Goal: Task Accomplishment & Management: Manage account settings

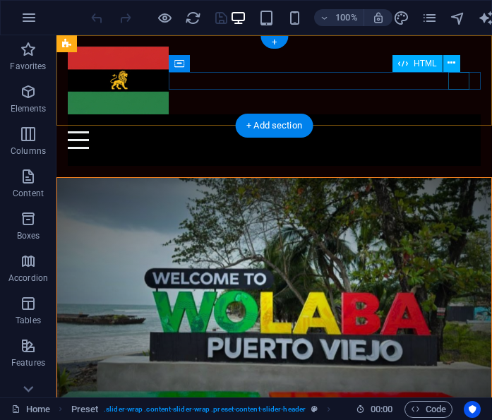
click at [454, 131] on div at bounding box center [274, 140] width 413 height 18
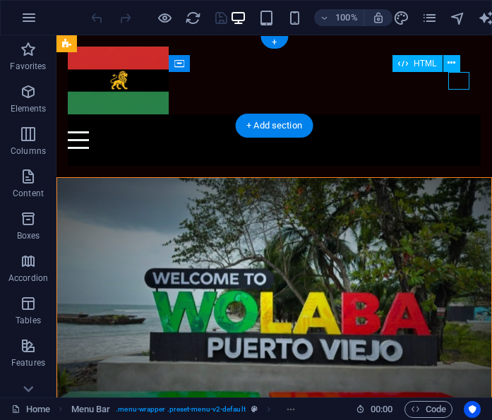
click at [459, 131] on div at bounding box center [274, 140] width 413 height 18
click at [454, 131] on div at bounding box center [274, 140] width 413 height 18
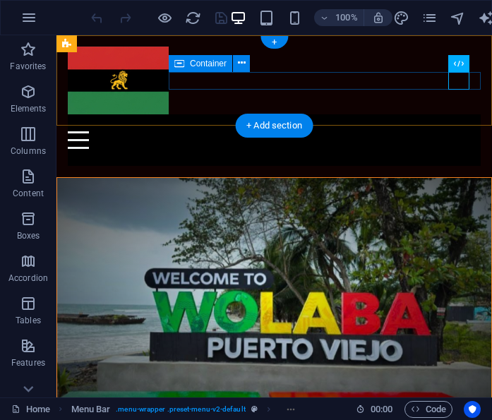
click at [434, 114] on div at bounding box center [274, 140] width 413 height 52
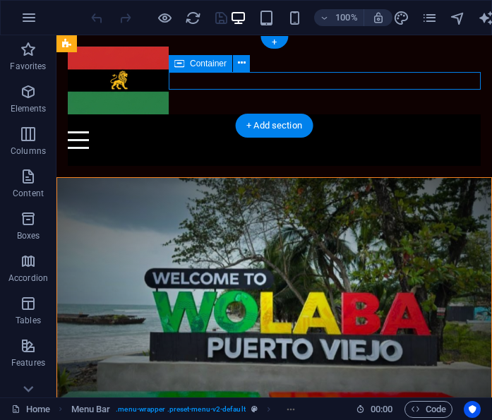
click at [405, 114] on div at bounding box center [274, 140] width 413 height 52
click at [404, 114] on div at bounding box center [274, 140] width 413 height 52
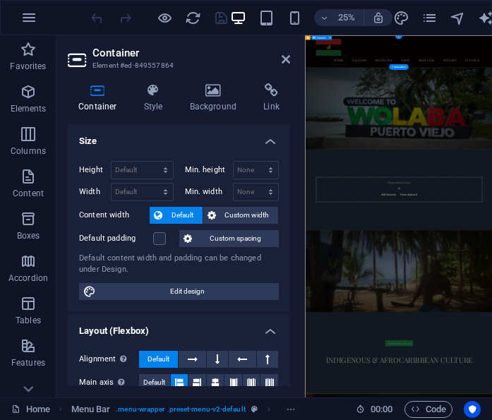
scroll to position [-4, 0]
click at [263, 93] on icon at bounding box center [271, 90] width 37 height 14
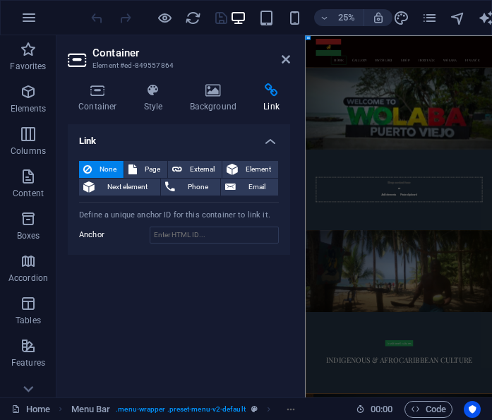
click at [188, 179] on span "Phone" at bounding box center [197, 187] width 37 height 17
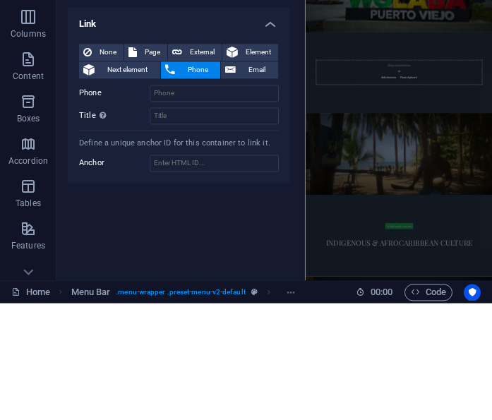
click at [205, 161] on span "External" at bounding box center [202, 169] width 31 height 17
select select "blank"
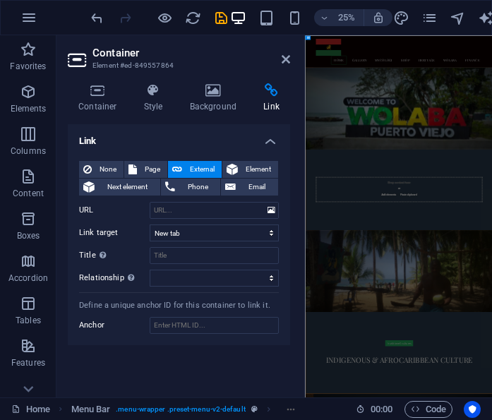
click at [107, 108] on h4 "Container" at bounding box center [101, 98] width 66 height 30
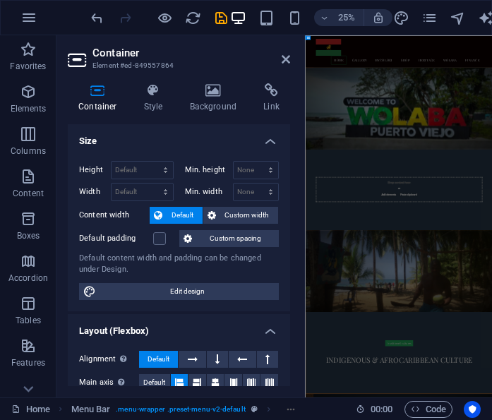
click at [159, 102] on h4 "Style" at bounding box center [157, 98] width 46 height 30
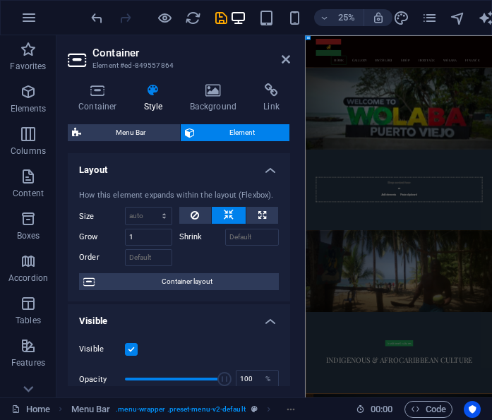
click at [276, 92] on icon at bounding box center [271, 90] width 37 height 14
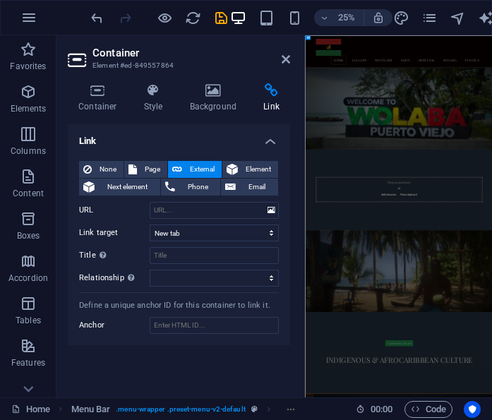
click at [284, 54] on link at bounding box center [286, 60] width 8 height 12
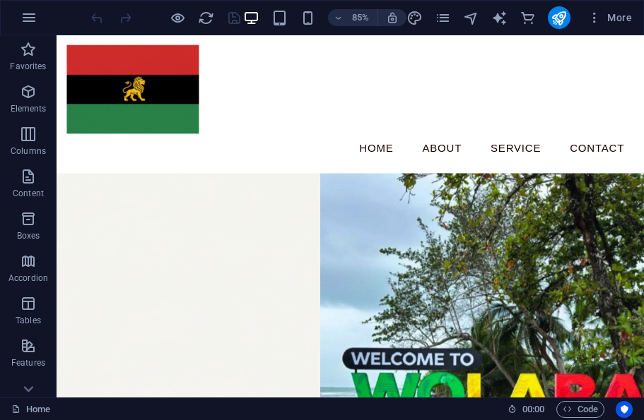
click at [643, 117] on div "Menu Home About Service Contact" at bounding box center [402, 116] width 691 height 163
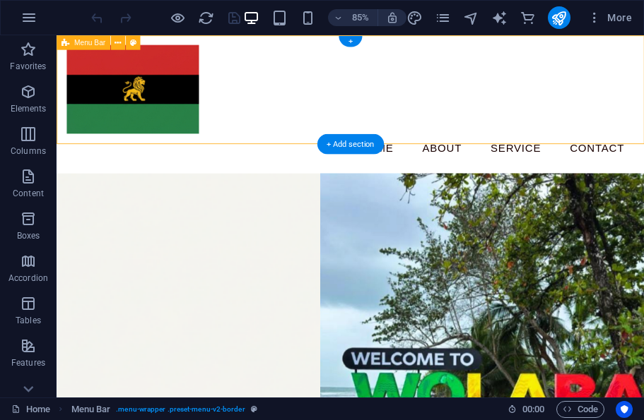
click at [643, 67] on div "Menu Home About Service Contact" at bounding box center [402, 116] width 691 height 163
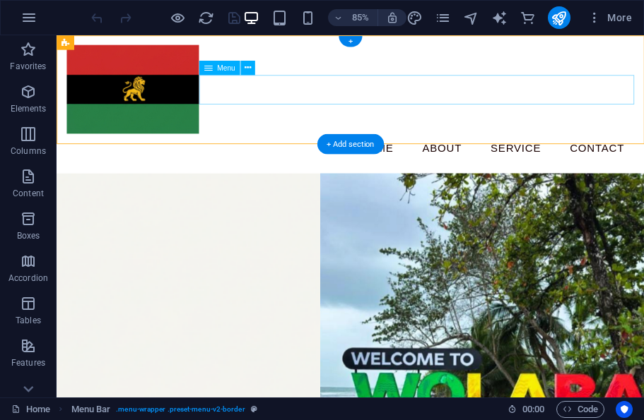
click at [643, 151] on nav "Home About Service Contact" at bounding box center [402, 168] width 667 height 35
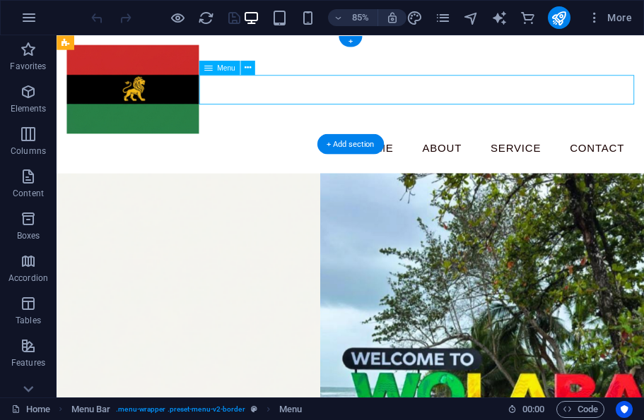
click at [643, 151] on nav "Home About Service Contact" at bounding box center [402, 168] width 667 height 35
select select
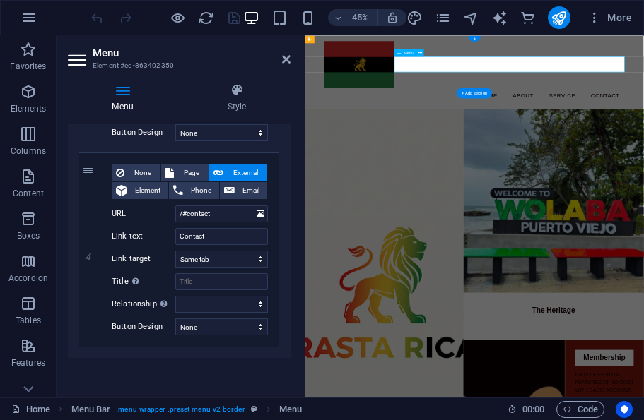
scroll to position [688, 0]
click at [231, 235] on input "Contact" at bounding box center [221, 236] width 93 height 17
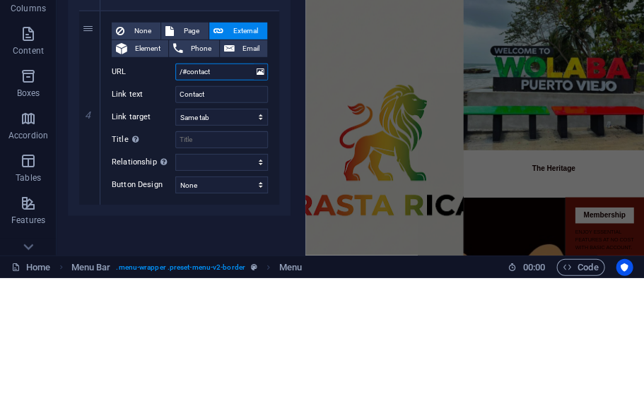
click at [226, 206] on input "/#contact" at bounding box center [221, 214] width 93 height 17
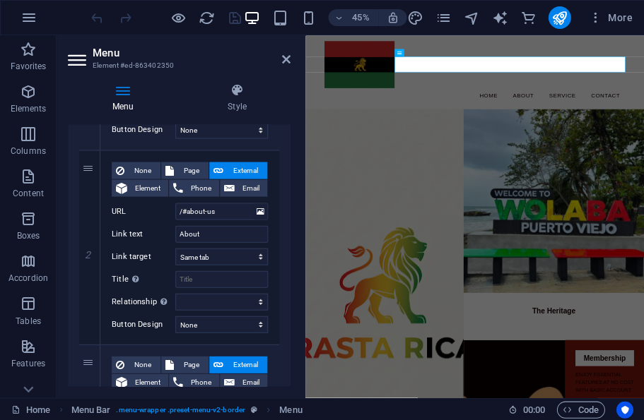
scroll to position [305, 0]
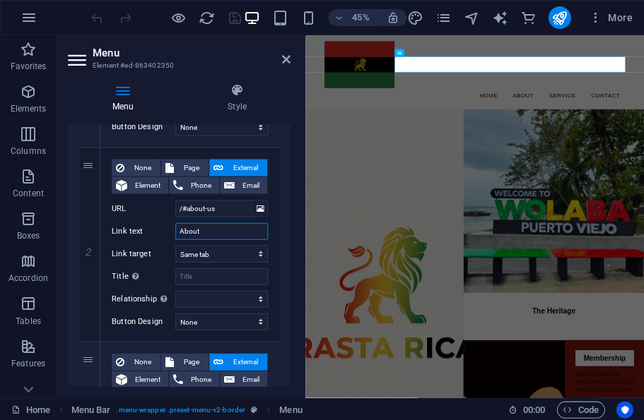
click at [230, 228] on input "About" at bounding box center [221, 231] width 93 height 17
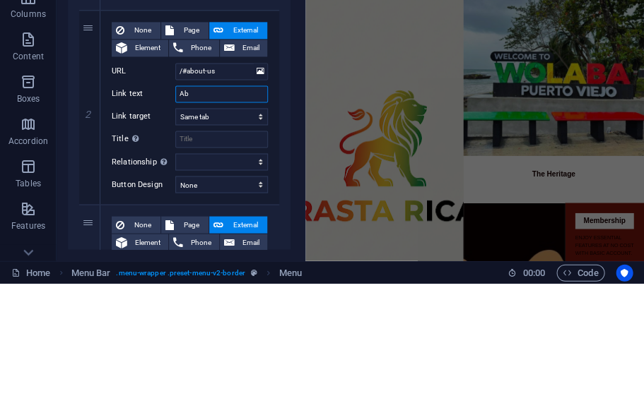
type input "A"
select select
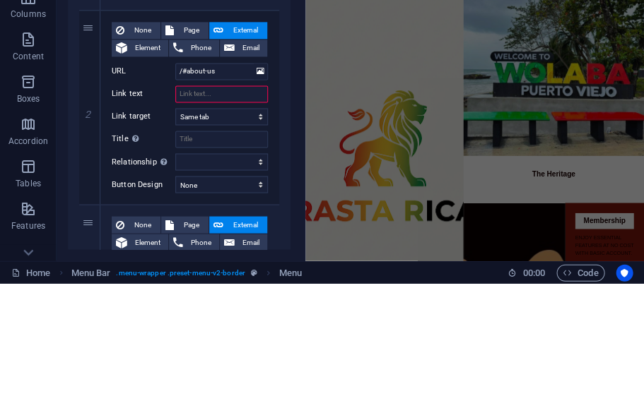
type input "R"
select select
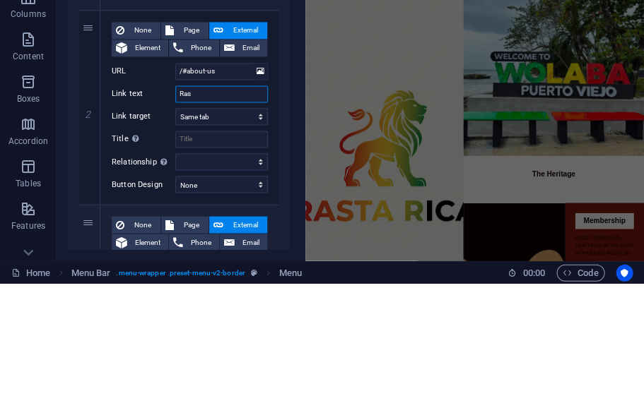
type input "Rast"
select select
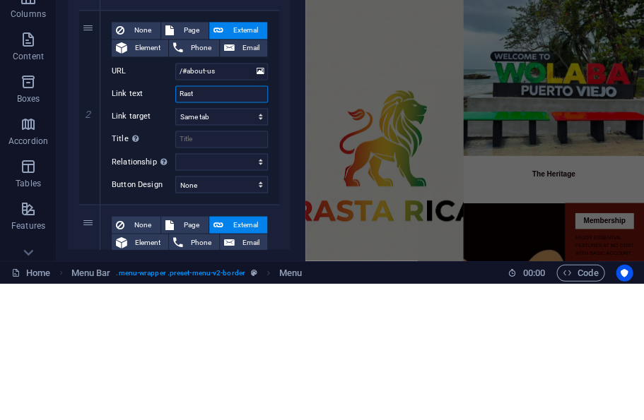
type input "Rasta"
select select
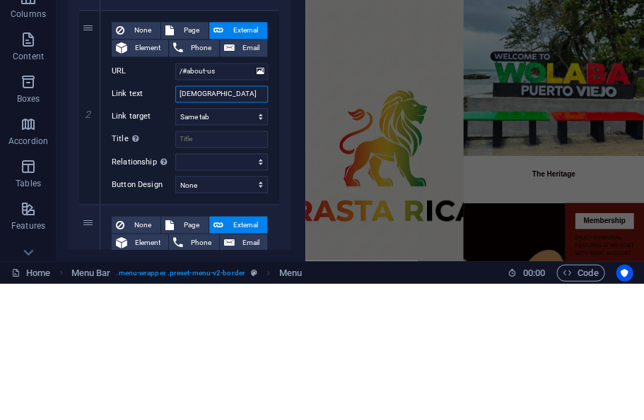
type input "Rasta"
select select
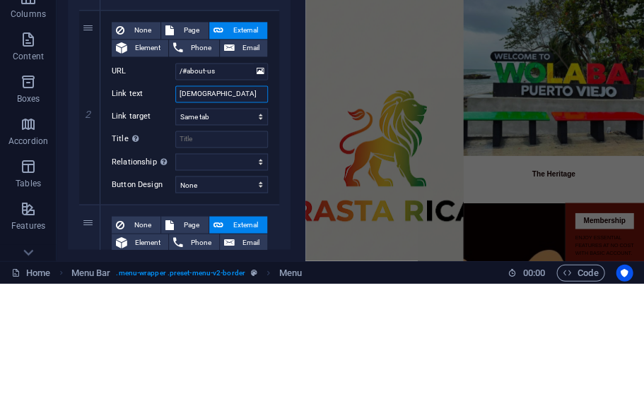
type input "Rasta R"
select select
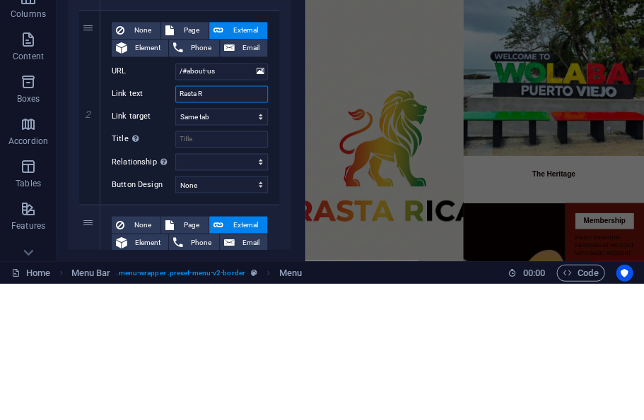
type input "Rasta Ri"
select select
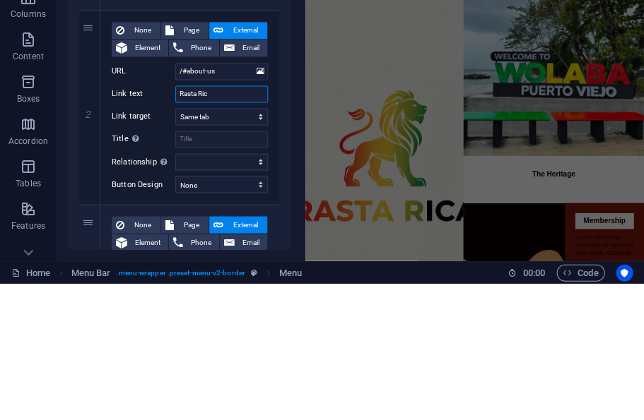
type input "Rasta Rica"
select select
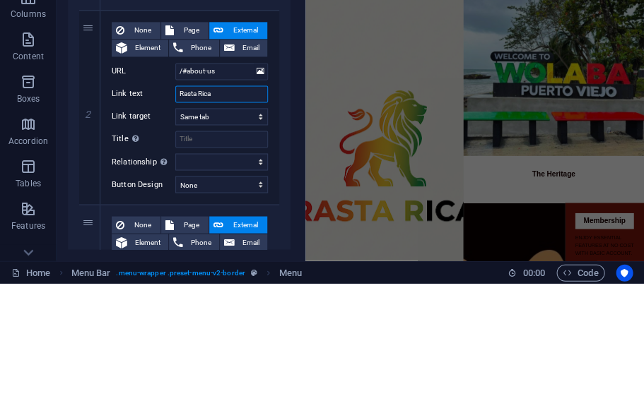
type input "Rasta Rica"
click at [254, 245] on select "New tab Same tab Overlay" at bounding box center [221, 253] width 93 height 17
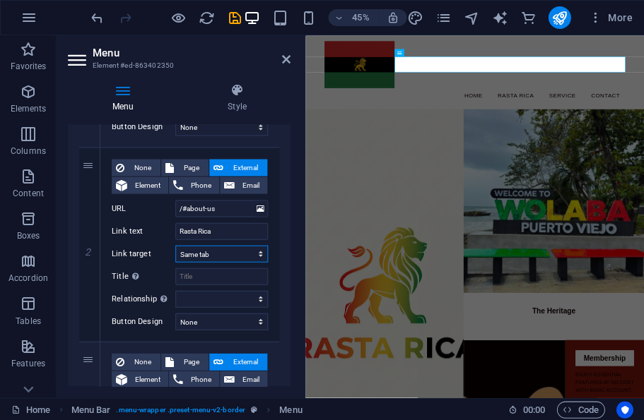
select select "blank"
select select
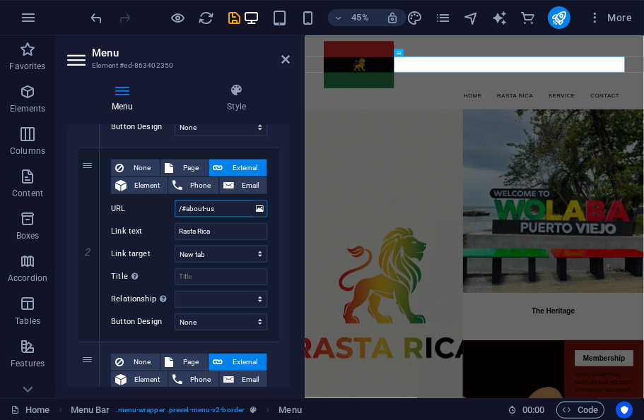
click at [237, 201] on input "/#about-us" at bounding box center [221, 208] width 93 height 17
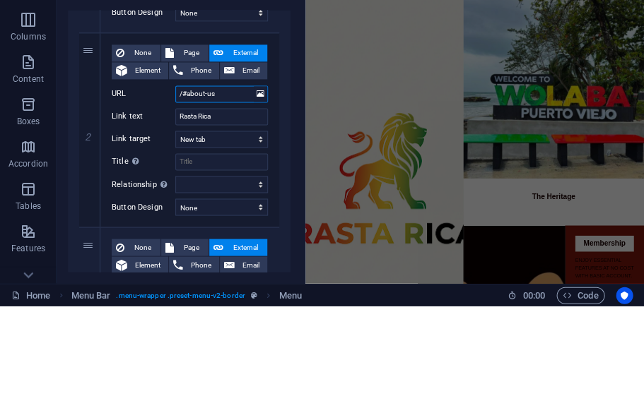
click at [240, 200] on input "/#about-us" at bounding box center [221, 208] width 93 height 17
type input "/"
select select
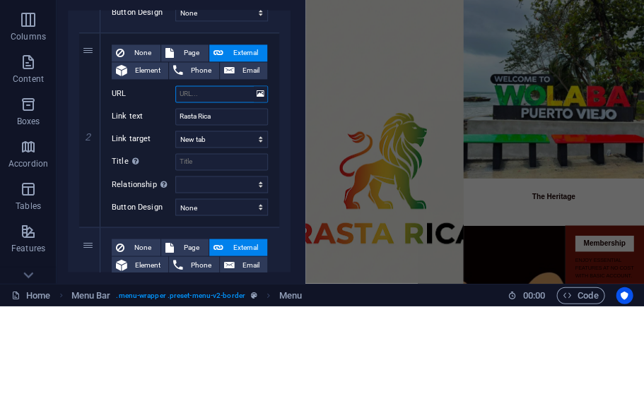
select select
type input "Htt"
select select
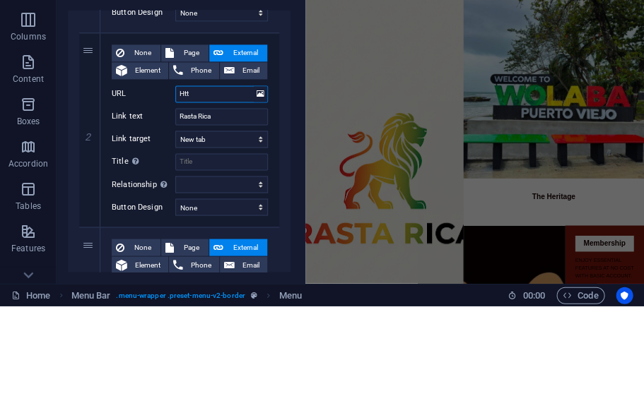
select select
type input "Http"
select select
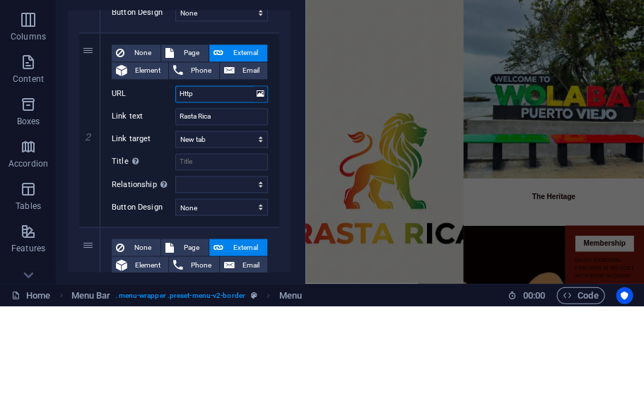
select select
type input "Https"
select select
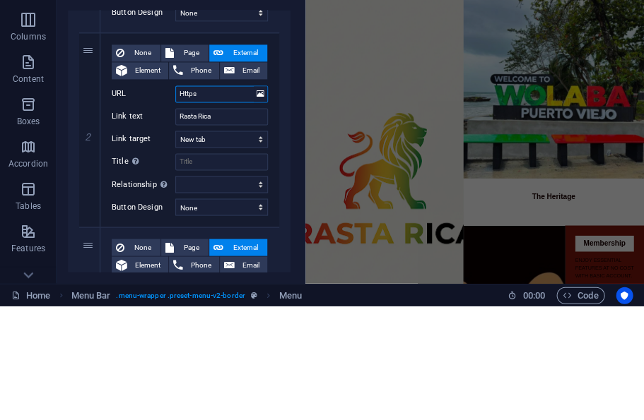
select select
type input "Https:"
select select
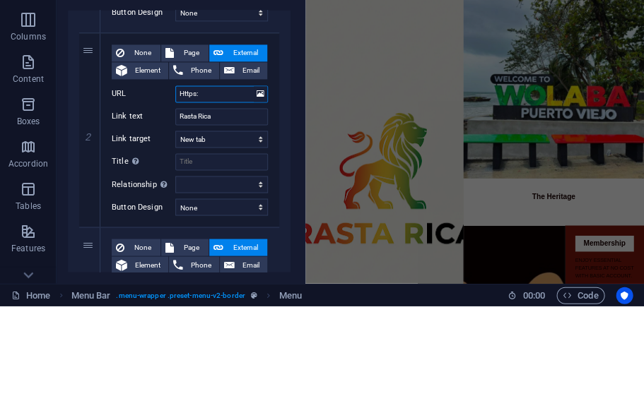
select select
type input "Https:/"
select select
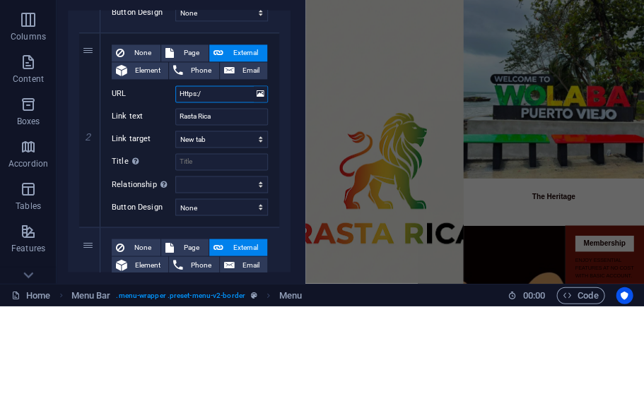
select select
type input "Https://"
select select
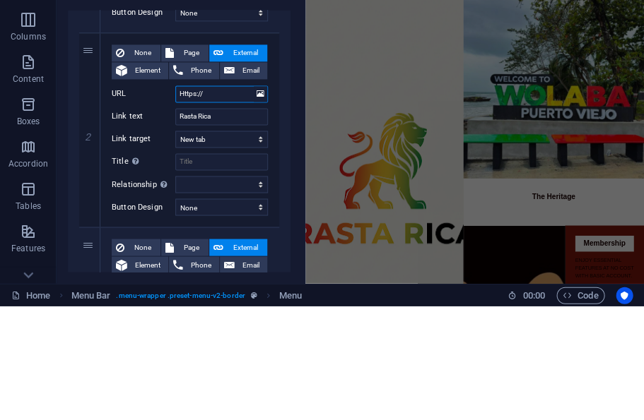
select select
type input "Https://h"
select select
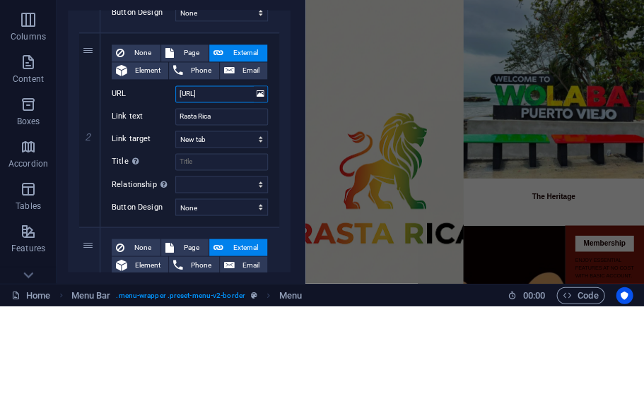
select select
type input "Https://her"
select select
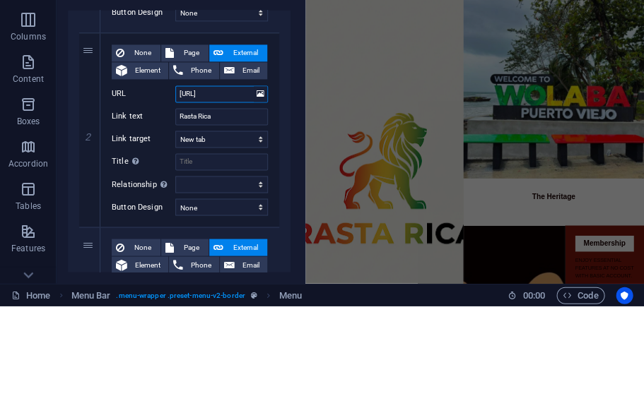
select select
type input "Https://h"
select select
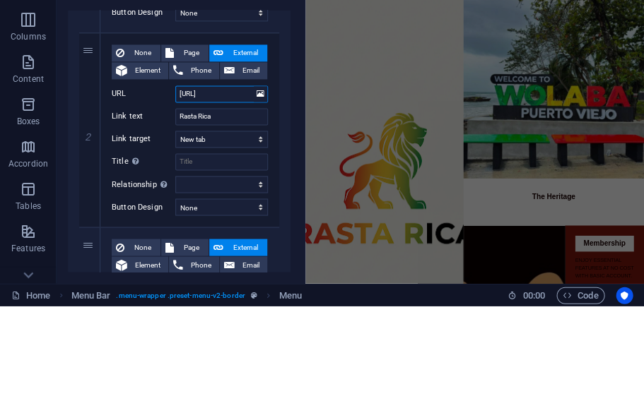
select select
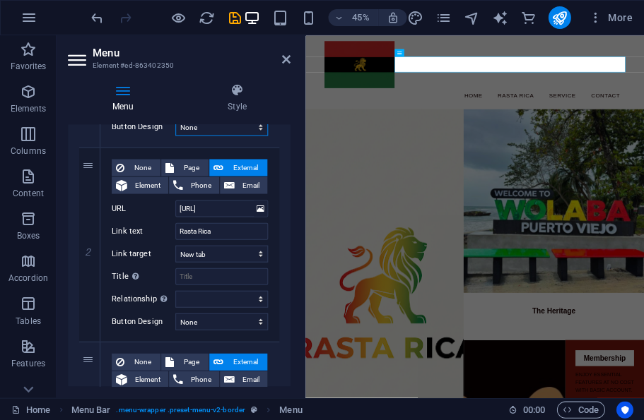
scroll to position [299, 0]
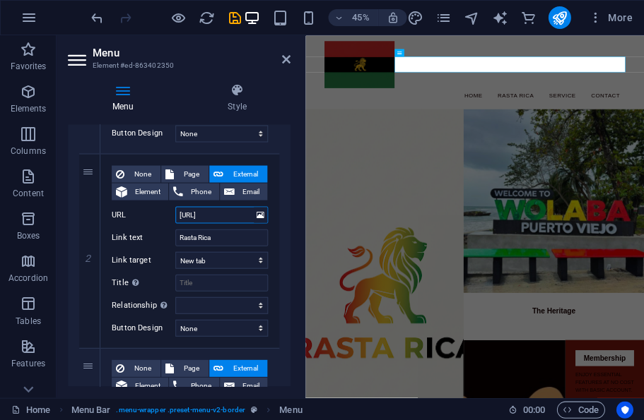
click at [230, 218] on input "Https://h" at bounding box center [221, 214] width 93 height 17
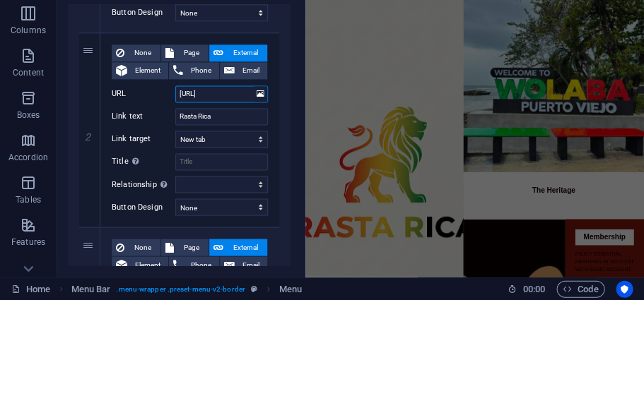
type input "Https://"
select select
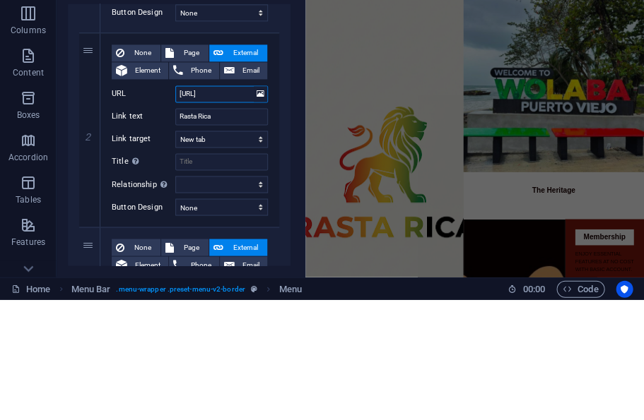
type input "Https://rr"
select select
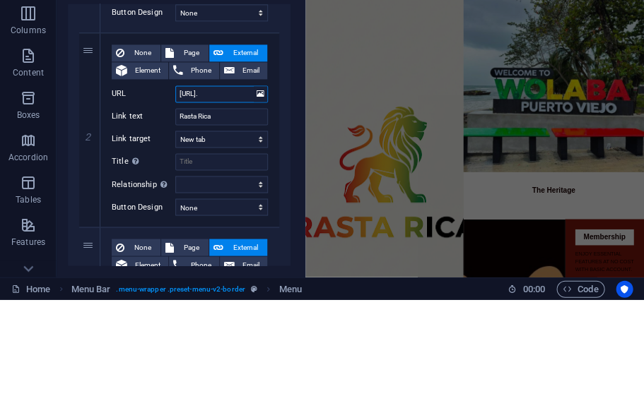
type input "Https://rr.m"
select select
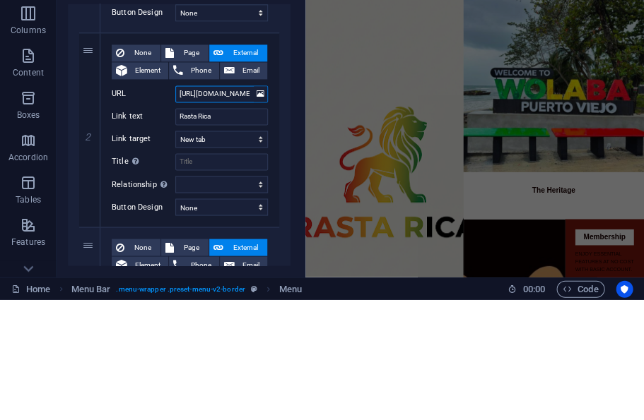
type input "Https://rr.myc"
select select
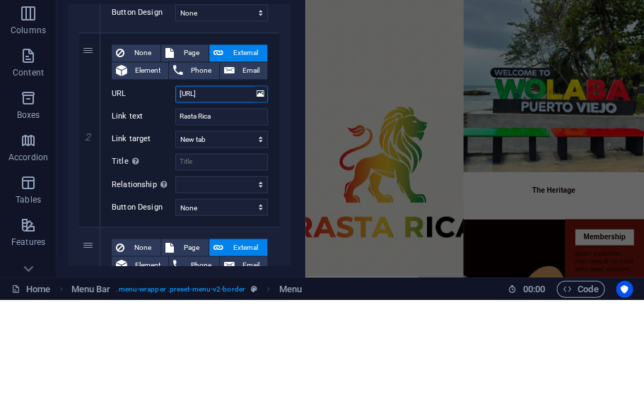
type input "Https://rr.mycologi"
select select
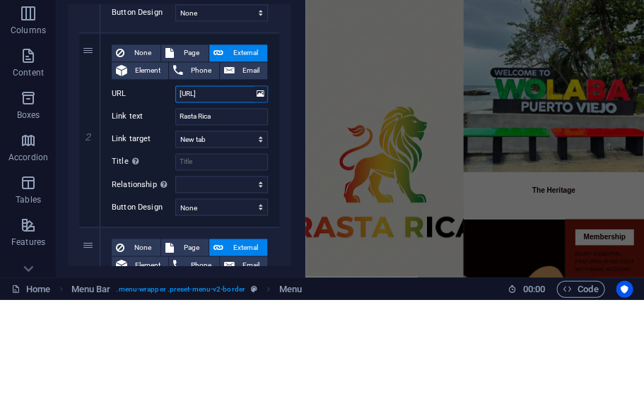
type input "Https://rr.mycologi."
select select
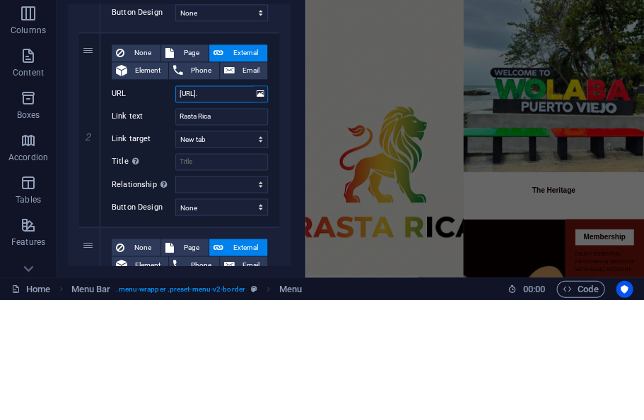
type input "Https://rr.mycologi.c"
select select
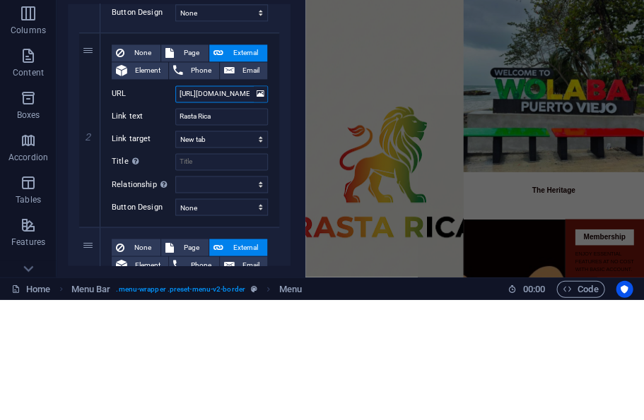
type input "Https://rr.mycologi.com"
select select
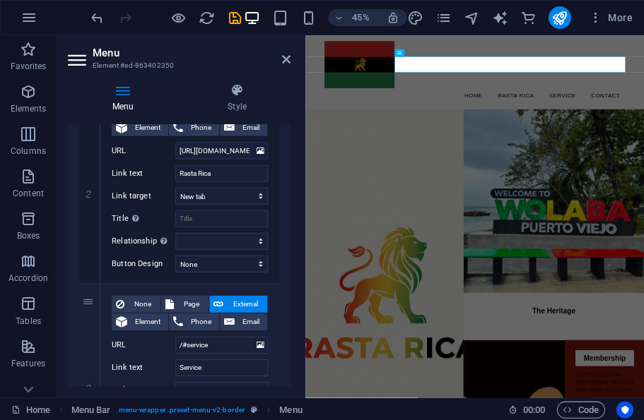
scroll to position [364, 0]
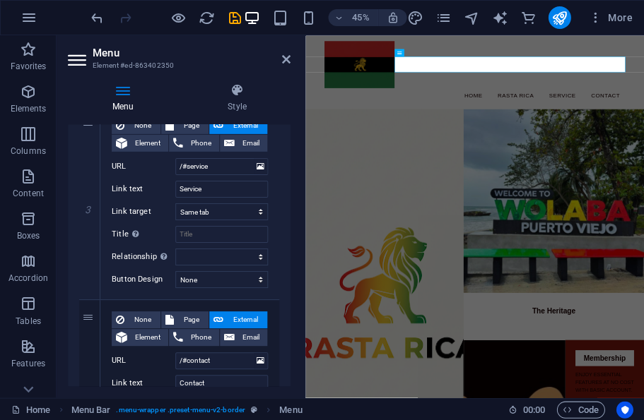
type input "Https://rr.mycologi.com"
click at [290, 260] on div "1 None Page External Element Phone Email Page Home The Library Café Alexandria …" at bounding box center [179, 104] width 223 height 799
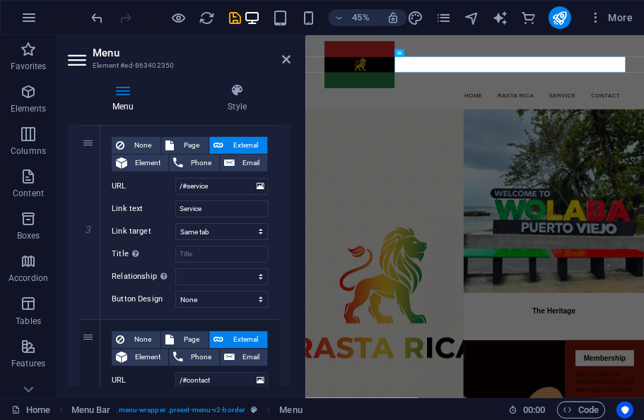
scroll to position [521, 0]
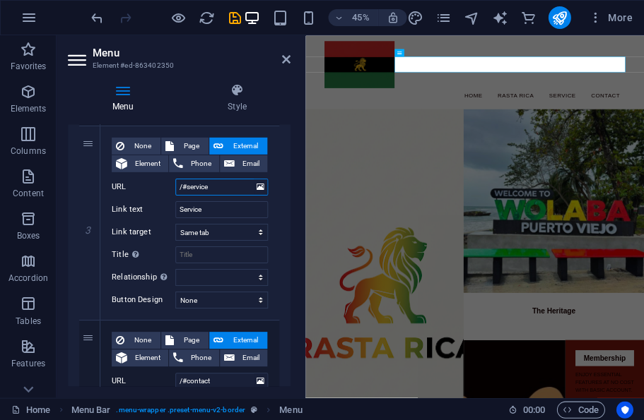
click at [240, 190] on input "/#service" at bounding box center [221, 187] width 93 height 17
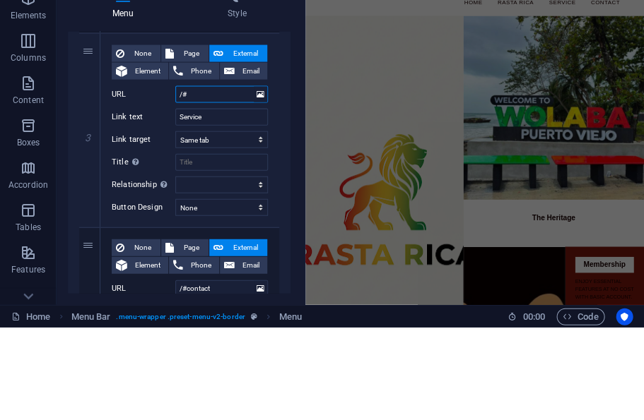
type input "/"
select select
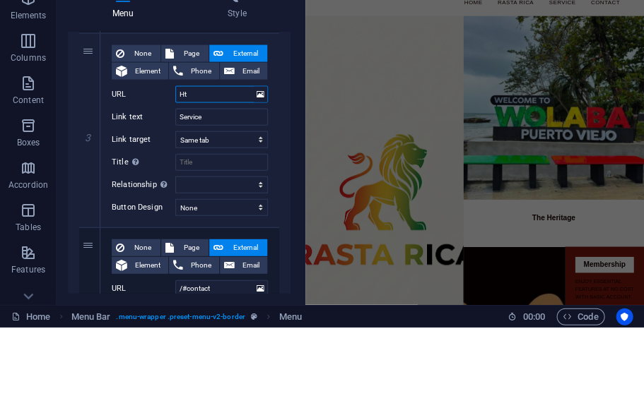
type input "Htt"
select select
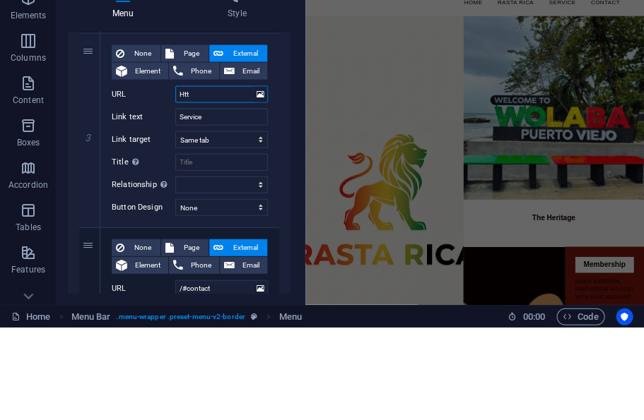
type input "Http"
select select
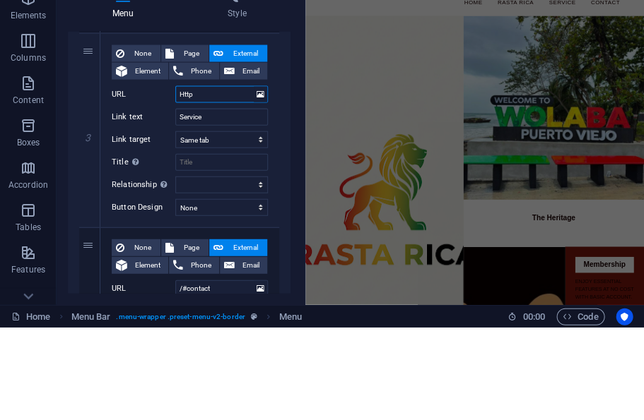
type input "Https"
select select
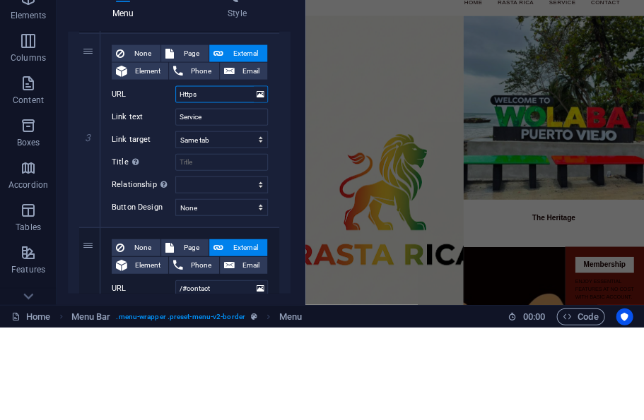
type input "Https:"
select select
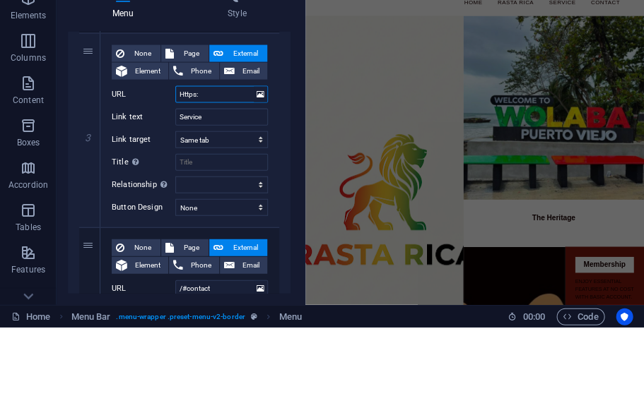
type input "Https:/"
select select
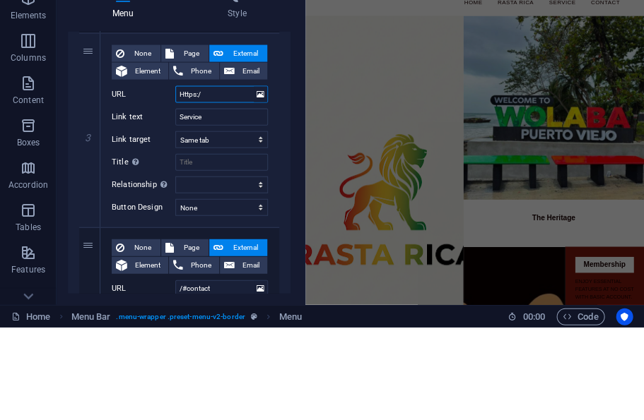
type input "Https://"
select select
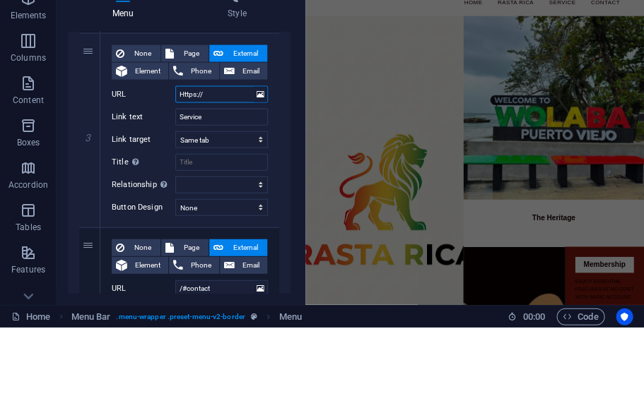
type input "Https://c"
select select
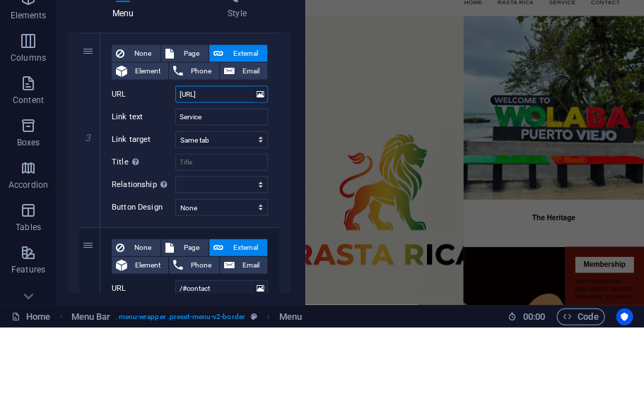
type input "Https://ca"
select select
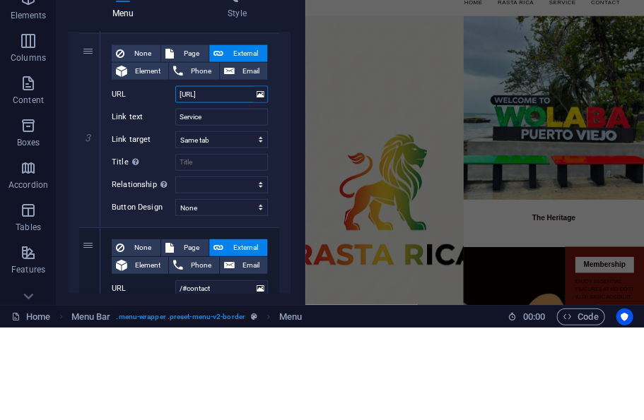
type input "Https://cai"
select select
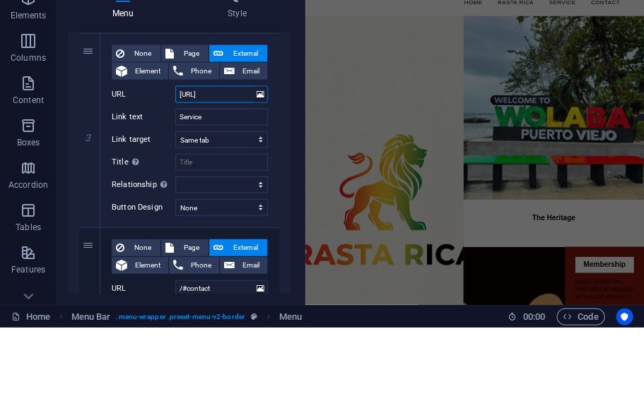
type input "Https://cai."
select select
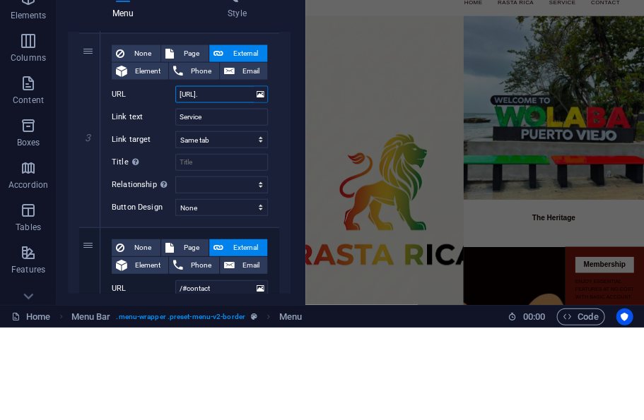
type input "Https://cai.m"
click at [217, 201] on input "Service" at bounding box center [221, 209] width 93 height 17
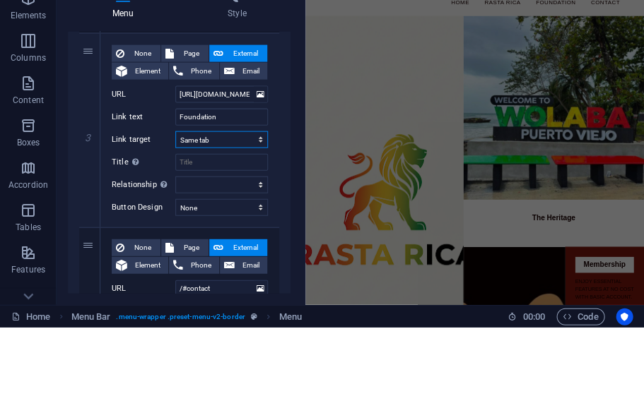
click at [245, 224] on select "New tab Same tab Overlay" at bounding box center [221, 232] width 93 height 17
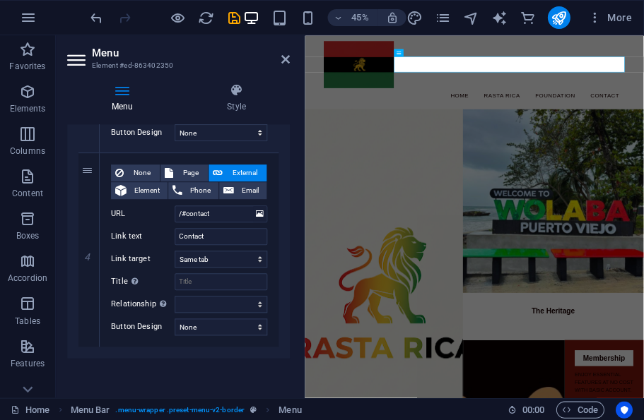
scroll to position [689, 0]
click at [232, 25] on icon "save" at bounding box center [234, 18] width 16 height 16
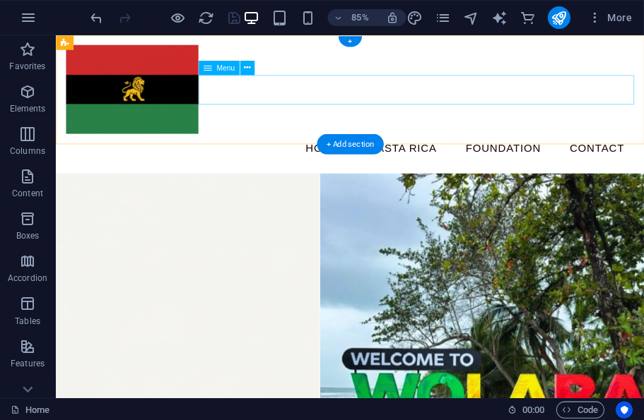
click at [643, 151] on nav "Home Rasta Rica Foundation Contact" at bounding box center [401, 168] width 667 height 35
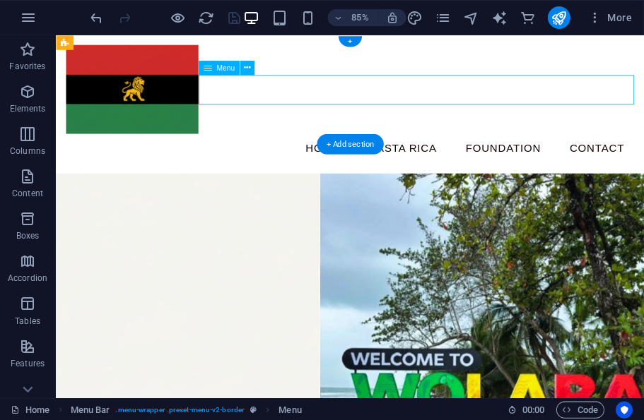
click at [643, 151] on nav "Home Rasta Rica Foundation Contact" at bounding box center [401, 168] width 667 height 35
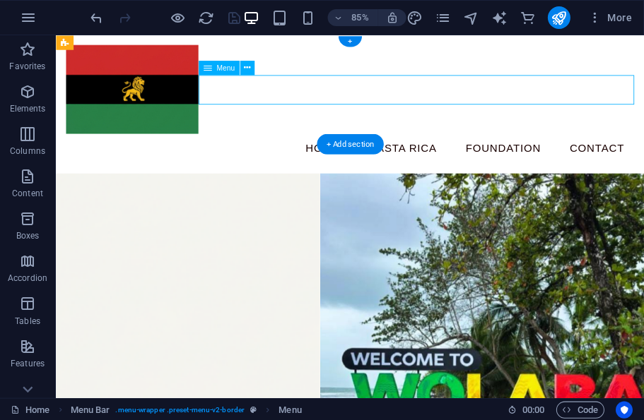
click at [643, 151] on nav "Home Rasta Rica Foundation Contact" at bounding box center [401, 168] width 667 height 35
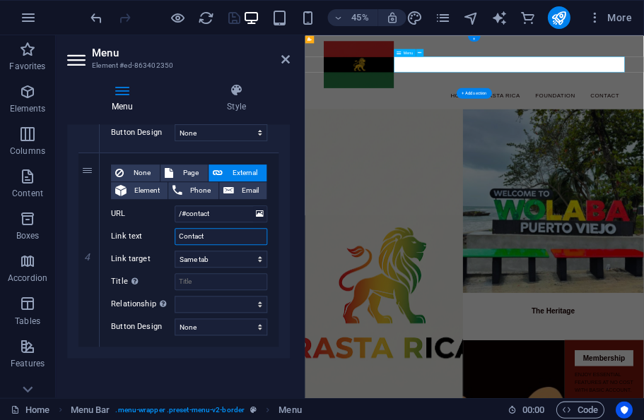
click at [243, 228] on input "Contact" at bounding box center [221, 236] width 93 height 17
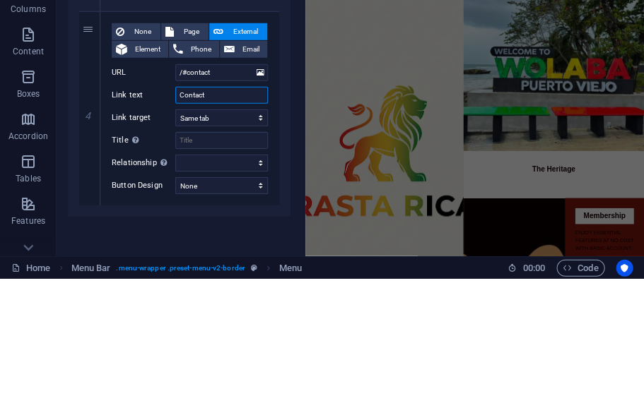
click at [234, 228] on input "Contact" at bounding box center [221, 236] width 93 height 17
click at [228, 251] on select "New tab Same tab Overlay" at bounding box center [221, 259] width 93 height 17
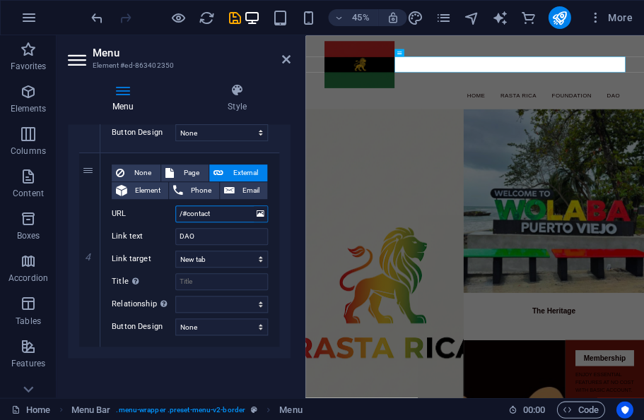
click at [237, 209] on input "/#contact" at bounding box center [221, 214] width 93 height 17
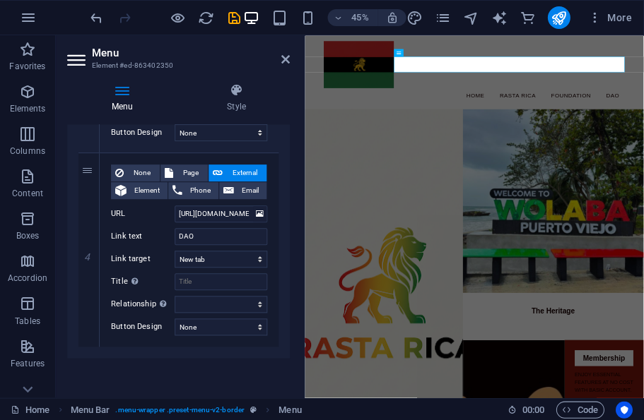
click at [230, 11] on icon "save" at bounding box center [234, 18] width 16 height 16
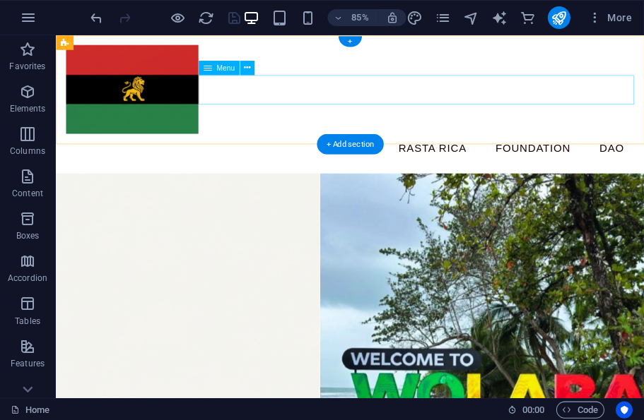
click at [433, 151] on nav "Home Rasta Rica Foundation DAO" at bounding box center [401, 168] width 667 height 35
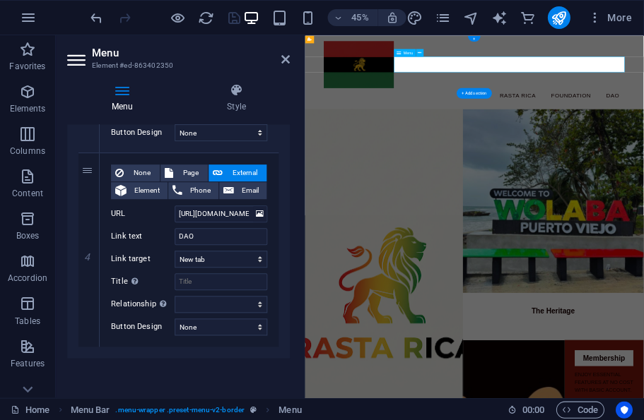
click at [0, 0] on icon at bounding box center [0, 0] width 0 height 0
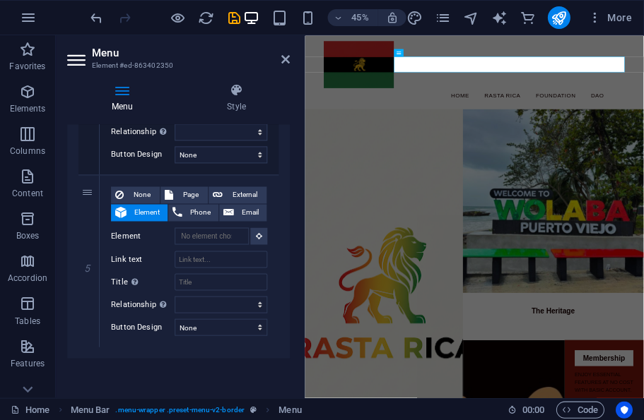
scroll to position [861, 0]
click at [224, 232] on input "Element" at bounding box center [212, 236] width 74 height 17
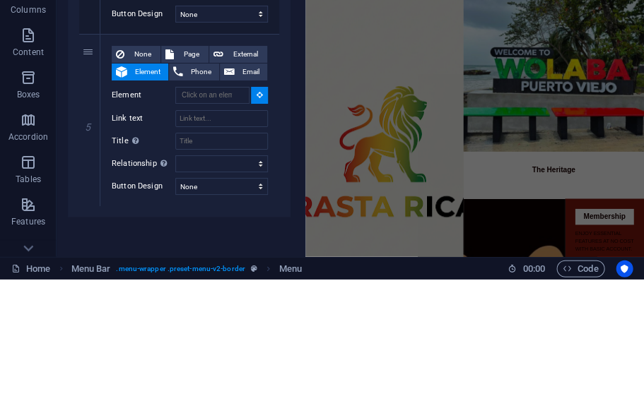
click at [239, 187] on span "External" at bounding box center [245, 195] width 35 height 17
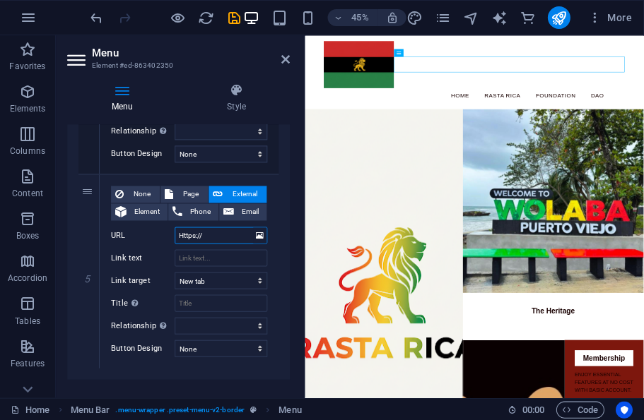
click at [225, 227] on input "Https://" at bounding box center [221, 235] width 93 height 17
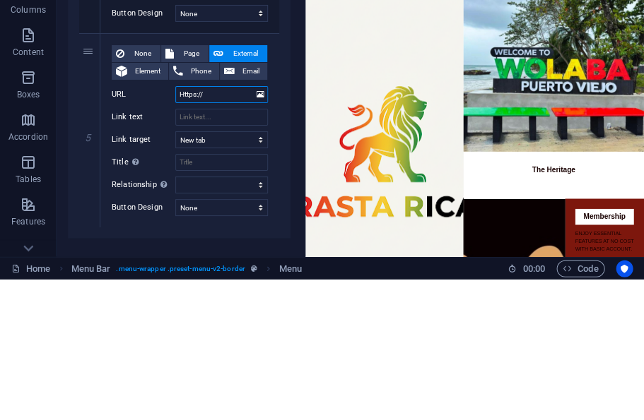
click at [225, 227] on input "Https://" at bounding box center [221, 235] width 93 height 17
click at [220, 227] on input "URL" at bounding box center [221, 235] width 93 height 17
paste input "https://wolaba.company.site/"
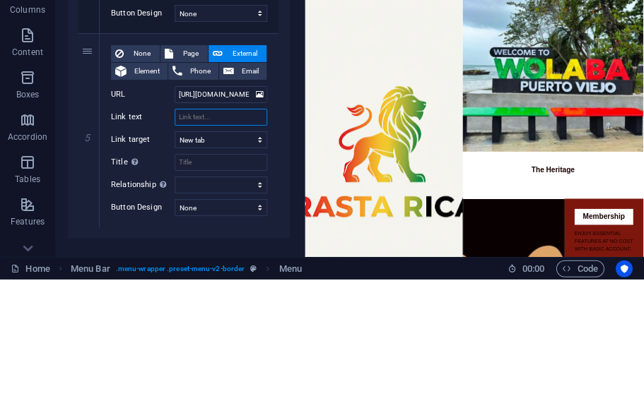
click at [203, 249] on input "Link text" at bounding box center [221, 257] width 93 height 17
click at [242, 272] on select "New tab Same tab Overlay" at bounding box center [221, 280] width 93 height 17
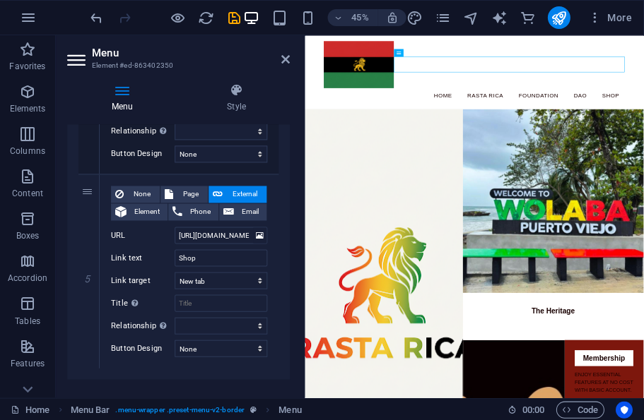
click at [233, 21] on icon "save" at bounding box center [234, 18] width 16 height 16
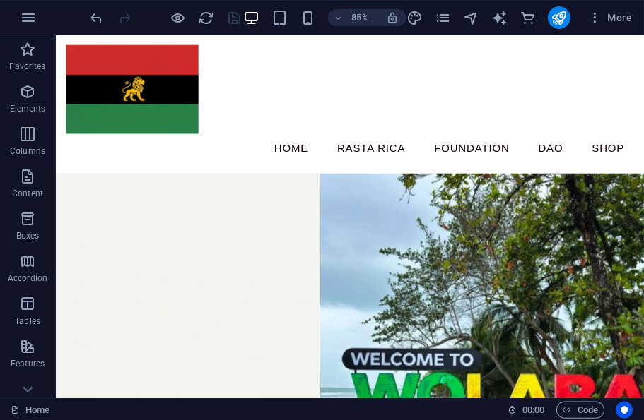
click at [427, 151] on nav "Home Rasta Rica Foundation DAO Shop" at bounding box center [401, 168] width 667 height 35
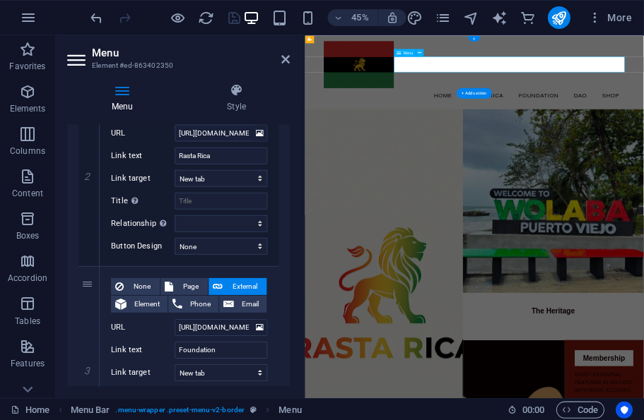
scroll to position [382, 0]
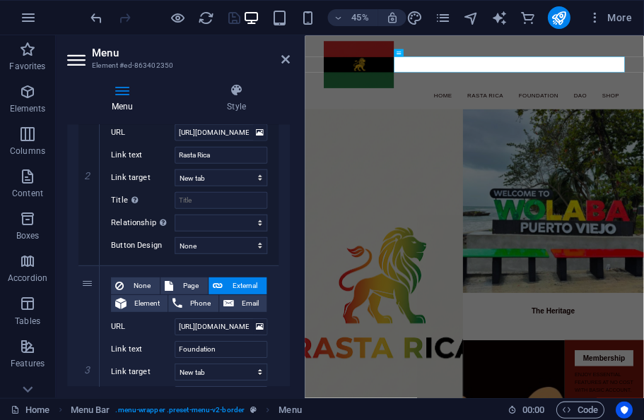
click at [79, 260] on div "2" at bounding box center [89, 168] width 21 height 194
click at [0, 0] on link at bounding box center [0, 0] width 0 height 0
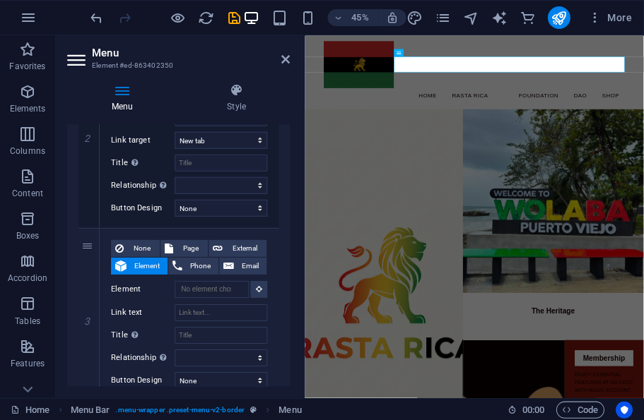
scroll to position [423, 0]
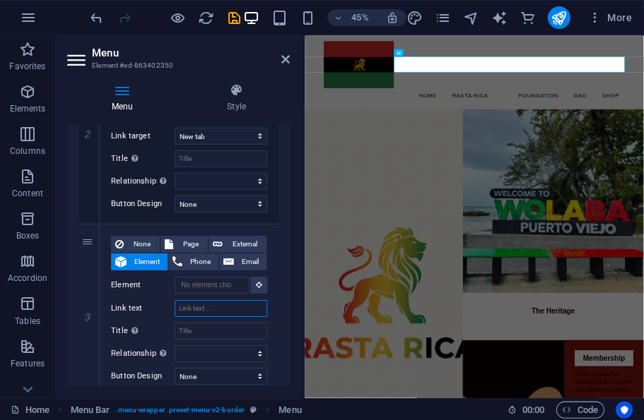
click at [246, 300] on input "Link text" at bounding box center [221, 308] width 93 height 17
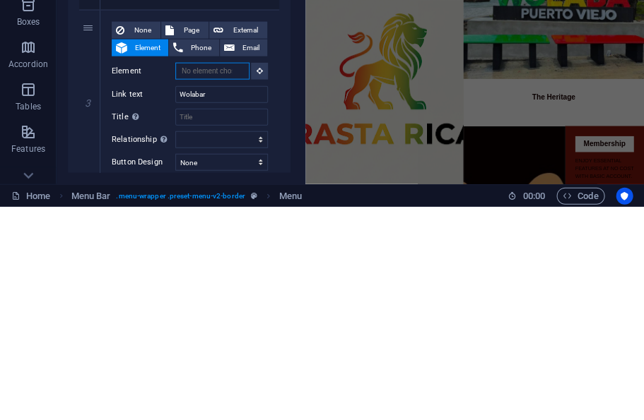
click at [225, 278] on input "Element" at bounding box center [212, 284] width 74 height 17
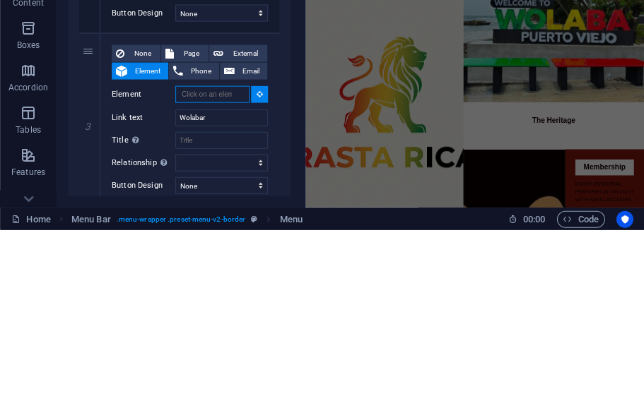
click at [223, 276] on input "Element" at bounding box center [212, 284] width 74 height 17
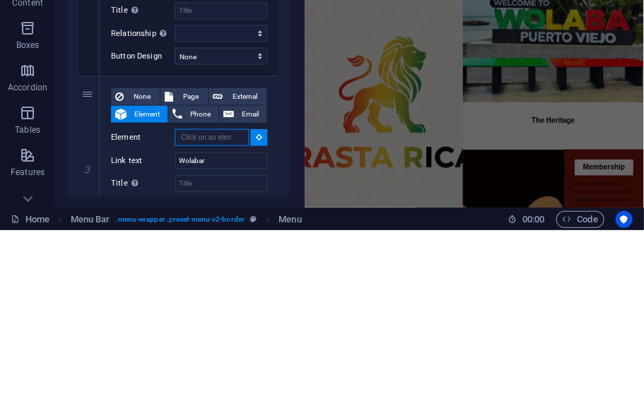
scroll to position [0, 0]
click at [252, 278] on span "External" at bounding box center [245, 286] width 35 height 17
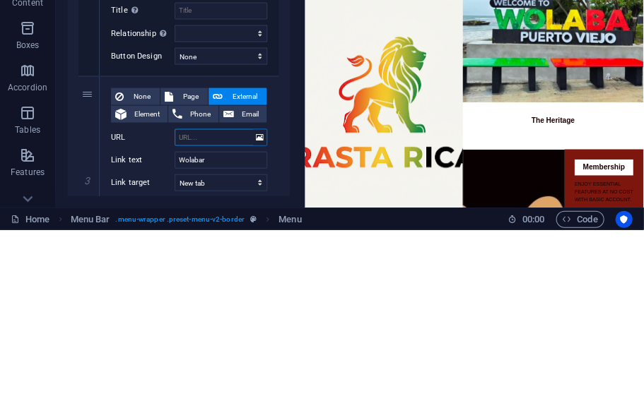
click at [225, 319] on input "URL" at bounding box center [221, 327] width 93 height 17
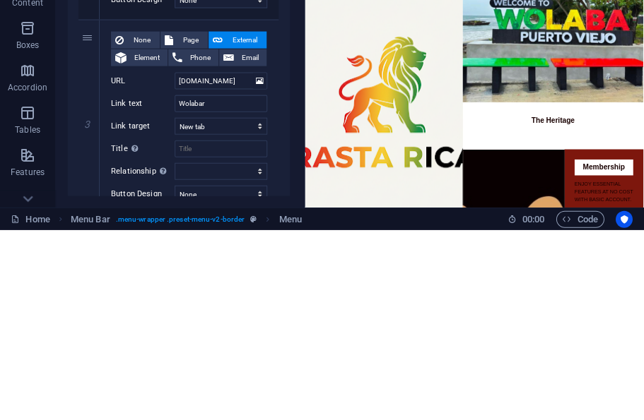
scroll to position [438, 0]
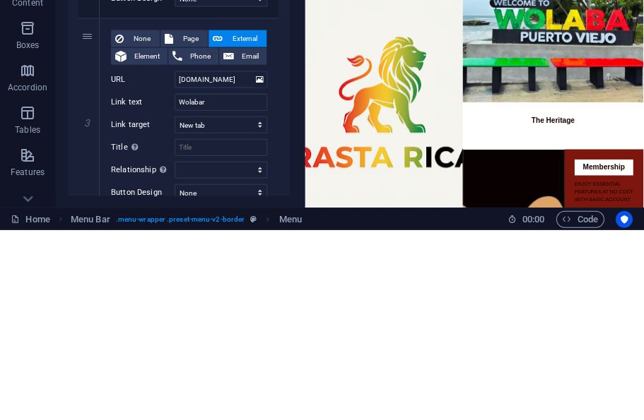
click at [289, 143] on div "1 None Page External Element Phone Email Page Home The Library Café Alexandria …" at bounding box center [179, 403] width 223 height 1188
click at [235, 16] on icon "save" at bounding box center [234, 18] width 16 height 16
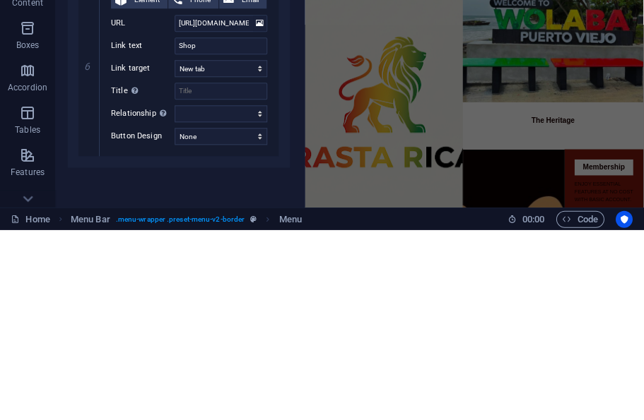
scroll to position [1078, 0]
click at [0, 0] on link at bounding box center [0, 0] width 0 height 0
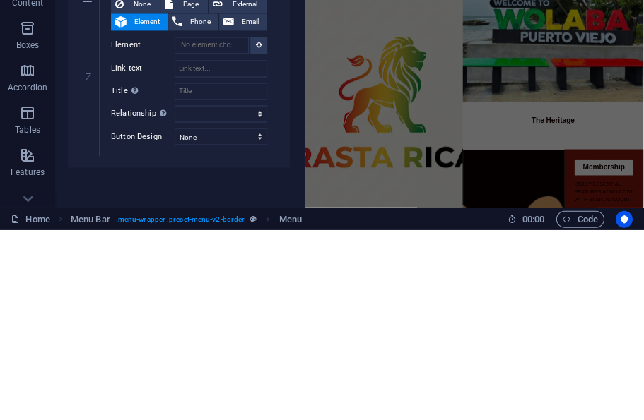
scroll to position [1250, 0]
click at [227, 254] on input "Link text" at bounding box center [221, 259] width 93 height 17
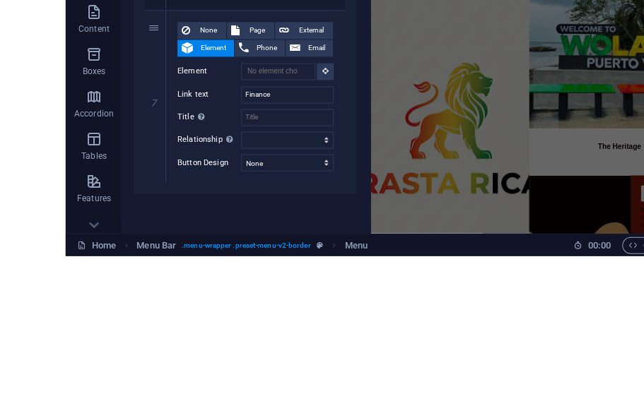
click at [263, 187] on span "External" at bounding box center [245, 195] width 35 height 17
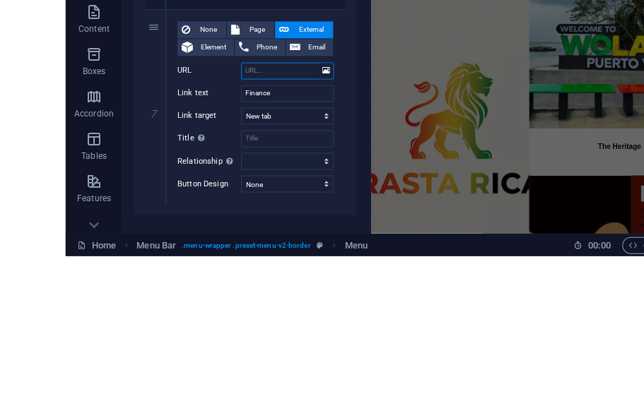
click at [268, 227] on input "URL" at bounding box center [221, 235] width 93 height 17
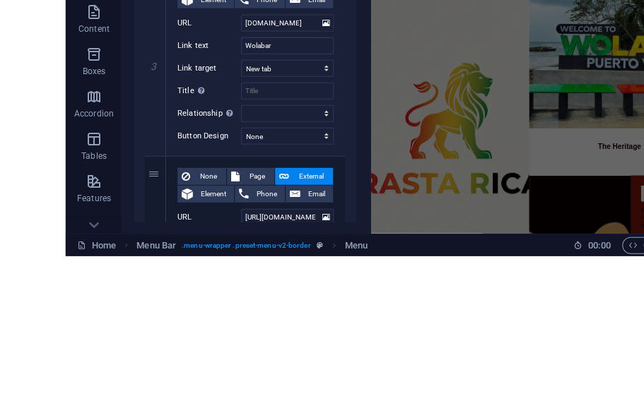
scroll to position [517, 0]
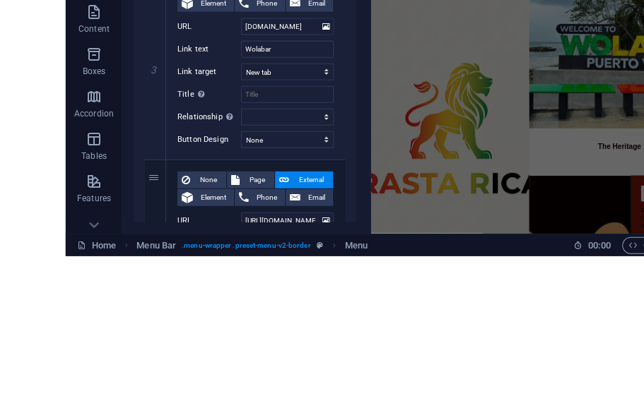
click at [236, 13] on icon "save" at bounding box center [234, 18] width 16 height 16
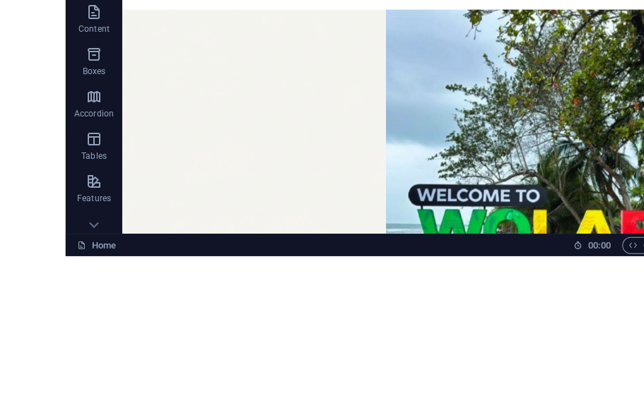
click at [521, 0] on nav "Home Rasta Rica Wolabar Foundation DAO Shop Finance" at bounding box center [467, 4] width 667 height 35
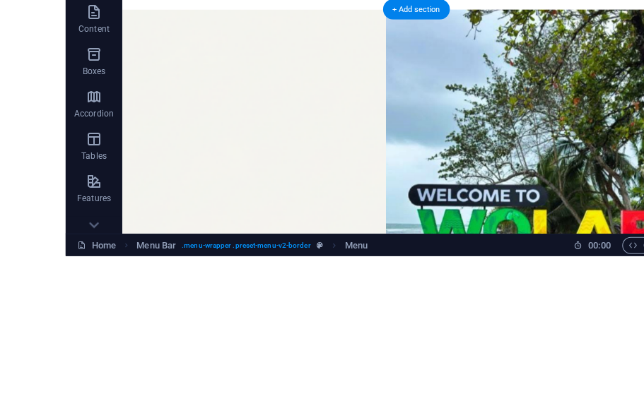
click at [528, 10] on nav "Home Rasta Rica Wolabar Foundation DAO Shop Finance" at bounding box center [467, 4] width 667 height 35
click at [527, 9] on nav "Home Rasta Rica Wolabar Foundation DAO Shop Finance" at bounding box center [467, 4] width 667 height 35
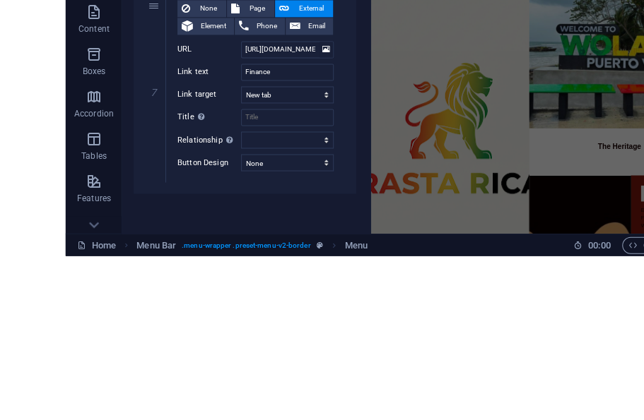
scroll to position [1272, 0]
click at [0, 0] on link at bounding box center [0, 0] width 0 height 0
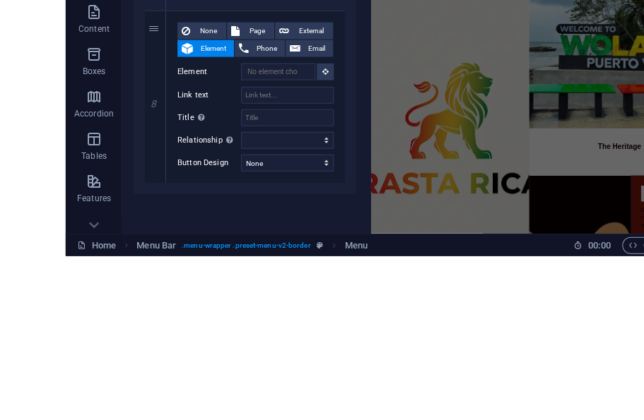
scroll to position [1444, 0]
click at [235, 253] on input "Link text" at bounding box center [221, 259] width 93 height 17
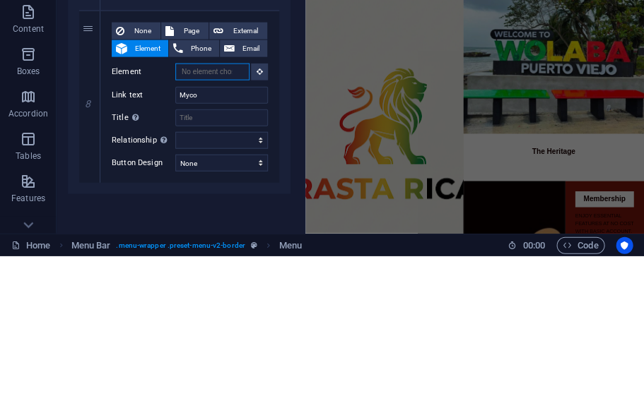
click at [228, 228] on input "Element" at bounding box center [212, 236] width 74 height 17
click at [252, 187] on span "External" at bounding box center [245, 195] width 35 height 17
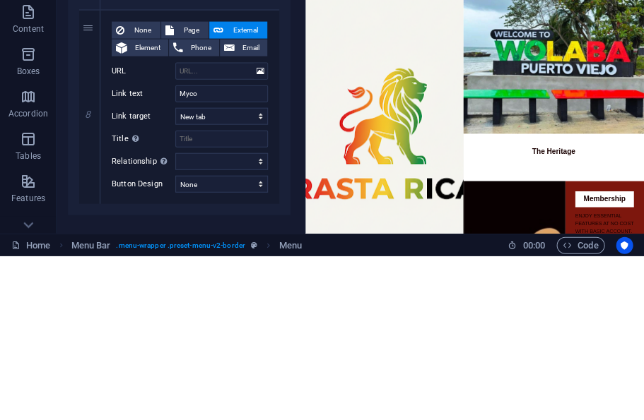
click at [252, 186] on span "External" at bounding box center [245, 194] width 35 height 17
click at [228, 203] on icon at bounding box center [229, 211] width 11 height 17
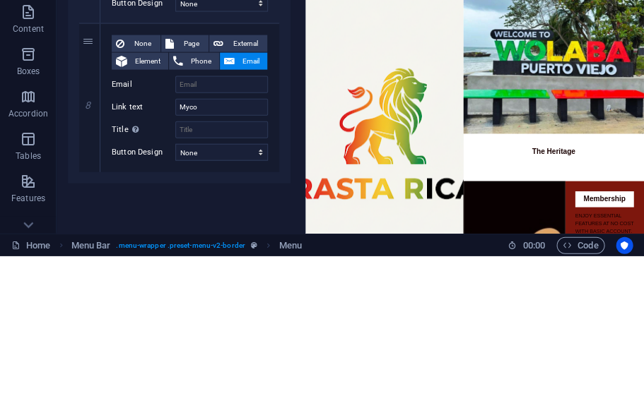
click at [230, 217] on icon at bounding box center [229, 225] width 11 height 17
click at [236, 240] on input "Email" at bounding box center [221, 248] width 93 height 17
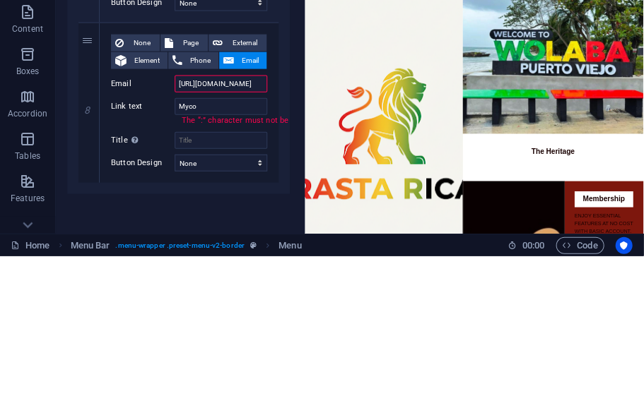
click at [252, 199] on span "External" at bounding box center [245, 207] width 35 height 17
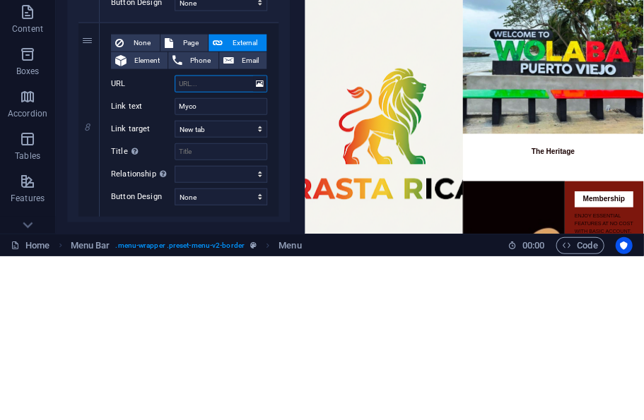
click at [230, 240] on input "URL" at bounding box center [221, 248] width 93 height 17
click at [0, 0] on link at bounding box center [0, 0] width 0 height 0
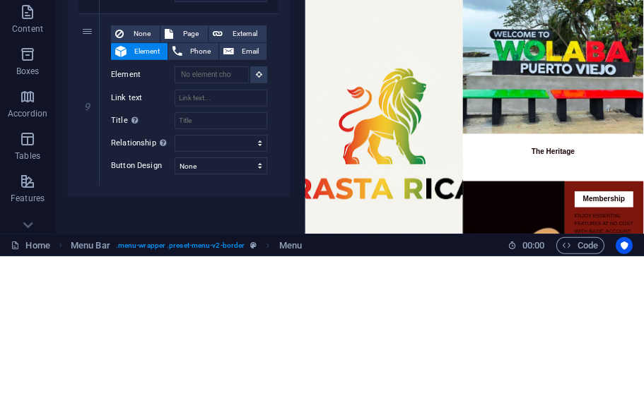
scroll to position [1634, 0]
click at [255, 201] on span "External" at bounding box center [245, 199] width 35 height 17
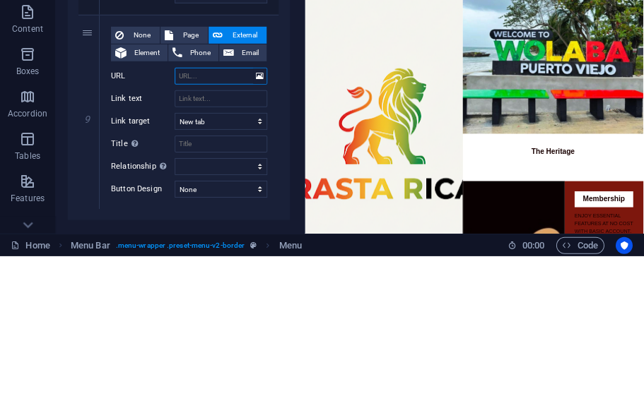
scroll to position [0, 0]
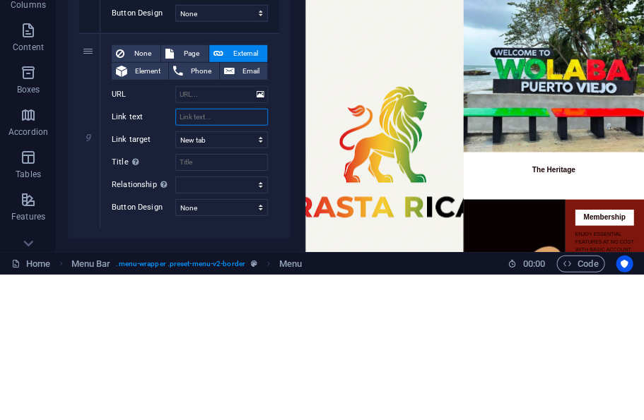
click at [232, 254] on input "Link text" at bounding box center [221, 262] width 93 height 17
click at [235, 232] on input "URL" at bounding box center [221, 240] width 93 height 17
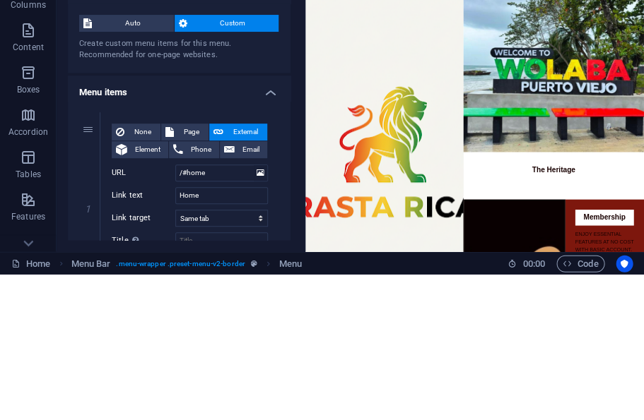
click at [231, 16] on icon "save" at bounding box center [234, 18] width 16 height 16
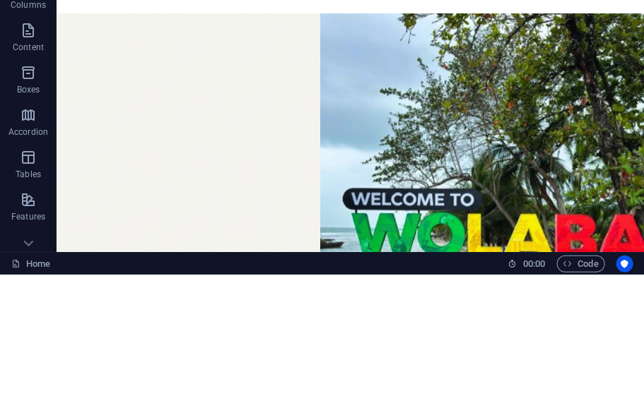
scroll to position [30, 0]
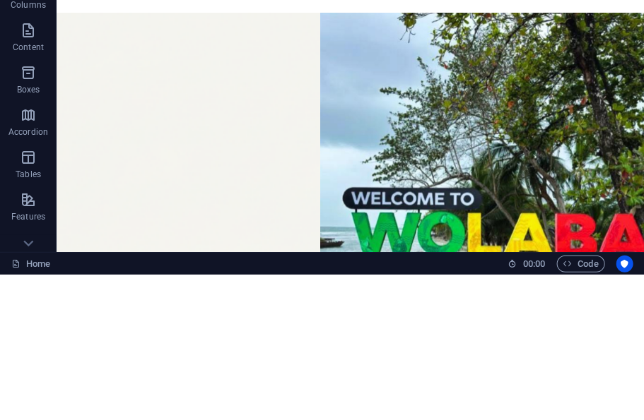
click at [554, 12] on icon "publish" at bounding box center [558, 18] width 16 height 16
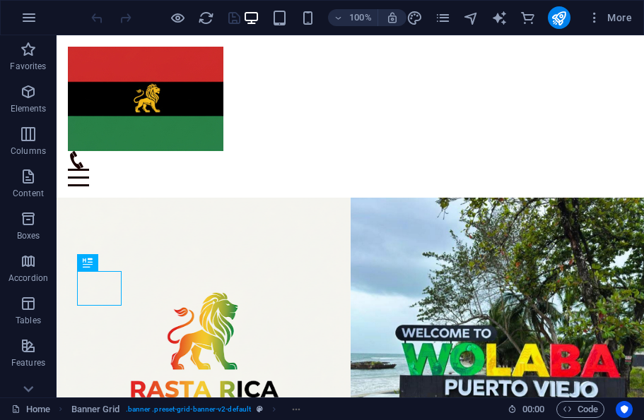
click at [618, 169] on div "Menu" at bounding box center [350, 178] width 565 height 18
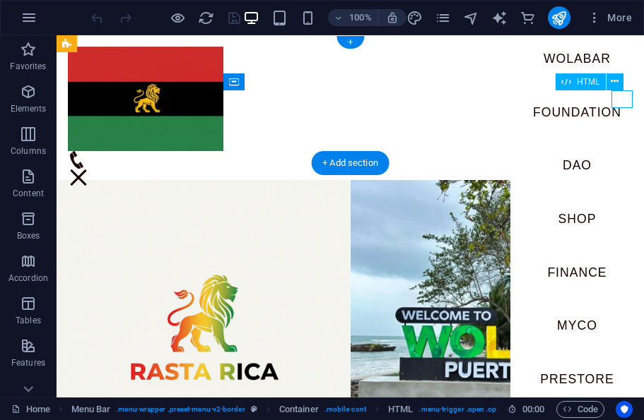
scroll to position [114, 0]
click at [560, 26] on button "publish" at bounding box center [559, 17] width 23 height 23
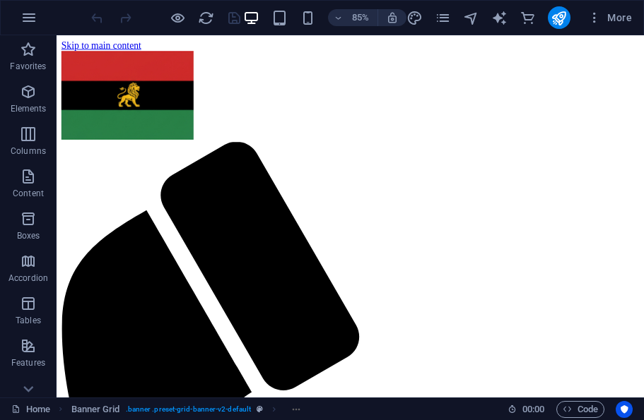
scroll to position [27, 0]
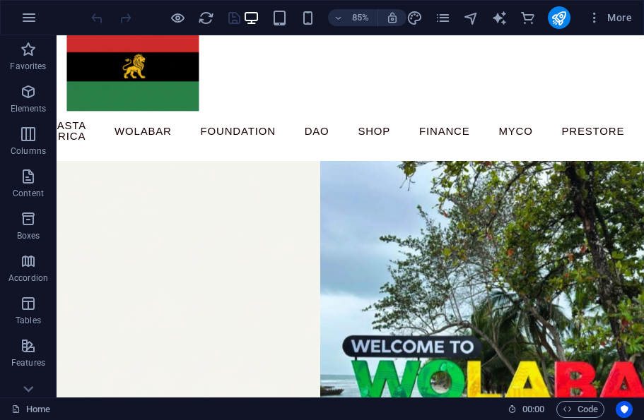
click at [564, 20] on icon "publish" at bounding box center [558, 18] width 16 height 16
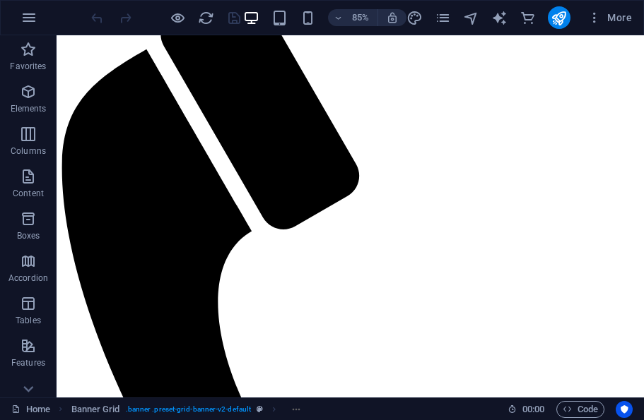
scroll to position [27, 0]
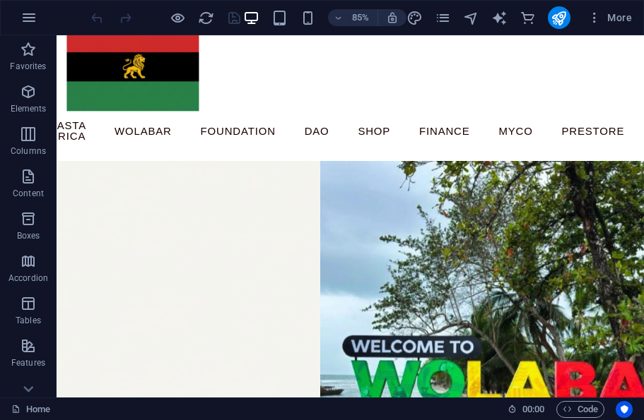
click at [558, 17] on icon "publish" at bounding box center [558, 18] width 16 height 16
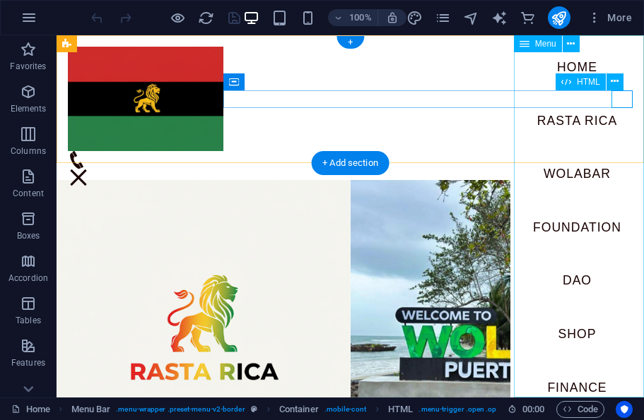
click at [572, 42] on icon at bounding box center [571, 44] width 8 height 15
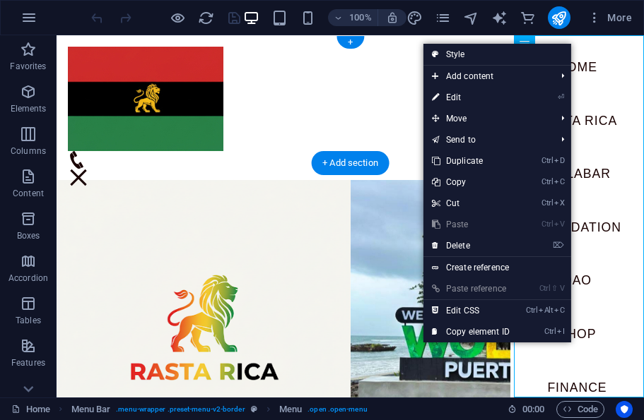
click at [492, 97] on link "⏎ Edit" at bounding box center [470, 97] width 95 height 21
select select
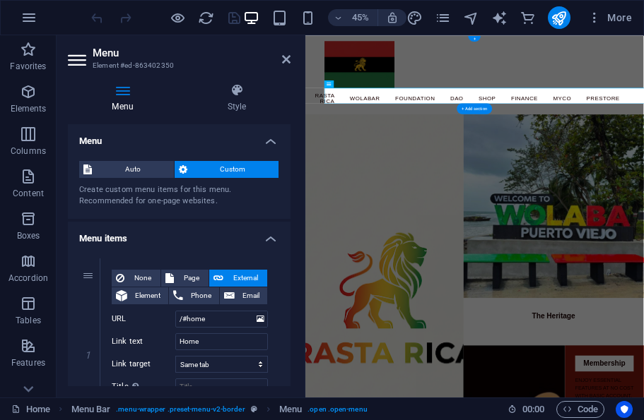
click at [237, 107] on h4 "Style" at bounding box center [236, 98] width 107 height 30
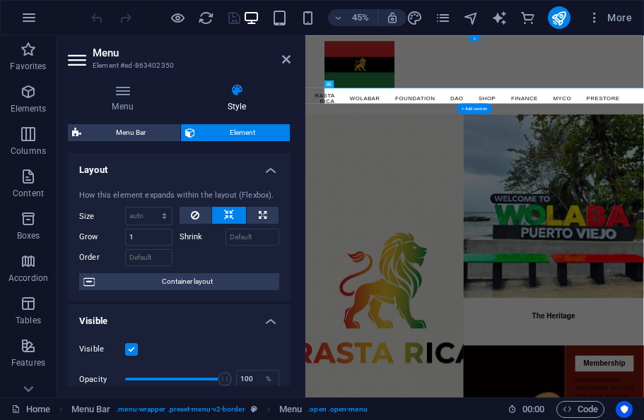
click at [145, 135] on span "Menu Bar" at bounding box center [130, 132] width 90 height 17
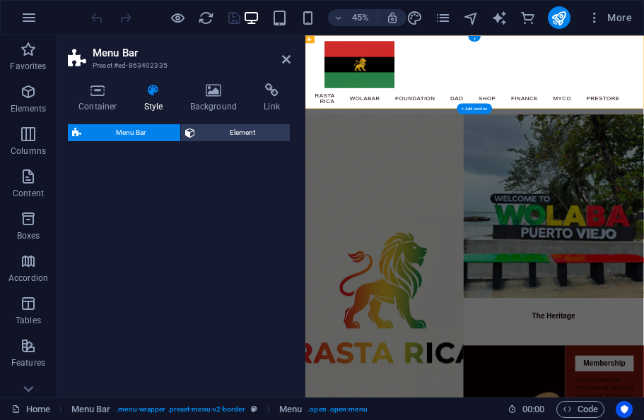
select select "rem"
select select "preset-menu-v2-border"
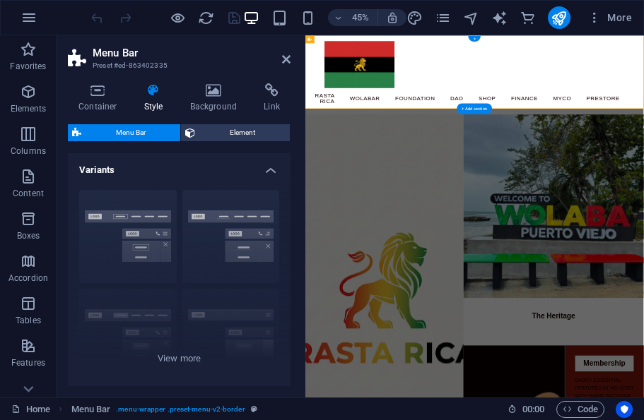
click at [269, 102] on h4 "Link" at bounding box center [271, 98] width 37 height 30
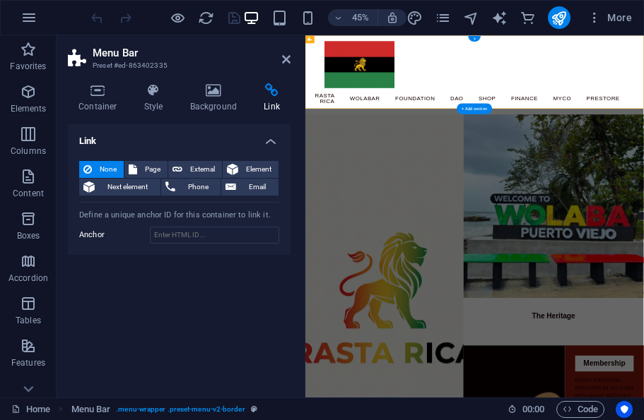
click at [249, 172] on span "Element" at bounding box center [258, 169] width 32 height 17
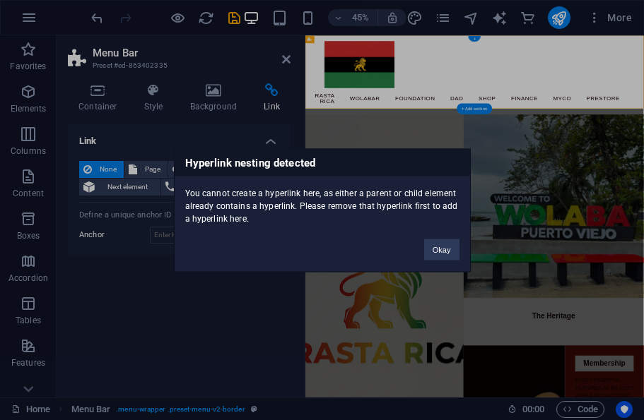
click at [441, 258] on button "Okay" at bounding box center [441, 249] width 35 height 21
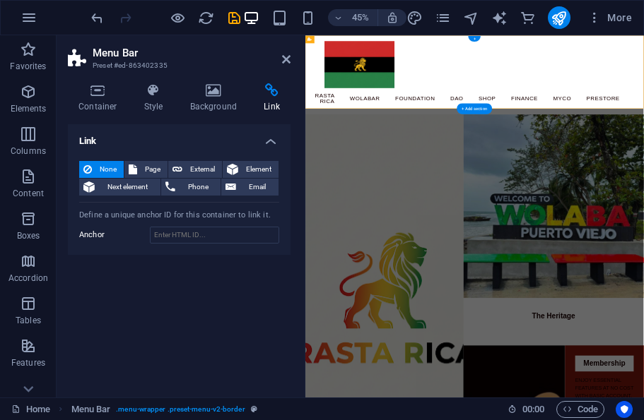
click at [208, 164] on span "External" at bounding box center [202, 169] width 31 height 17
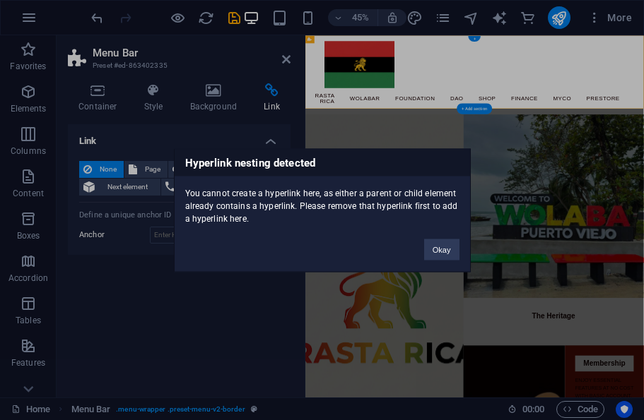
click at [442, 253] on button "Okay" at bounding box center [441, 249] width 35 height 21
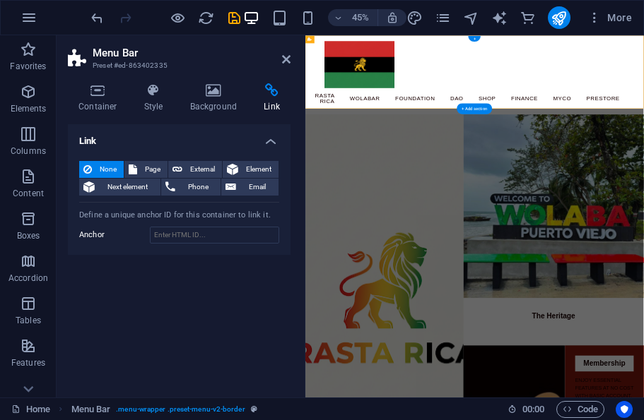
click at [278, 59] on h2 "Menu Bar" at bounding box center [192, 53] width 198 height 13
click at [78, 58] on icon at bounding box center [78, 59] width 21 height 20
click at [87, 112] on h4 "Container" at bounding box center [101, 98] width 66 height 30
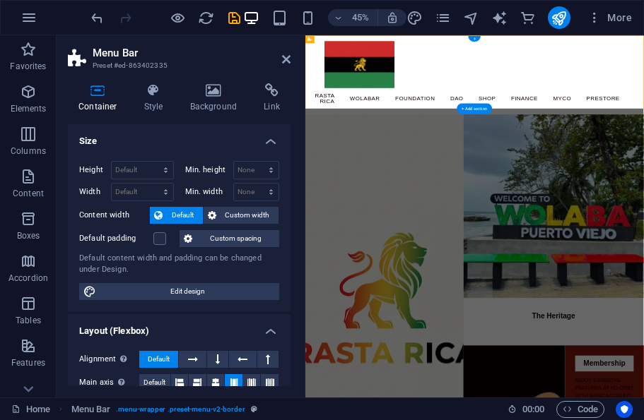
click at [94, 104] on h4 "Container" at bounding box center [101, 98] width 66 height 30
click at [153, 95] on icon at bounding box center [154, 90] width 40 height 14
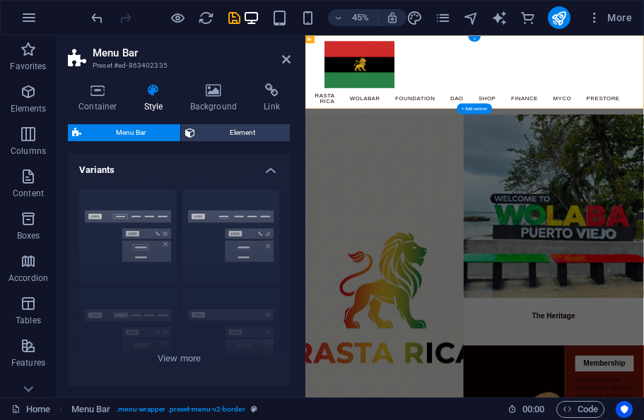
click at [219, 90] on icon at bounding box center [213, 90] width 69 height 14
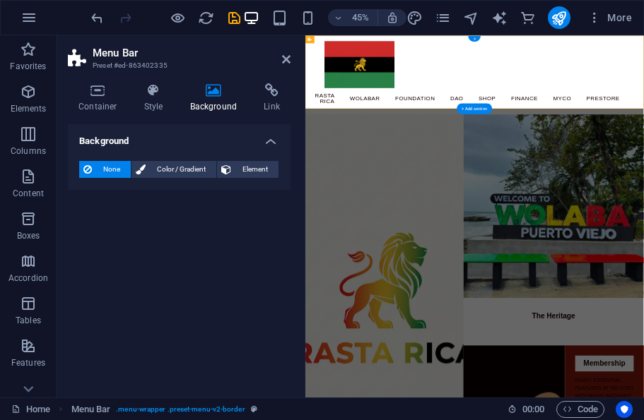
click at [275, 107] on h4 "Link" at bounding box center [271, 98] width 37 height 30
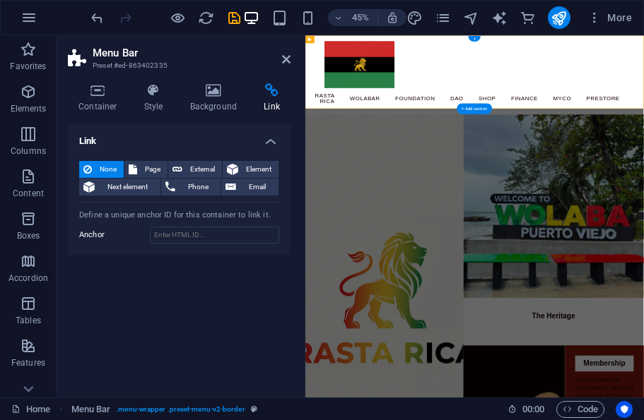
click at [261, 167] on span "Element" at bounding box center [258, 169] width 32 height 17
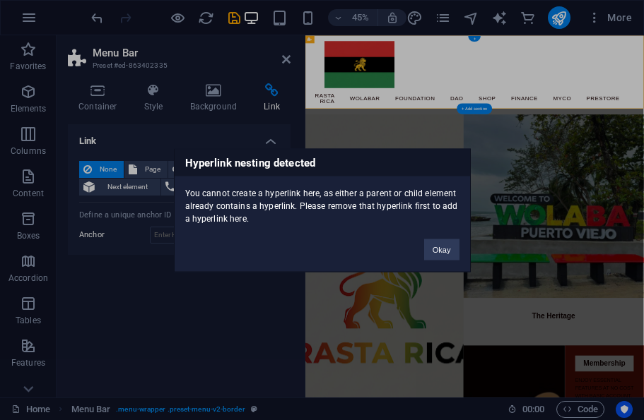
click at [453, 247] on button "Okay" at bounding box center [441, 249] width 35 height 21
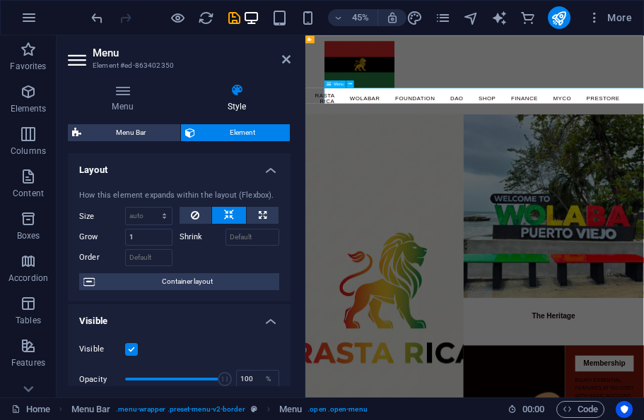
scroll to position [1, 0]
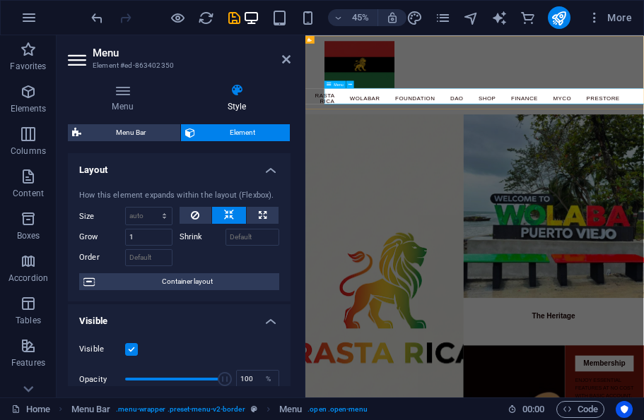
scroll to position [0, 0]
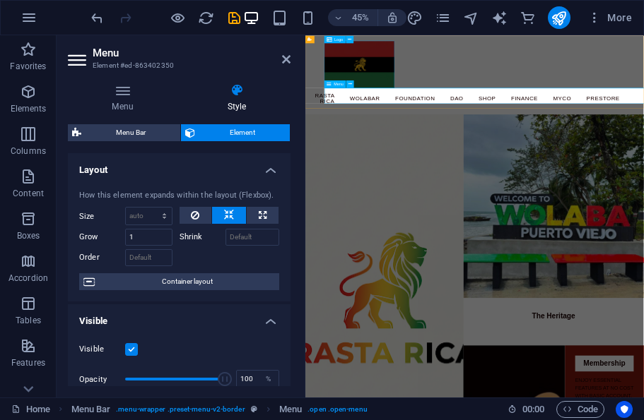
click at [350, 86] on icon at bounding box center [350, 84] width 4 height 6
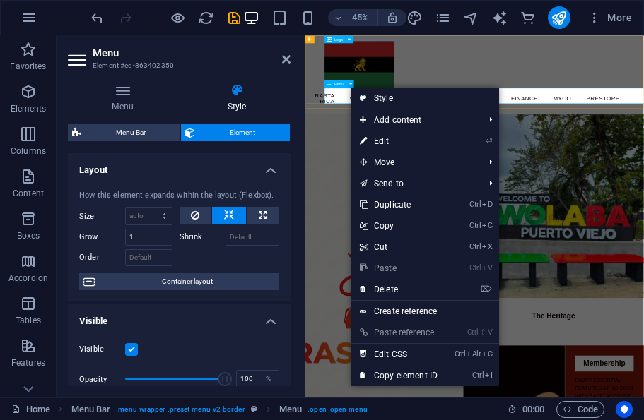
click at [348, 81] on button at bounding box center [350, 84] width 8 height 8
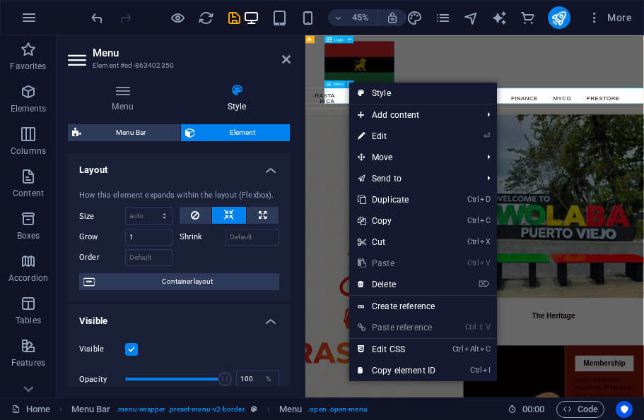
click at [444, 307] on link "Create reference" at bounding box center [423, 306] width 148 height 21
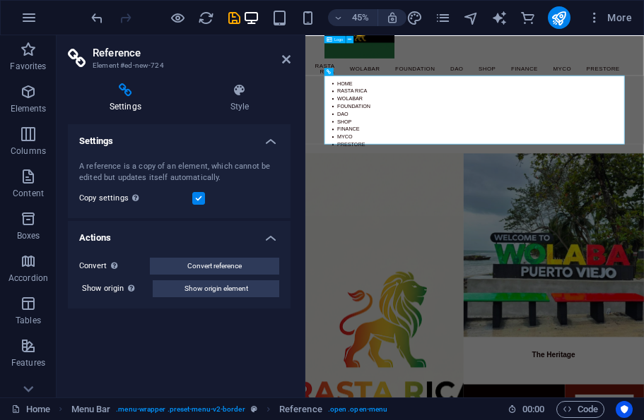
scroll to position [66, 0]
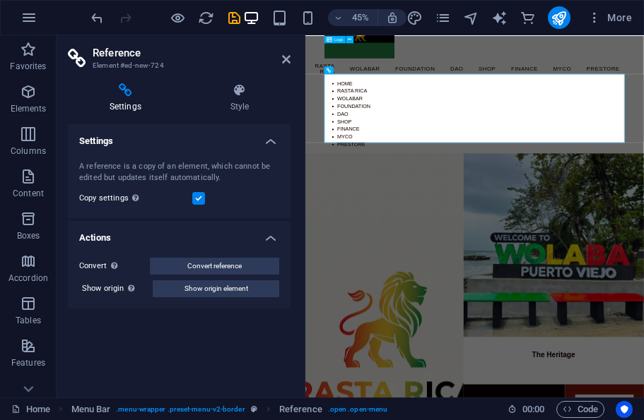
click at [242, 15] on icon "save" at bounding box center [234, 18] width 16 height 16
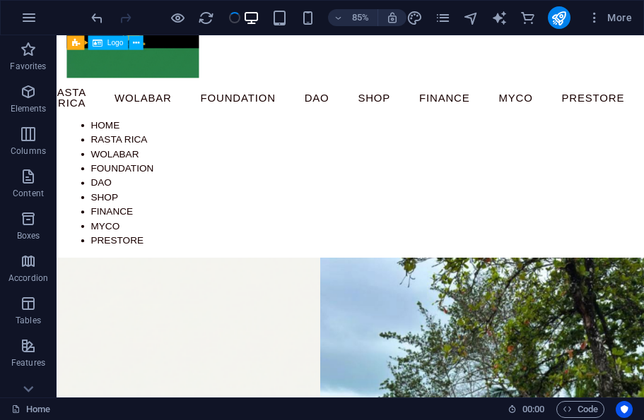
click at [562, 23] on icon "publish" at bounding box center [558, 18] width 16 height 16
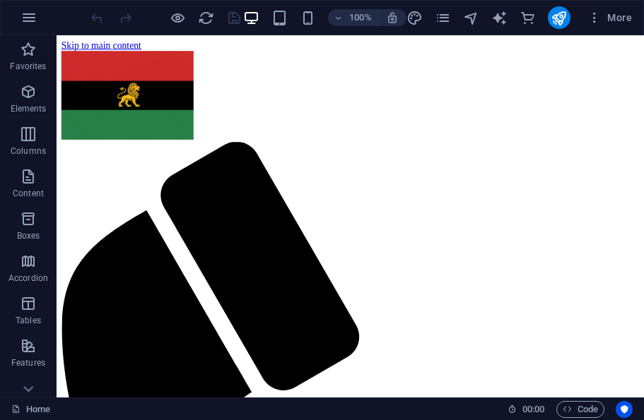
scroll to position [27, 0]
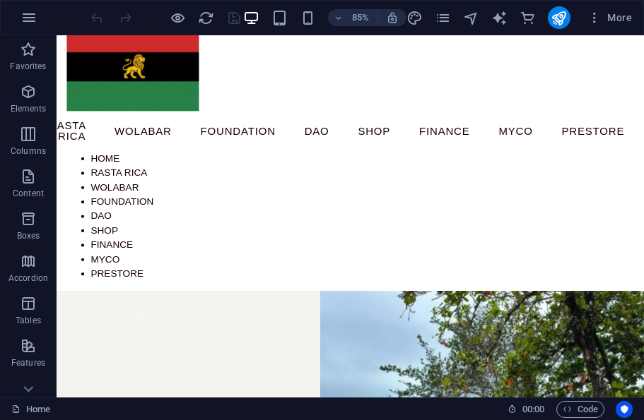
click at [409, 135] on nav "Home Rasta Rica Wolabar Foundation DAO Shop Finance Myco prestore" at bounding box center [402, 147] width 667 height 47
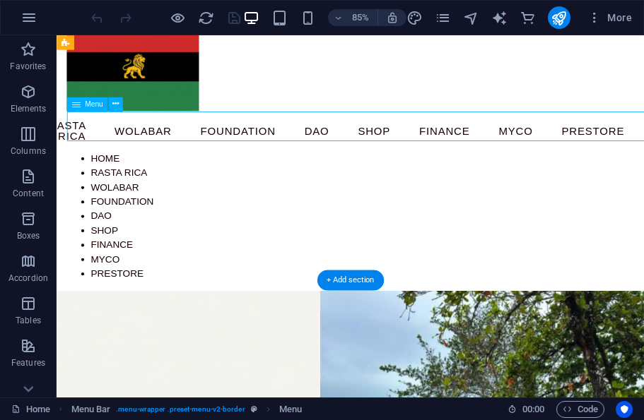
click at [277, 138] on nav "Home Rasta Rica Wolabar Foundation DAO Shop Finance Myco prestore" at bounding box center [402, 147] width 667 height 47
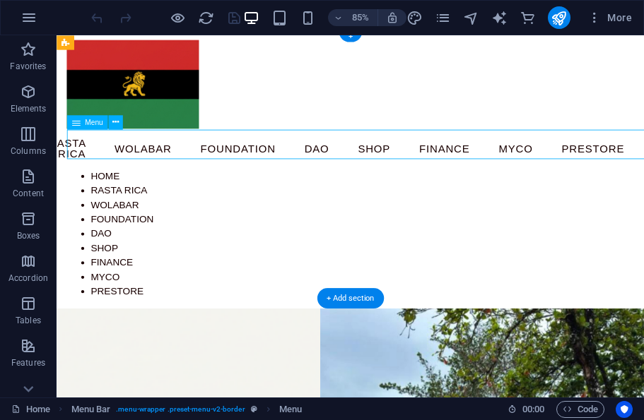
scroll to position [6, 0]
click at [124, 230] on div "Home Rasta Rica Wolabar Foundation DAO Shop Finance Myco prestore" at bounding box center [402, 269] width 667 height 153
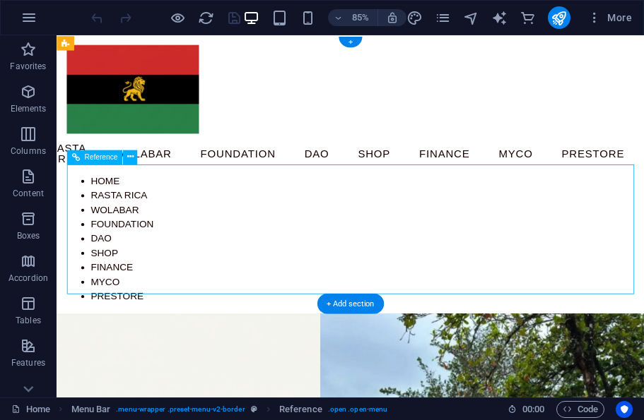
scroll to position [0, 0]
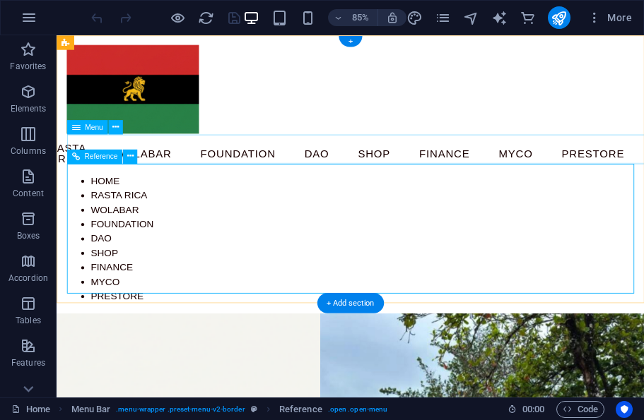
click at [124, 157] on button at bounding box center [130, 156] width 14 height 14
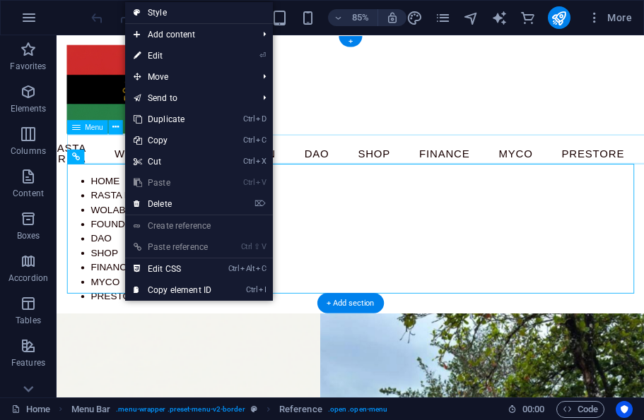
click at [185, 56] on link "⏎ Edit" at bounding box center [172, 55] width 95 height 21
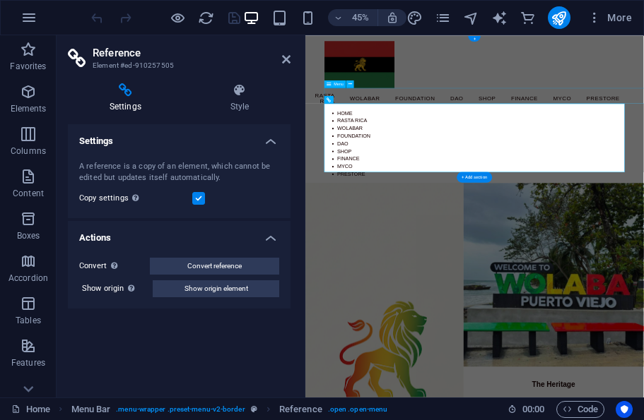
click at [234, 94] on icon at bounding box center [240, 90] width 102 height 14
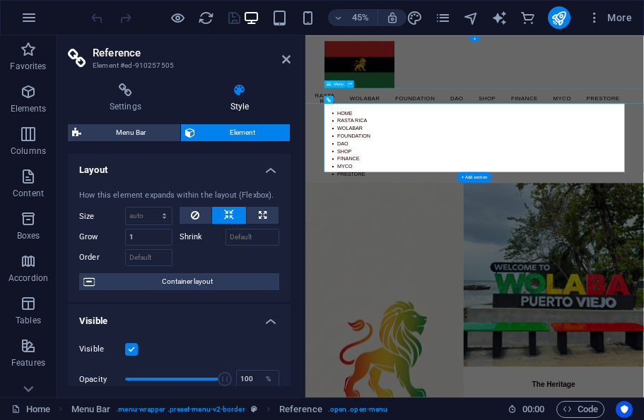
click at [290, 54] on icon at bounding box center [286, 59] width 8 height 11
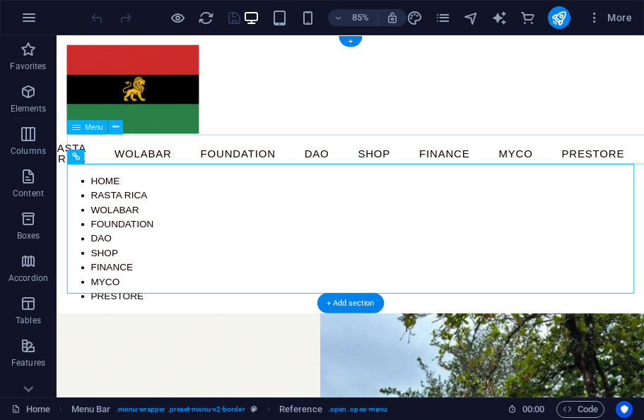
click at [640, 90] on div "Menu Home Rasta Rica Wolabar Foundation DAO Shop Finance Myco prestore Home Ras…" at bounding box center [402, 198] width 691 height 327
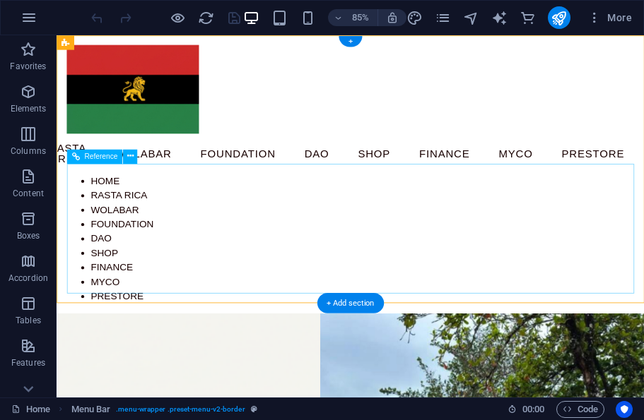
click at [563, 20] on icon "publish" at bounding box center [558, 18] width 16 height 16
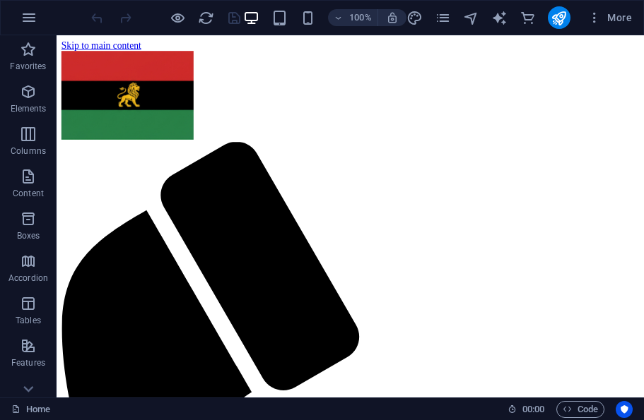
scroll to position [27, 0]
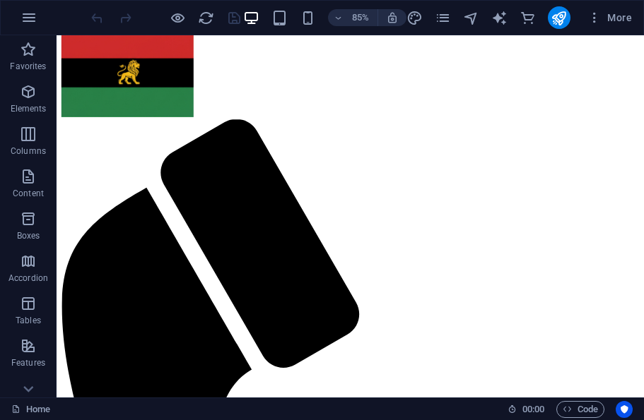
click at [564, 23] on icon "publish" at bounding box center [558, 18] width 16 height 16
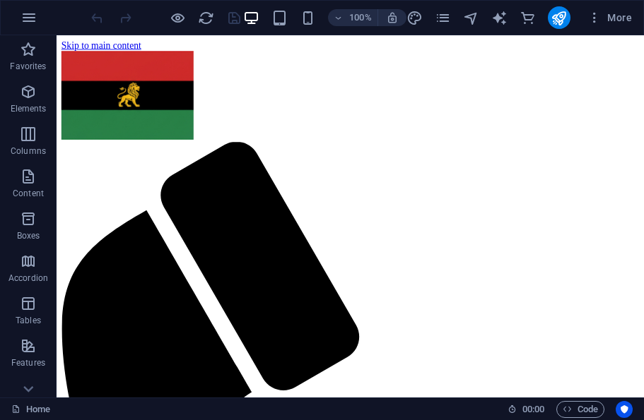
scroll to position [27, 0]
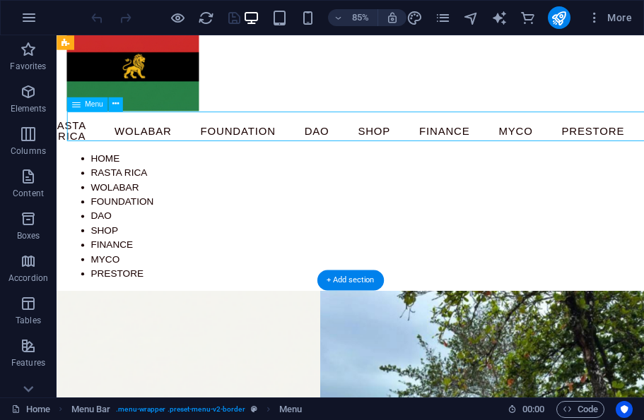
click at [33, 90] on icon "button" at bounding box center [28, 91] width 17 height 17
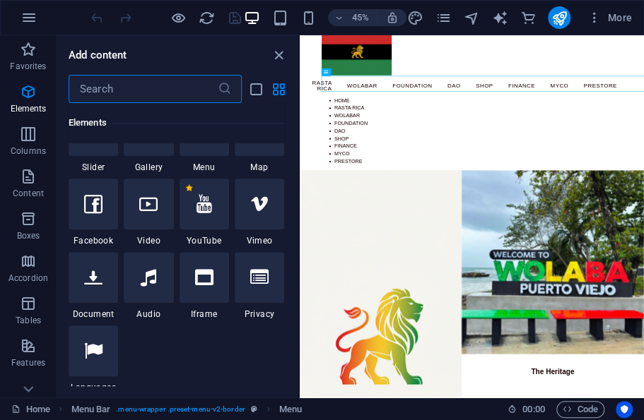
scroll to position [526, 0]
click at [211, 154] on div at bounding box center [203, 130] width 49 height 51
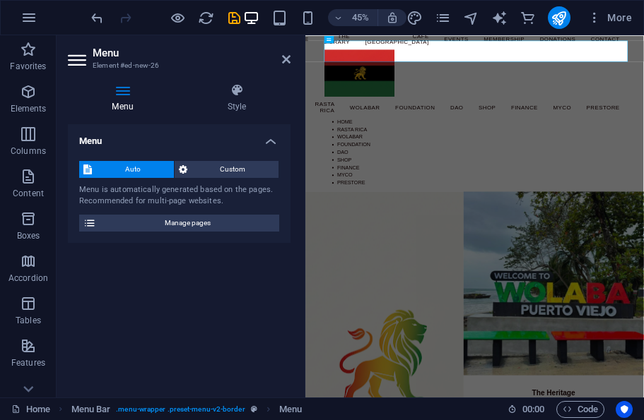
scroll to position [0, 0]
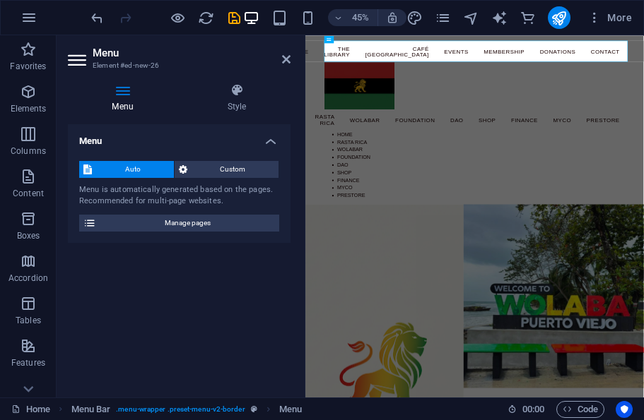
click at [256, 169] on span "Custom" at bounding box center [232, 169] width 83 height 17
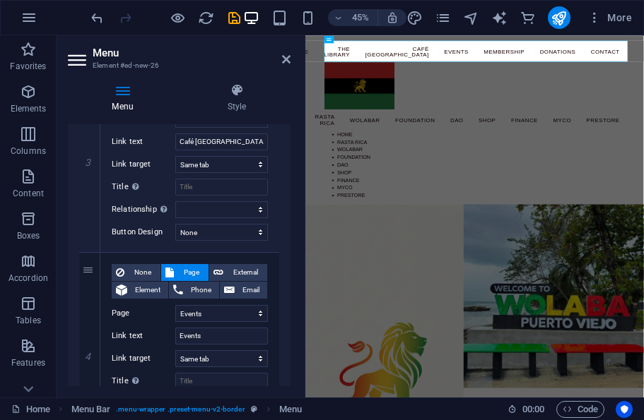
click at [286, 241] on div "1 None Page External Element Phone Email Page Home The Library Café [GEOGRAPHIC…" at bounding box center [179, 350] width 223 height 1382
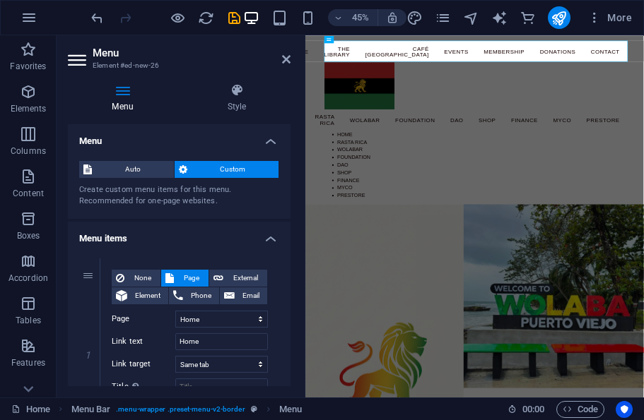
click at [237, 105] on h4 "Style" at bounding box center [236, 98] width 107 height 30
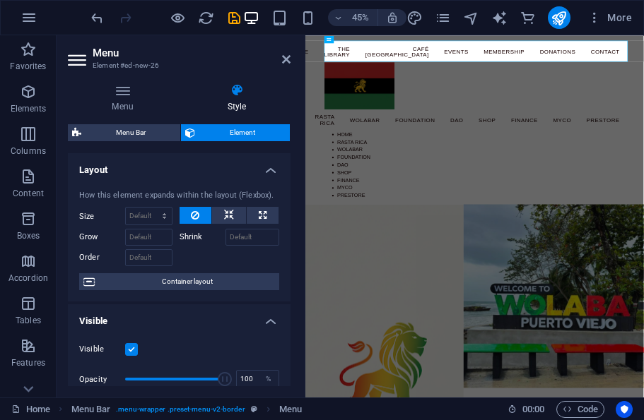
click at [237, 93] on icon at bounding box center [236, 90] width 107 height 14
click at [122, 101] on h4 "Menu" at bounding box center [125, 98] width 115 height 30
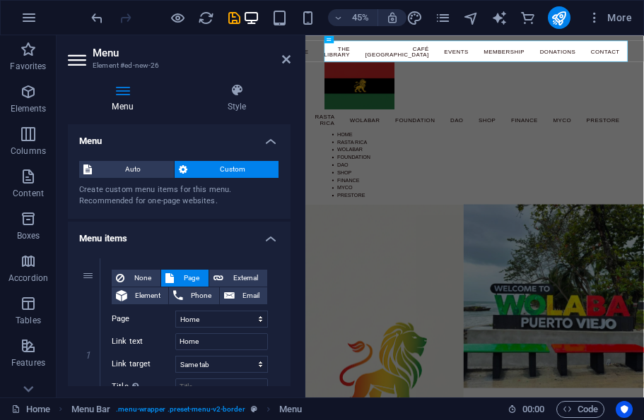
click at [147, 171] on span "Auto" at bounding box center [132, 169] width 73 height 17
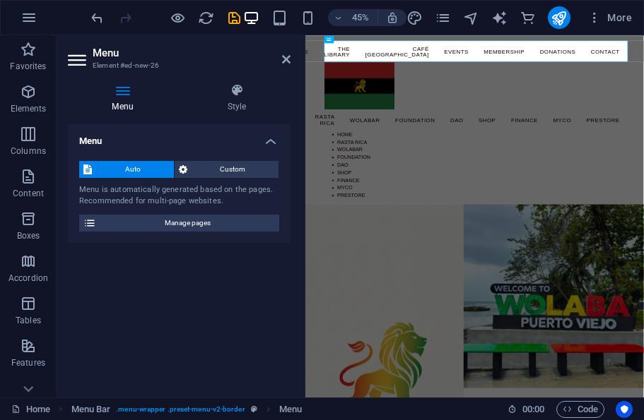
click at [186, 230] on span "Manage pages" at bounding box center [187, 223] width 175 height 17
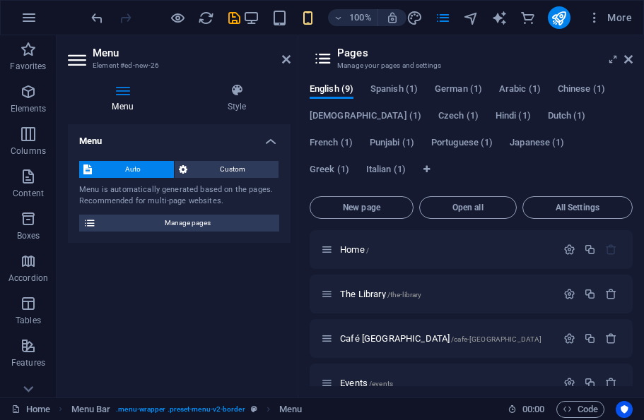
click at [93, 225] on icon at bounding box center [89, 223] width 13 height 17
click at [122, 93] on icon at bounding box center [122, 90] width 110 height 14
click at [567, 250] on icon "button" at bounding box center [569, 249] width 12 height 12
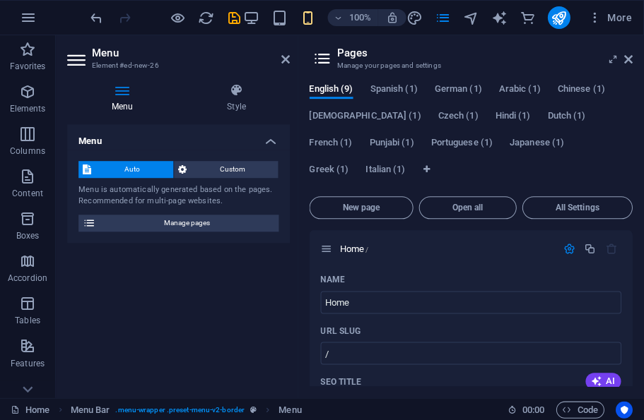
click at [218, 170] on span "Custom" at bounding box center [232, 169] width 83 height 17
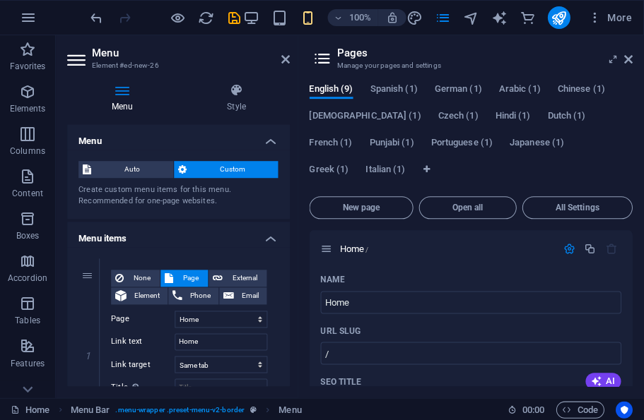
scroll to position [0, 0]
click at [126, 102] on h4 "Menu" at bounding box center [125, 98] width 115 height 30
click at [27, 61] on p "Favorites" at bounding box center [28, 66] width 36 height 11
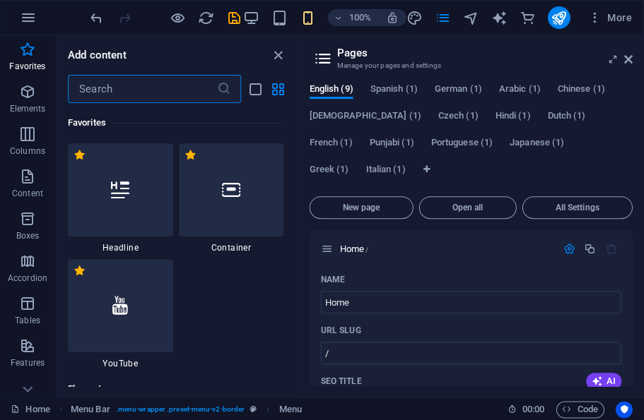
click at [25, 62] on p "Favorites" at bounding box center [28, 66] width 36 height 11
click at [24, 15] on icon "button" at bounding box center [28, 17] width 17 height 17
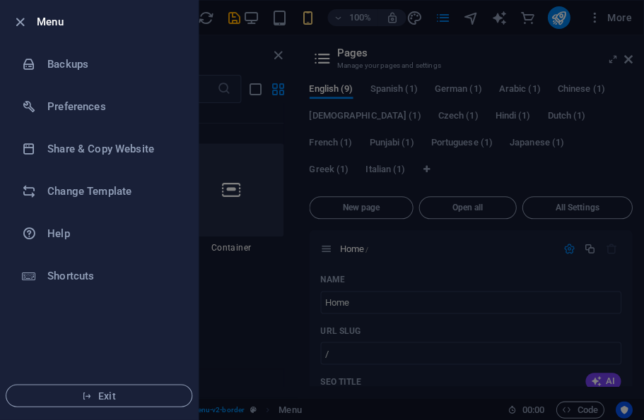
click at [95, 103] on h6 "Preferences" at bounding box center [113, 106] width 131 height 17
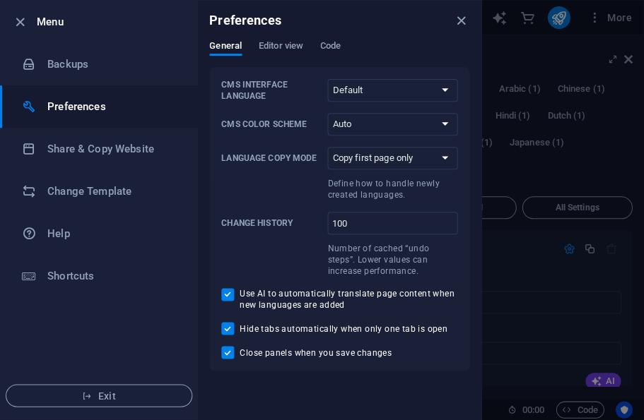
click at [425, 199] on p "Define how to handle newly created languages." at bounding box center [393, 189] width 130 height 23
click at [425, 170] on select "Copy first page only Copy all pages" at bounding box center [393, 158] width 130 height 23
select select "all"
click at [288, 48] on span "Editor view" at bounding box center [281, 47] width 45 height 20
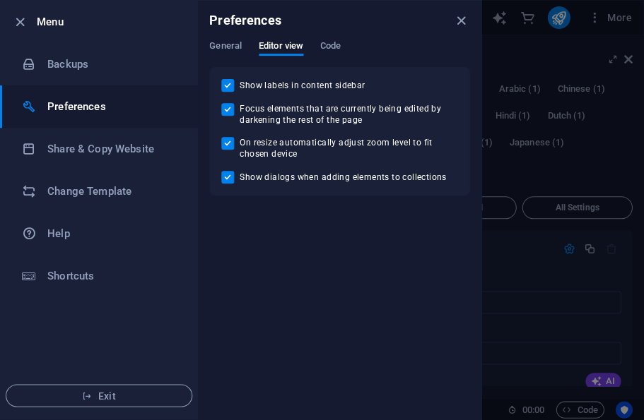
click at [335, 46] on span "Code" at bounding box center [331, 47] width 20 height 20
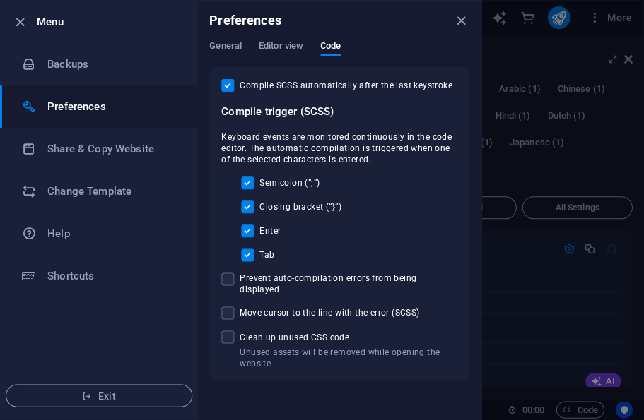
click at [130, 152] on h6 "Share & Copy Website" at bounding box center [113, 149] width 131 height 17
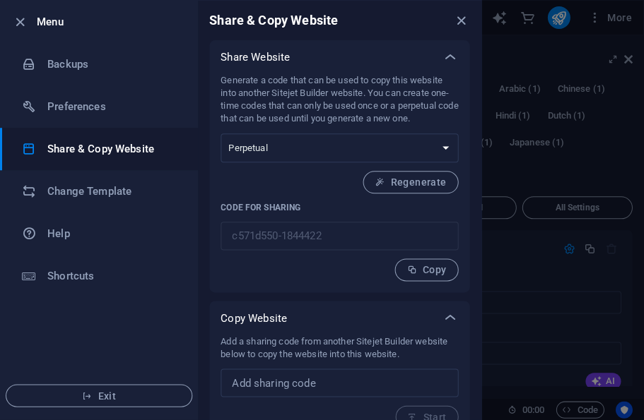
click at [14, 26] on icon "button" at bounding box center [21, 22] width 16 height 16
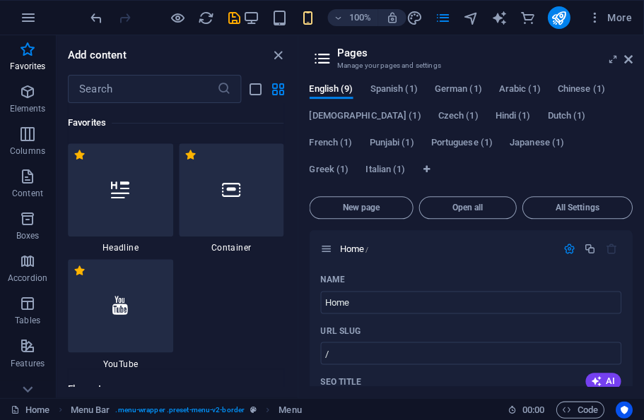
click at [23, 99] on icon "button" at bounding box center [28, 91] width 17 height 17
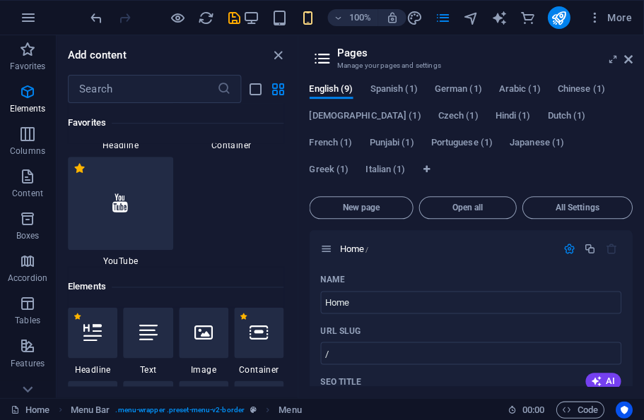
scroll to position [266, 0]
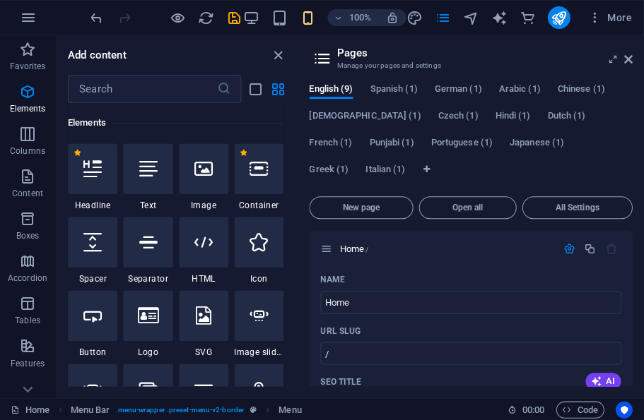
click at [33, 149] on p "Columns" at bounding box center [28, 151] width 35 height 11
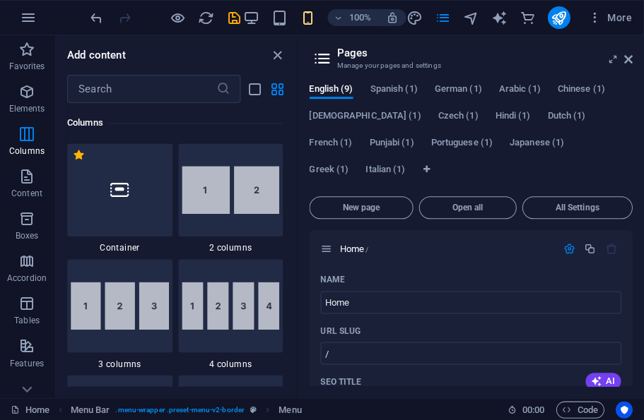
click at [35, 190] on p "Content" at bounding box center [27, 193] width 31 height 11
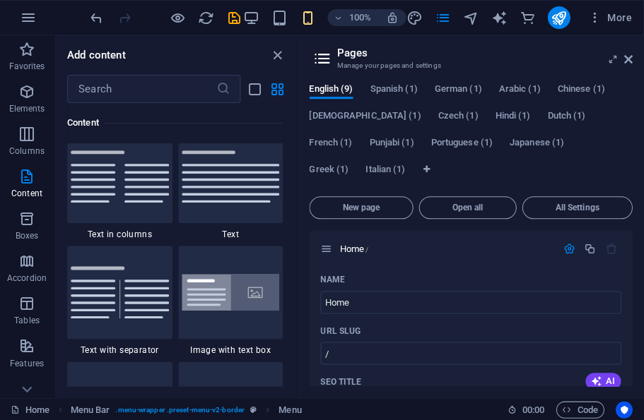
click at [28, 223] on icon "button" at bounding box center [27, 219] width 17 height 17
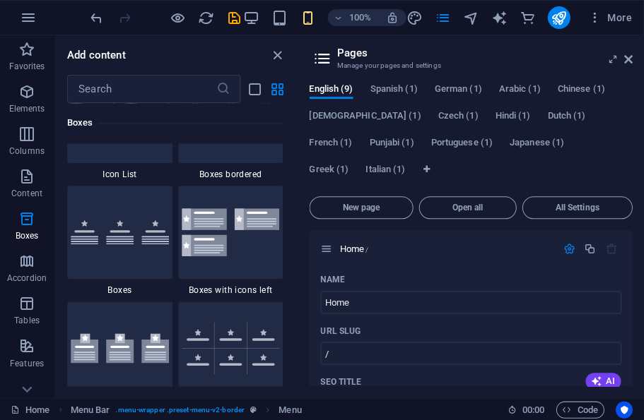
scroll to position [4092, 0]
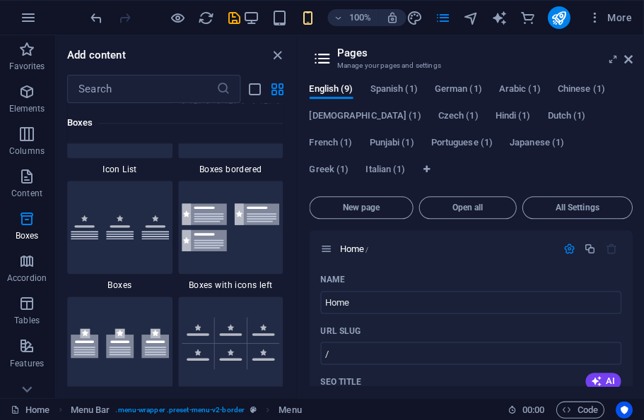
click at [24, 272] on span "Accordion" at bounding box center [27, 270] width 57 height 34
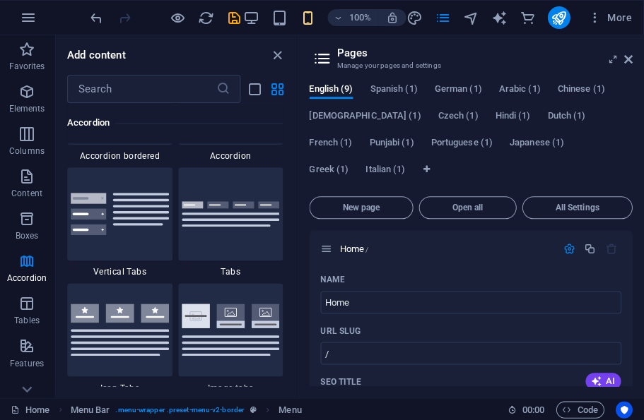
click at [25, 296] on icon "button" at bounding box center [27, 303] width 17 height 17
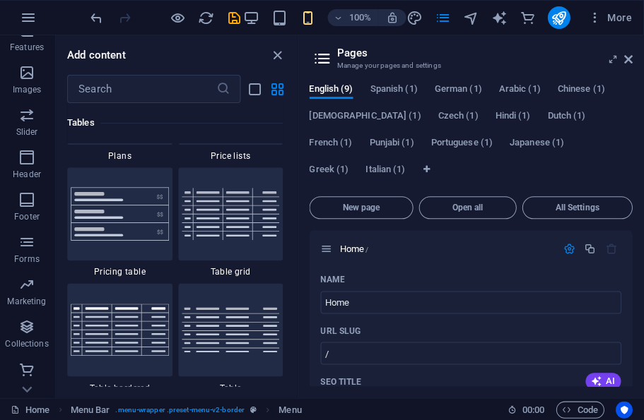
scroll to position [316, 0]
click at [28, 158] on icon "button" at bounding box center [27, 157] width 17 height 17
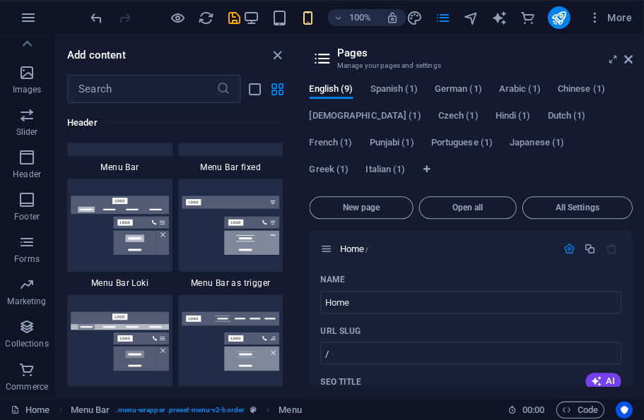
scroll to position [8821, 0]
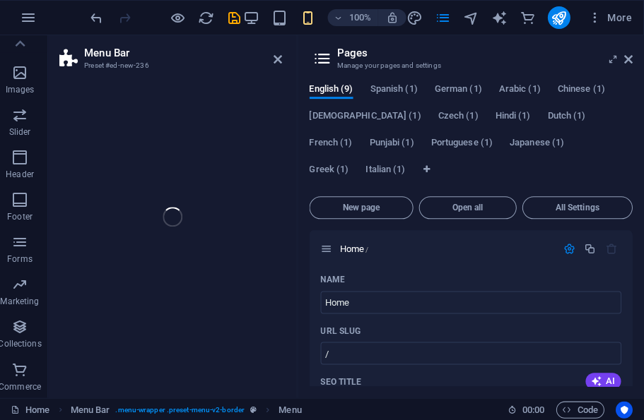
scroll to position [0, 2]
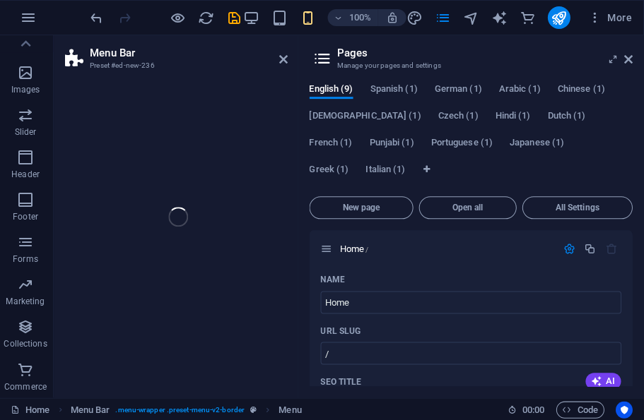
select select "rem"
select select "preset-menu-v2-border"
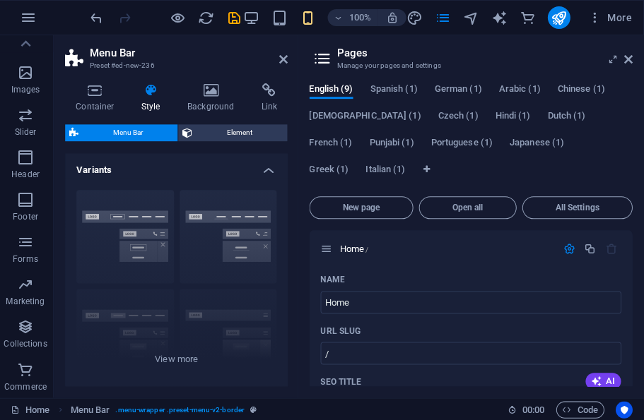
click at [244, 125] on span "Element" at bounding box center [240, 132] width 86 height 17
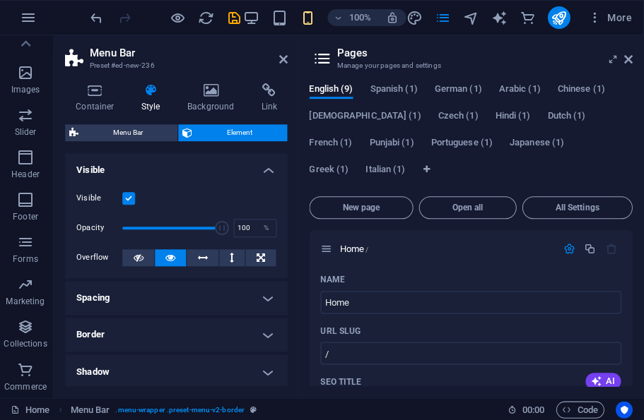
click at [264, 102] on h4 "Link" at bounding box center [269, 98] width 37 height 30
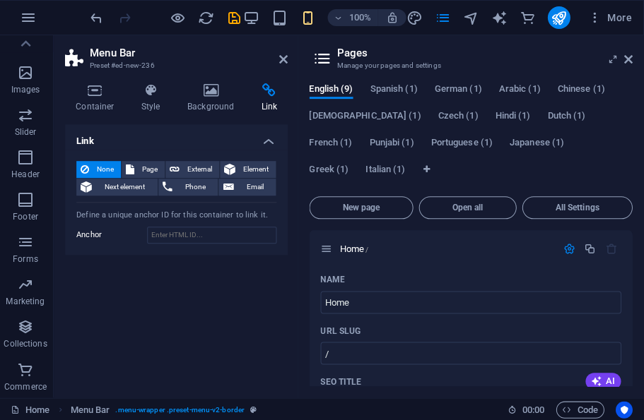
click at [246, 167] on span "Element" at bounding box center [256, 169] width 32 height 17
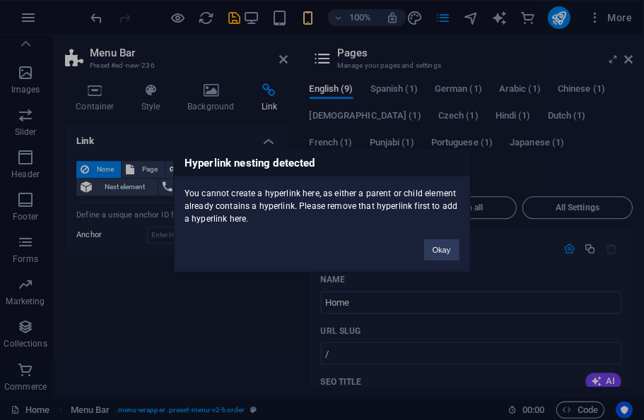
click at [425, 249] on button "Okay" at bounding box center [441, 249] width 35 height 21
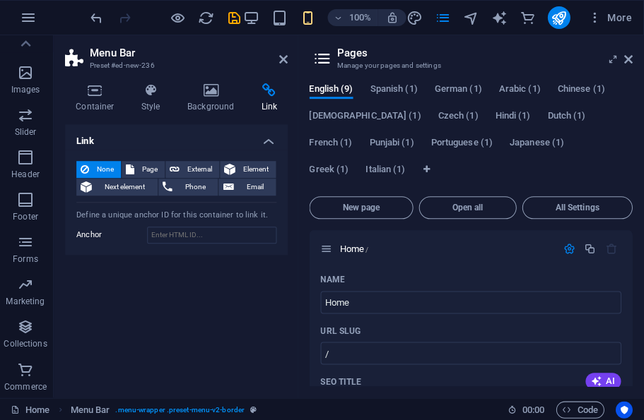
click at [102, 88] on icon at bounding box center [96, 90] width 60 height 14
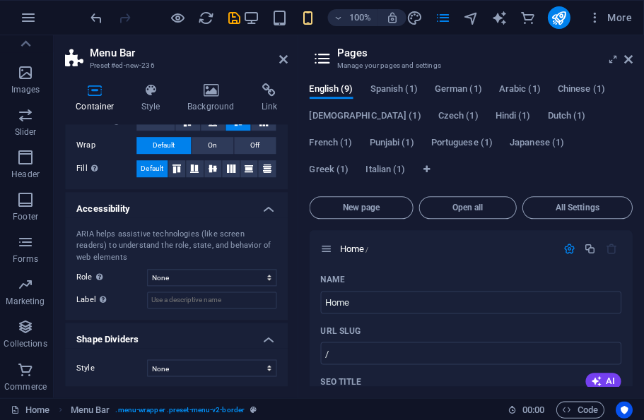
scroll to position [283, 0]
click at [258, 270] on select "None Alert Article Banner Comment Complementary Dialog Footer Header Marquee Pr…" at bounding box center [212, 278] width 129 height 17
click at [111, 225] on div "ARIA helps assistive technologies (like screen readers) to understand the role,…" at bounding box center [177, 269] width 223 height 103
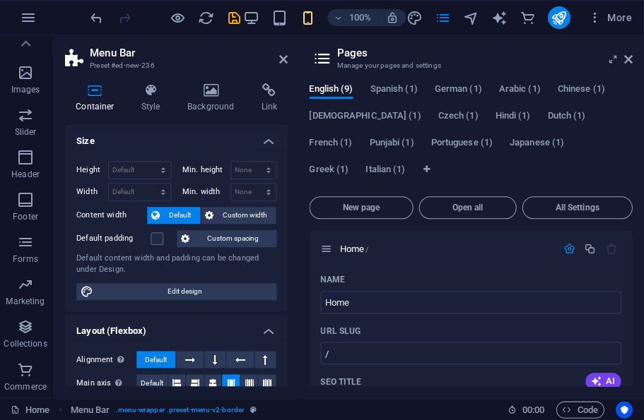
scroll to position [0, 0]
click at [205, 98] on h4 "Background" at bounding box center [214, 98] width 74 height 30
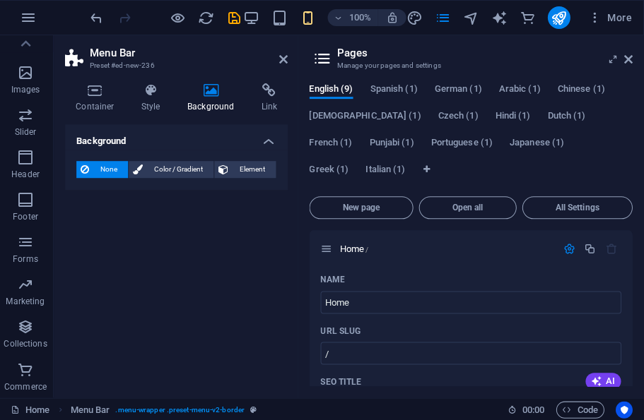
click at [269, 102] on h4 "Link" at bounding box center [269, 98] width 37 height 30
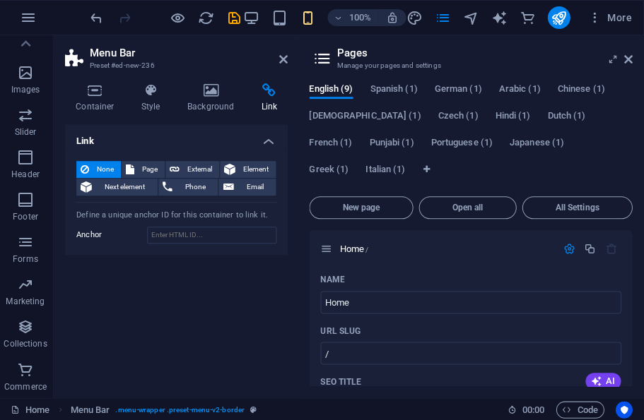
click at [208, 163] on span "External" at bounding box center [199, 169] width 31 height 17
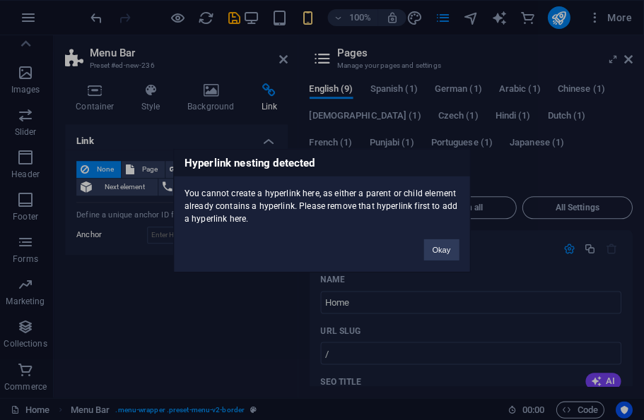
click at [447, 241] on button "Okay" at bounding box center [441, 249] width 35 height 21
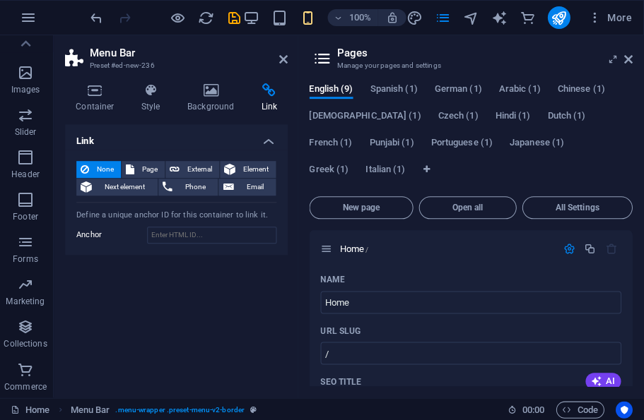
click at [148, 167] on span "Page" at bounding box center [150, 169] width 22 height 17
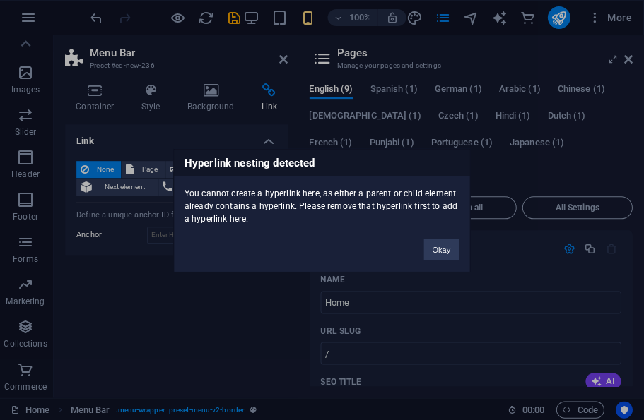
click at [432, 251] on button "Okay" at bounding box center [441, 249] width 35 height 21
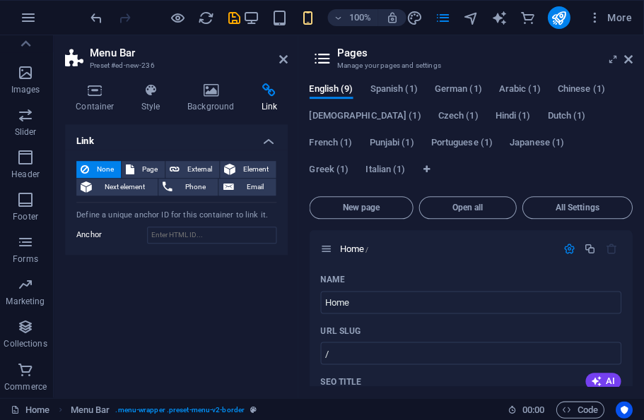
click at [135, 192] on span "Next element" at bounding box center [125, 187] width 57 height 17
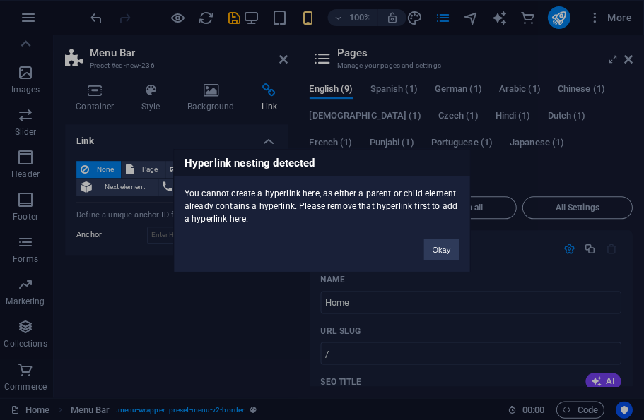
click at [438, 259] on button "Okay" at bounding box center [441, 249] width 35 height 21
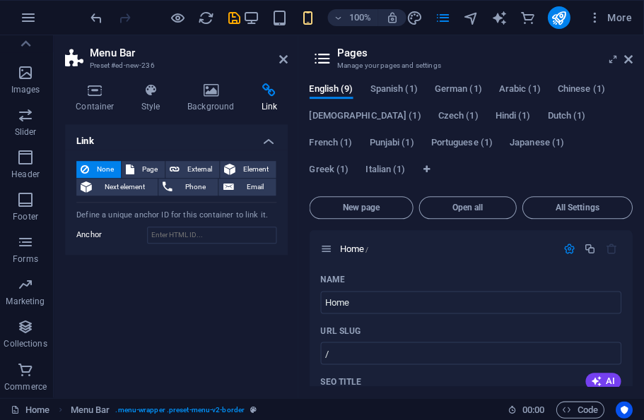
click at [196, 165] on span "External" at bounding box center [199, 169] width 31 height 17
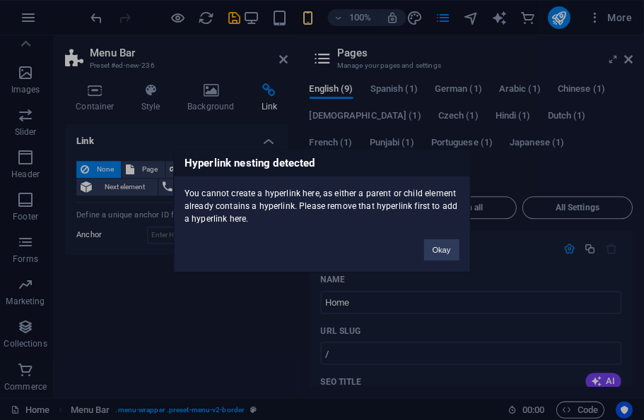
click at [439, 258] on button "Okay" at bounding box center [441, 249] width 35 height 21
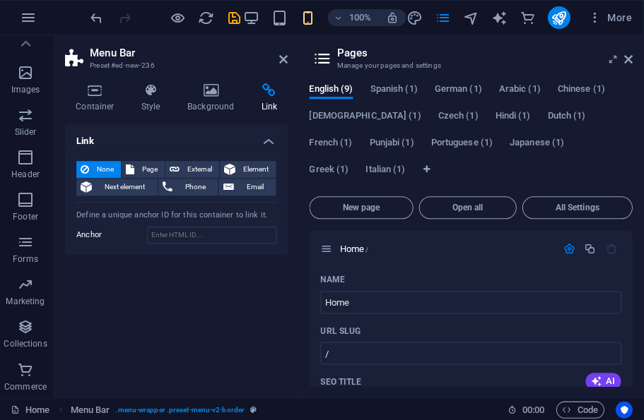
click at [269, 97] on icon at bounding box center [269, 90] width 37 height 14
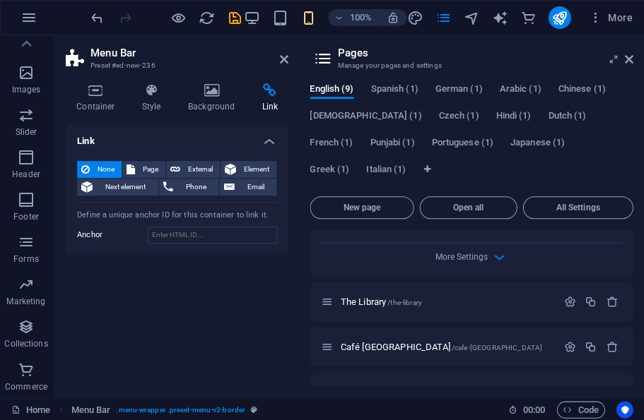
scroll to position [600, 0]
click at [497, 250] on icon "button" at bounding box center [499, 258] width 16 height 16
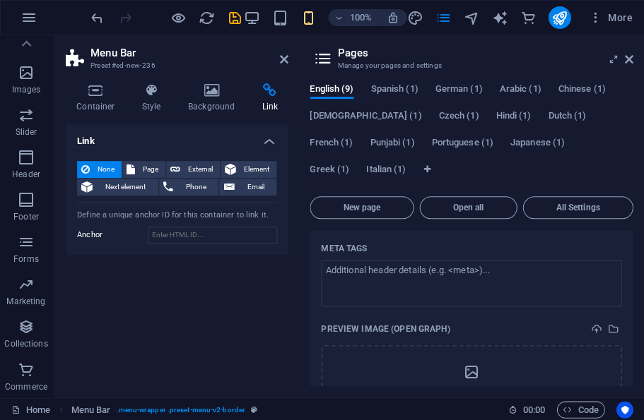
click at [503, 269] on textarea "Meta tags ​" at bounding box center [471, 283] width 300 height 46
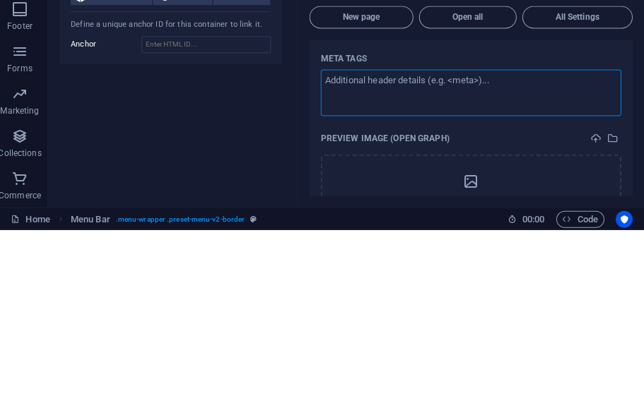
scroll to position [0, 8]
click at [612, 237] on div "Meta tags" at bounding box center [471, 248] width 300 height 23
click at [612, 260] on textarea "Meta tags ​" at bounding box center [471, 283] width 300 height 46
click at [597, 203] on span "All Settings" at bounding box center [578, 207] width 98 height 8
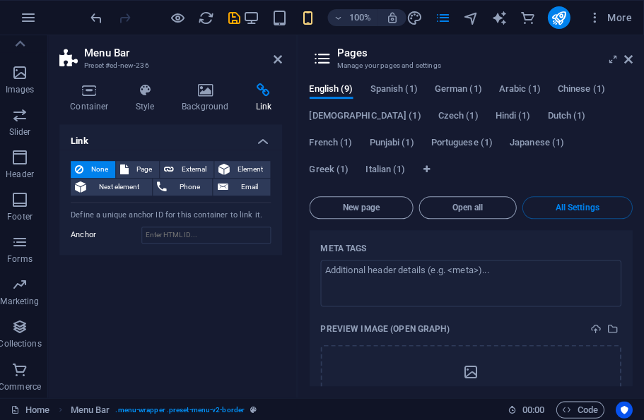
scroll to position [5152, 0]
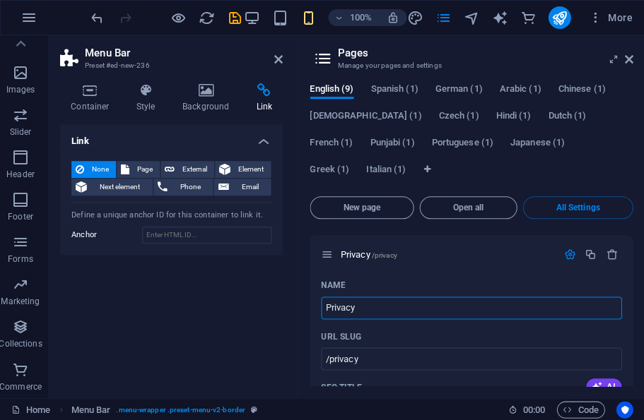
click at [578, 218] on button "All Settings" at bounding box center [577, 207] width 110 height 23
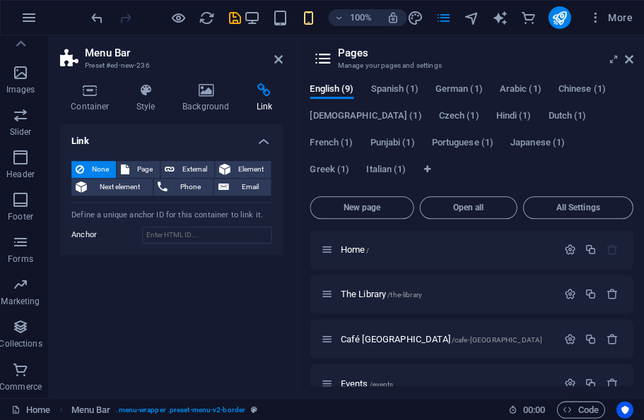
scroll to position [0, 0]
click at [482, 192] on div "New page Open all All Settings Home / The Library /the-library Café Alexandria …" at bounding box center [470, 289] width 323 height 196
click at [483, 204] on span "Open all" at bounding box center [467, 207] width 85 height 8
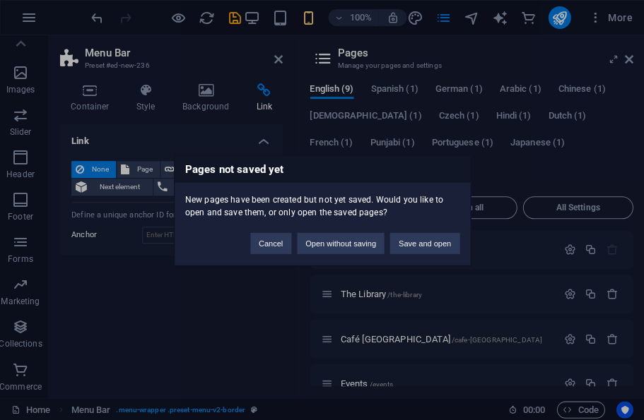
click at [425, 243] on button "Save and open" at bounding box center [423, 242] width 69 height 21
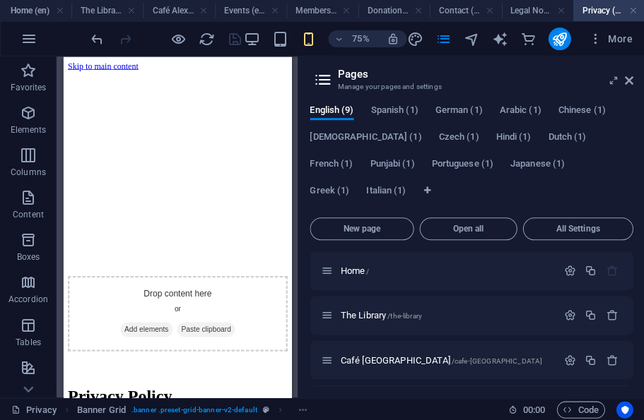
scroll to position [41, 0]
click at [398, 58] on header "Pages Manage your pages and settings" at bounding box center [472, 75] width 320 height 37
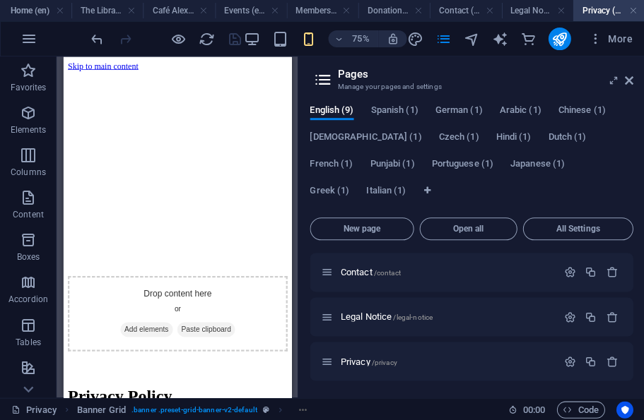
scroll to position [266, 0]
click at [558, 38] on icon "publish" at bounding box center [558, 39] width 16 height 16
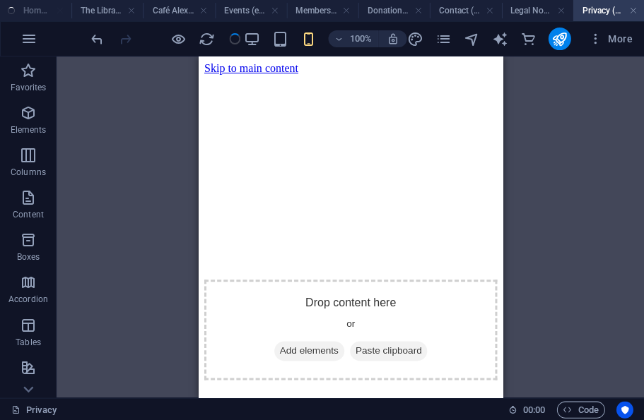
click at [559, 39] on icon "publish" at bounding box center [558, 39] width 16 height 16
click at [554, 41] on icon "publish" at bounding box center [558, 39] width 16 height 16
click at [556, 39] on icon "publish" at bounding box center [558, 39] width 16 height 16
click at [561, 35] on icon "publish" at bounding box center [558, 39] width 16 height 16
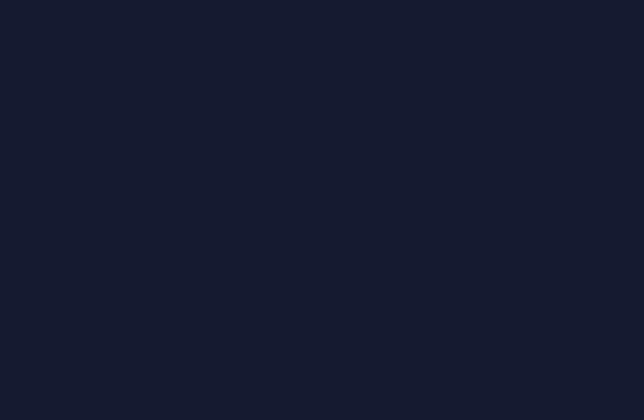
click at [541, 271] on div at bounding box center [322, 210] width 644 height 420
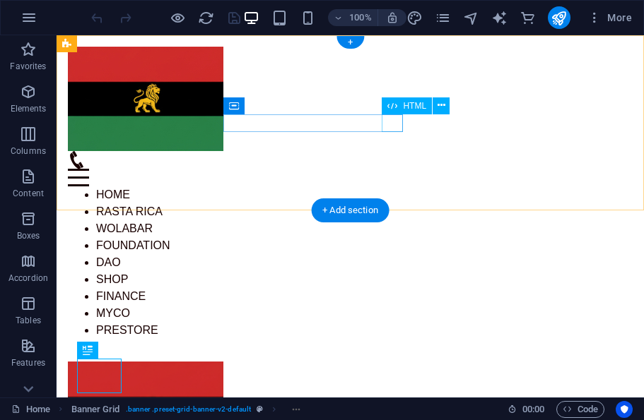
click at [391, 169] on div "Menu" at bounding box center [350, 178] width 565 height 18
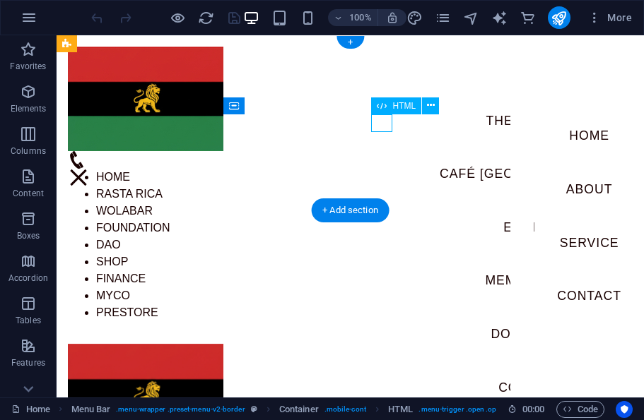
click at [89, 169] on div "Menu" at bounding box center [78, 178] width 21 height 18
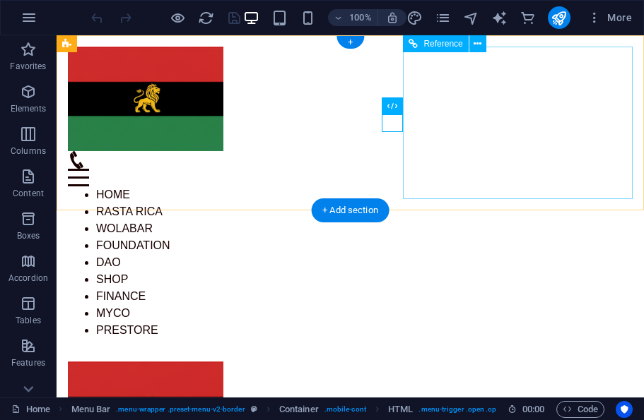
click at [453, 187] on div "Home Rasta Rica Wolabar Foundation DAO Shop Finance Myco prestore" at bounding box center [350, 263] width 565 height 153
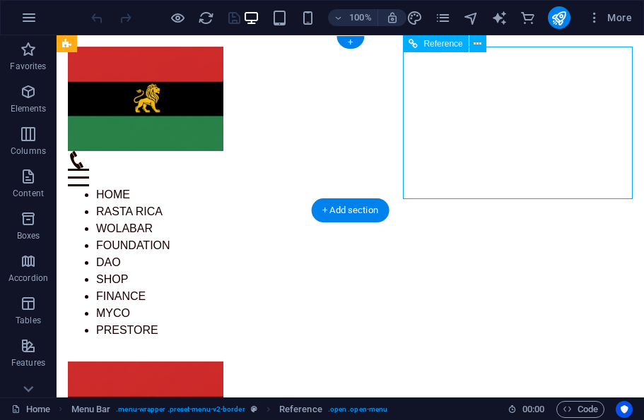
click at [393, 169] on div "Menu" at bounding box center [350, 178] width 565 height 18
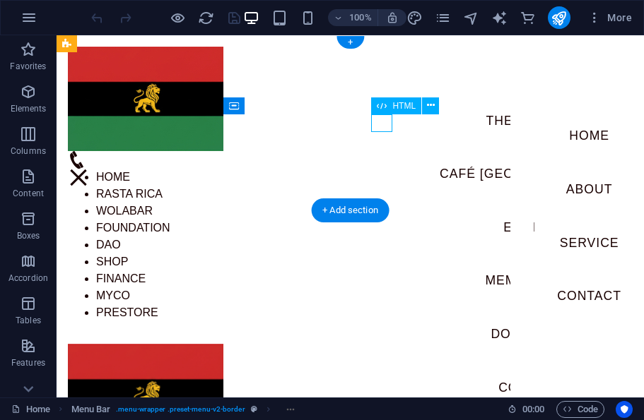
click at [382, 179] on div "Home The Library Café [GEOGRAPHIC_DATA] Events Membership Donations Contact Men…" at bounding box center [350, 183] width 587 height 297
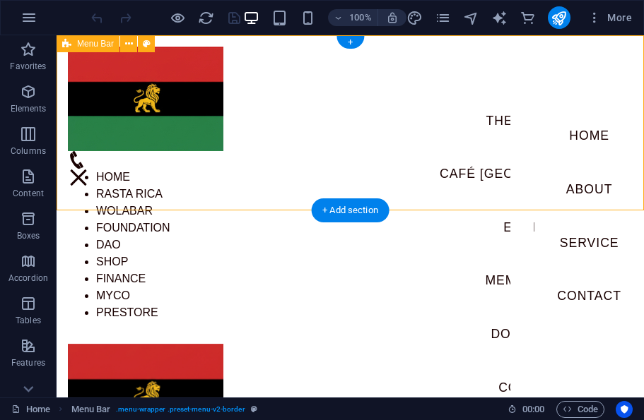
click at [381, 178] on div "Home The Library Café [GEOGRAPHIC_DATA] Events Membership Donations Contact Men…" at bounding box center [350, 183] width 587 height 297
click at [562, 141] on nav "Home About Service Contact" at bounding box center [589, 216] width 110 height 362
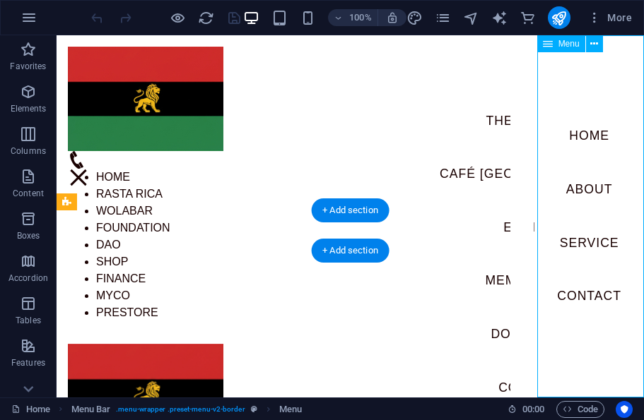
click at [594, 49] on icon at bounding box center [594, 44] width 8 height 15
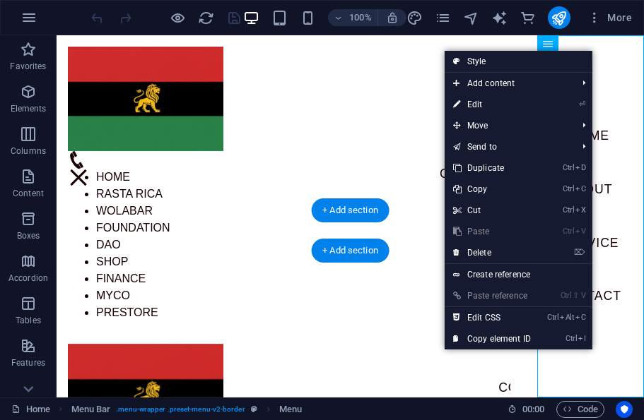
click at [531, 242] on link "Ctrl V Paste" at bounding box center [491, 231] width 95 height 21
click at [501, 255] on link "⌦ Delete" at bounding box center [491, 252] width 95 height 21
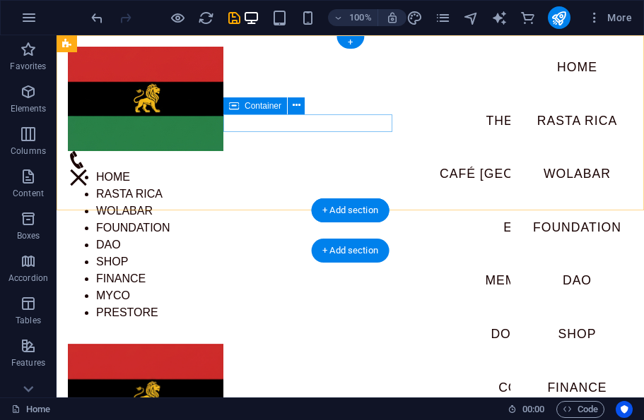
click at [326, 151] on div "Menu" at bounding box center [350, 160] width 565 height 18
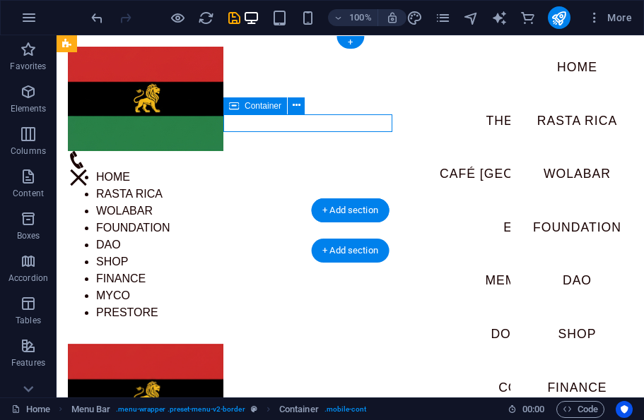
click at [279, 208] on div "Home The Library Café Alexandria Events Membership Donations Contact Menu Home …" at bounding box center [350, 183] width 587 height 297
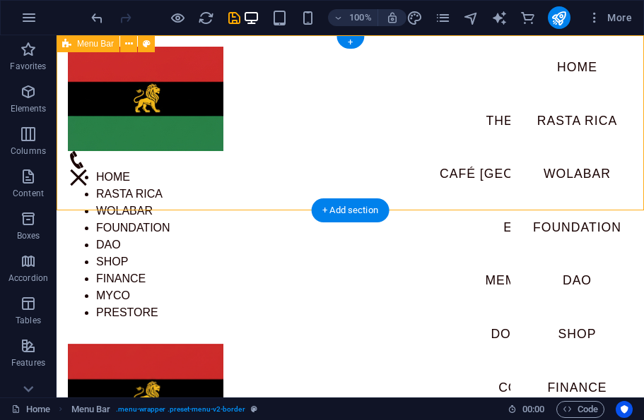
click at [517, 122] on nav "Home Rasta Rica Wolabar Foundation DAO Shop Finance Myco prestore" at bounding box center [577, 216] width 134 height 362
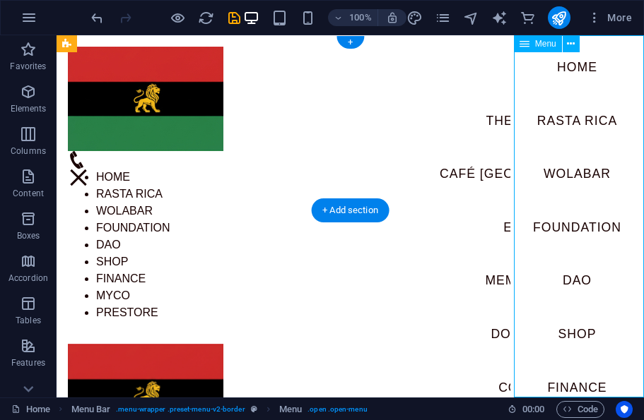
click at [571, 42] on icon at bounding box center [571, 44] width 8 height 15
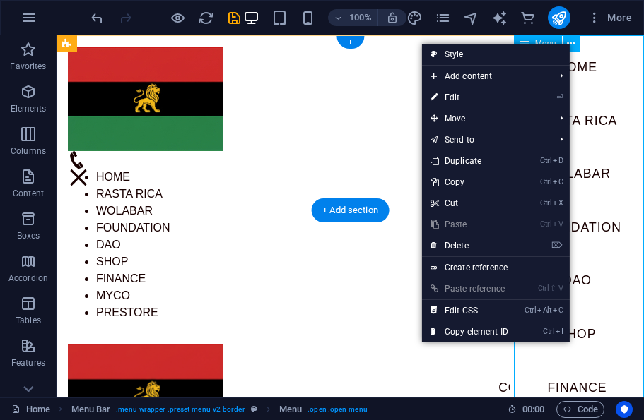
click at [272, 203] on div "Home The Library Café Alexandria Events Membership Donations Contact Menu Home …" at bounding box center [350, 183] width 587 height 297
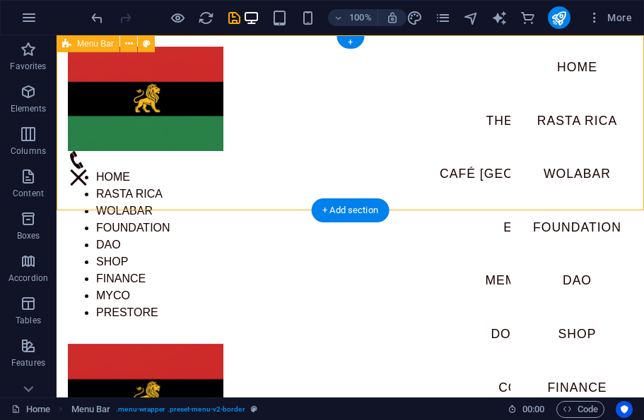
click at [0, 0] on icon "save" at bounding box center [0, 0] width 0 height 0
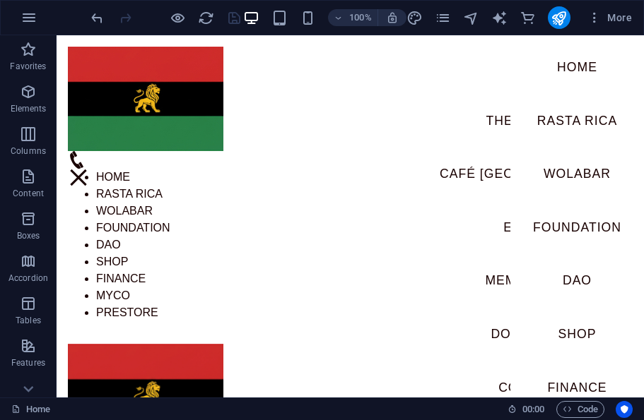
click at [558, 14] on icon "publish" at bounding box center [558, 18] width 16 height 16
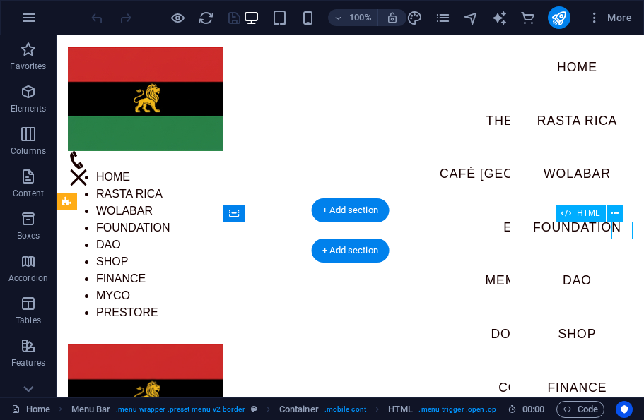
scroll to position [-1, 0]
click at [568, 13] on button "publish" at bounding box center [559, 17] width 23 height 23
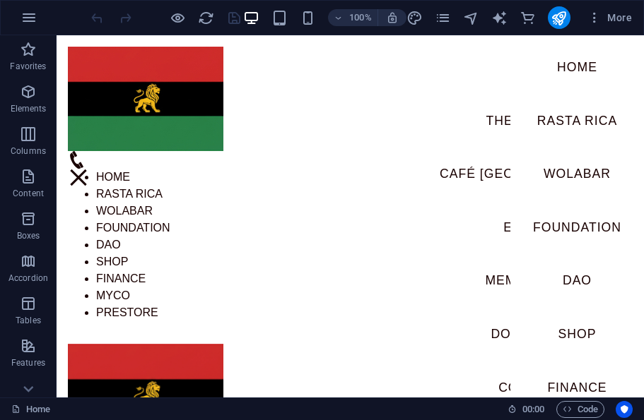
click at [561, 18] on icon "publish" at bounding box center [558, 18] width 16 height 16
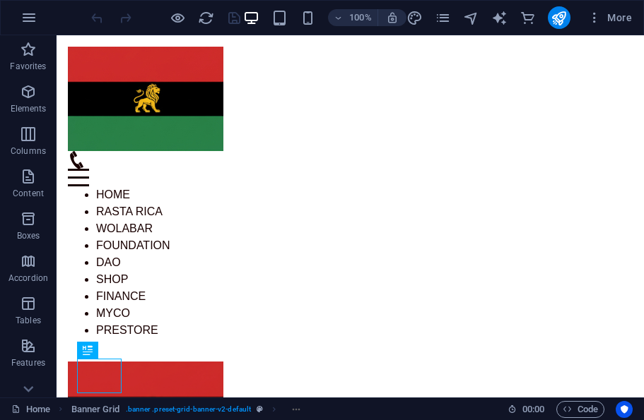
click at [393, 111] on div "Home The Library Café [GEOGRAPHIC_DATA] Events Membership Donations Contact Men…" at bounding box center [350, 192] width 587 height 315
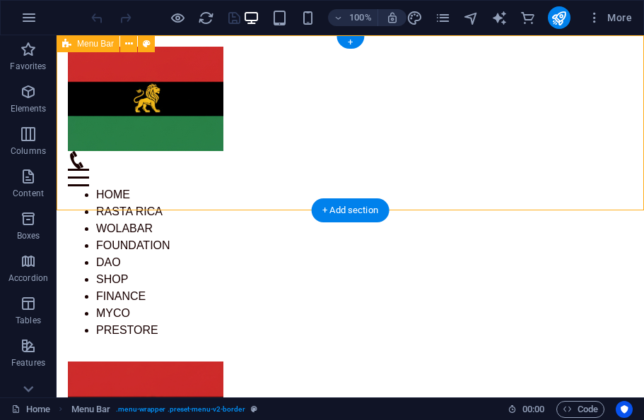
click at [389, 169] on div "Menu" at bounding box center [350, 178] width 565 height 18
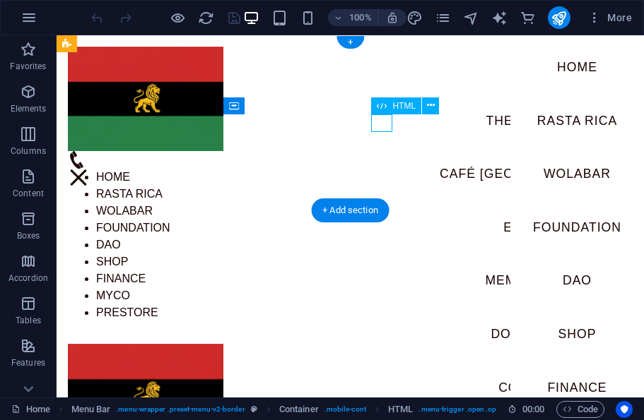
click at [542, 300] on nav "Home Rasta Rica Wolabar Foundation DAO Shop Finance Myco prestore" at bounding box center [577, 216] width 134 height 362
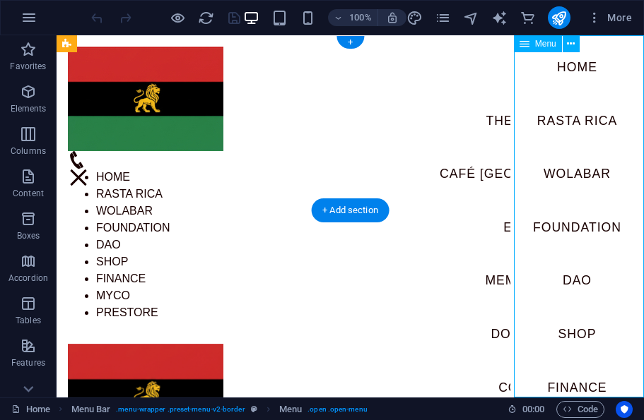
click at [551, 10] on icon "publish" at bounding box center [558, 18] width 16 height 16
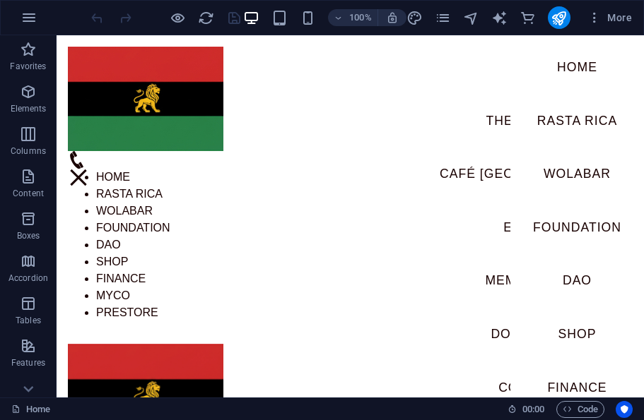
click at [552, 15] on icon "publish" at bounding box center [558, 18] width 16 height 16
click at [555, 22] on icon "publish" at bounding box center [558, 18] width 16 height 16
click at [553, 16] on icon "publish" at bounding box center [558, 18] width 16 height 16
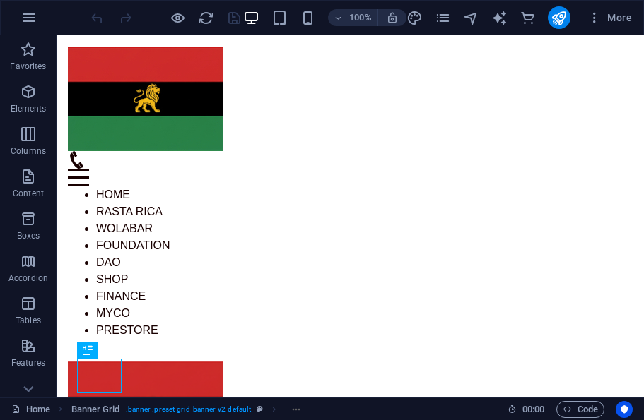
scroll to position [1, 0]
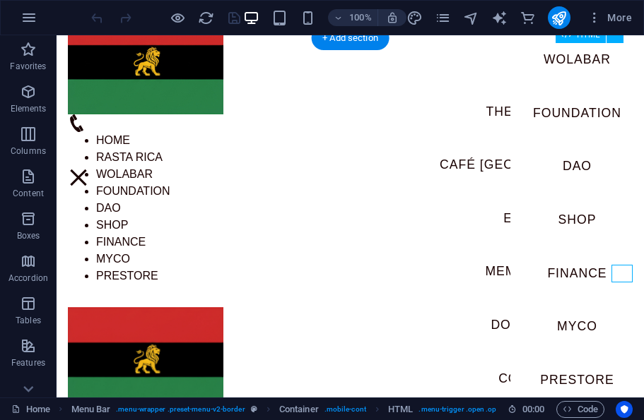
scroll to position [8, 0]
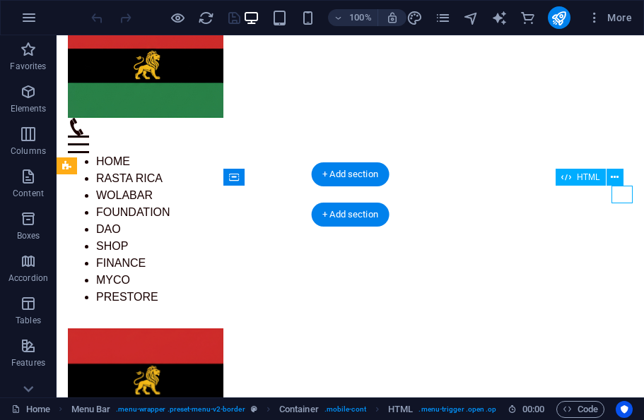
scroll to position [36, 0]
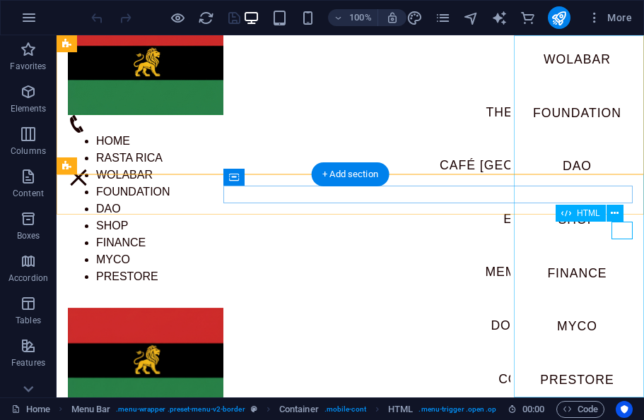
click at [615, 218] on icon at bounding box center [614, 213] width 8 height 15
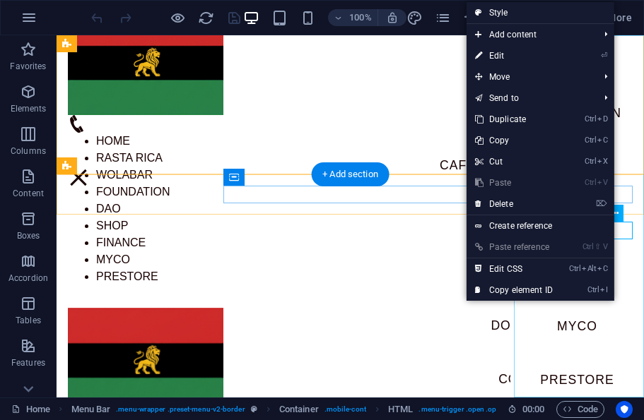
click at [541, 53] on link "⏎ Edit" at bounding box center [513, 55] width 95 height 21
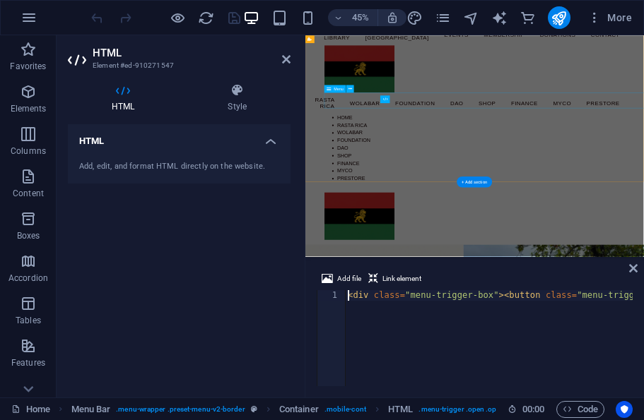
click at [283, 61] on icon at bounding box center [286, 59] width 8 height 11
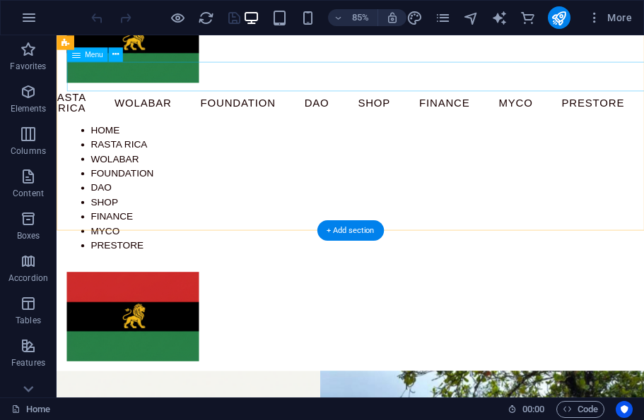
scroll to position [107, 3]
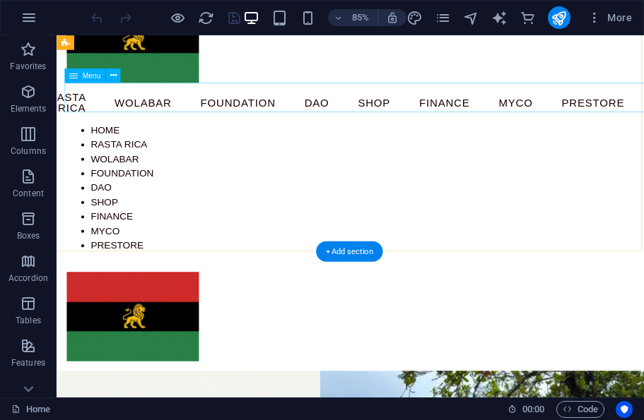
click at [643, 324] on div "Menu" at bounding box center [402, 365] width 691 height 127
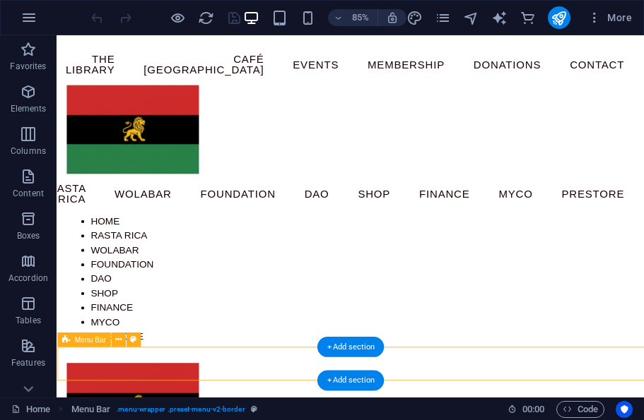
scroll to position [0, 0]
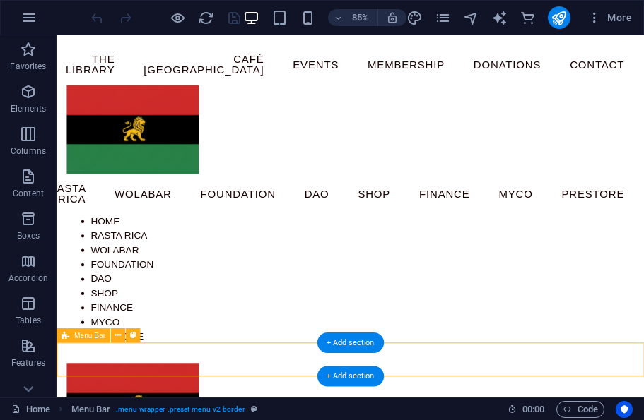
click at [294, 65] on nav "Home The Library Café Alexandria Events Membership Donations Contact" at bounding box center [402, 70] width 667 height 47
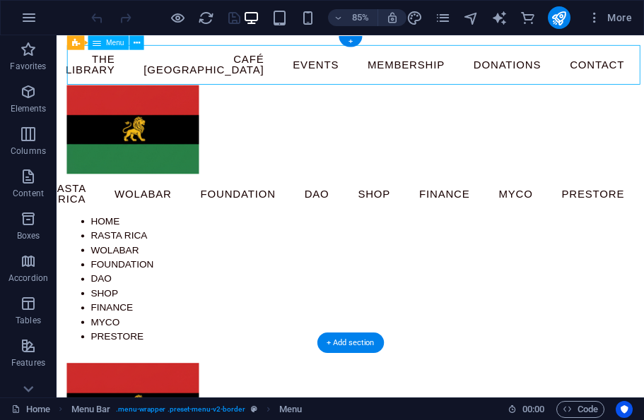
click at [343, 208] on nav "Home Rasta Rica Wolabar Foundation DAO Shop Finance Myco prestore" at bounding box center [402, 222] width 667 height 47
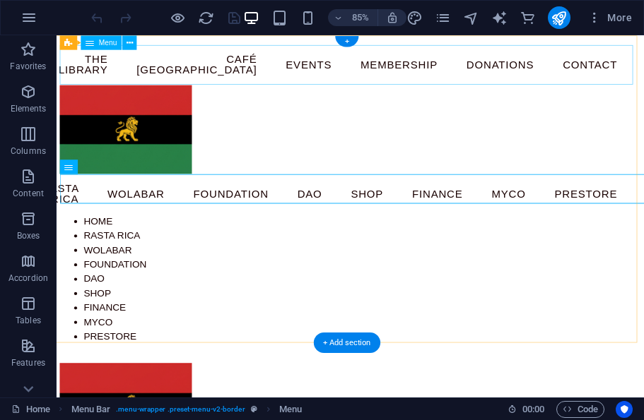
click at [373, 73] on nav "Home The Library Café Alexandria Events Membership Donations Contact" at bounding box center [393, 70] width 667 height 47
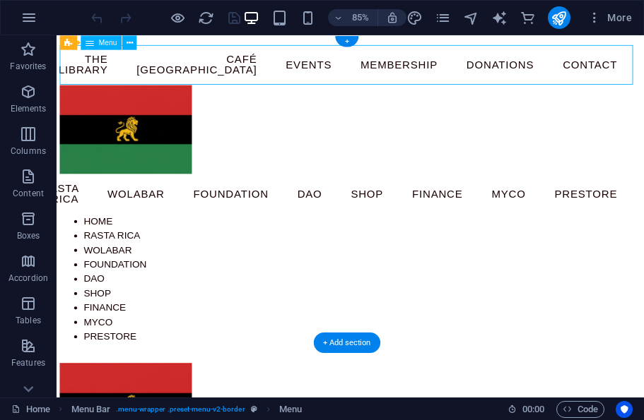
click at [128, 47] on icon at bounding box center [129, 42] width 6 height 13
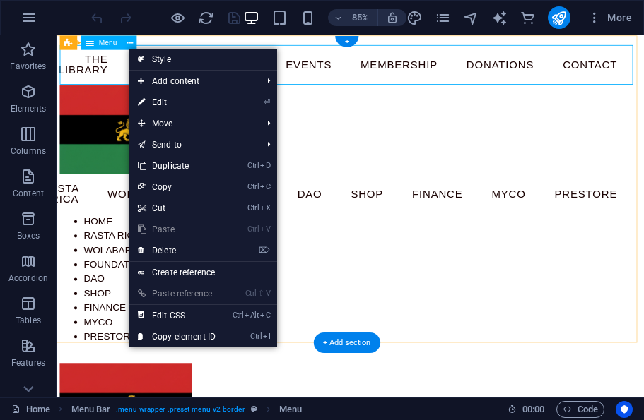
click at [187, 259] on link "⌦ Delete" at bounding box center [176, 250] width 95 height 21
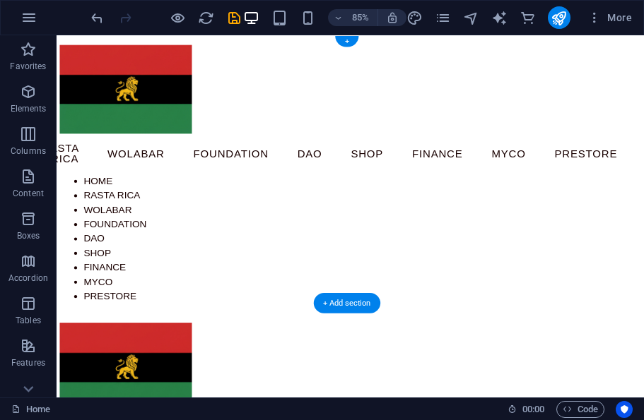
click at [325, 100] on div "Menu Home Rasta Rica Wolabar Foundation DAO Shop Finance Myco prestore Home Ras…" at bounding box center [393, 198] width 691 height 327
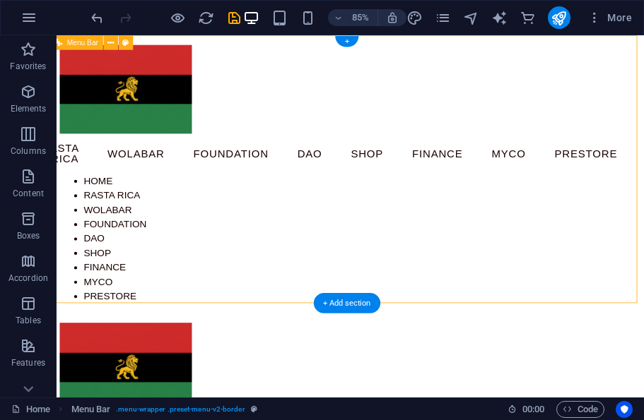
click at [293, 124] on div "Menu Home Rasta Rica Wolabar Foundation DAO Shop Finance Myco prestore Home Ras…" at bounding box center [393, 198] width 691 height 327
click at [85, 39] on span "Menu Bar" at bounding box center [81, 42] width 31 height 7
click at [109, 42] on icon at bounding box center [110, 42] width 6 height 13
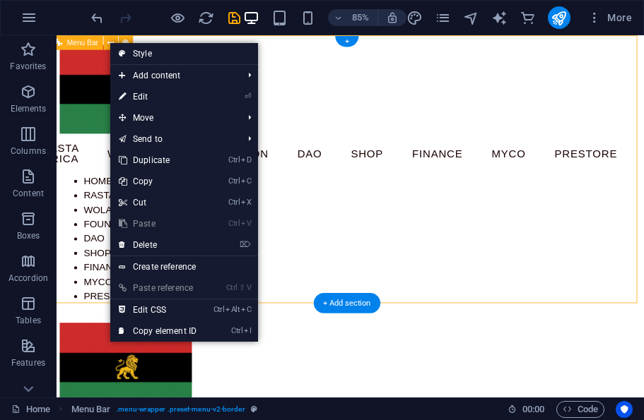
click at [177, 96] on link "⏎ Edit" at bounding box center [157, 96] width 95 height 21
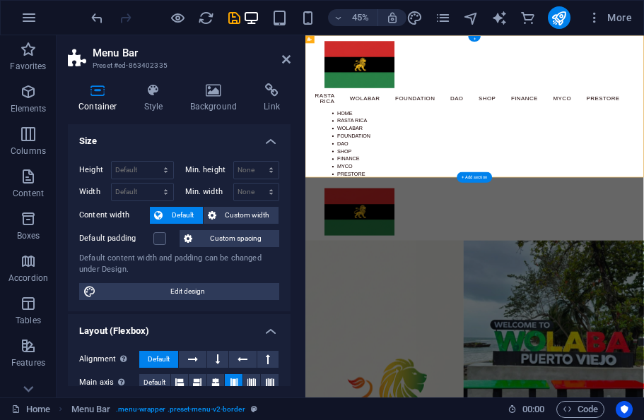
click at [265, 98] on h4 "Link" at bounding box center [271, 98] width 37 height 30
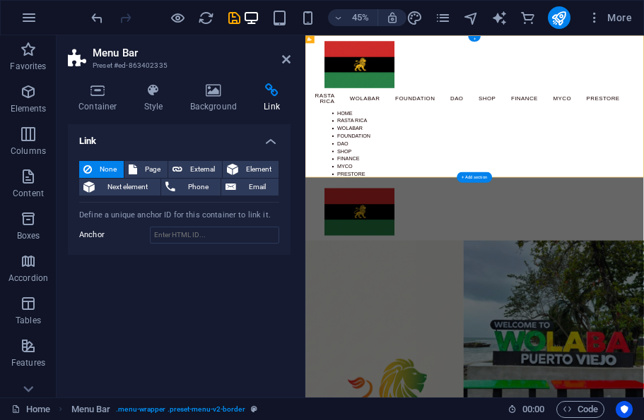
click at [255, 166] on span "Element" at bounding box center [258, 169] width 32 height 17
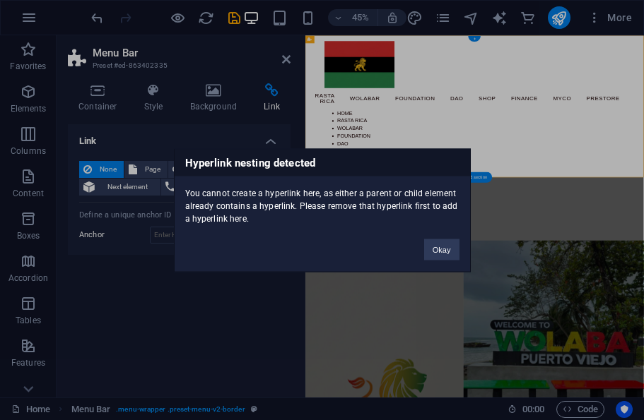
click at [247, 133] on div "Hyperlink nesting detected You cannot create a hyperlink here, as either a pare…" at bounding box center [322, 210] width 644 height 420
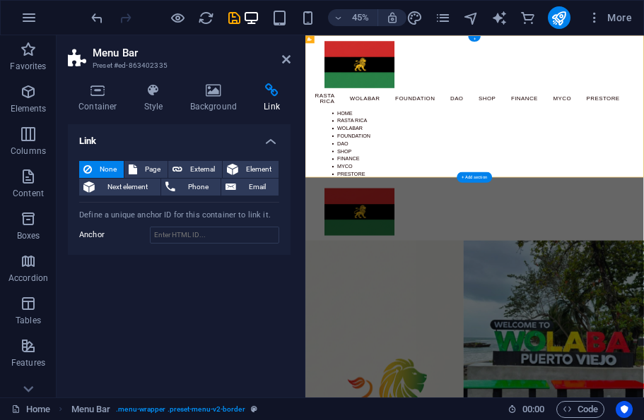
click at [195, 175] on span "External" at bounding box center [202, 169] width 31 height 17
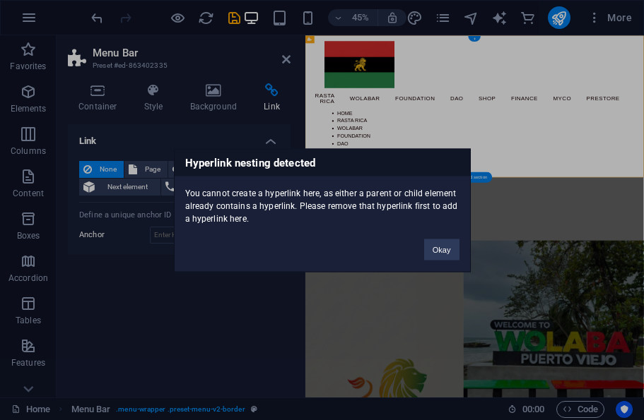
click at [208, 140] on div "Hyperlink nesting detected You cannot create a hyperlink here, as either a pare…" at bounding box center [322, 210] width 644 height 420
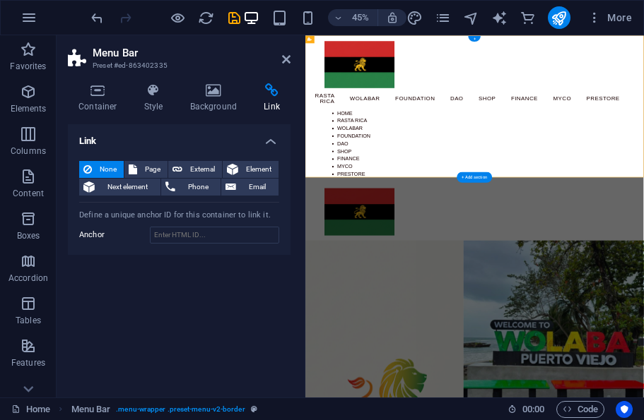
click at [199, 171] on span "External" at bounding box center [202, 169] width 31 height 17
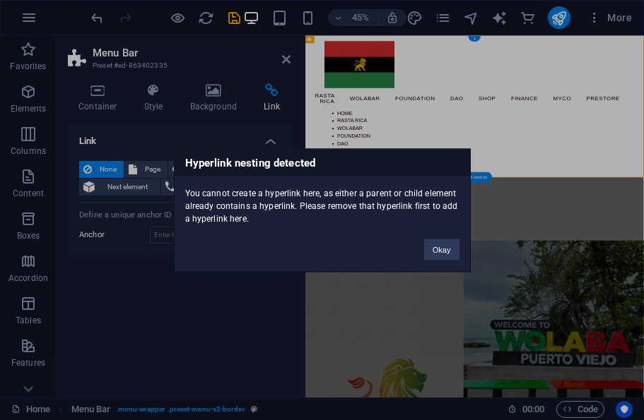
click at [233, 124] on div "Hyperlink nesting detected You cannot create a hyperlink here, as either a pare…" at bounding box center [322, 210] width 644 height 420
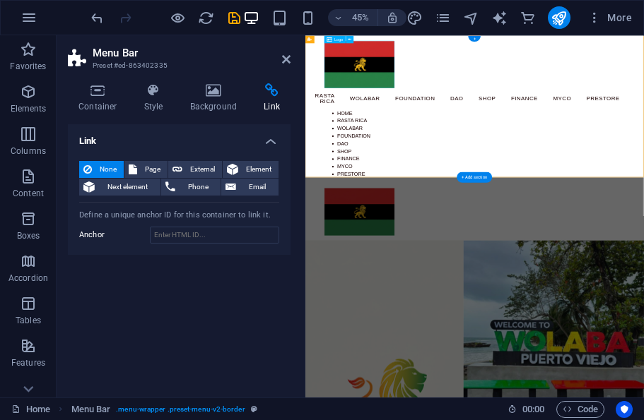
click at [345, 40] on div "Logo" at bounding box center [334, 39] width 21 height 8
click at [346, 39] on button at bounding box center [350, 39] width 8 height 8
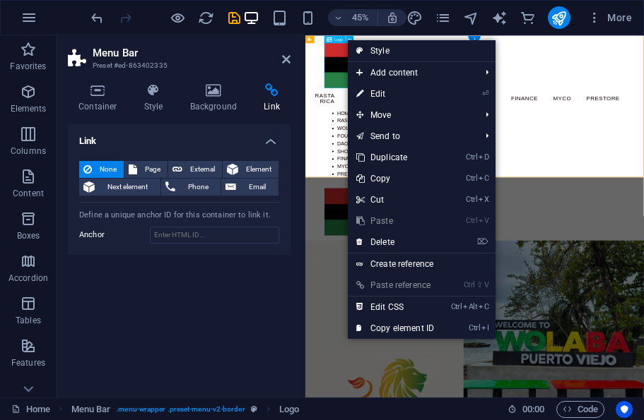
click at [429, 96] on link "⏎ Edit" at bounding box center [395, 93] width 95 height 21
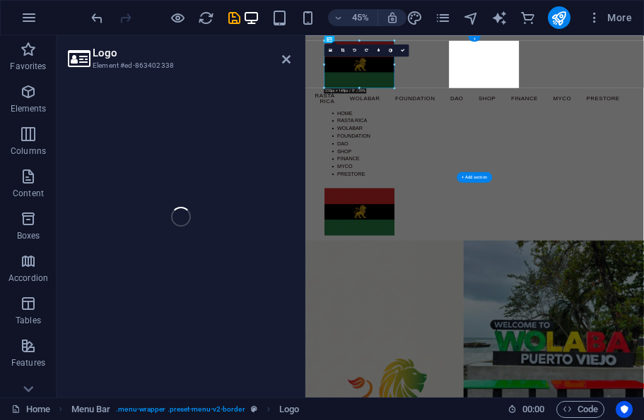
select select "px"
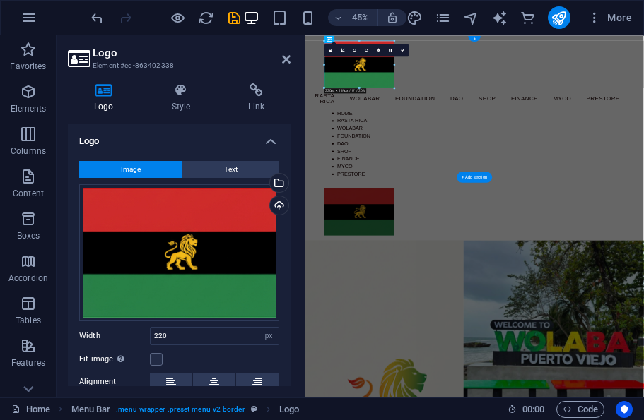
click at [251, 92] on icon at bounding box center [256, 90] width 69 height 14
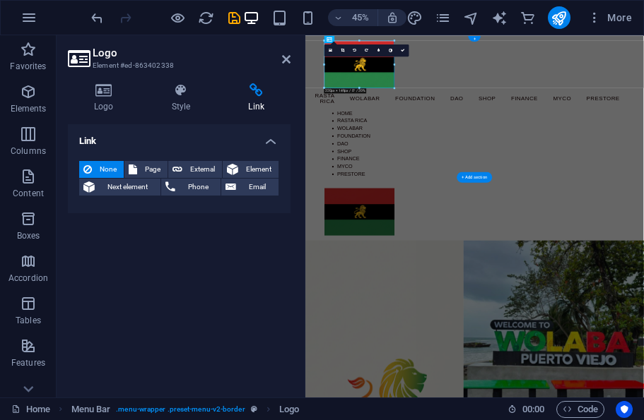
click at [256, 170] on span "Element" at bounding box center [258, 169] width 32 height 17
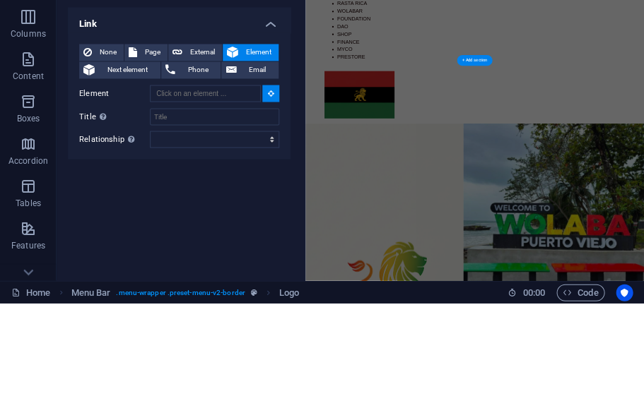
click at [194, 161] on span "External" at bounding box center [202, 169] width 31 height 17
select select "blank"
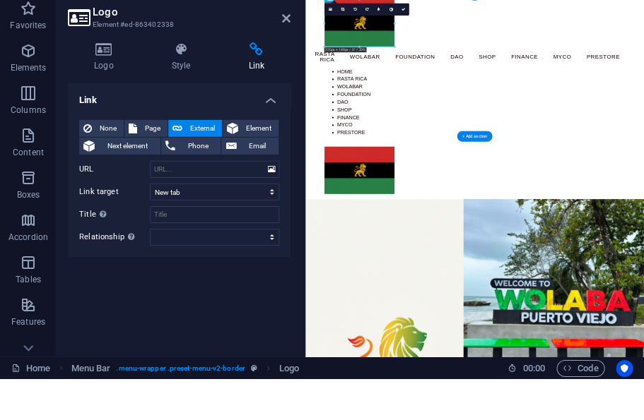
click at [148, 161] on span "Page" at bounding box center [152, 169] width 22 height 17
select select
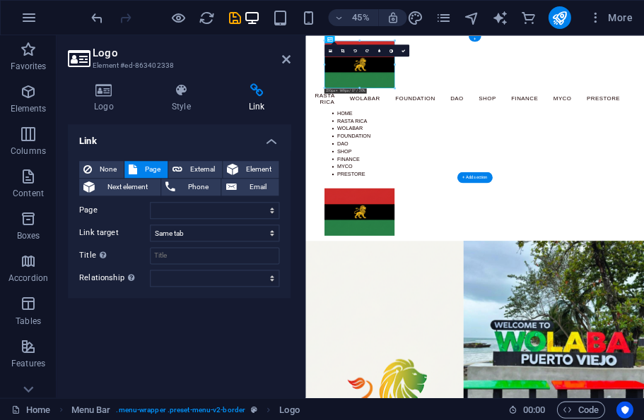
click at [135, 170] on icon at bounding box center [133, 169] width 8 height 17
click at [91, 176] on icon at bounding box center [87, 169] width 8 height 17
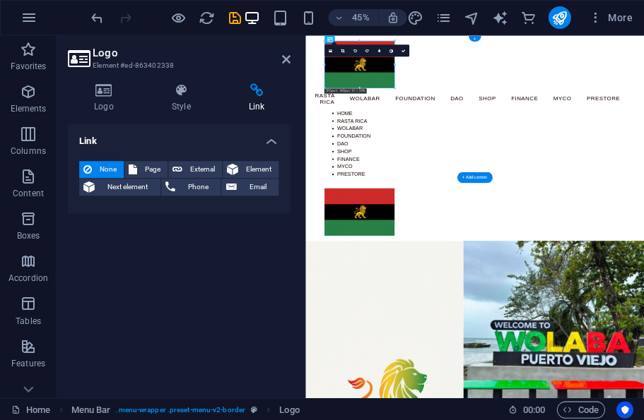
click at [98, 164] on span "None" at bounding box center [107, 169] width 23 height 17
click at [187, 247] on div "Link None Page External Element Next element Phone Email Page Home The Library …" at bounding box center [179, 255] width 223 height 262
click at [278, 59] on h2 "Logo" at bounding box center [192, 53] width 198 height 13
click at [282, 61] on icon at bounding box center [286, 59] width 8 height 11
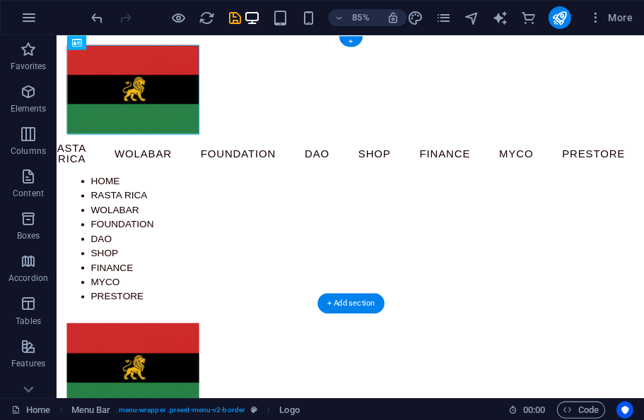
click at [227, 25] on icon "save" at bounding box center [234, 18] width 16 height 16
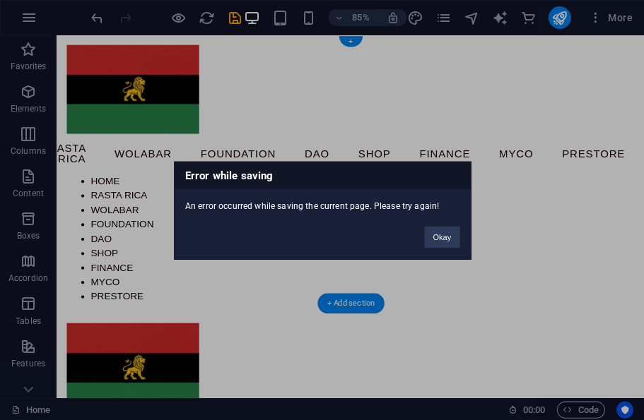
click at [489, 82] on div "Error while saving An error occurred while saving the current page. Please try …" at bounding box center [322, 210] width 644 height 420
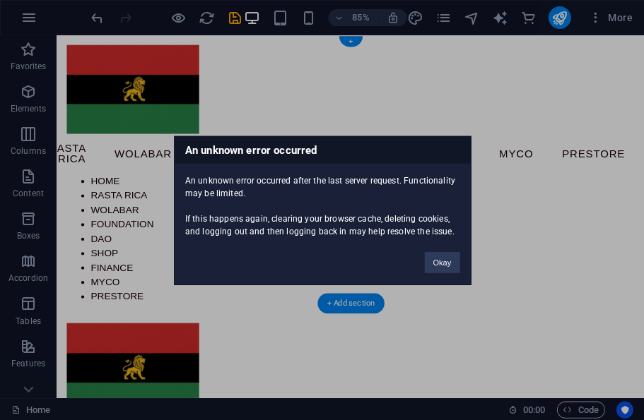
click at [502, 95] on div "An unknown error occurred An unknown error occurred after the last server reque…" at bounding box center [322, 210] width 644 height 420
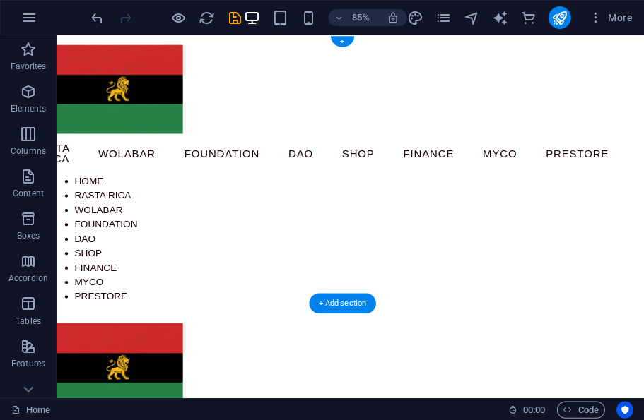
scroll to position [0, 21]
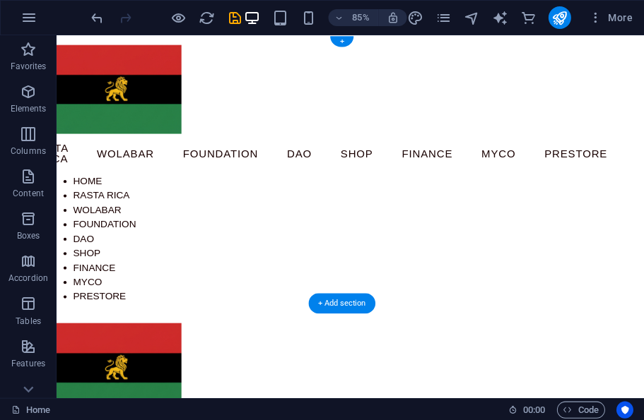
click at [562, 13] on icon "publish" at bounding box center [558, 18] width 16 height 16
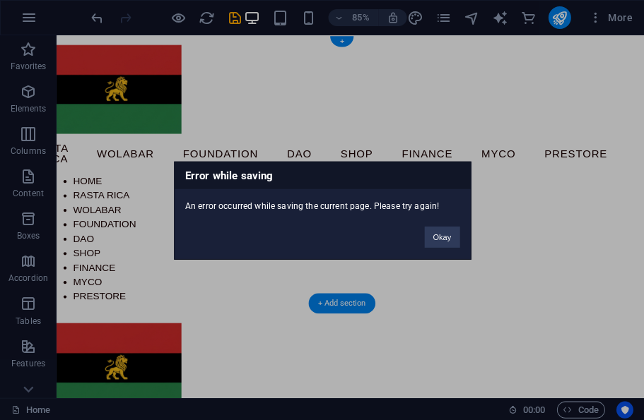
click at [435, 245] on button "Okay" at bounding box center [441, 236] width 35 height 21
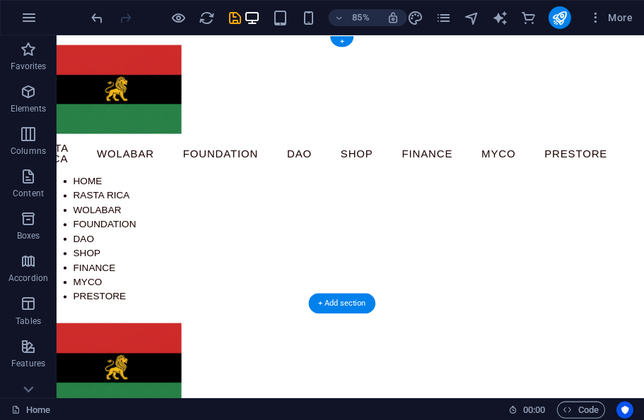
click at [229, 25] on icon "save" at bounding box center [234, 18] width 16 height 16
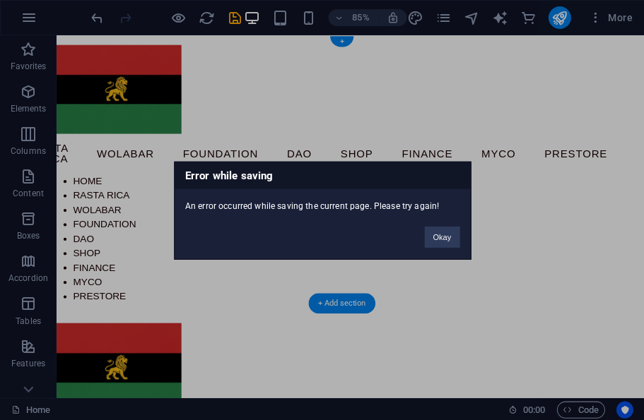
click at [449, 227] on button "Okay" at bounding box center [441, 236] width 35 height 21
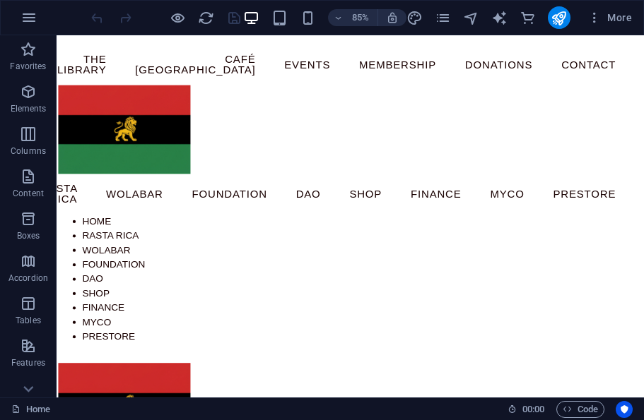
scroll to position [0, 11]
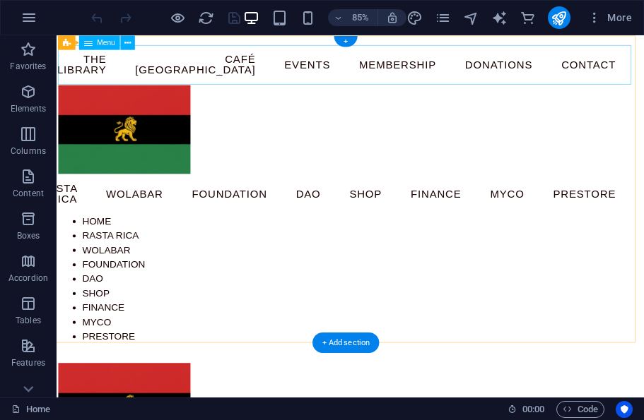
click at [387, 69] on nav "Home The Library Café Alexandria Events Membership Donations Contact" at bounding box center [391, 70] width 667 height 47
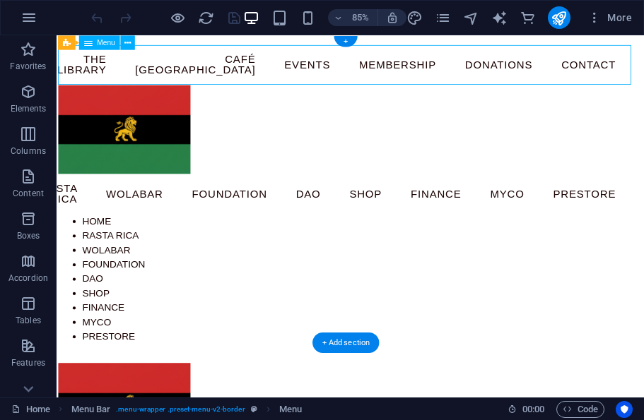
click at [127, 49] on icon at bounding box center [127, 42] width 6 height 13
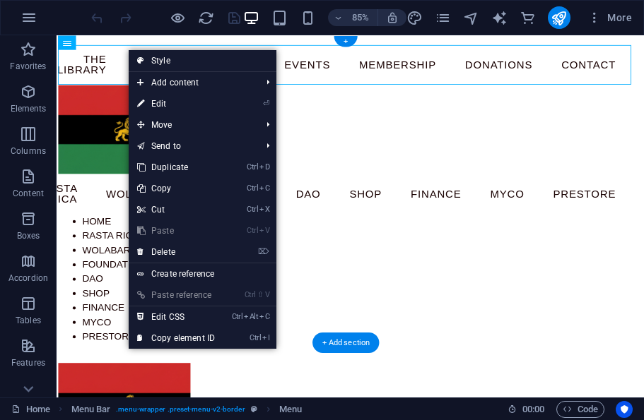
click at [197, 244] on link "⌦ Delete" at bounding box center [176, 252] width 95 height 21
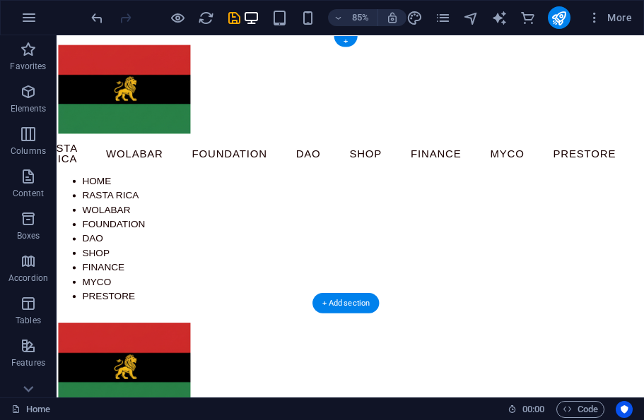
click at [239, 24] on icon "save" at bounding box center [234, 18] width 16 height 16
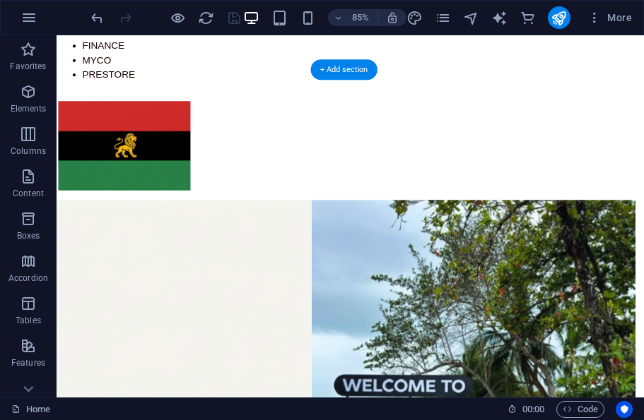
scroll to position [263, 11]
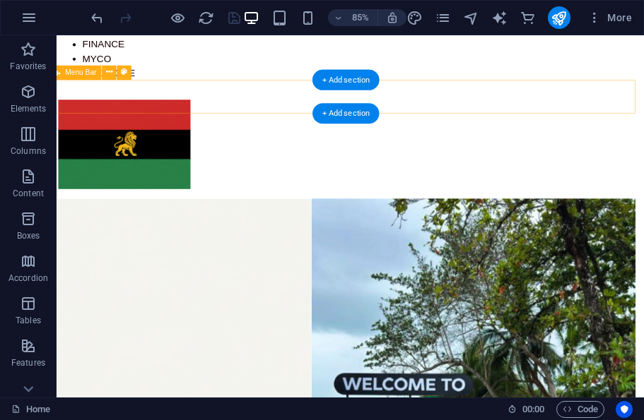
click at [626, 100] on div "Menu" at bounding box center [391, 163] width 691 height 127
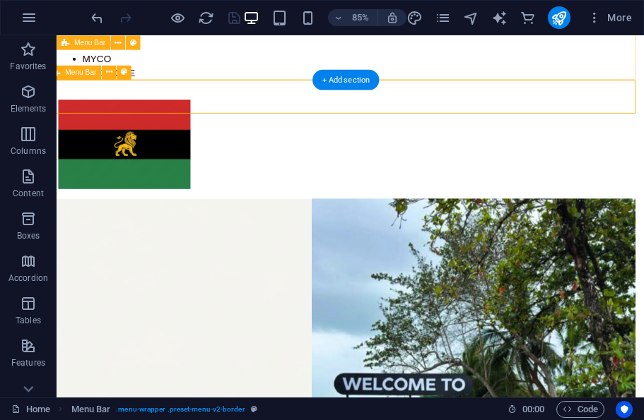
click at [110, 70] on icon at bounding box center [108, 72] width 6 height 13
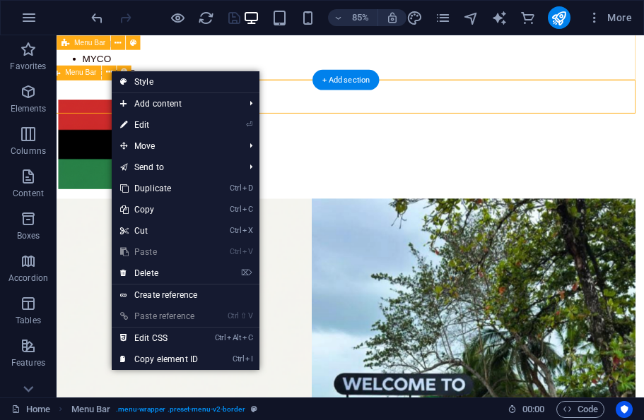
click at [170, 280] on link "⌦ Delete" at bounding box center [159, 273] width 95 height 21
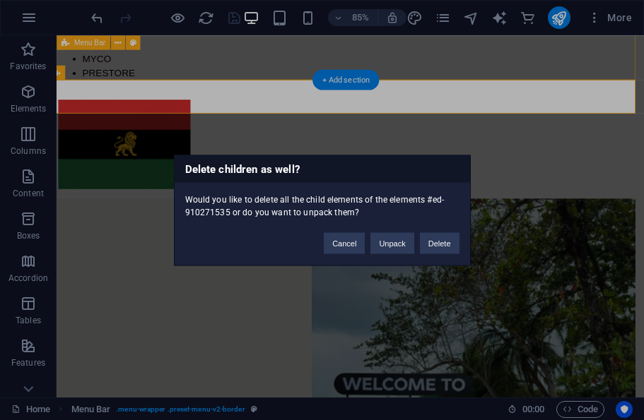
click at [440, 247] on button "Delete" at bounding box center [440, 242] width 40 height 21
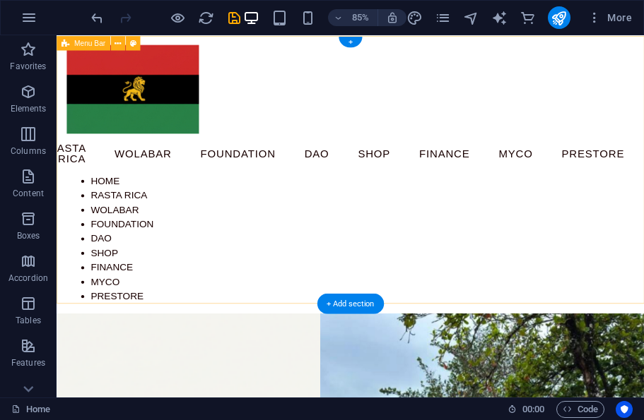
scroll to position [0, 0]
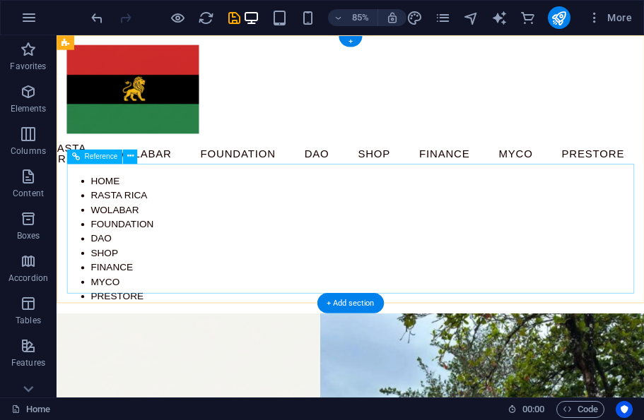
click at [447, 218] on div "Home Rasta Rica Wolabar Foundation DAO Shop Finance Myco prestore" at bounding box center [402, 275] width 667 height 153
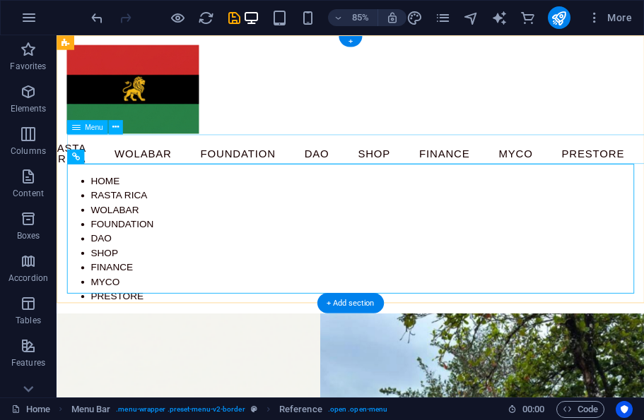
click at [418, 182] on nav "Home Rasta Rica Wolabar Foundation DAO Shop Finance Myco prestore" at bounding box center [402, 174] width 667 height 47
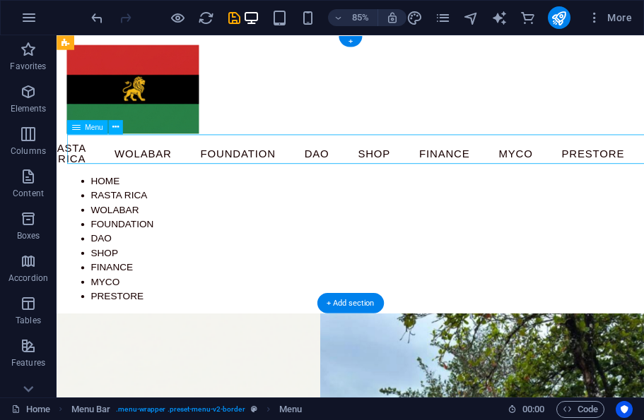
click at [235, 16] on icon "save" at bounding box center [234, 18] width 16 height 16
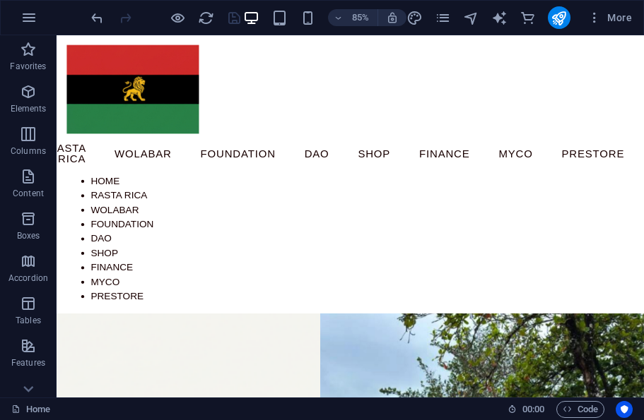
click at [557, 16] on icon "publish" at bounding box center [558, 18] width 16 height 16
click at [559, 18] on icon "publish" at bounding box center [558, 18] width 16 height 16
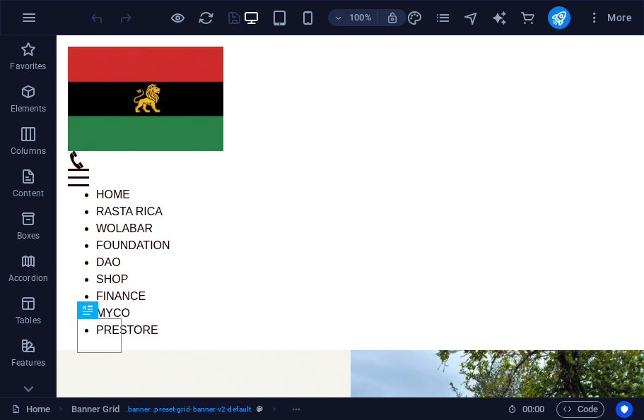
click at [392, 169] on div "Menu" at bounding box center [350, 178] width 565 height 18
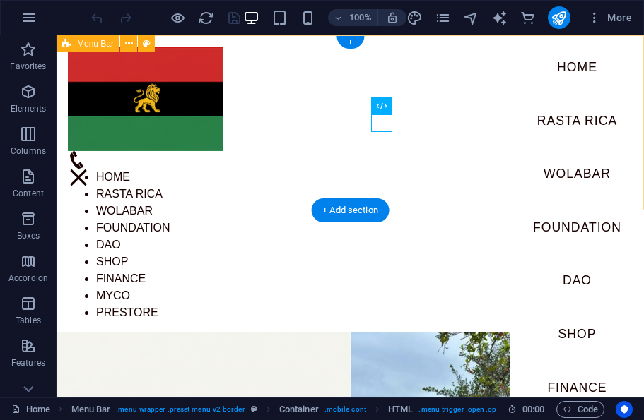
click at [383, 160] on div "Menu Home Rasta Rica Wolabar Foundation DAO Shop Finance Myco prestore Home Ras…" at bounding box center [350, 183] width 587 height 297
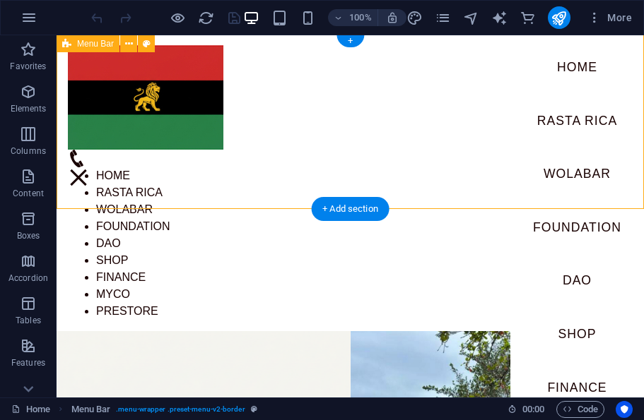
scroll to position [2, 0]
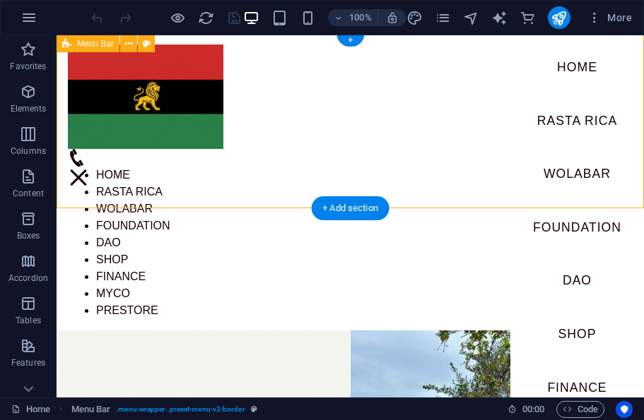
click at [560, 28] on button "publish" at bounding box center [559, 17] width 23 height 23
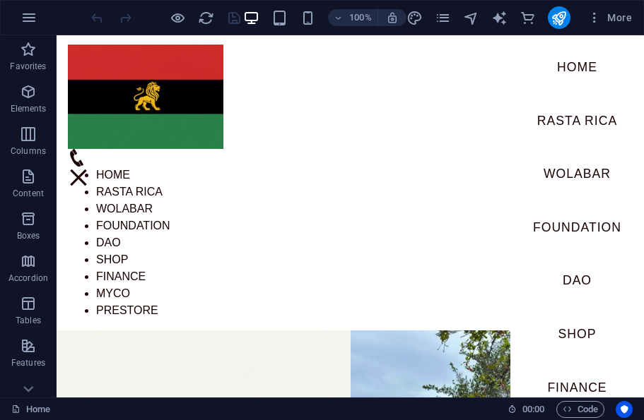
click at [560, 14] on icon "publish" at bounding box center [558, 18] width 16 height 16
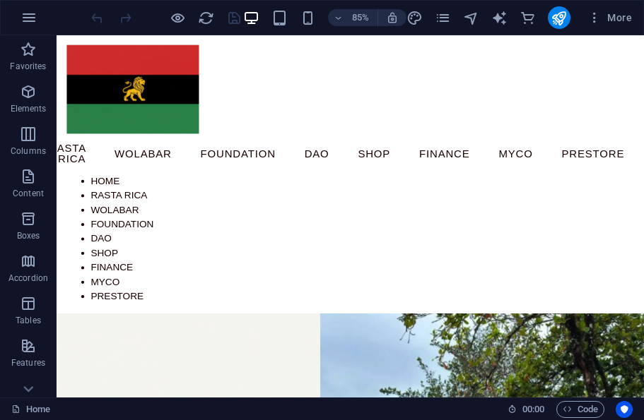
scroll to position [27, 0]
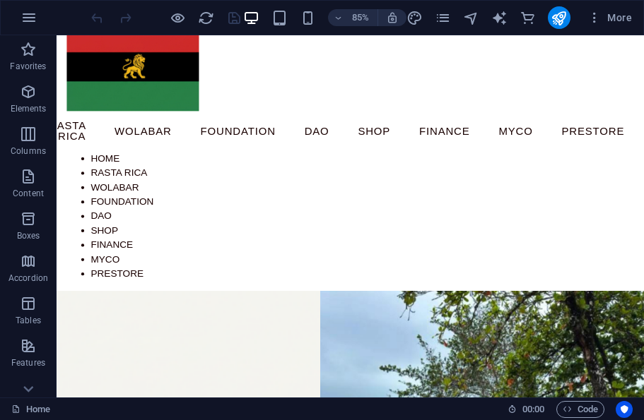
click at [614, 18] on span "More" at bounding box center [609, 18] width 45 height 14
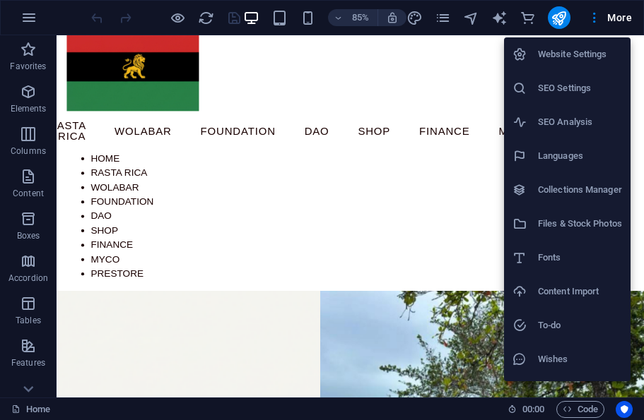
click at [580, 55] on h6 "Website Settings" at bounding box center [580, 54] width 84 height 17
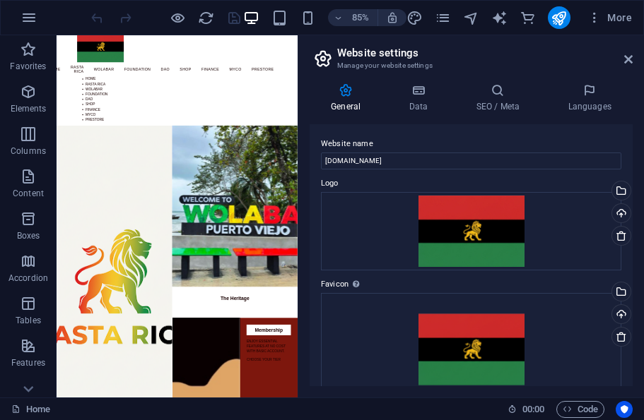
scroll to position [3, 0]
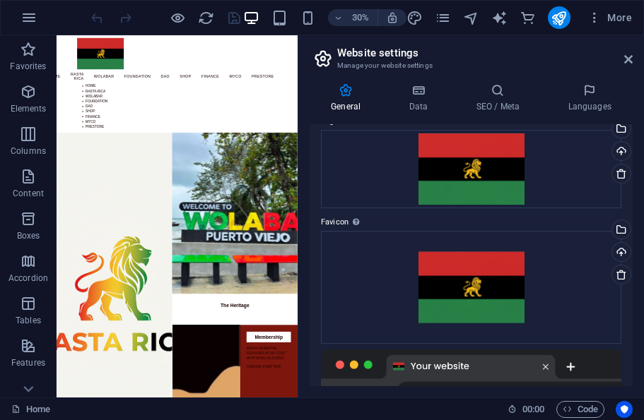
click at [643, 167] on nav "Home Rasta Rica Wolabar Foundation DAO Shop Finance Myco prestore" at bounding box center [458, 171] width 667 height 47
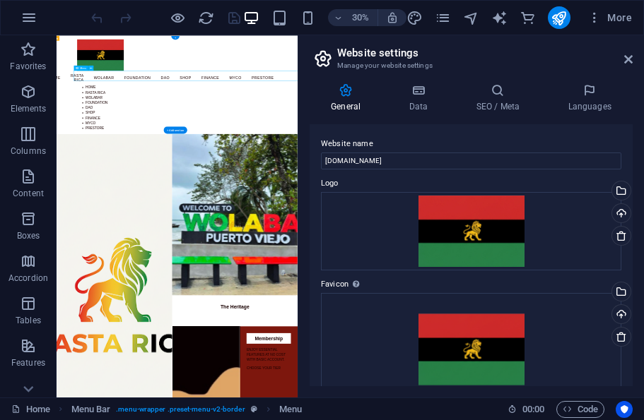
scroll to position [0, 0]
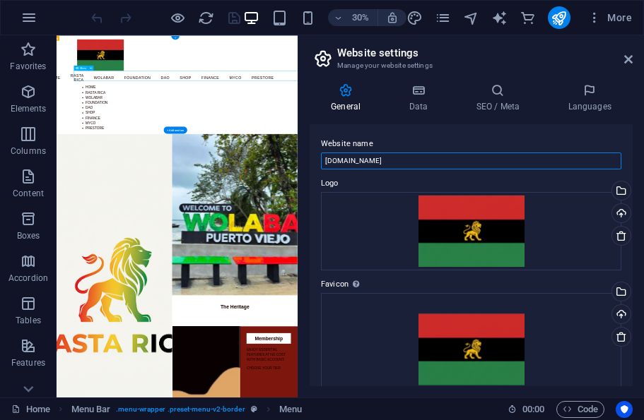
click at [432, 158] on input "[DOMAIN_NAME]" at bounding box center [471, 161] width 300 height 17
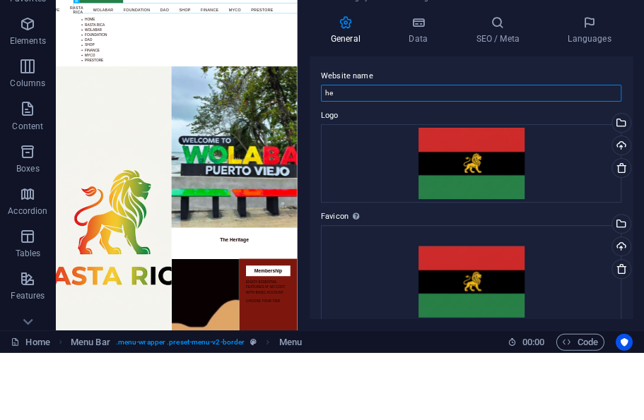
type input "h"
type input "Wolaba"
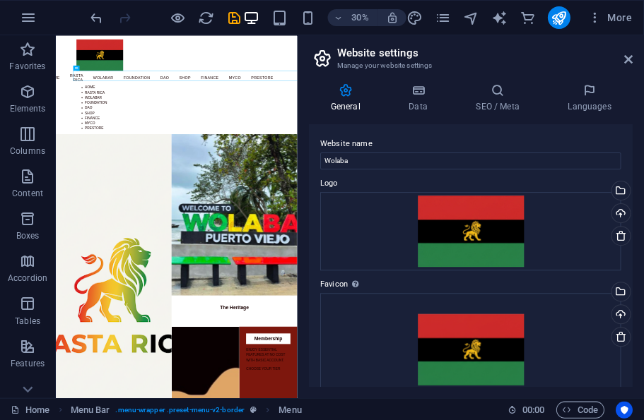
click at [229, 23] on icon "save" at bounding box center [234, 18] width 16 height 16
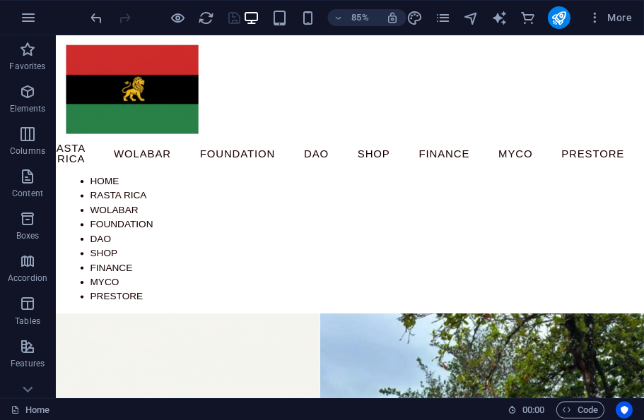
click at [562, 20] on icon "publish" at bounding box center [558, 18] width 16 height 16
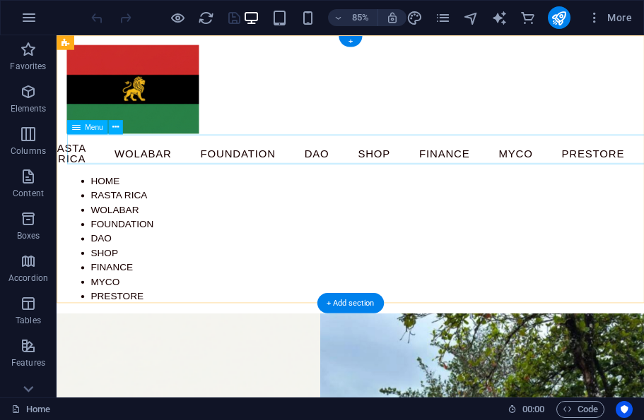
click at [104, 159] on nav "Home Rasta Rica Wolabar Foundation DAO Shop Finance Myco prestore" at bounding box center [402, 174] width 667 height 47
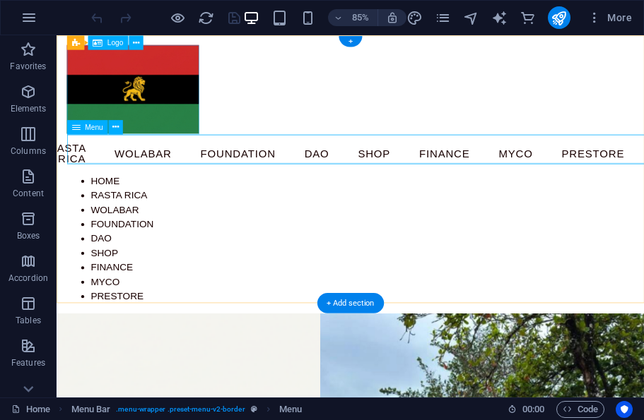
click at [112, 134] on button at bounding box center [115, 126] width 14 height 14
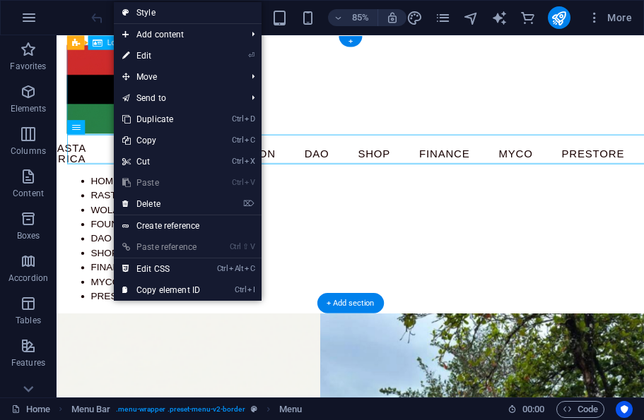
click at [165, 52] on link "⏎ Edit" at bounding box center [161, 55] width 95 height 21
select select
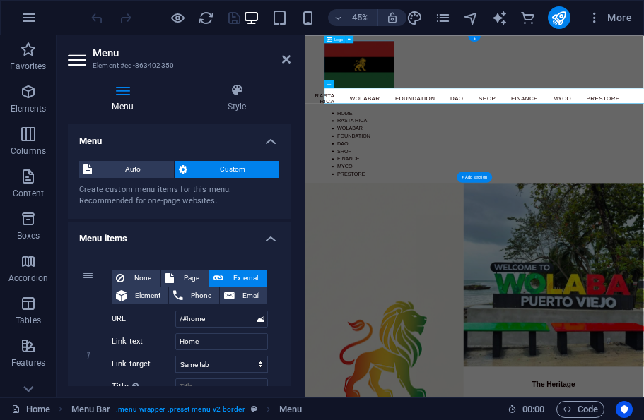
click at [235, 97] on icon at bounding box center [236, 90] width 107 height 14
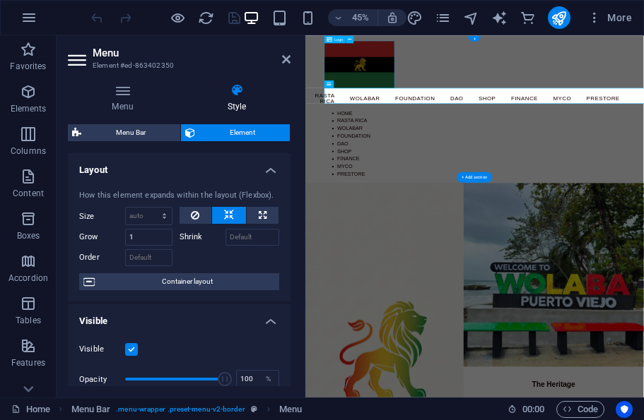
click at [144, 134] on span "Menu Bar" at bounding box center [130, 132] width 90 height 17
select select "rem"
select select "preset-menu-v2-border"
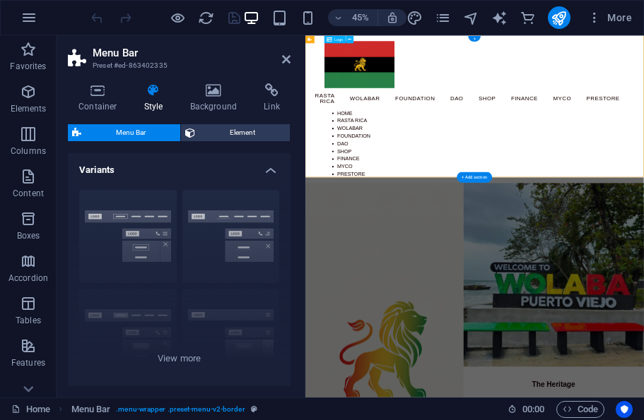
click at [279, 59] on header "Menu Bar Preset #ed-863402335" at bounding box center [179, 53] width 223 height 37
click at [288, 59] on icon at bounding box center [286, 59] width 8 height 11
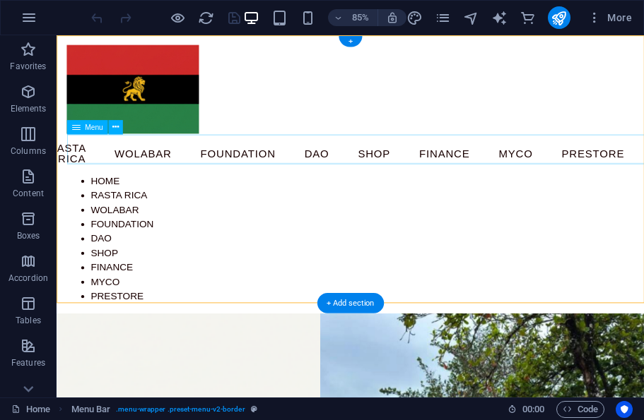
click at [297, 166] on nav "Home Rasta Rica Wolabar Foundation DAO Shop Finance Myco prestore" at bounding box center [402, 174] width 667 height 47
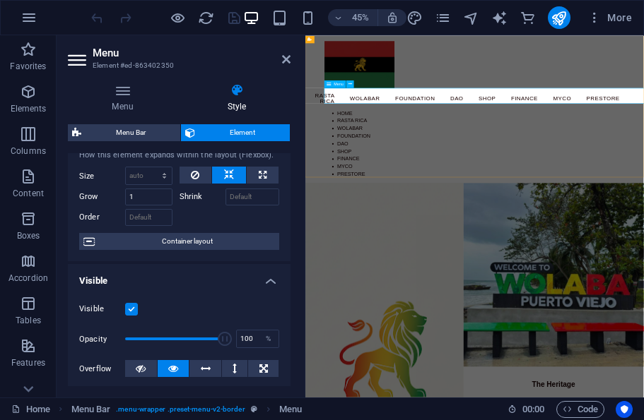
scroll to position [42, 0]
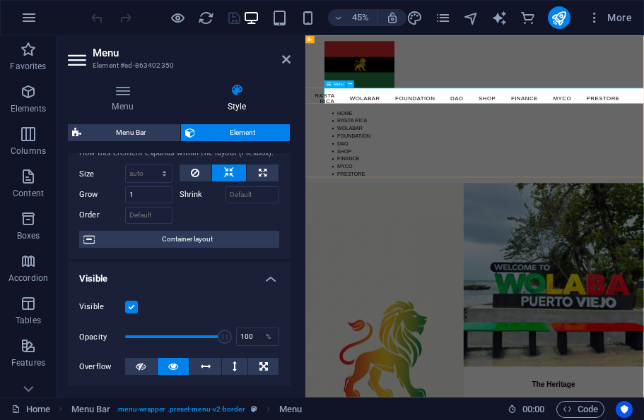
click at [156, 125] on span "Menu Bar" at bounding box center [130, 132] width 90 height 17
select select "rem"
select select "preset-menu-v2-border"
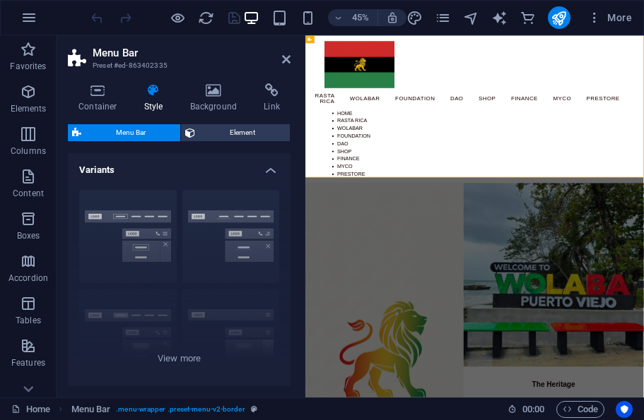
click at [272, 90] on icon at bounding box center [271, 90] width 37 height 14
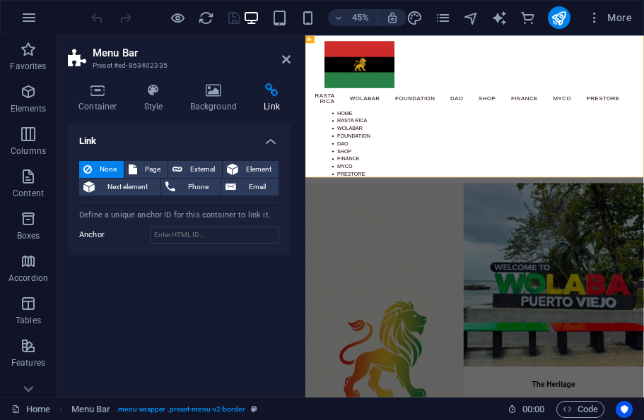
click at [255, 168] on span "Element" at bounding box center [258, 169] width 32 height 17
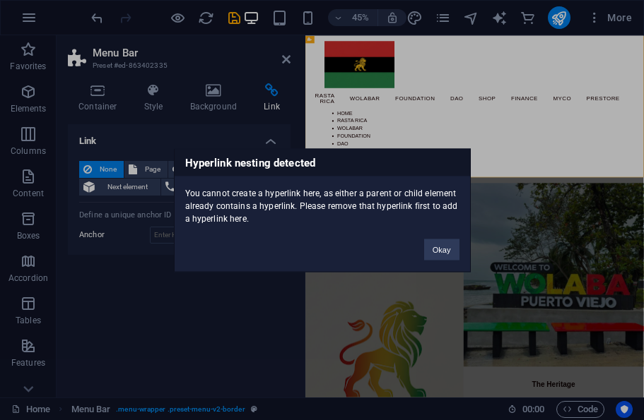
click at [243, 291] on div "Hyperlink nesting detected You cannot create a hyperlink here, as either a pare…" at bounding box center [322, 210] width 644 height 420
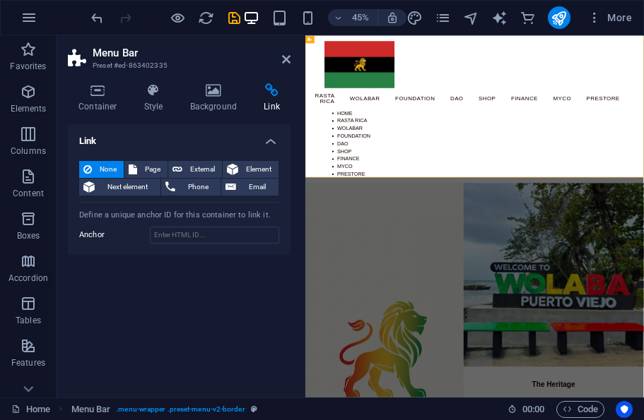
click at [285, 56] on icon at bounding box center [286, 59] width 8 height 11
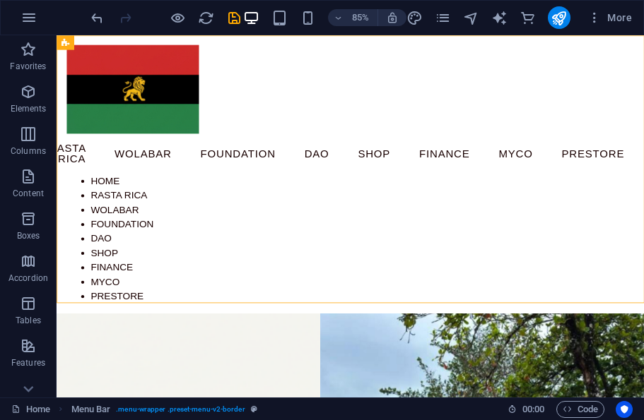
click at [102, 168] on nav "Home Rasta Rica Wolabar Foundation DAO Shop Finance Myco prestore" at bounding box center [402, 174] width 667 height 47
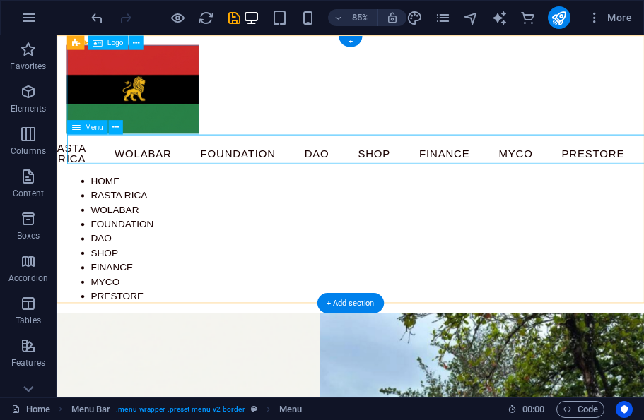
click at [109, 131] on button at bounding box center [115, 126] width 14 height 14
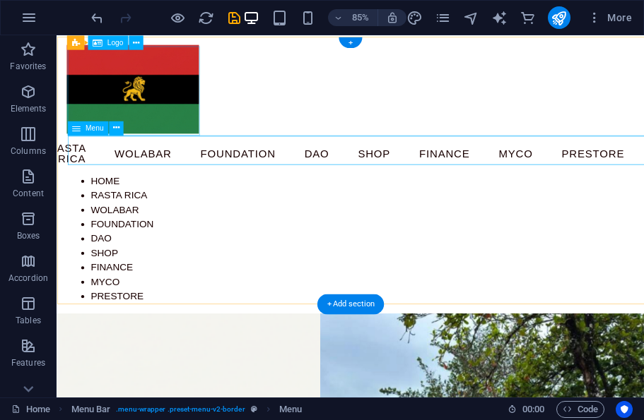
scroll to position [0, 0]
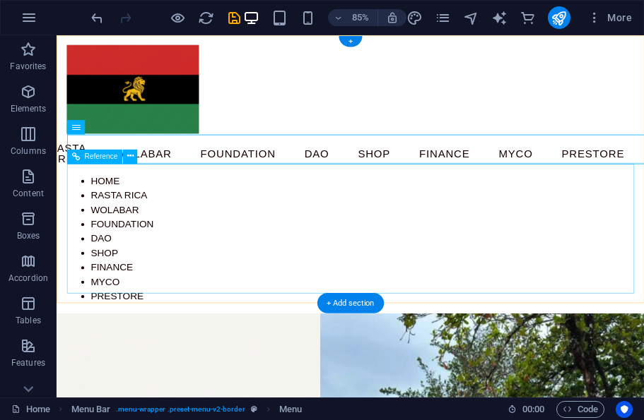
click at [119, 199] on div "Home Rasta Rica Wolabar Foundation DAO Shop Finance Myco prestore" at bounding box center [402, 275] width 667 height 153
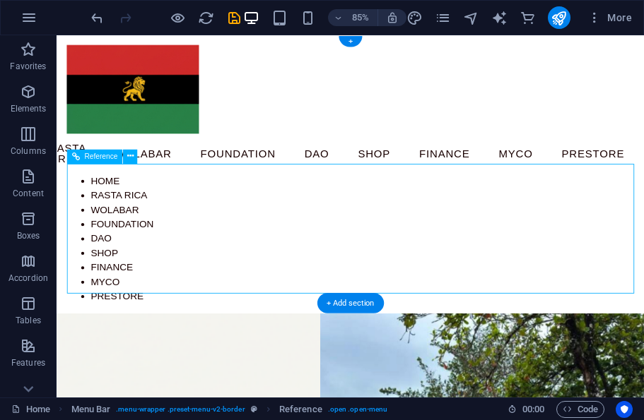
click at [119, 201] on div "Home Rasta Rica Wolabar Foundation DAO Shop Finance Myco prestore" at bounding box center [402, 275] width 667 height 153
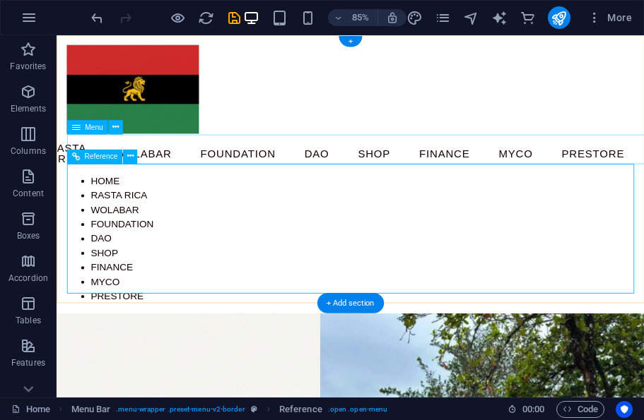
click at [122, 157] on div "Reference" at bounding box center [94, 156] width 56 height 14
click at [126, 157] on button at bounding box center [130, 156] width 14 height 14
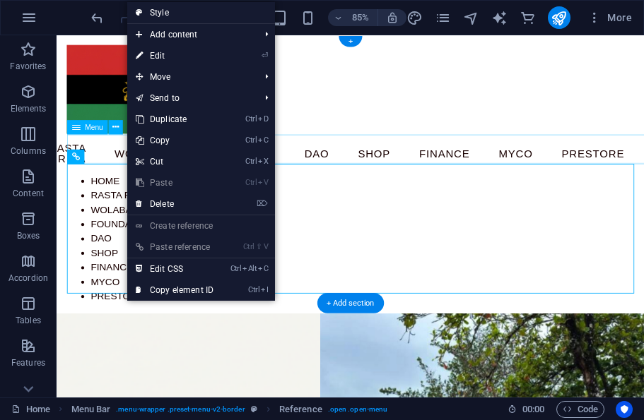
click at [179, 59] on link "⏎ Edit" at bounding box center [174, 55] width 95 height 21
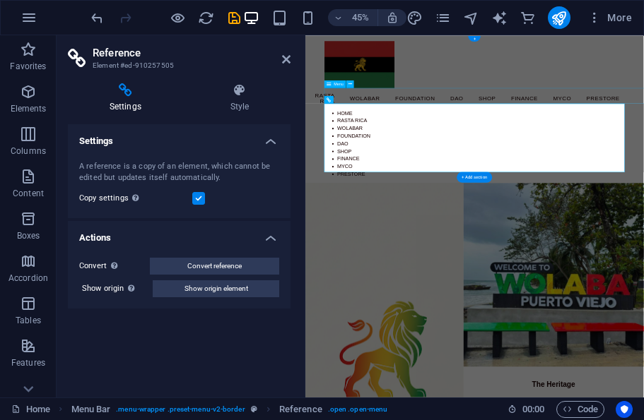
click at [242, 96] on icon at bounding box center [240, 90] width 102 height 14
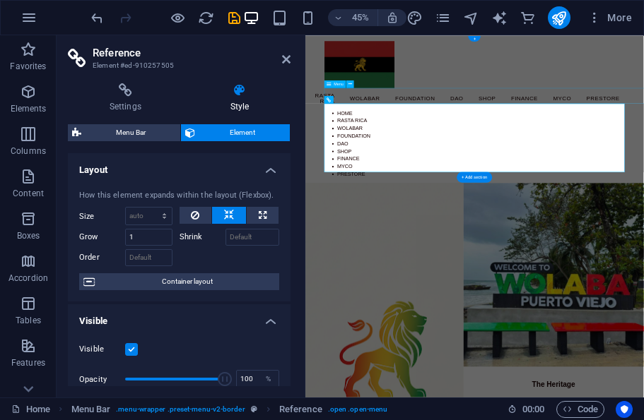
click at [148, 132] on span "Menu Bar" at bounding box center [130, 132] width 90 height 17
select select "rem"
select select "preset-menu-v2-border"
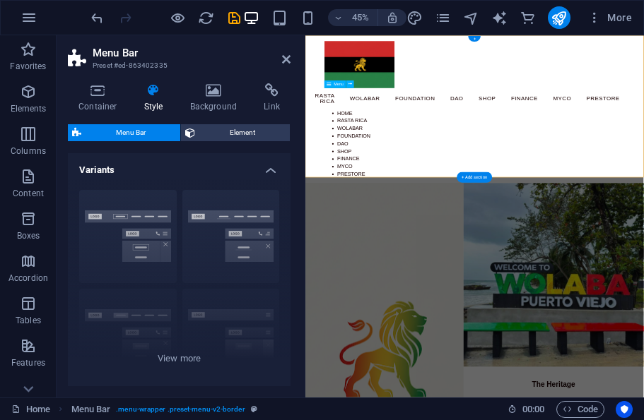
click at [274, 96] on icon at bounding box center [271, 90] width 37 height 14
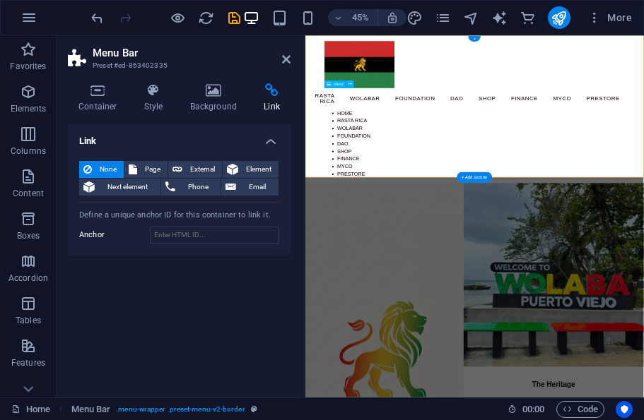
click at [199, 173] on span "External" at bounding box center [202, 169] width 31 height 17
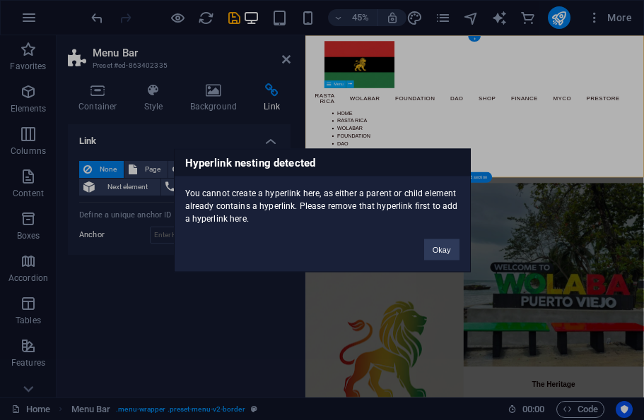
click at [230, 293] on div "Hyperlink nesting detected You cannot create a hyperlink here, as either a pare…" at bounding box center [322, 210] width 644 height 420
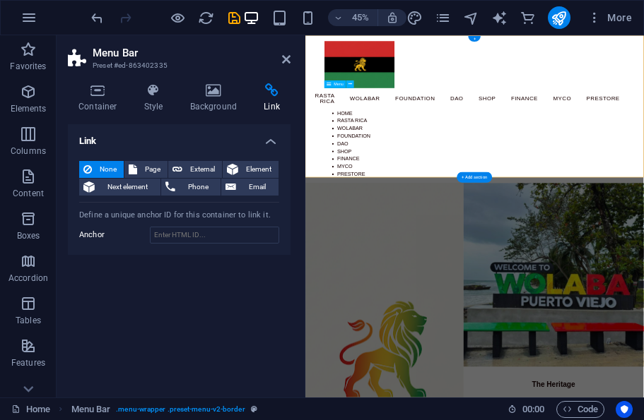
click at [146, 164] on span "Page" at bounding box center [152, 169] width 22 height 17
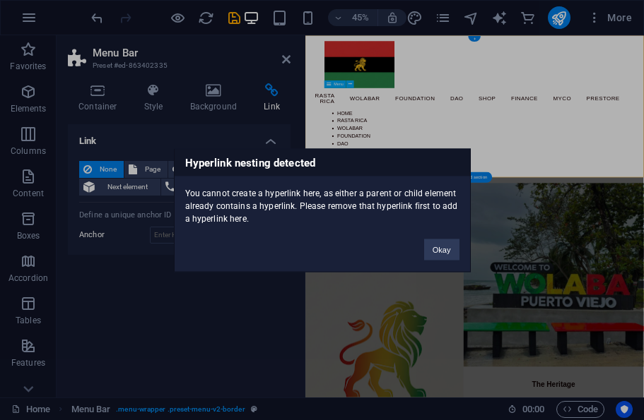
click at [205, 283] on div "Hyperlink nesting detected You cannot create a hyperlink here, as either a pare…" at bounding box center [322, 210] width 644 height 420
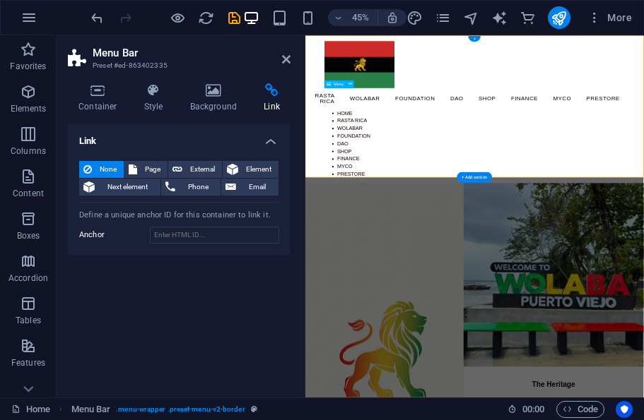
click at [283, 64] on icon at bounding box center [286, 59] width 8 height 11
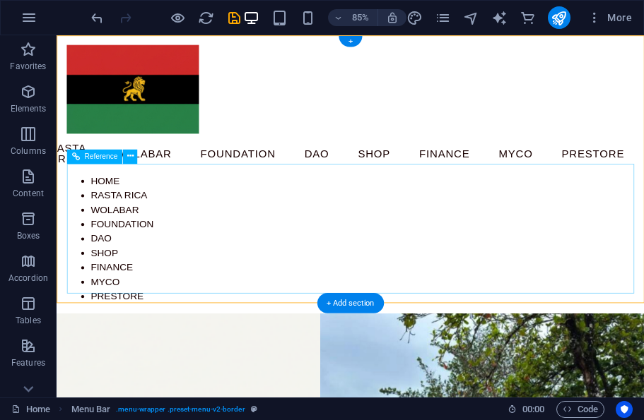
click at [128, 199] on div "Home Rasta Rica Wolabar Foundation DAO Shop Finance Myco prestore" at bounding box center [402, 275] width 667 height 153
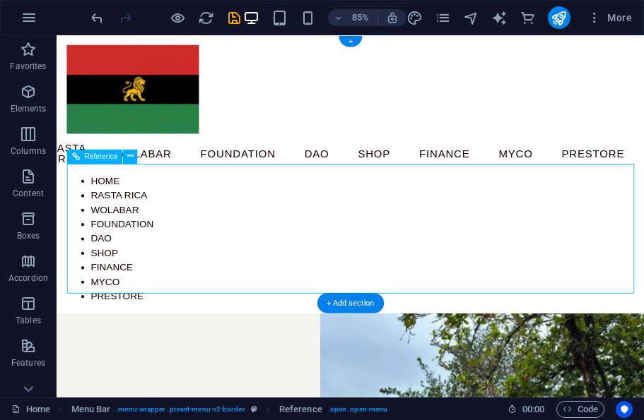
click at [420, 129] on div "Menu Home Rasta Rica Wolabar Foundation DAO Shop Finance Myco prestore Home Ras…" at bounding box center [402, 198] width 691 height 327
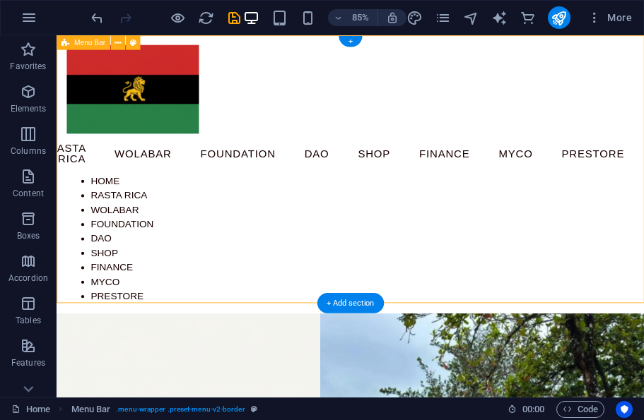
click at [415, 178] on nav "Home Rasta Rica Wolabar Foundation DAO Shop Finance Myco prestore" at bounding box center [402, 174] width 667 height 47
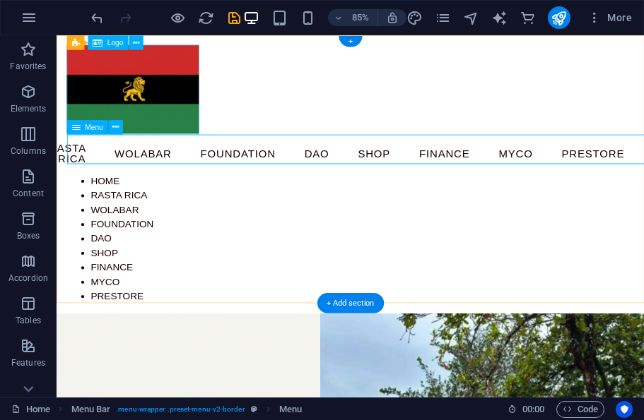
click at [117, 129] on icon at bounding box center [115, 127] width 6 height 13
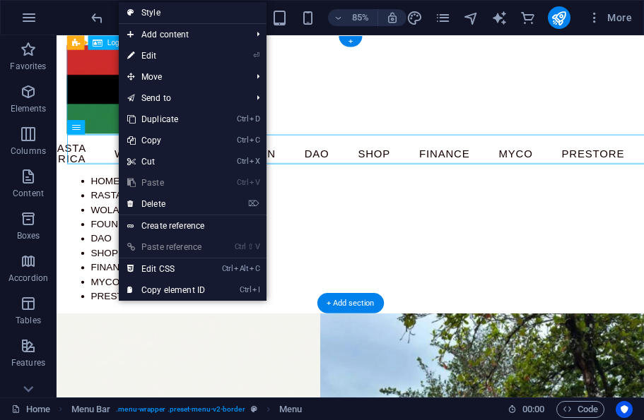
click at [187, 196] on link "⌦ Delete" at bounding box center [166, 204] width 95 height 21
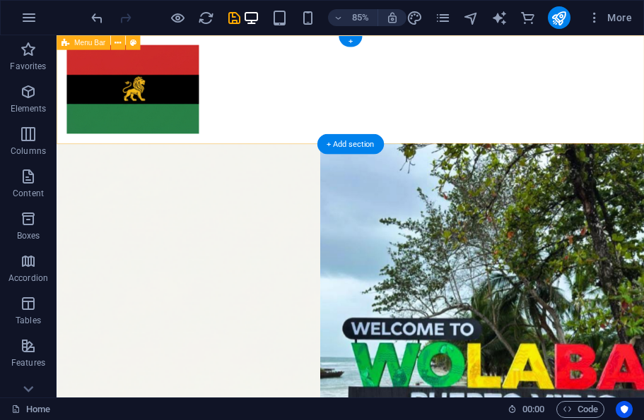
click at [504, 130] on div "Menu" at bounding box center [402, 98] width 691 height 127
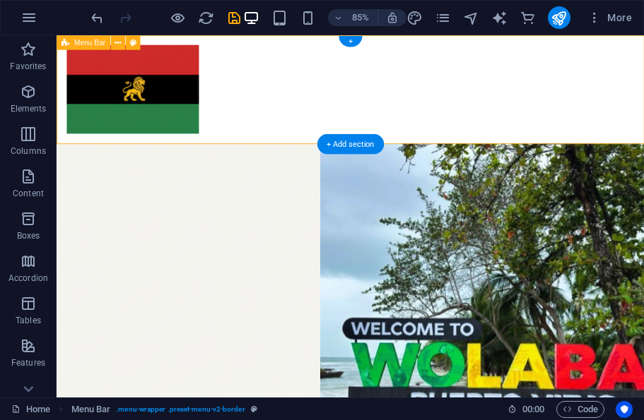
click at [114, 44] on button at bounding box center [118, 42] width 14 height 14
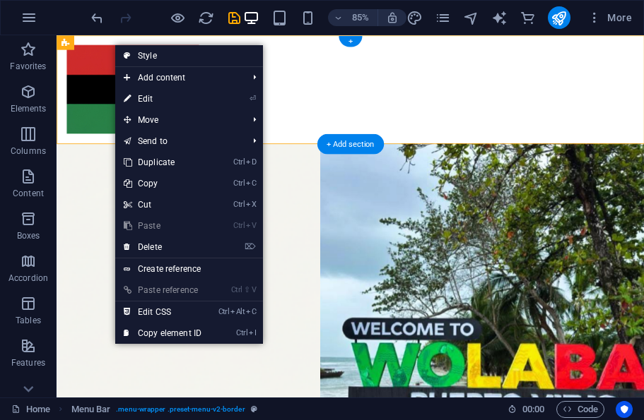
click at [167, 99] on link "⏎ Edit" at bounding box center [162, 98] width 95 height 21
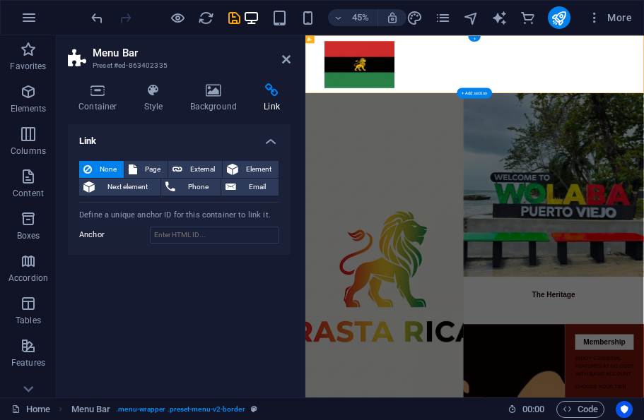
click at [264, 101] on h4 "Link" at bounding box center [271, 98] width 37 height 30
click at [242, 173] on span "Element" at bounding box center [258, 169] width 32 height 17
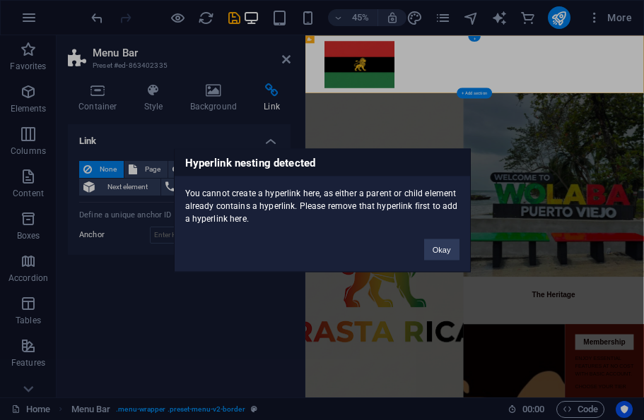
click at [444, 247] on button "Okay" at bounding box center [441, 249] width 35 height 21
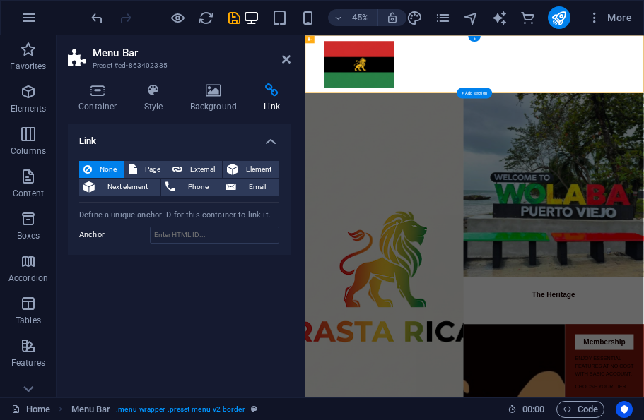
click at [211, 161] on span "External" at bounding box center [202, 169] width 31 height 17
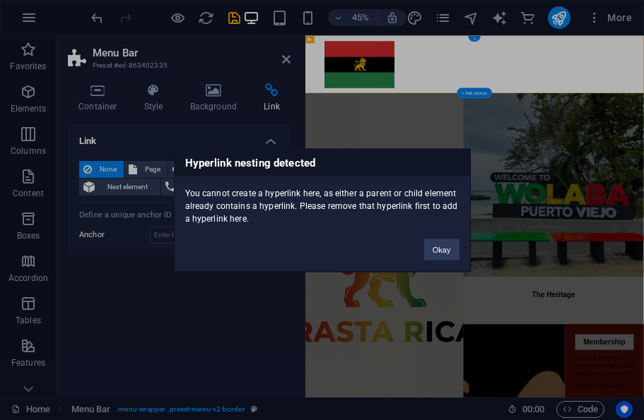
click at [436, 265] on div "Hyperlink nesting detected You cannot create a hyperlink here, as either a pare…" at bounding box center [322, 210] width 297 height 124
click at [429, 258] on button "Okay" at bounding box center [441, 249] width 35 height 21
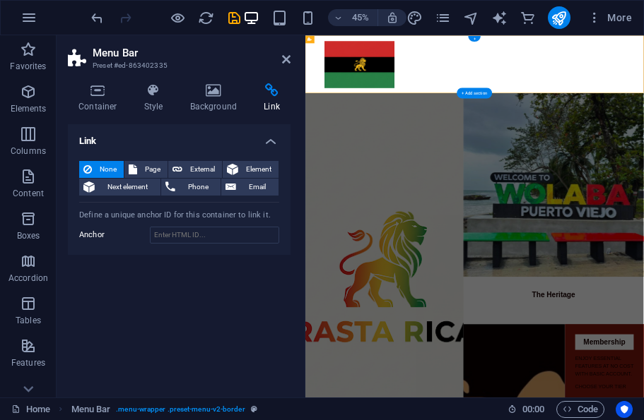
click at [151, 169] on span "Page" at bounding box center [152, 169] width 22 height 17
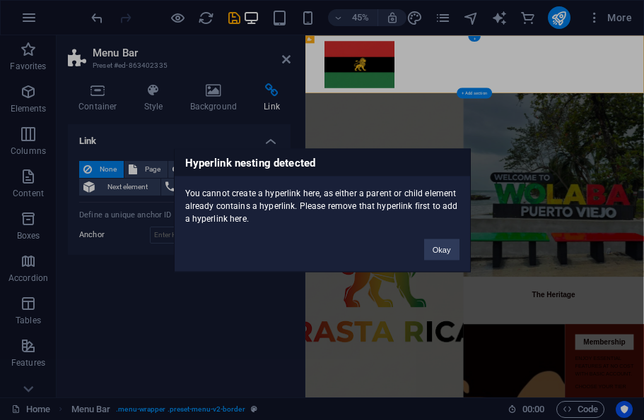
click at [437, 252] on button "Okay" at bounding box center [441, 249] width 35 height 21
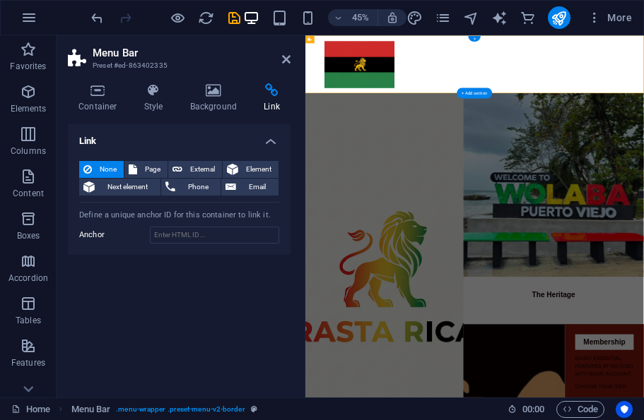
click at [95, 102] on h4 "Container" at bounding box center [101, 98] width 66 height 30
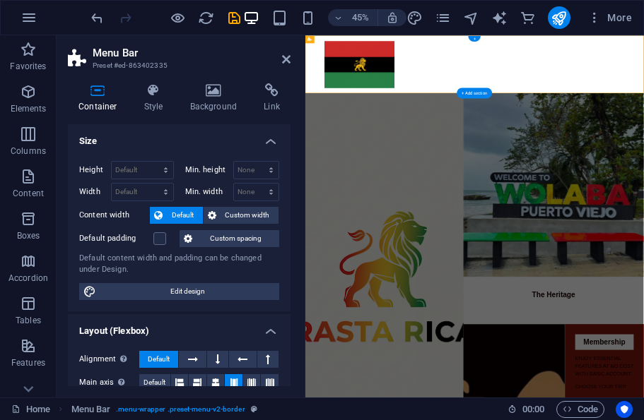
click at [157, 91] on icon at bounding box center [154, 90] width 40 height 14
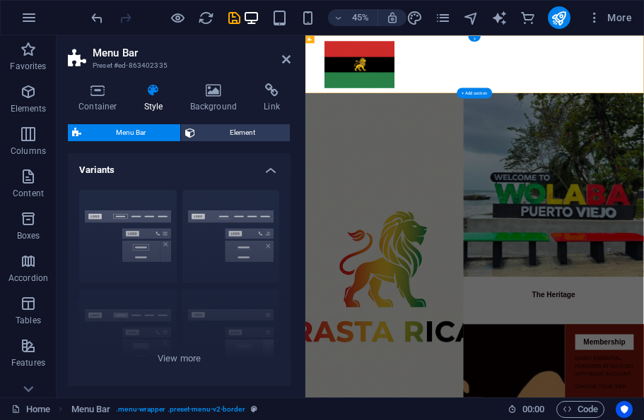
click at [212, 96] on icon at bounding box center [213, 90] width 69 height 14
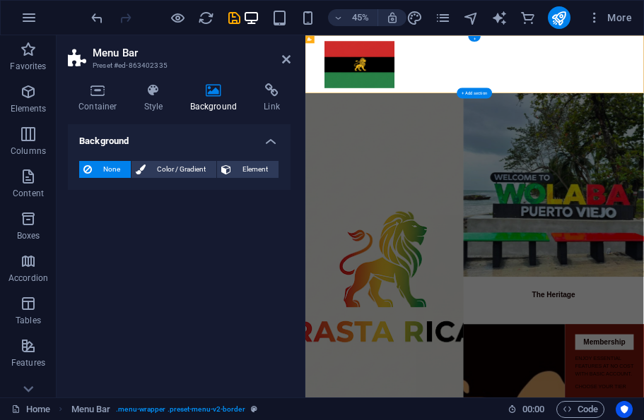
click at [268, 100] on h4 "Link" at bounding box center [271, 98] width 37 height 30
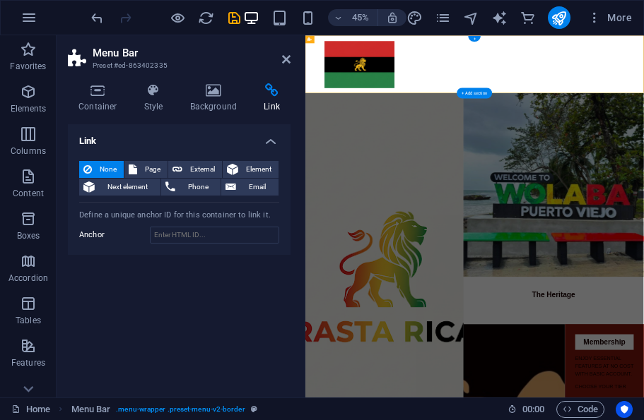
click at [256, 172] on span "Element" at bounding box center [258, 169] width 32 height 17
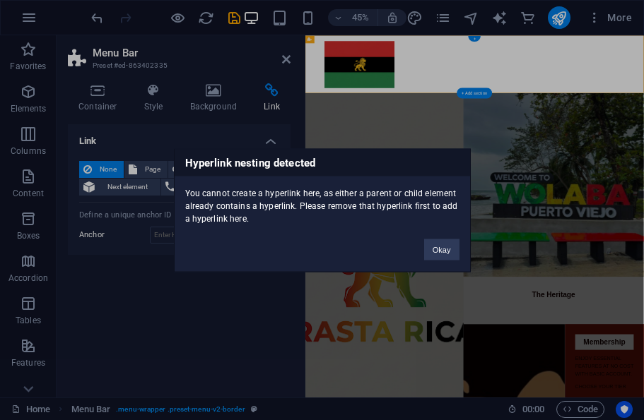
click at [435, 247] on button "Okay" at bounding box center [441, 249] width 35 height 21
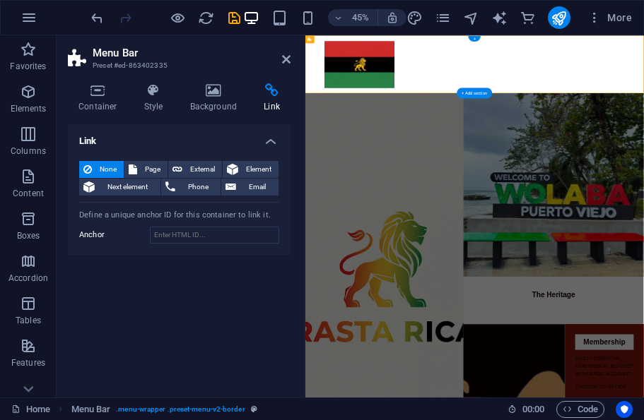
click at [197, 164] on span "External" at bounding box center [202, 169] width 31 height 17
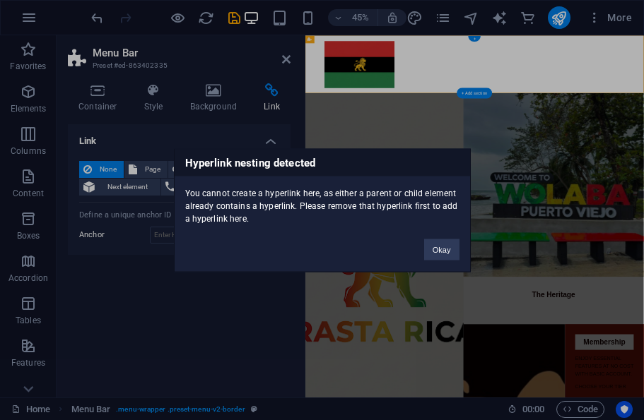
click at [415, 256] on div "Okay" at bounding box center [441, 243] width 57 height 36
click at [435, 249] on button "Okay" at bounding box center [441, 249] width 35 height 21
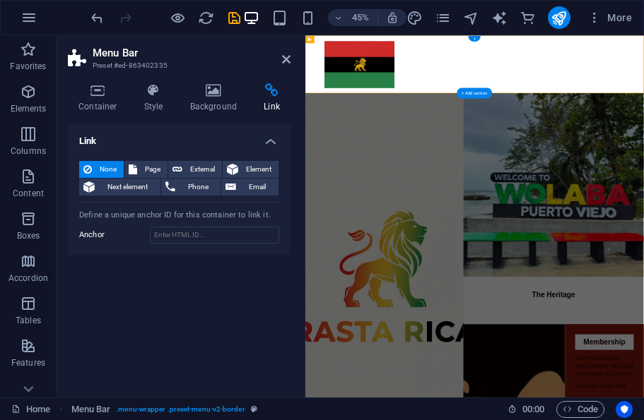
click at [158, 161] on span "Page" at bounding box center [152, 169] width 22 height 17
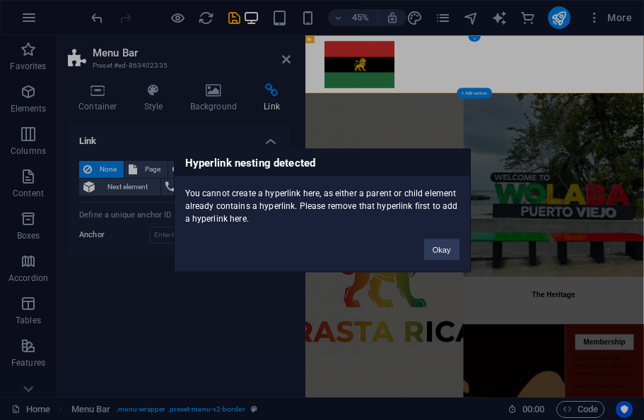
click at [440, 240] on button "Okay" at bounding box center [441, 249] width 35 height 21
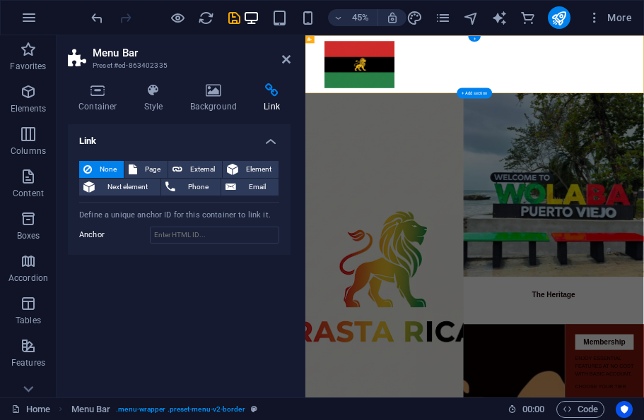
click at [278, 60] on header "Menu Bar Preset #ed-863402335" at bounding box center [179, 53] width 223 height 37
click at [282, 57] on icon at bounding box center [286, 59] width 8 height 11
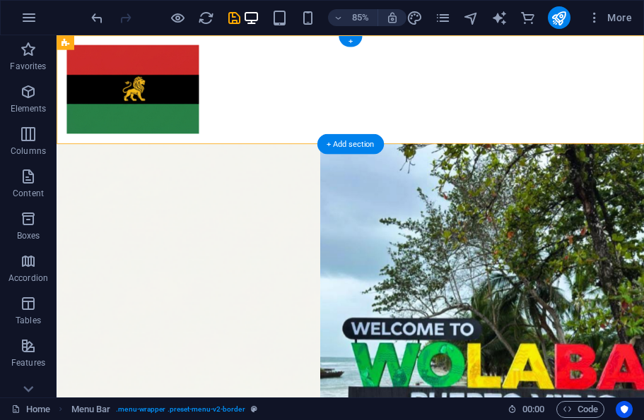
click at [232, 22] on icon "save" at bounding box center [234, 18] width 16 height 16
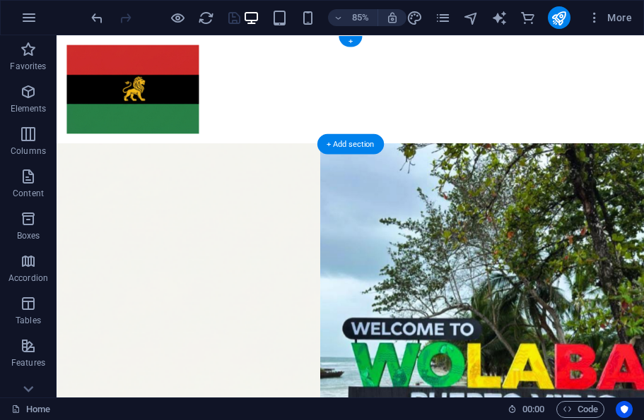
click at [565, 17] on icon "publish" at bounding box center [558, 18] width 16 height 16
click at [560, 16] on icon "publish" at bounding box center [558, 18] width 16 height 16
click at [565, 20] on icon "publish" at bounding box center [558, 18] width 16 height 16
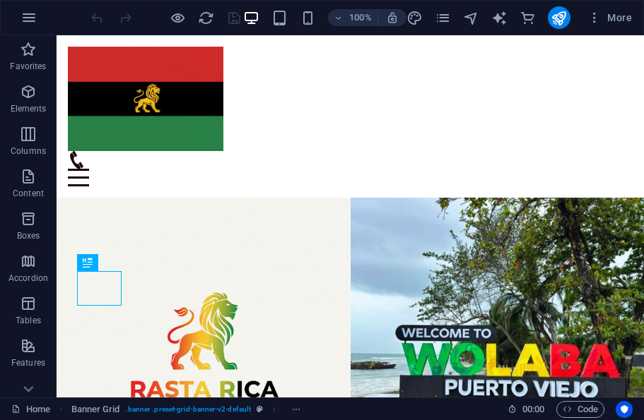
click at [31, 21] on icon "button" at bounding box center [28, 17] width 17 height 17
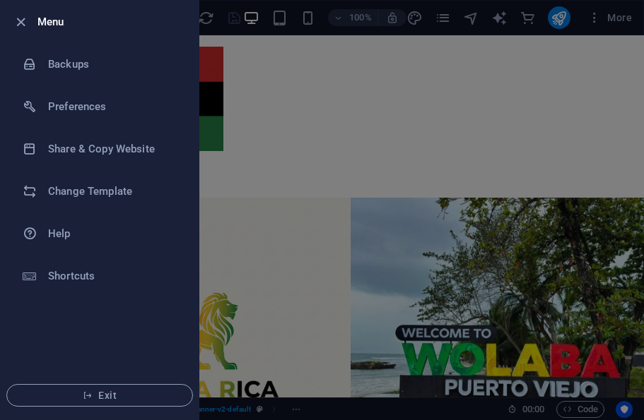
click at [108, 105] on h6 "Preferences" at bounding box center [113, 106] width 131 height 17
select select "all"
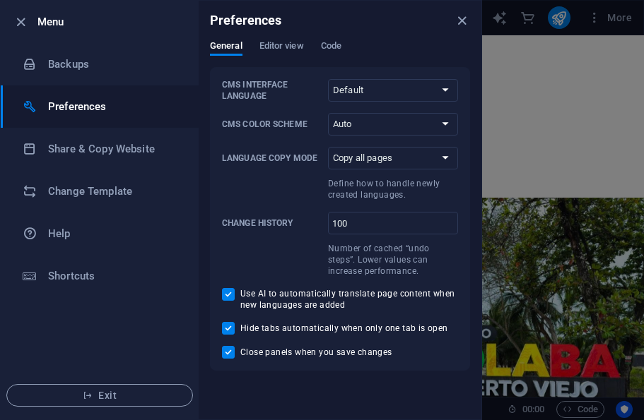
click at [286, 52] on span "Editor view" at bounding box center [281, 47] width 45 height 20
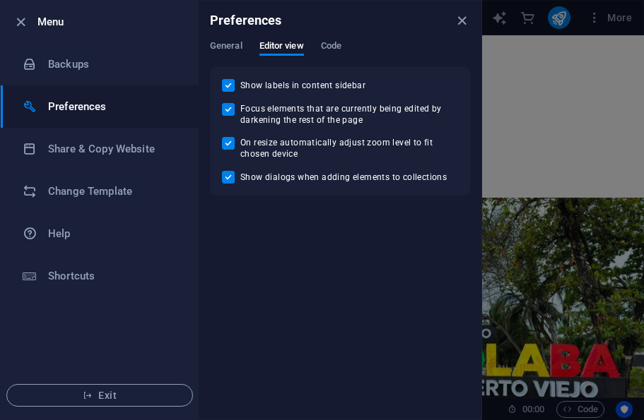
click at [327, 54] on button "Code" at bounding box center [331, 48] width 20 height 16
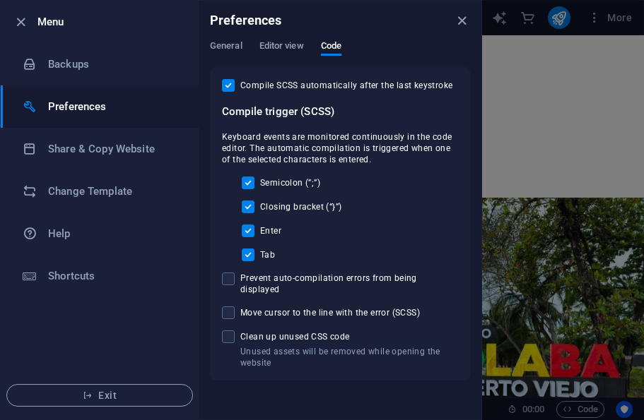
click at [468, 20] on icon "close" at bounding box center [462, 21] width 16 height 16
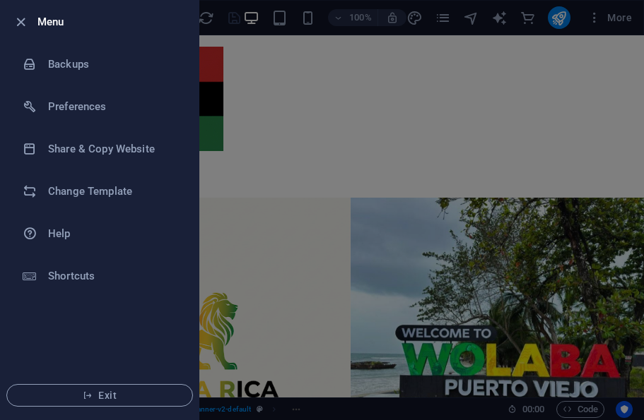
click at [615, 104] on div at bounding box center [322, 210] width 644 height 420
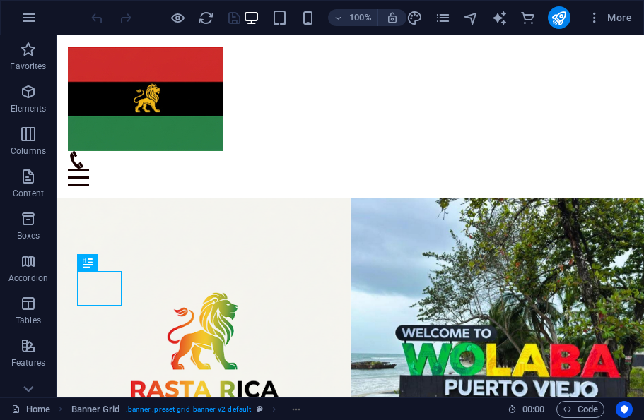
click at [622, 169] on div "Menu" at bounding box center [350, 178] width 565 height 18
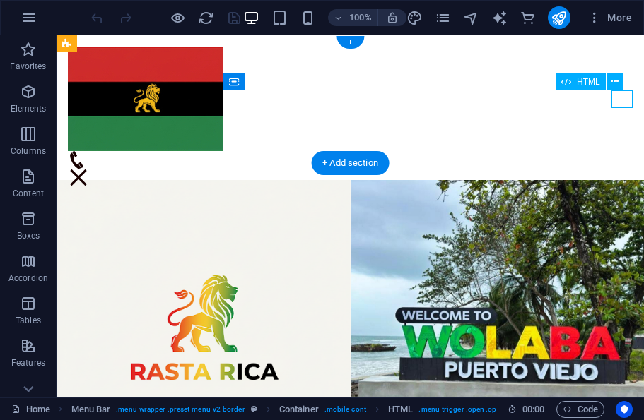
click at [89, 169] on div "Menu" at bounding box center [78, 178] width 21 height 18
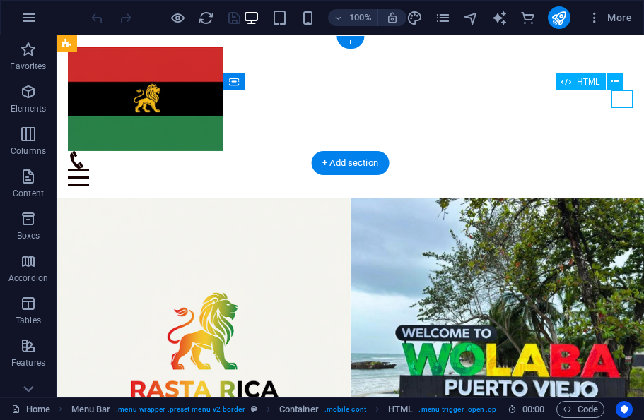
click at [623, 169] on div "Menu" at bounding box center [350, 178] width 565 height 18
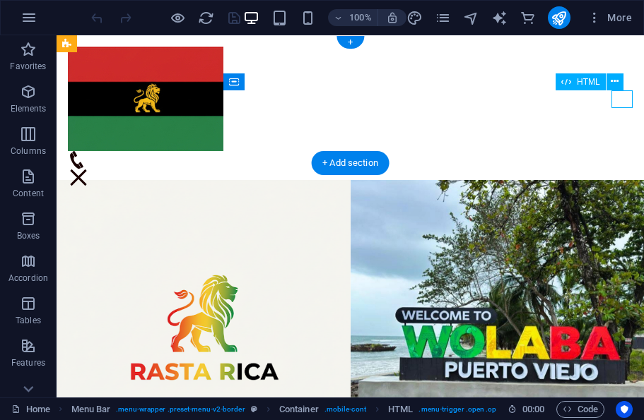
click at [548, 112] on div "Menu" at bounding box center [350, 107] width 587 height 145
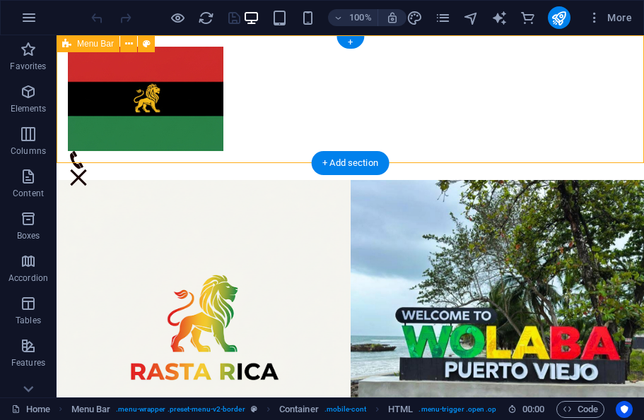
click at [548, 112] on div "Menu" at bounding box center [350, 107] width 587 height 145
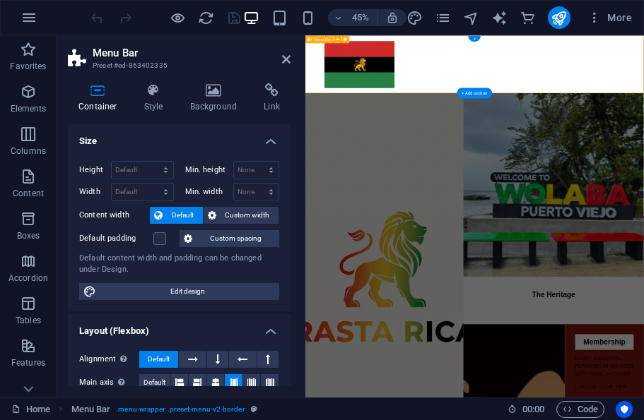
click at [264, 102] on h4 "Link" at bounding box center [271, 98] width 37 height 30
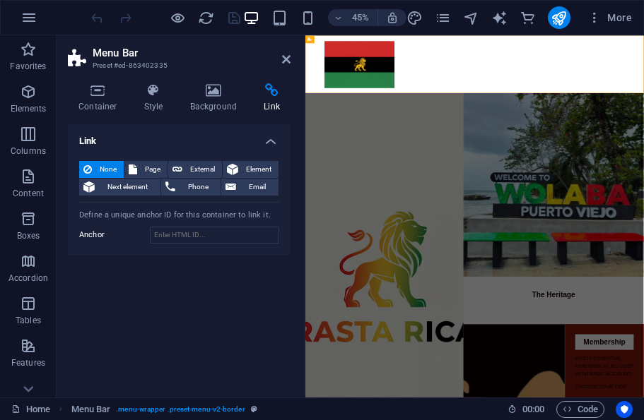
click at [190, 179] on span "Phone" at bounding box center [197, 187] width 37 height 17
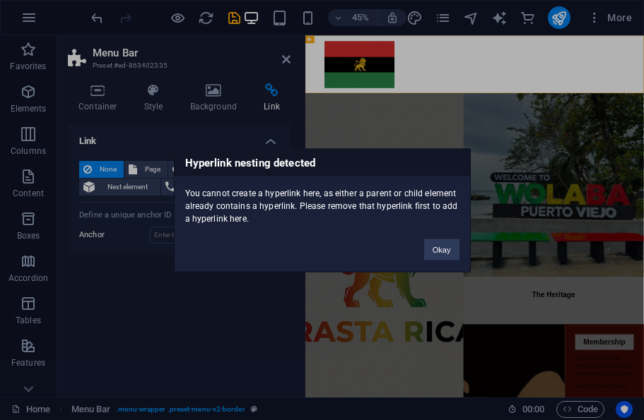
click at [468, 249] on div "Okay" at bounding box center [441, 243] width 57 height 36
click at [447, 244] on button "Okay" at bounding box center [441, 249] width 35 height 21
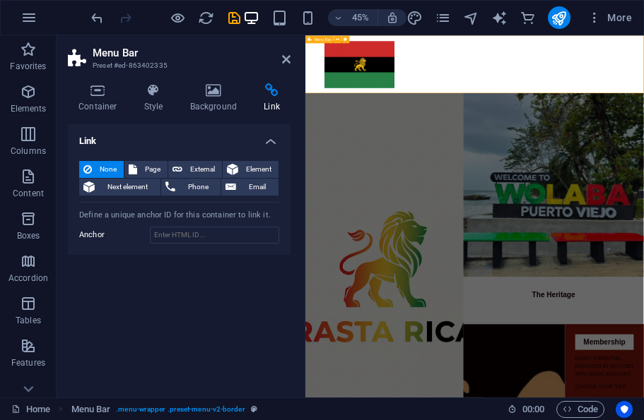
click at [320, 42] on div "Menu Bar" at bounding box center [319, 39] width 28 height 8
click at [340, 40] on button at bounding box center [338, 39] width 8 height 8
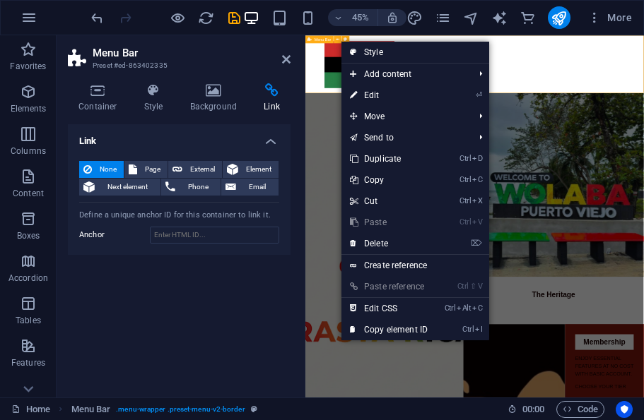
click at [422, 238] on link "⌦ Delete" at bounding box center [388, 243] width 95 height 21
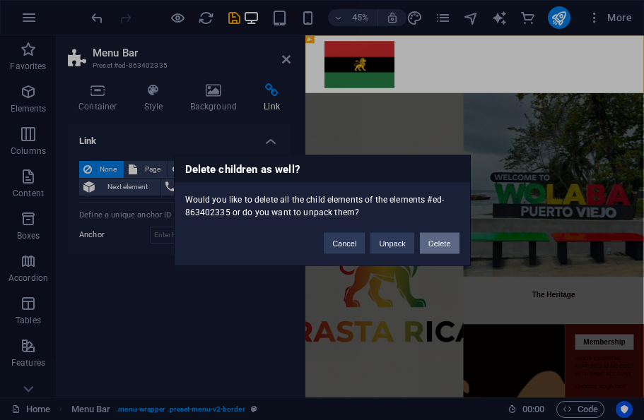
click at [444, 240] on button "Delete" at bounding box center [440, 242] width 40 height 21
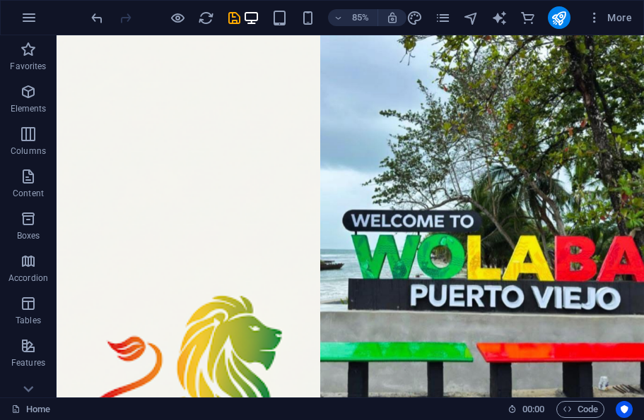
click at [233, 18] on icon "save" at bounding box center [234, 18] width 16 height 16
click at [554, 16] on icon "publish" at bounding box center [558, 18] width 16 height 16
click at [563, 20] on icon "publish" at bounding box center [558, 18] width 16 height 16
click at [560, 17] on icon "publish" at bounding box center [558, 18] width 16 height 16
click at [559, 20] on icon "publish" at bounding box center [558, 18] width 16 height 16
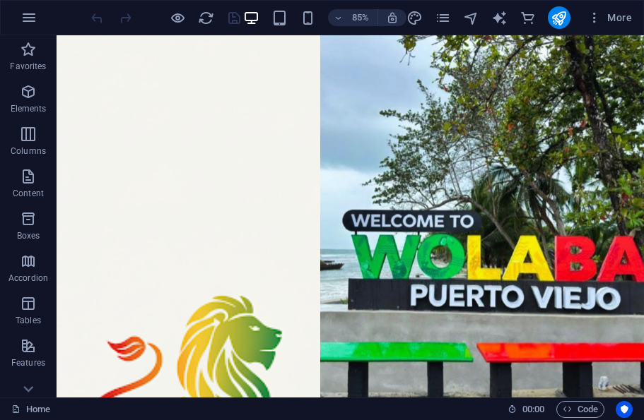
click at [555, 73] on figure at bounding box center [557, 273] width 381 height 476
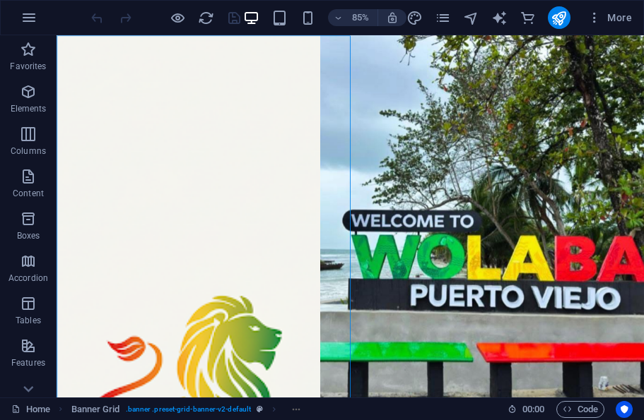
click at [600, 24] on icon "button" at bounding box center [594, 18] width 14 height 14
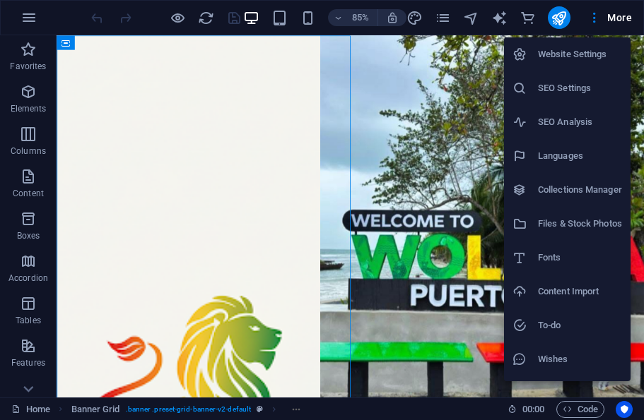
click at [497, 20] on div at bounding box center [322, 210] width 644 height 420
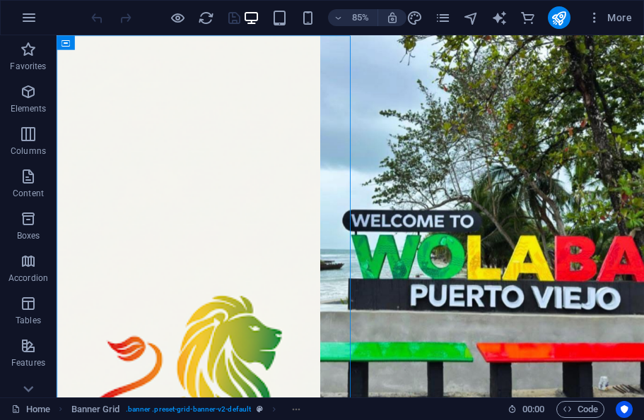
click at [504, 12] on icon "text_generator" at bounding box center [499, 18] width 16 height 16
select select "English"
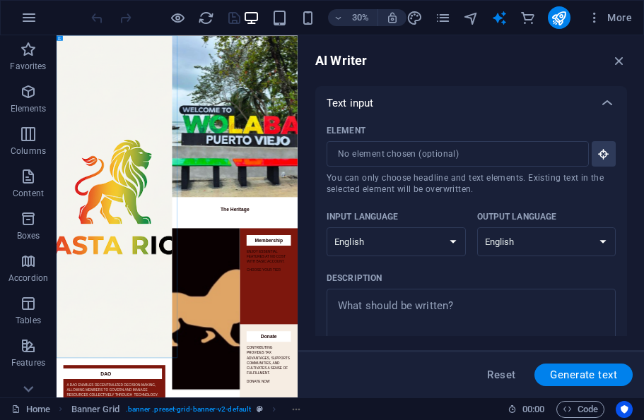
click at [621, 52] on button "button" at bounding box center [619, 60] width 16 height 17
click at [643, 55] on figure at bounding box center [651, 304] width 418 height 538
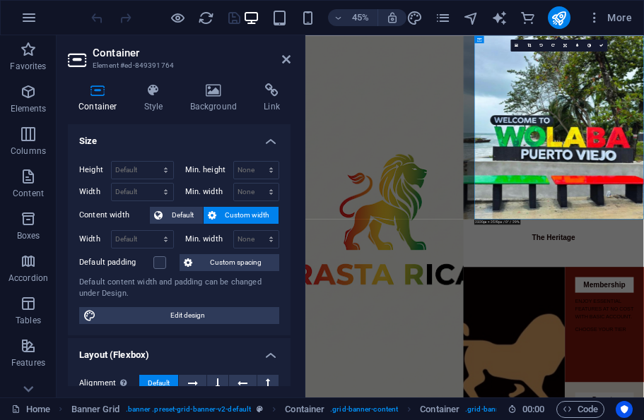
click at [440, 22] on icon "pages" at bounding box center [443, 18] width 16 height 16
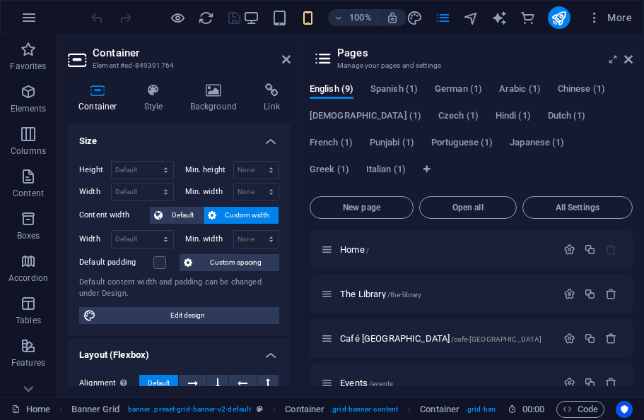
click at [574, 208] on span "All Settings" at bounding box center [578, 207] width 98 height 8
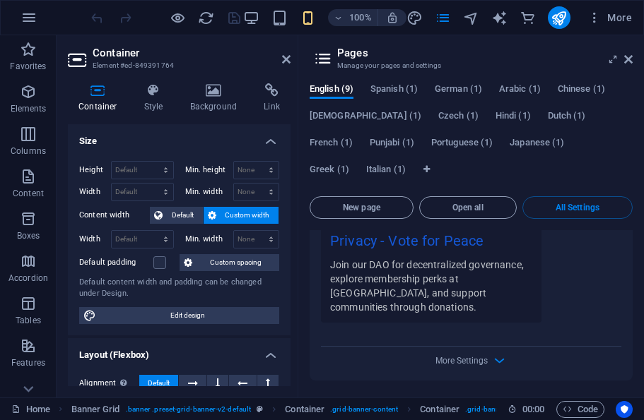
scroll to position [5412, 0]
click at [491, 359] on icon "button" at bounding box center [499, 361] width 16 height 16
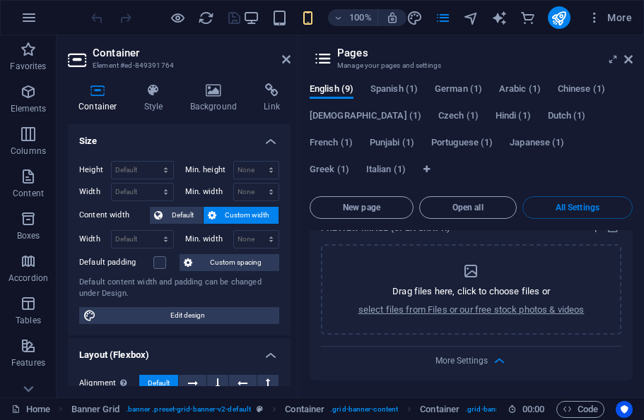
scroll to position [5615, 0]
click at [491, 358] on icon "button" at bounding box center [499, 361] width 16 height 16
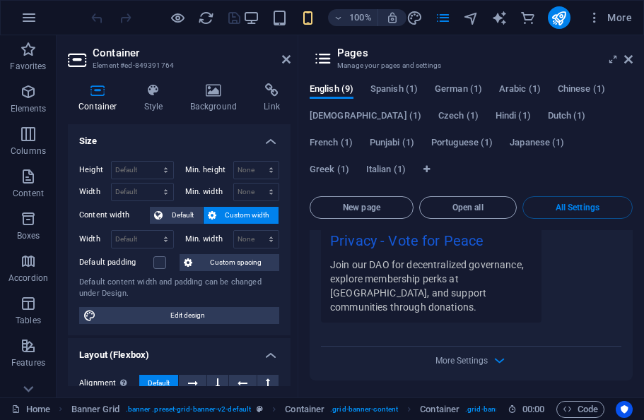
scroll to position [5412, 0]
click at [480, 360] on span "More Settings" at bounding box center [461, 361] width 52 height 10
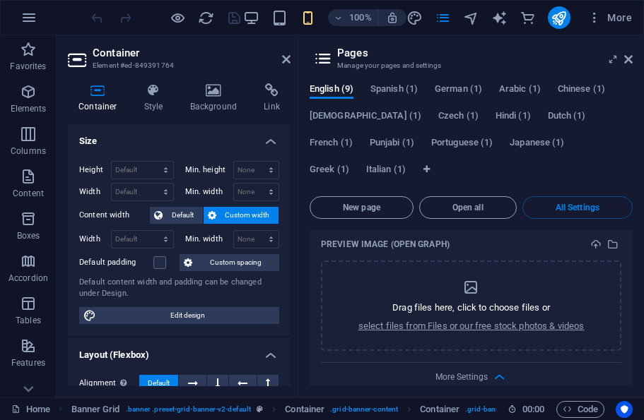
scroll to position [0, 0]
click at [282, 64] on icon at bounding box center [286, 59] width 8 height 11
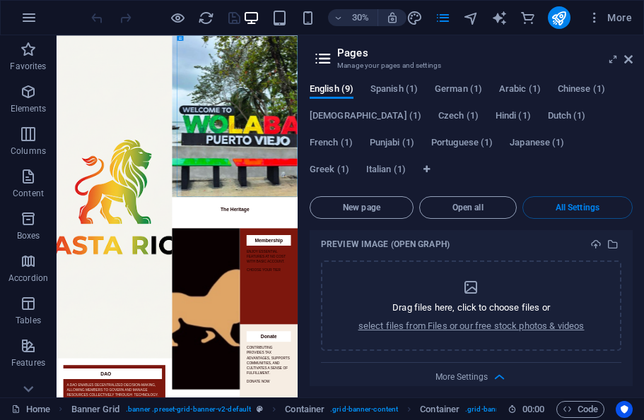
click at [643, 120] on figure at bounding box center [651, 304] width 418 height 538
click at [624, 64] on icon at bounding box center [628, 59] width 8 height 11
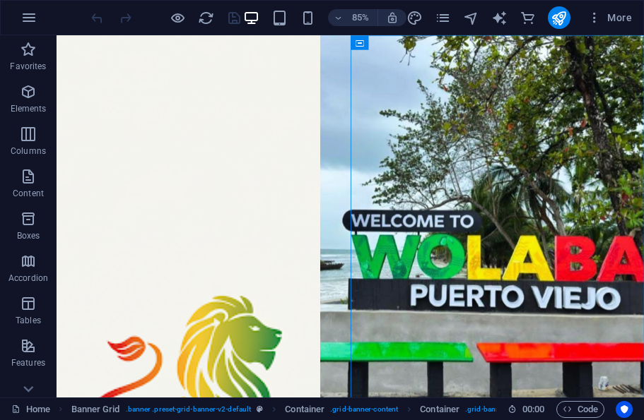
click at [441, 18] on icon "pages" at bounding box center [443, 18] width 16 height 16
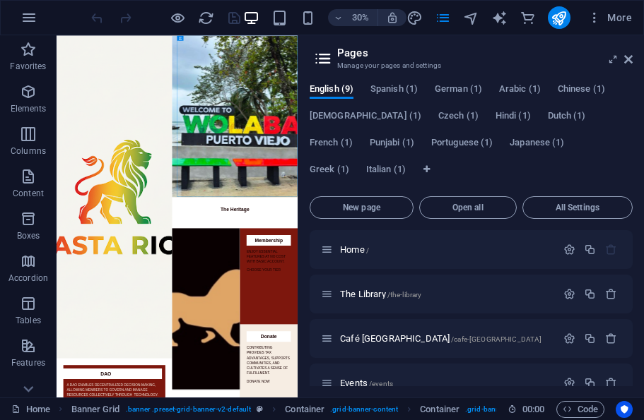
click at [482, 206] on span "Open all" at bounding box center [467, 207] width 85 height 8
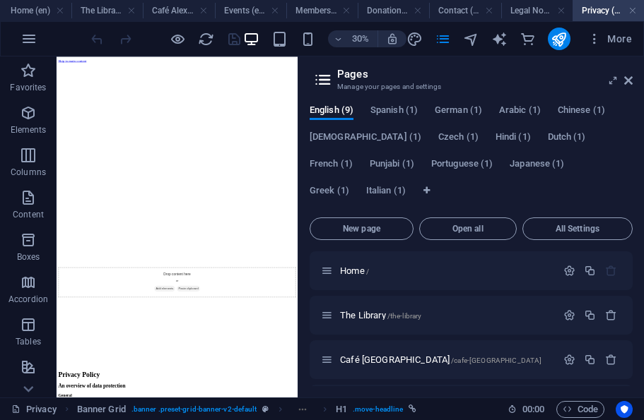
click at [570, 275] on icon "button" at bounding box center [569, 271] width 12 height 12
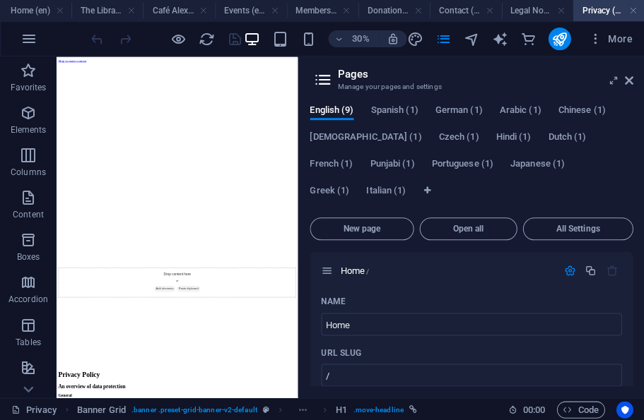
click at [572, 236] on button "All Settings" at bounding box center [577, 229] width 110 height 23
click at [334, 76] on header "Pages Manage your pages and settings" at bounding box center [472, 75] width 320 height 37
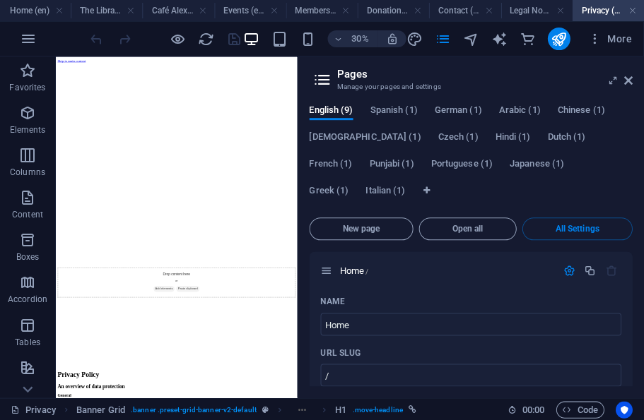
click at [346, 83] on h3 "Manage your pages and settings" at bounding box center [470, 87] width 267 height 13
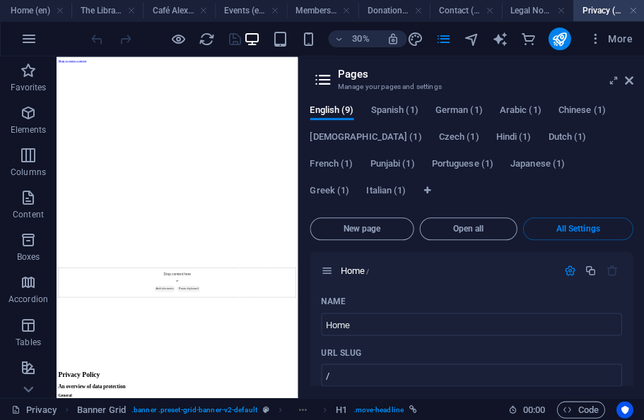
click at [417, 45] on icon "design" at bounding box center [414, 39] width 16 height 16
select select "px"
select select "400"
select select "px"
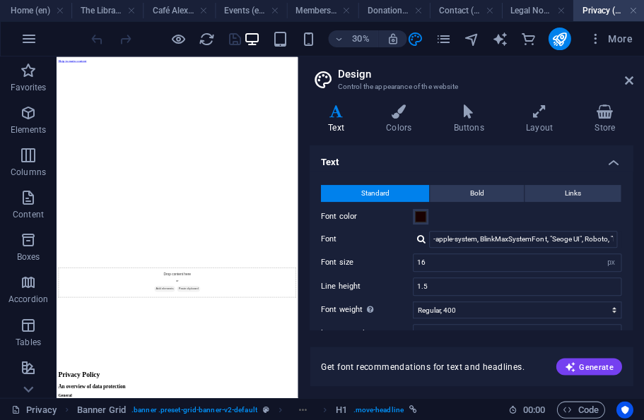
scroll to position [41, 0]
click at [537, 63] on header "Design Control the appearance of the website" at bounding box center [472, 75] width 320 height 37
click at [33, 20] on li "Home (en)" at bounding box center [35, 10] width 71 height 21
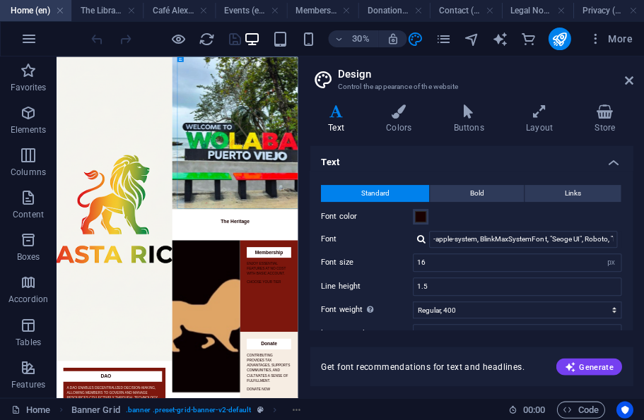
click at [28, 45] on icon "button" at bounding box center [28, 38] width 17 height 17
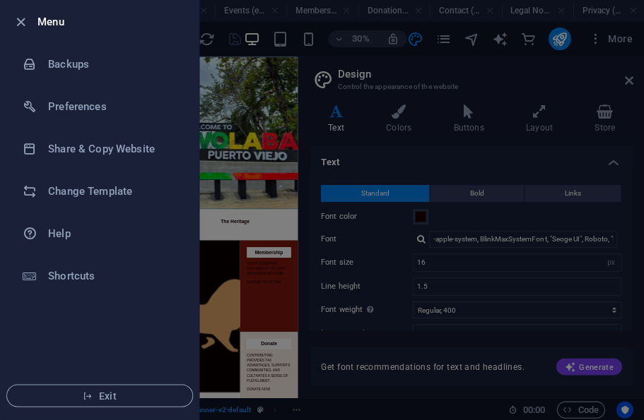
click at [45, 33] on li "Menu" at bounding box center [100, 22] width 198 height 42
click at [44, 32] on li "Menu" at bounding box center [100, 22] width 198 height 42
click at [47, 28] on h6 "Menu" at bounding box center [112, 21] width 150 height 17
click at [93, 280] on h6 "Shortcuts" at bounding box center [113, 276] width 131 height 17
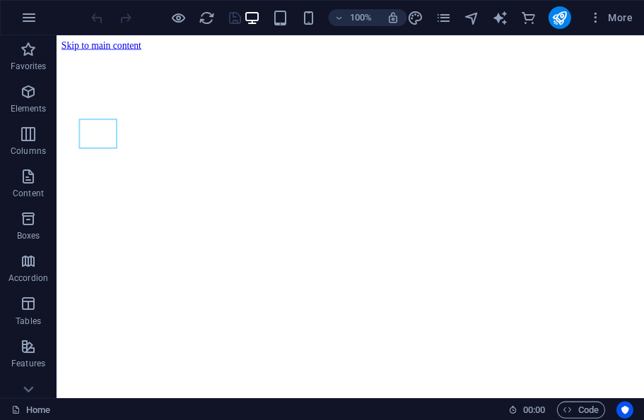
scroll to position [27, 0]
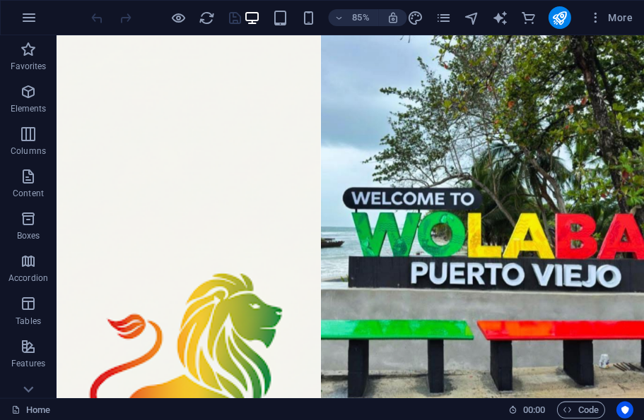
click at [472, 84] on figure at bounding box center [557, 246] width 381 height 476
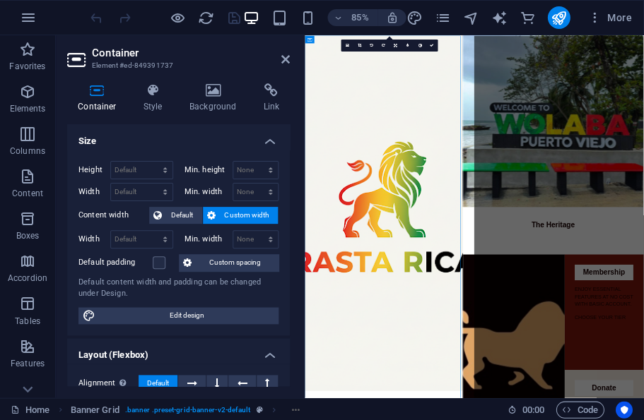
scroll to position [0, 0]
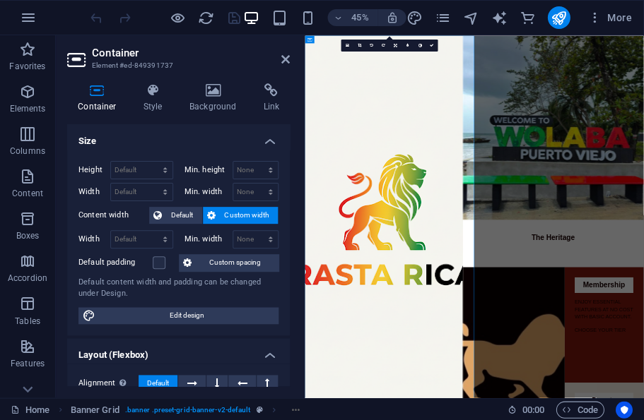
click at [143, 101] on h4 "Style" at bounding box center [157, 98] width 46 height 30
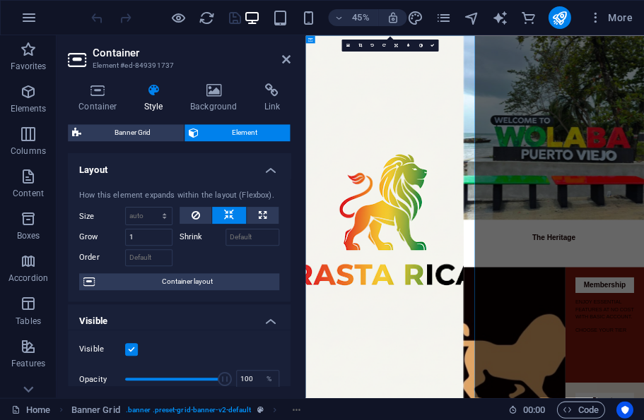
click at [220, 96] on icon at bounding box center [213, 90] width 69 height 14
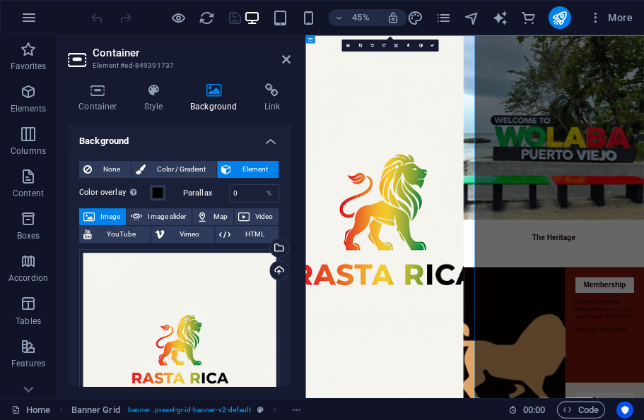
click at [273, 108] on h4 "Link" at bounding box center [271, 98] width 37 height 30
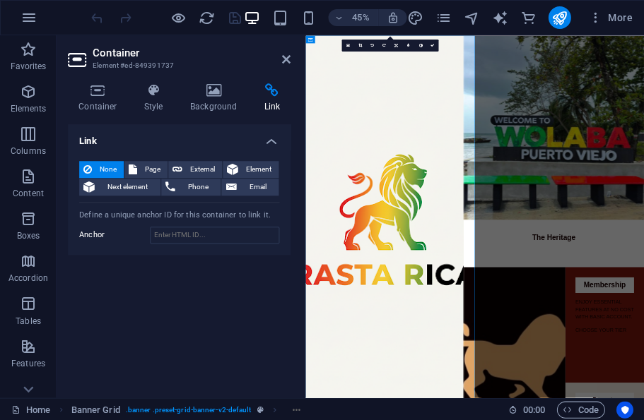
click at [202, 164] on span "External" at bounding box center [202, 169] width 31 height 17
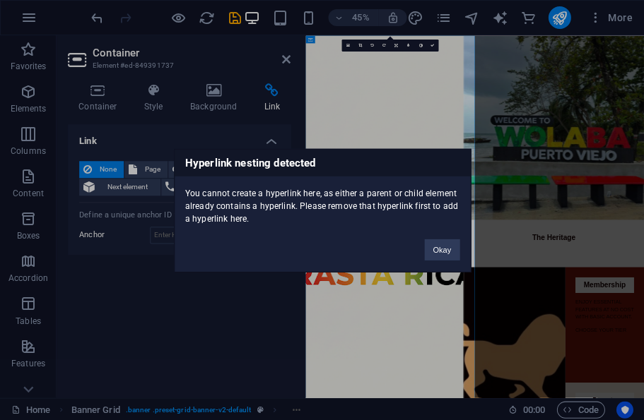
click at [228, 291] on div "Hyperlink nesting detected You cannot create a hyperlink here, as either a pare…" at bounding box center [322, 210] width 644 height 420
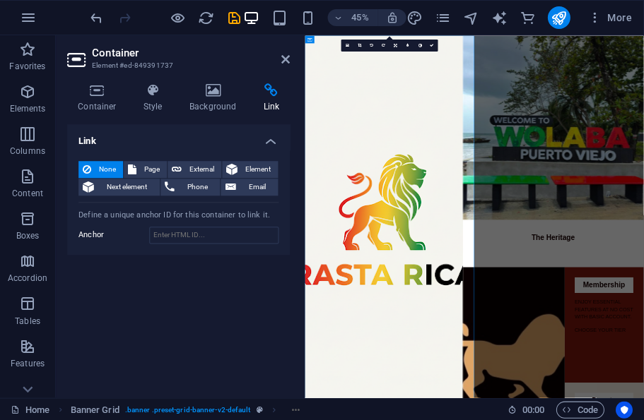
click at [206, 223] on div "None Page External Element Next element Phone Email Page Home The Library Café …" at bounding box center [179, 203] width 223 height 106
click at [146, 170] on span "Page" at bounding box center [152, 169] width 22 height 17
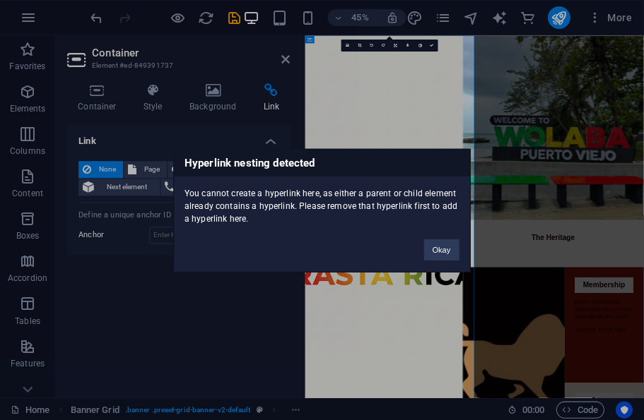
click at [435, 249] on button "Okay" at bounding box center [441, 249] width 35 height 21
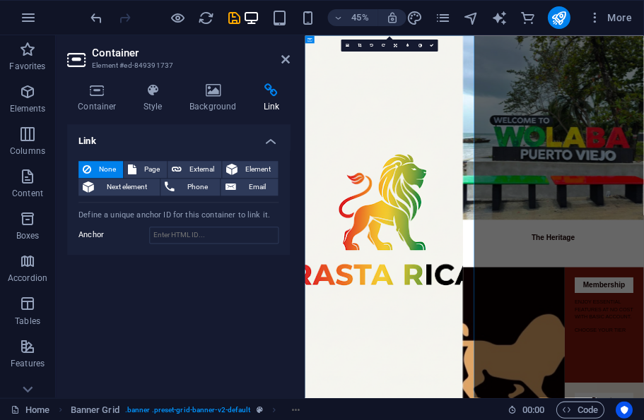
click at [276, 59] on header "Container Element #ed-849391737" at bounding box center [179, 53] width 223 height 37
click at [286, 62] on icon at bounding box center [286, 59] width 8 height 11
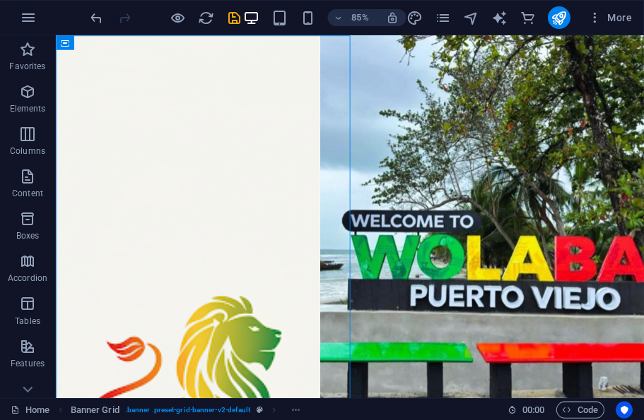
click at [456, 130] on figure at bounding box center [556, 273] width 381 height 476
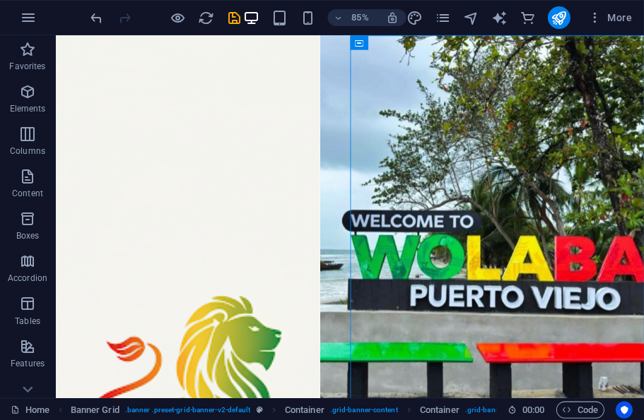
click at [453, 111] on figure at bounding box center [556, 273] width 381 height 476
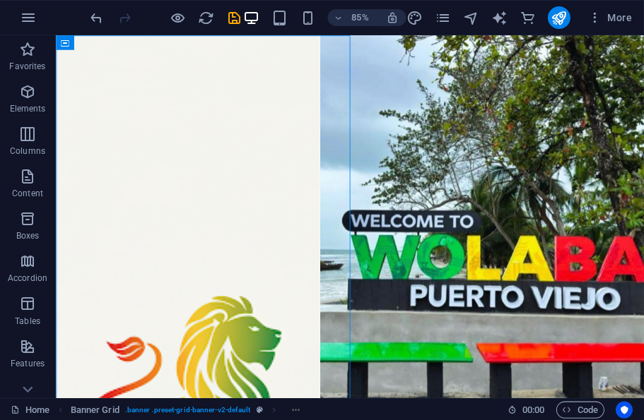
click at [232, 18] on icon "save" at bounding box center [234, 18] width 16 height 16
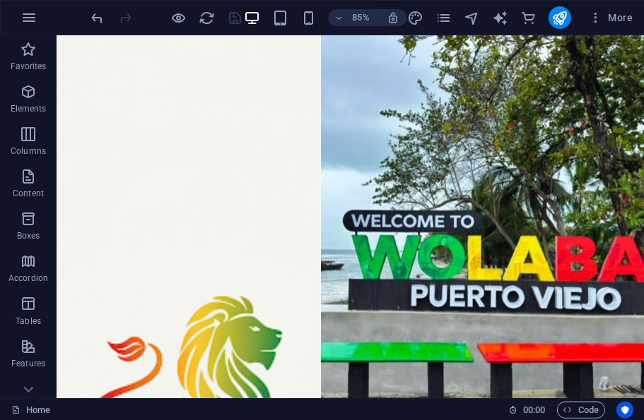
click at [39, 409] on link "Home" at bounding box center [30, 409] width 39 height 17
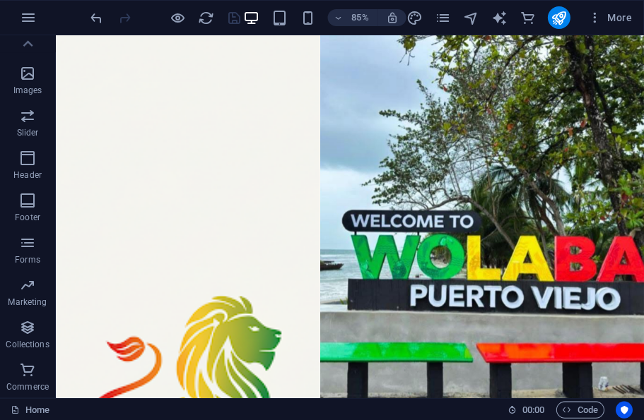
click at [559, 55] on figure at bounding box center [556, 273] width 381 height 476
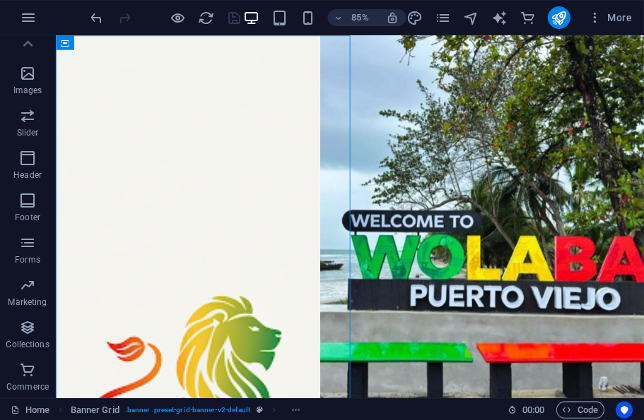
click at [355, 24] on h6 "85%" at bounding box center [360, 17] width 23 height 17
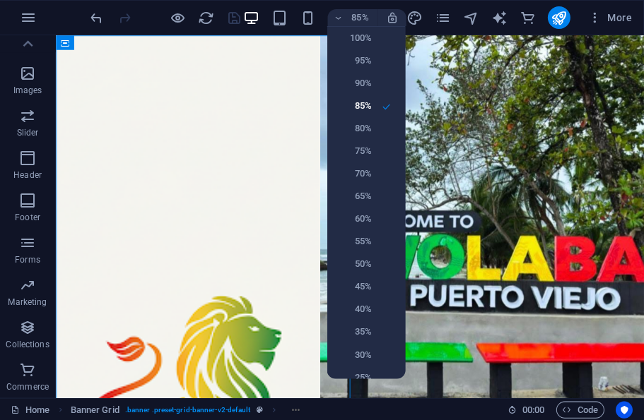
click at [444, 95] on div at bounding box center [322, 210] width 644 height 420
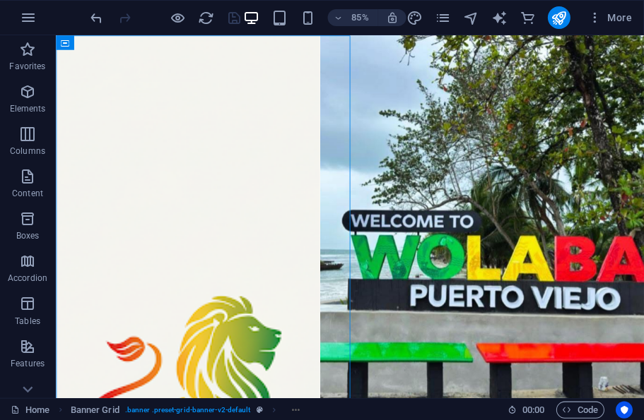
click at [35, 93] on icon "button" at bounding box center [28, 91] width 17 height 17
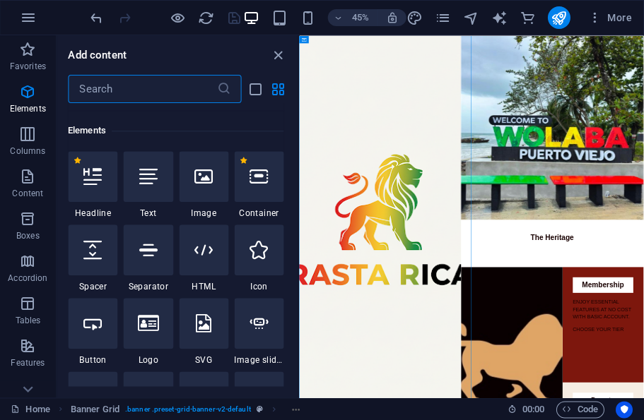
scroll to position [266, 0]
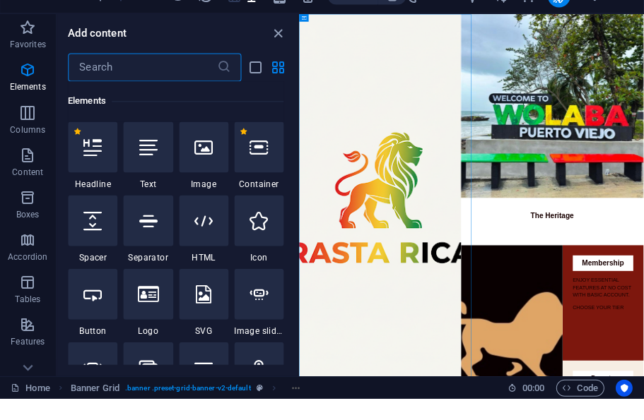
click at [23, 41] on icon "button" at bounding box center [28, 49] width 17 height 17
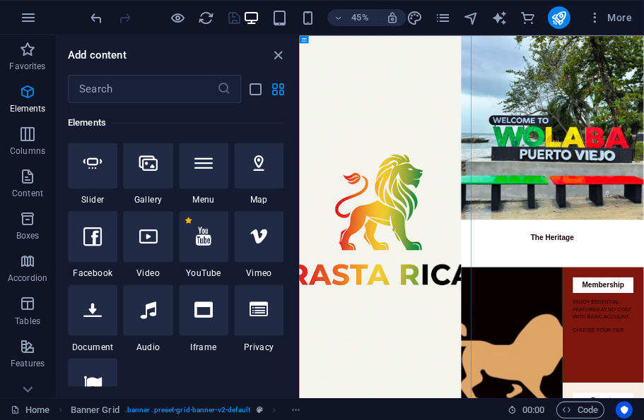
scroll to position [492, 0]
click at [211, 163] on icon at bounding box center [204, 163] width 18 height 18
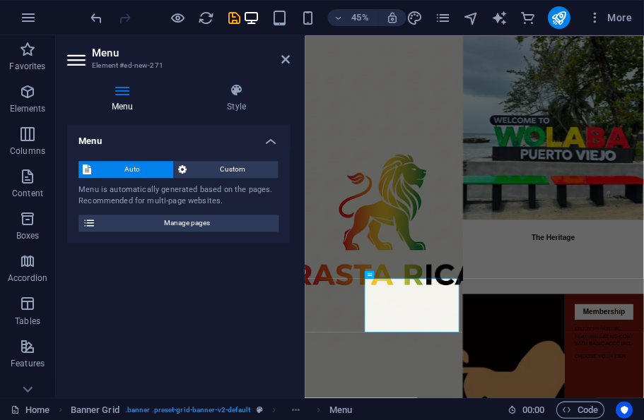
click at [244, 170] on span "Custom" at bounding box center [232, 169] width 83 height 17
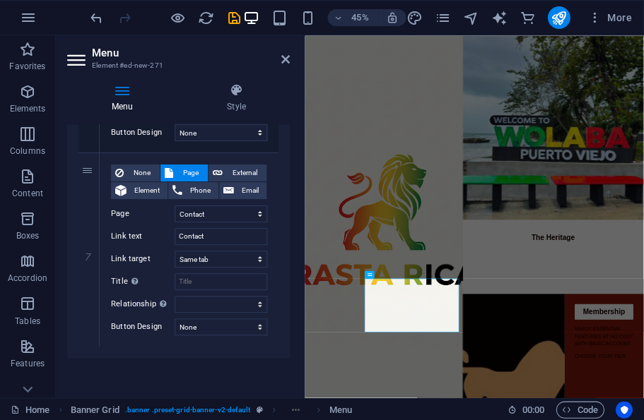
scroll to position [1272, 0]
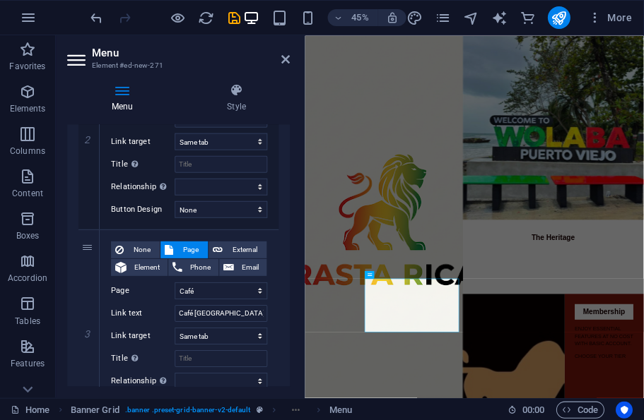
click at [118, 100] on h4 "Menu" at bounding box center [125, 98] width 115 height 30
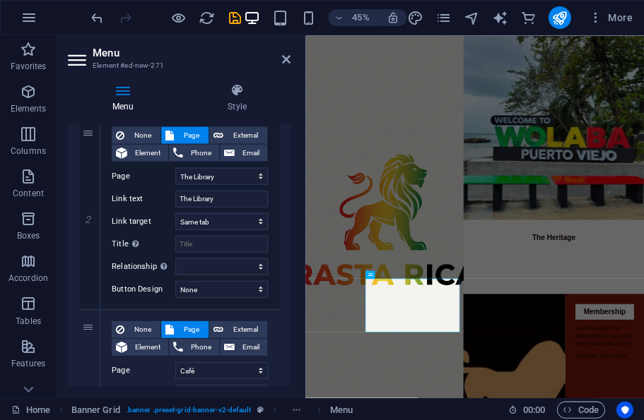
scroll to position [336, 0]
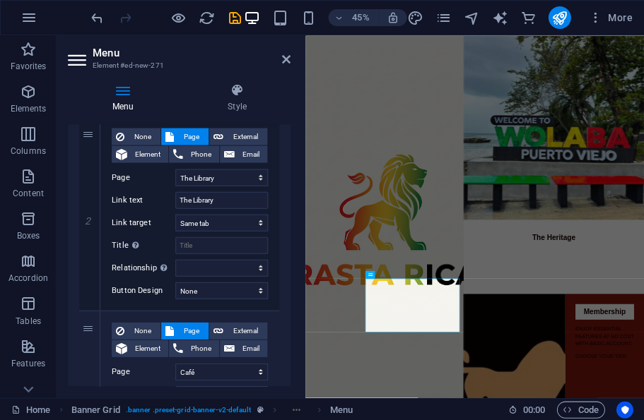
click at [252, 130] on span "External" at bounding box center [245, 136] width 35 height 17
select select
select select "blank"
select select
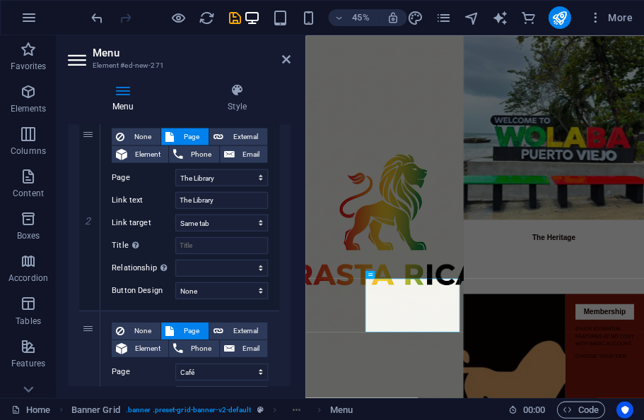
select select
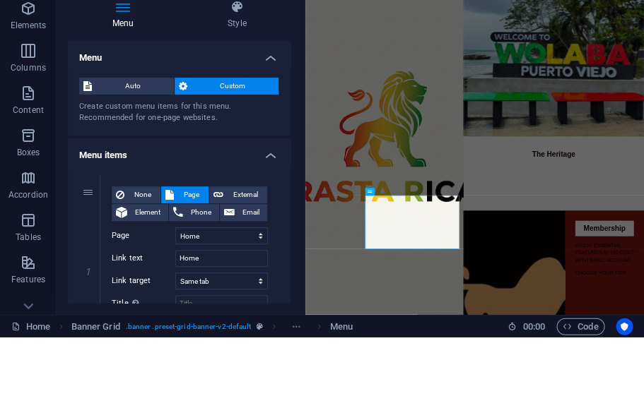
scroll to position [0, 0]
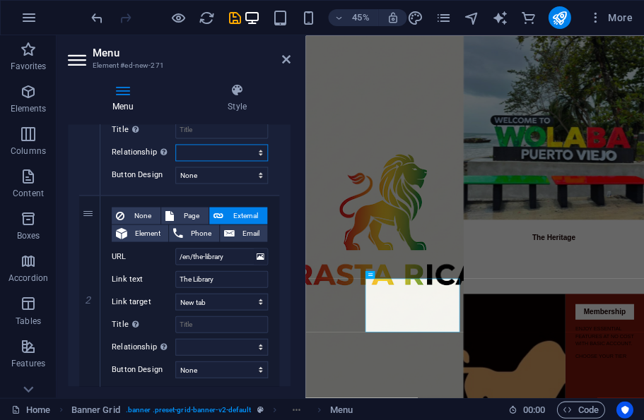
click at [260, 157] on select "alternate author bookmark external help license next nofollow noreferrer noopen…" at bounding box center [221, 152] width 93 height 17
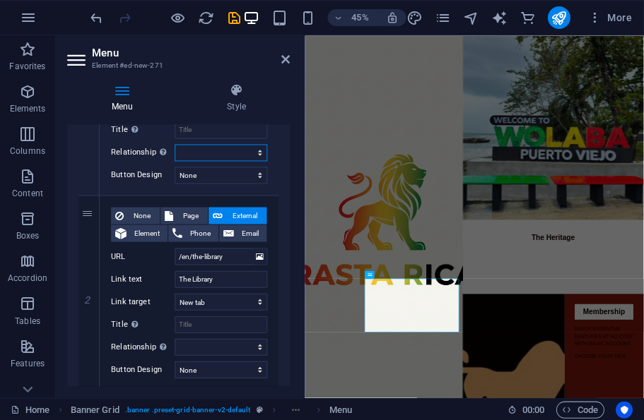
click at [255, 152] on select "alternate author bookmark external help license next nofollow noreferrer noopen…" at bounding box center [221, 152] width 93 height 17
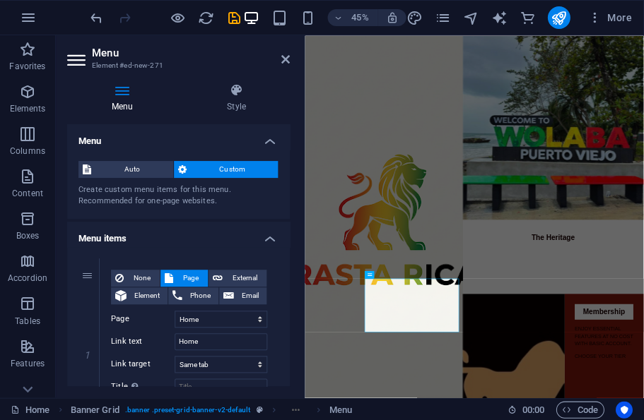
scroll to position [0, 0]
click at [146, 155] on div "Auto Custom Create custom menu items for this menu. Recommended for one-page we…" at bounding box center [179, 184] width 223 height 69
click at [145, 155] on div "Auto Custom Create custom menu items for this menu. Recommended for one-page we…" at bounding box center [179, 184] width 223 height 69
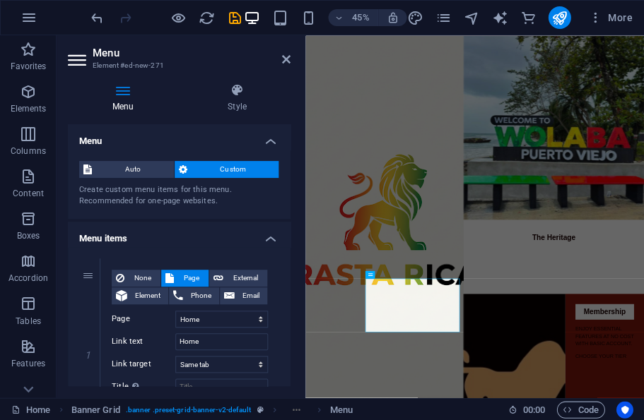
click at [146, 171] on span "Auto" at bounding box center [132, 169] width 73 height 17
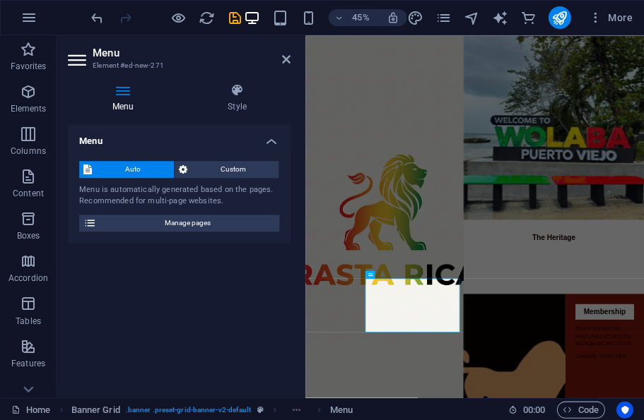
click at [185, 220] on span "Manage pages" at bounding box center [187, 223] width 175 height 17
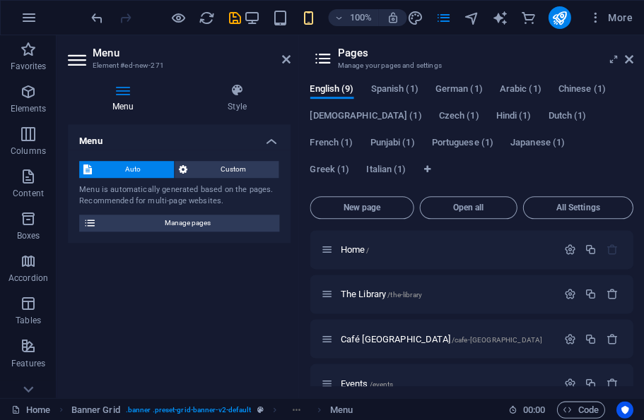
click at [184, 220] on span "Manage pages" at bounding box center [187, 223] width 175 height 17
click at [474, 210] on span "Open all" at bounding box center [467, 207] width 85 height 8
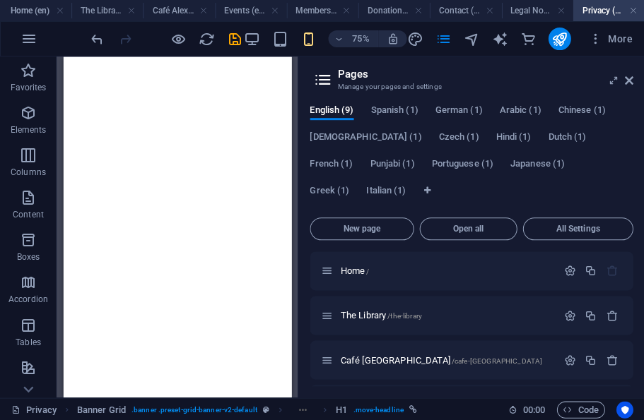
click at [235, 40] on icon "save" at bounding box center [234, 39] width 16 height 16
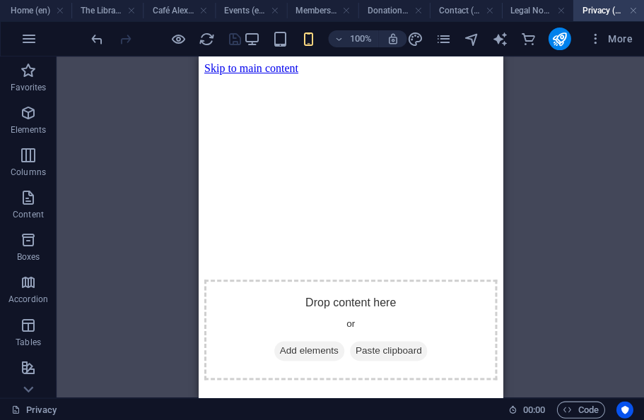
click at [553, 45] on icon "publish" at bounding box center [558, 39] width 16 height 16
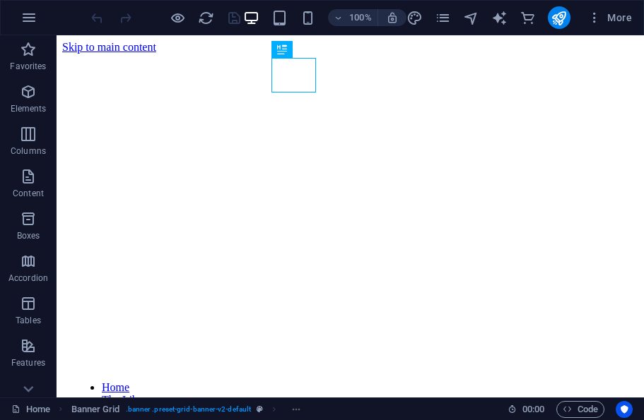
click at [607, 20] on span "More" at bounding box center [609, 18] width 45 height 14
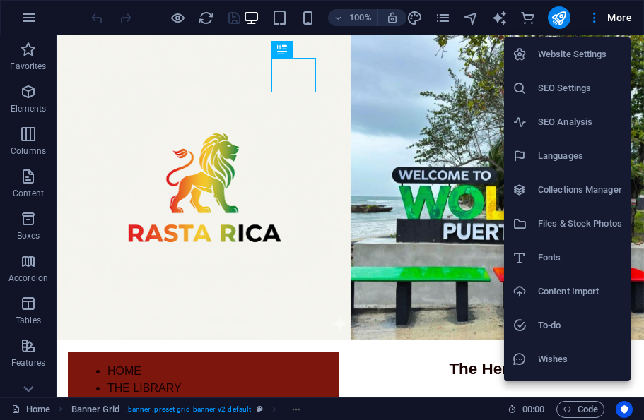
click at [582, 53] on h6 "Website Settings" at bounding box center [580, 54] width 84 height 17
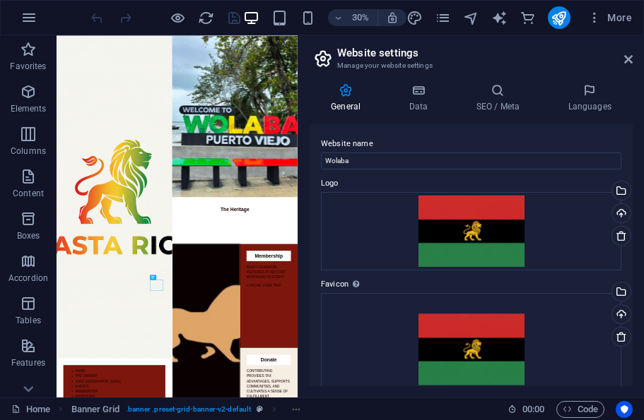
click at [419, 104] on h4 "Data" at bounding box center [420, 98] width 67 height 30
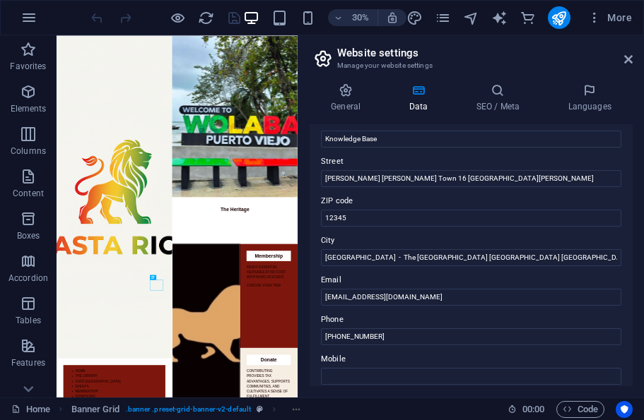
scroll to position [141, 0]
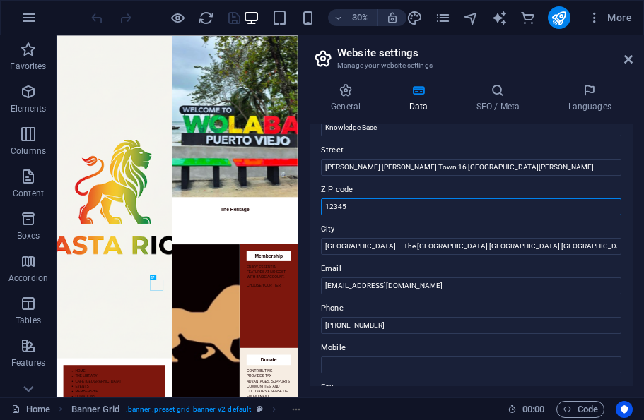
click at [418, 213] on input "12345" at bounding box center [471, 207] width 300 height 17
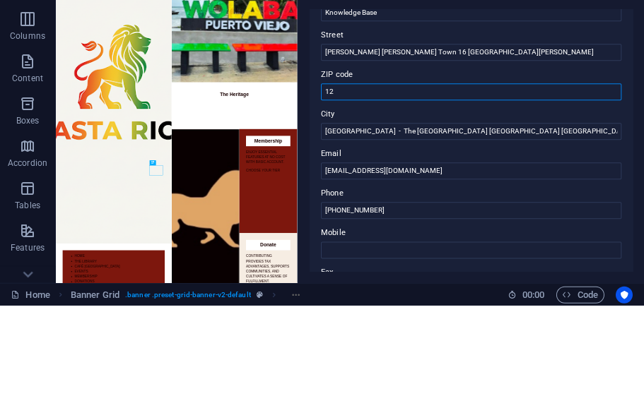
type input "1"
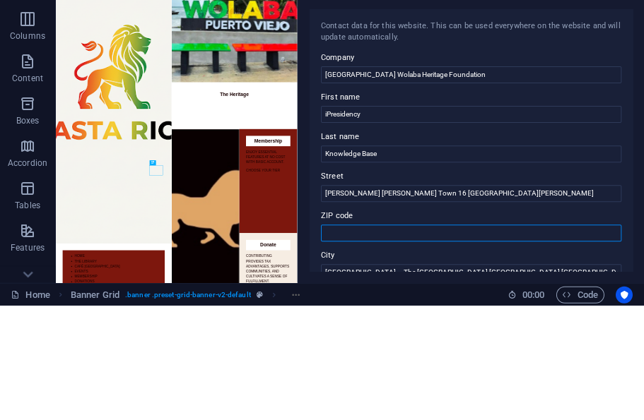
scroll to position [0, 0]
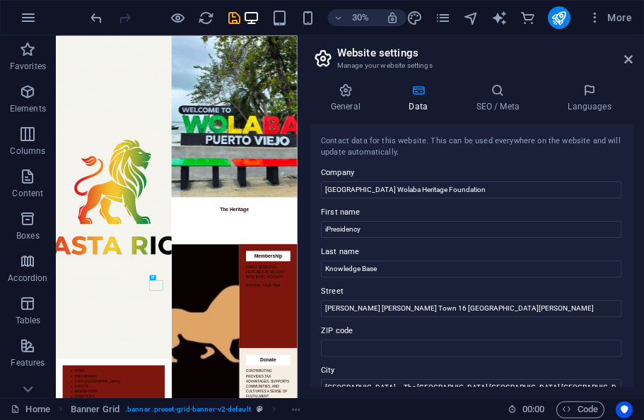
click at [504, 97] on icon at bounding box center [497, 90] width 86 height 14
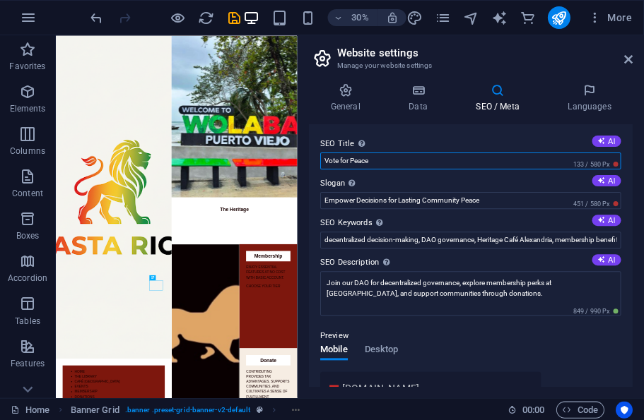
click at [512, 155] on input "Vote for Peace" at bounding box center [471, 161] width 300 height 17
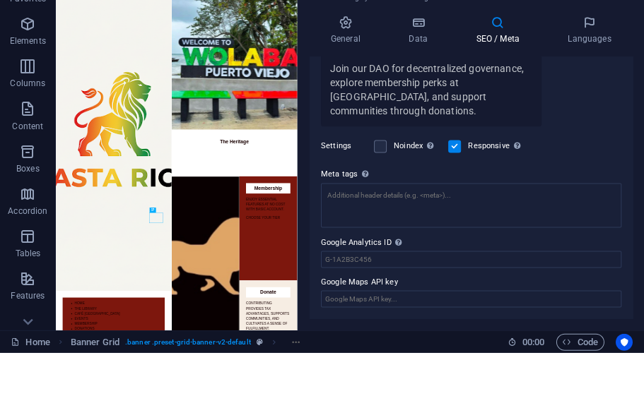
scroll to position [339, 0]
click at [518, 153] on div "Determine whether the website should be responsive based on screen resolution." at bounding box center [558, 179] width 113 height 53
click at [0, 0] on input "Responsive Determine whether the website should be responsive based on screen r…" at bounding box center [0, 0] width 0 height 0
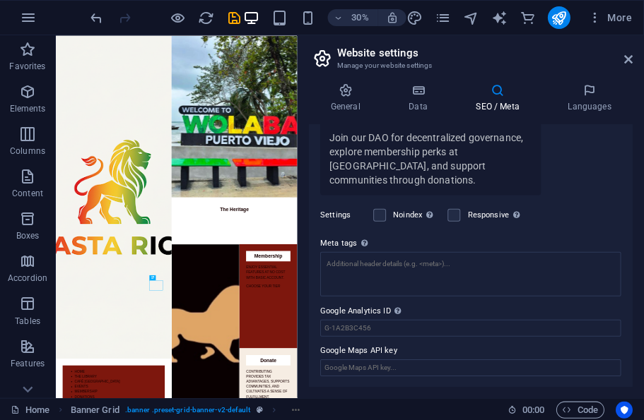
click at [563, 244] on label "Meta tags Enter HTML code here that will be placed inside the tags of your webs…" at bounding box center [471, 243] width 300 height 17
click at [563, 252] on textarea "Meta tags Enter HTML code here that will be placed inside the tags of your webs…" at bounding box center [471, 274] width 300 height 45
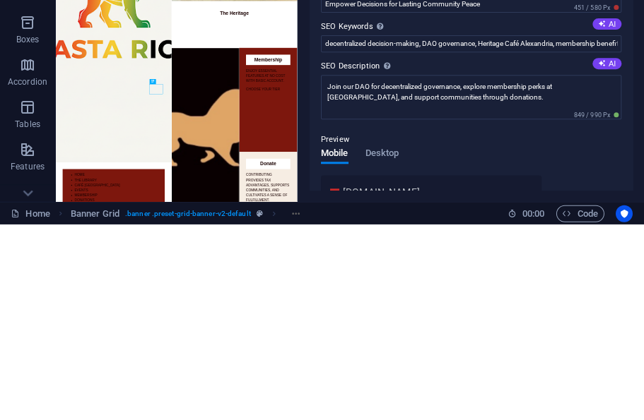
scroll to position [0, 0]
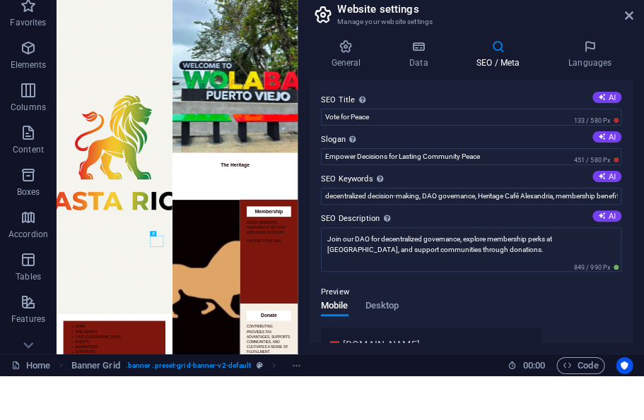
click at [582, 83] on h4 "Languages" at bounding box center [589, 98] width 86 height 30
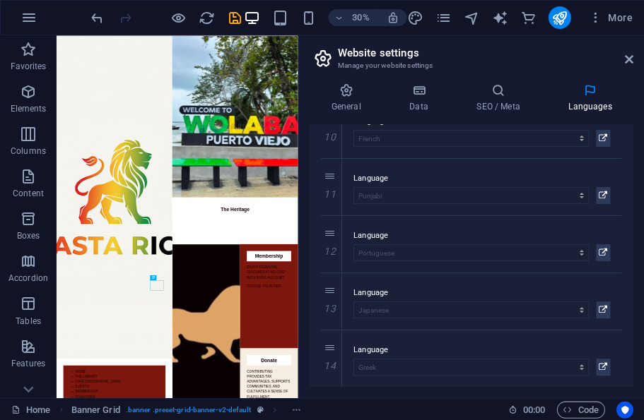
scroll to position [573, 0]
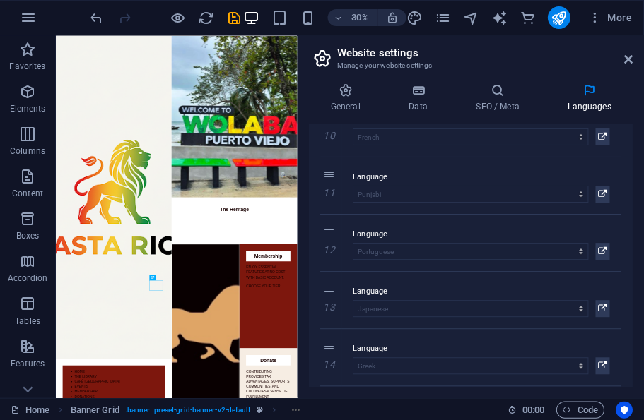
click at [342, 93] on icon at bounding box center [345, 90] width 72 height 14
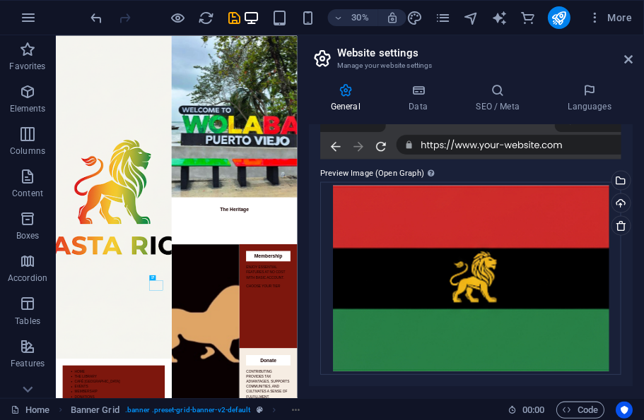
scroll to position [309, 0]
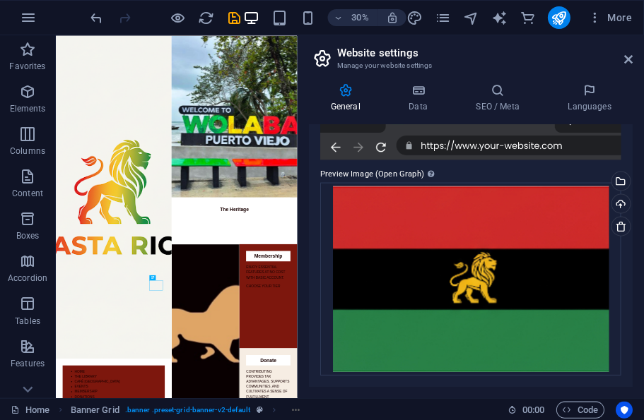
click at [619, 64] on header "Website settings Manage your website settings" at bounding box center [472, 53] width 320 height 37
click at [624, 59] on icon at bounding box center [628, 59] width 8 height 11
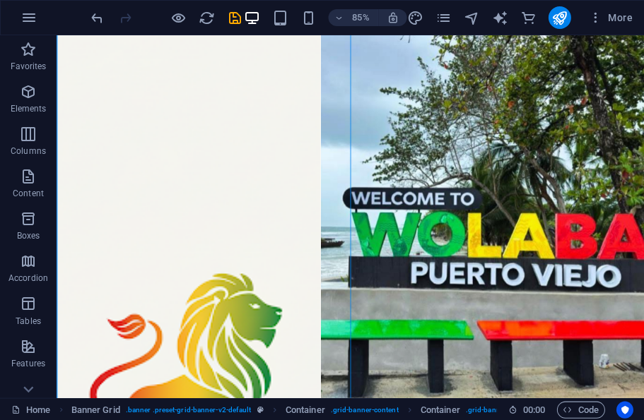
click at [28, 88] on icon "button" at bounding box center [28, 91] width 17 height 17
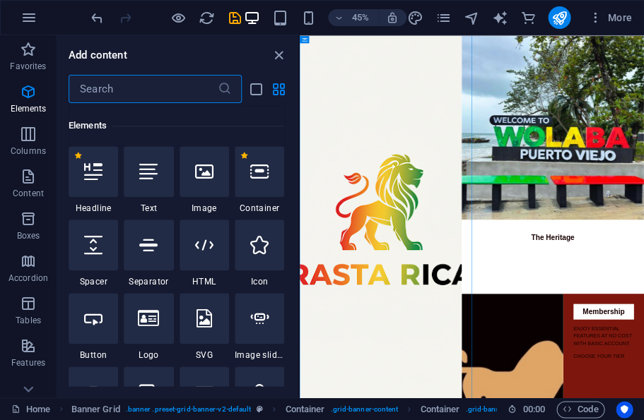
scroll to position [266, 0]
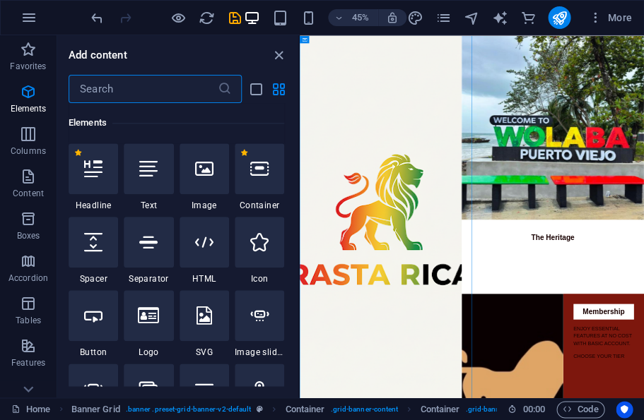
click at [161, 88] on input "text" at bounding box center [143, 89] width 149 height 28
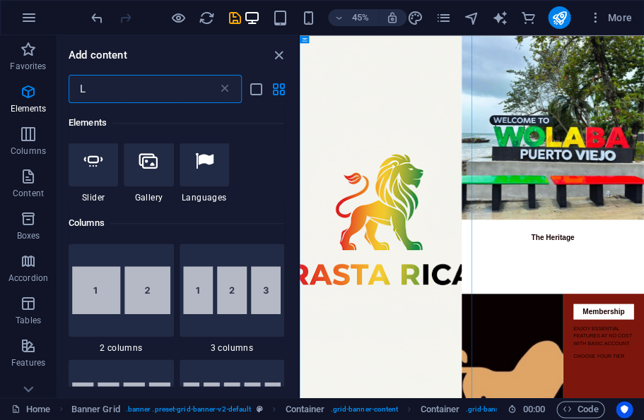
type input "La"
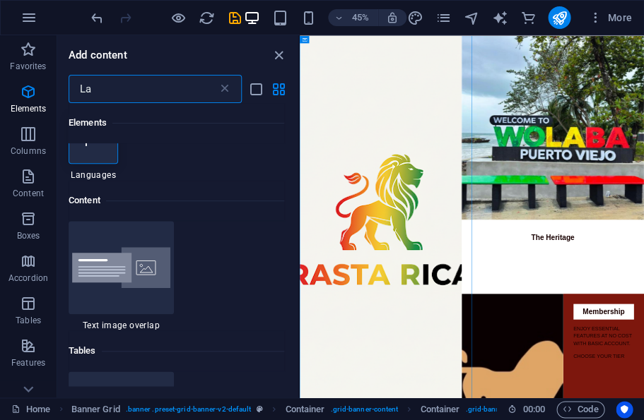
scroll to position [28, 0]
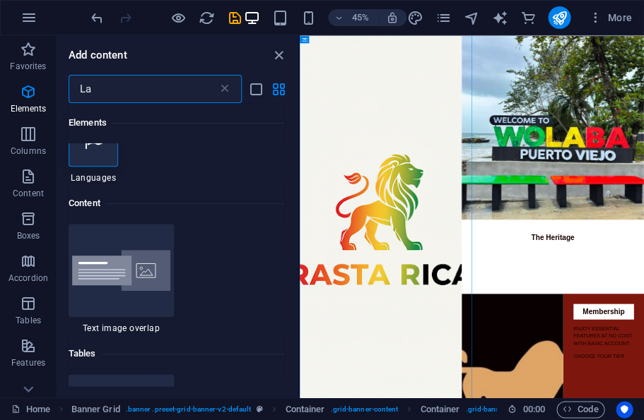
click at [100, 158] on div at bounding box center [93, 141] width 49 height 51
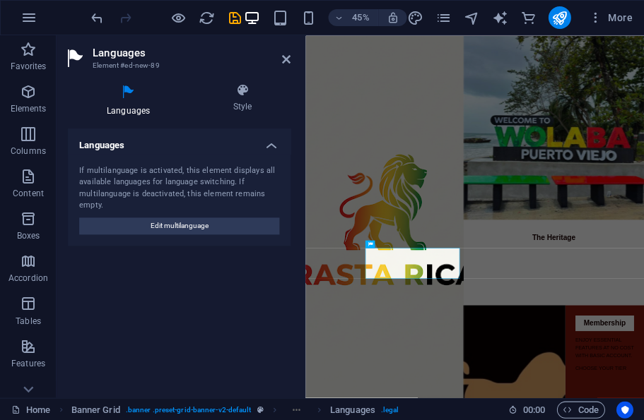
click at [252, 218] on button "Edit multilanguage" at bounding box center [179, 226] width 200 height 17
select select "41"
select select "148"
select select "55"
select select "6"
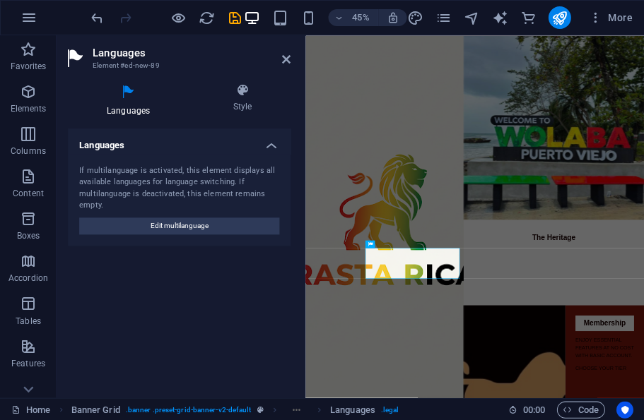
select select "30"
select select "8"
select select "37"
select select "64"
select select "39"
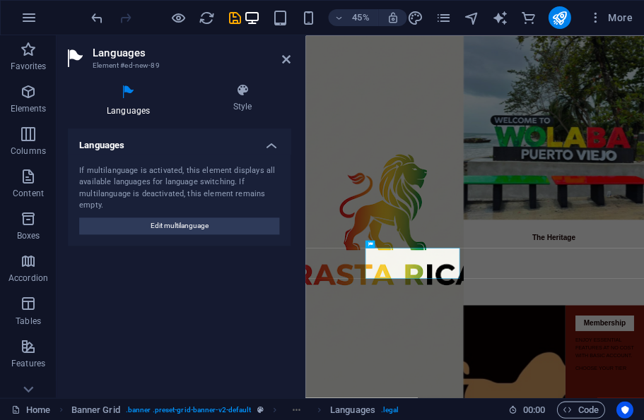
select select "49"
select select "129"
select select "128"
select select "77"
select select "56"
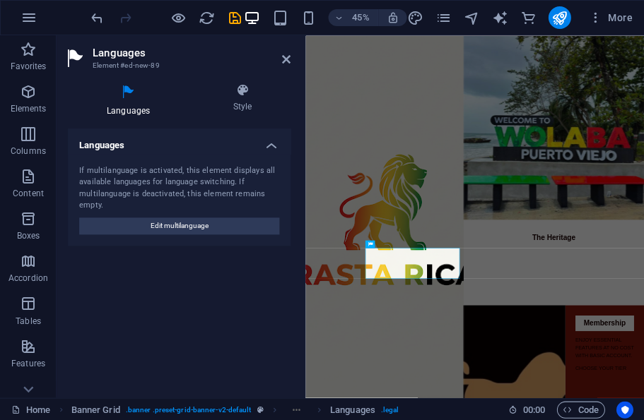
select select "76"
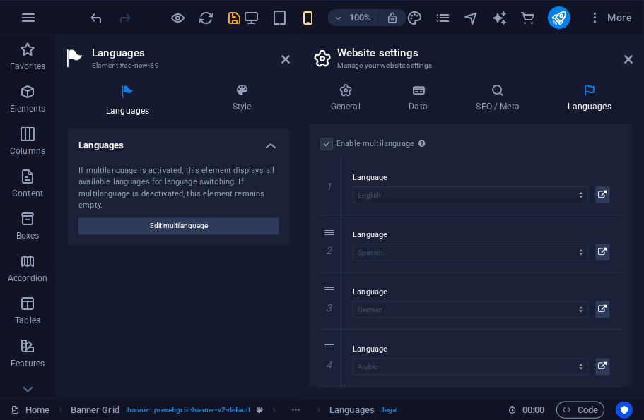
click at [627, 58] on icon at bounding box center [628, 59] width 8 height 11
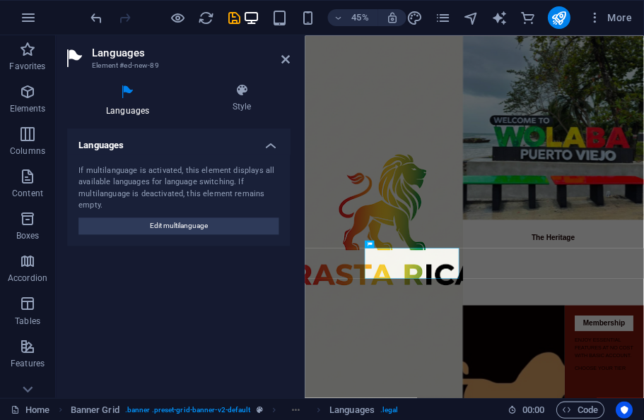
click at [253, 95] on icon at bounding box center [242, 90] width 96 height 14
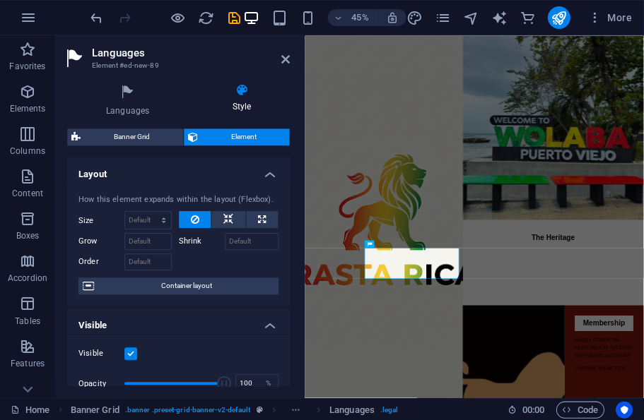
scroll to position [0, 0]
click at [237, 23] on icon "save" at bounding box center [234, 18] width 16 height 16
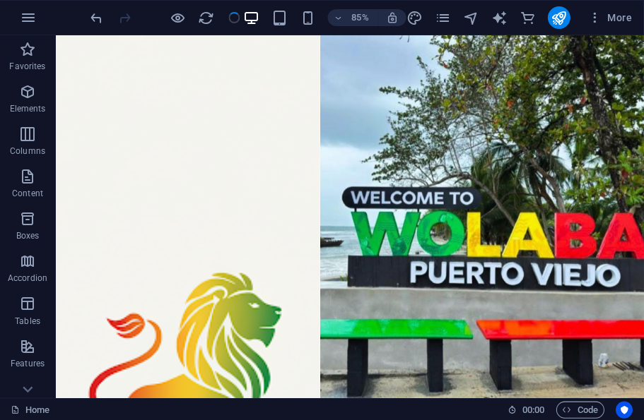
scroll to position [27, 0]
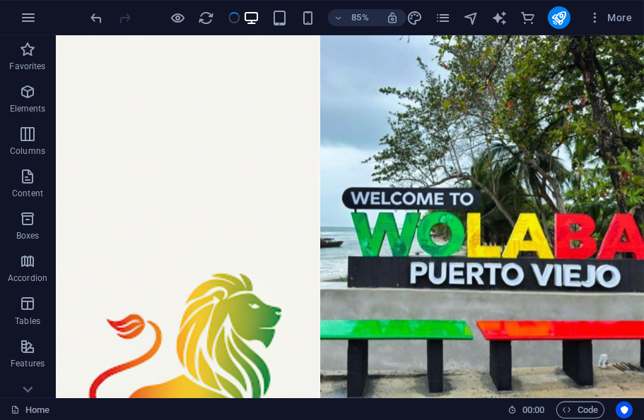
click at [559, 14] on icon "publish" at bounding box center [558, 18] width 16 height 16
click at [559, 19] on icon "publish" at bounding box center [558, 18] width 16 height 16
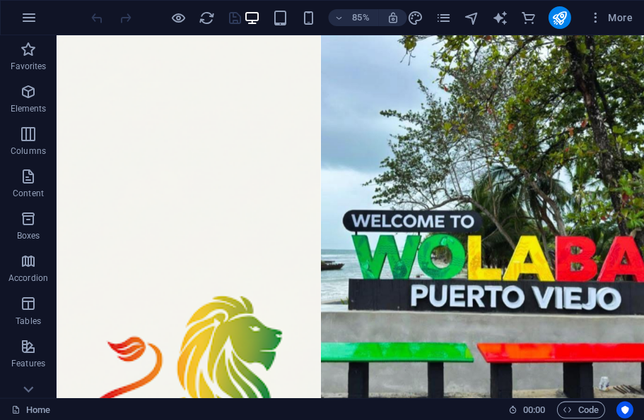
scroll to position [27, 0]
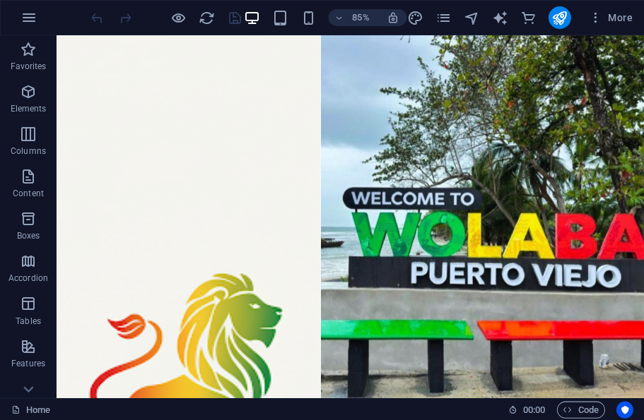
click at [463, 18] on icon "navigator" at bounding box center [471, 18] width 16 height 16
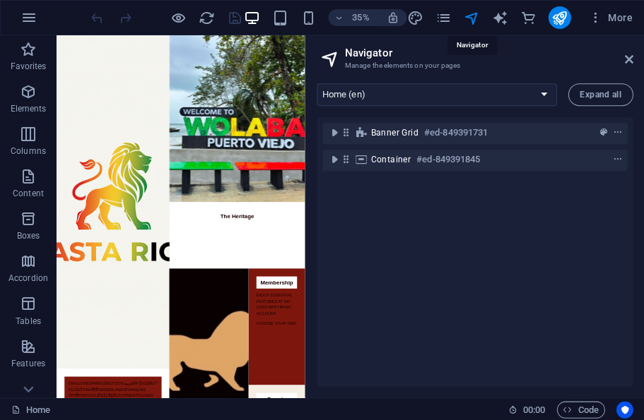
click at [493, 94] on select "Home (en) The Library (en) Café [GEOGRAPHIC_DATA] (en) Events (en) Membership (…" at bounding box center [437, 94] width 240 height 23
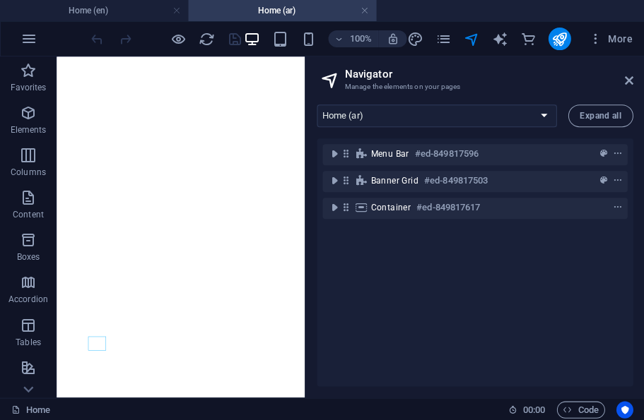
click at [505, 74] on h2 "Navigator" at bounding box center [488, 74] width 288 height 13
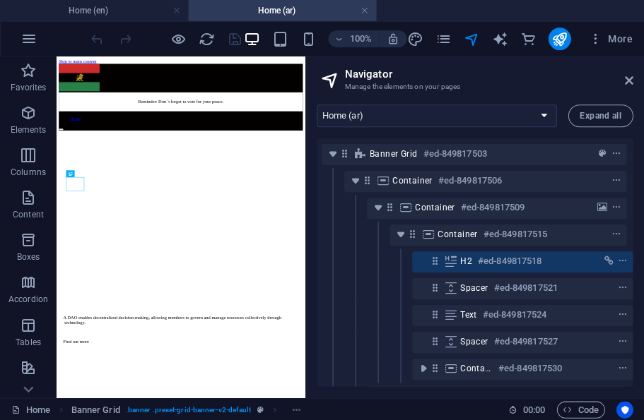
click at [547, 119] on select "Home (en) The Library (en) Café [GEOGRAPHIC_DATA] (en) Events (en) Membership (…" at bounding box center [437, 116] width 240 height 23
select select "16287525-en"
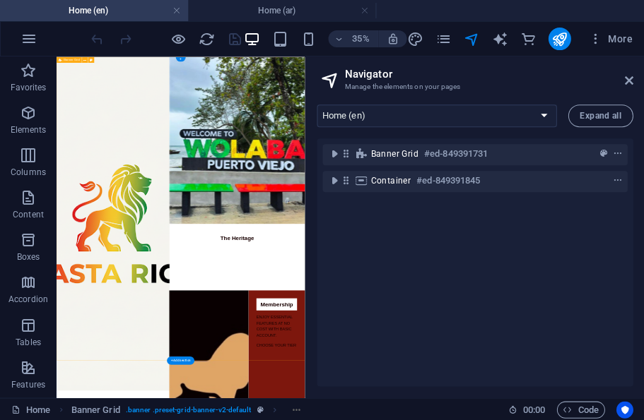
click at [613, 157] on icon "context-menu" at bounding box center [617, 154] width 10 height 10
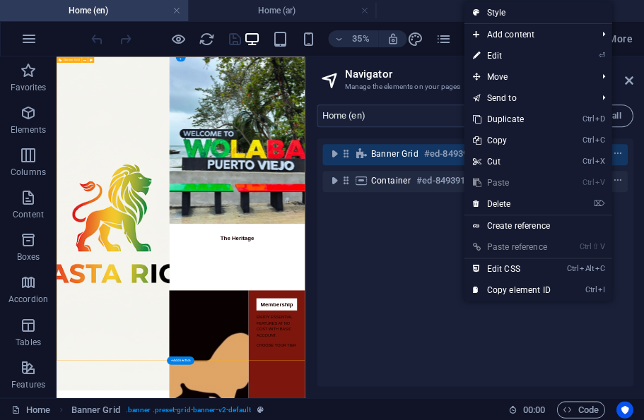
click at [502, 57] on link "⏎ Edit" at bounding box center [511, 55] width 95 height 21
select select "vh"
select select "banner"
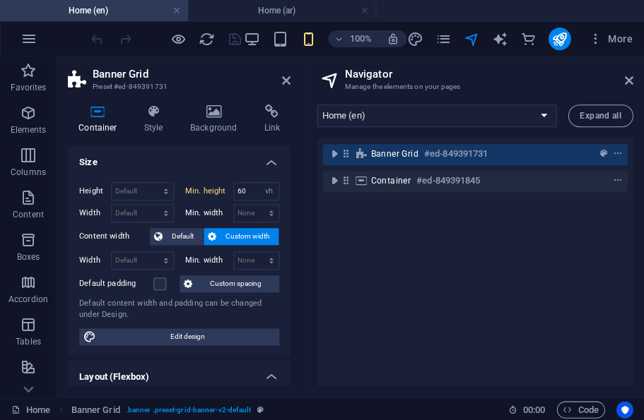
click at [274, 123] on h4 "Link" at bounding box center [271, 120] width 37 height 30
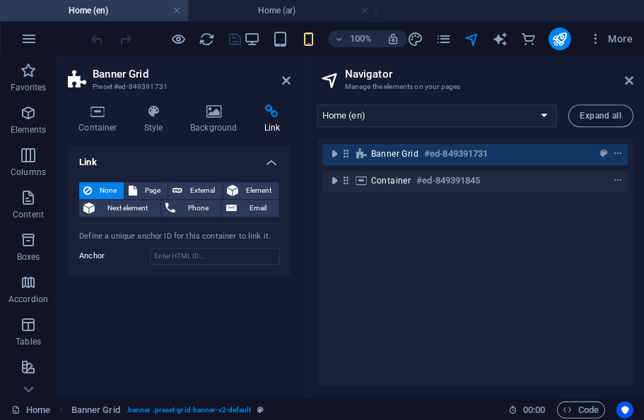
click at [208, 187] on span "External" at bounding box center [202, 190] width 31 height 17
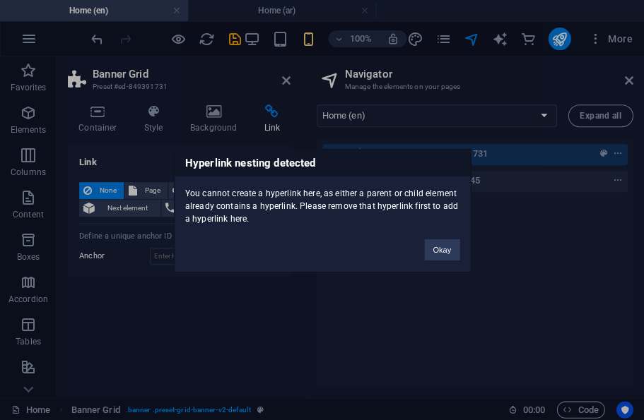
click at [447, 247] on button "Okay" at bounding box center [441, 249] width 35 height 21
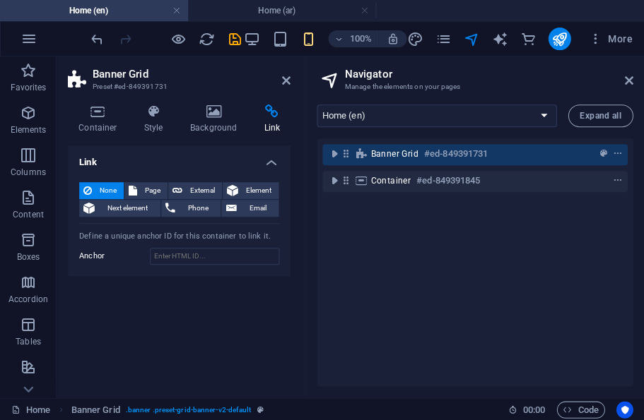
click at [440, 187] on h6 "#ed-849391845" at bounding box center [448, 180] width 64 height 17
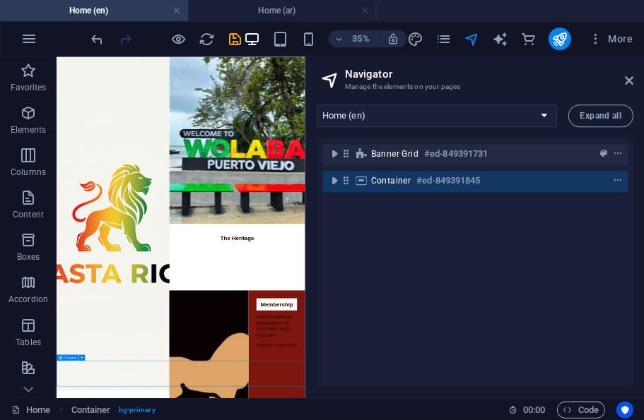
click at [617, 186] on button "context-menu" at bounding box center [617, 180] width 14 height 17
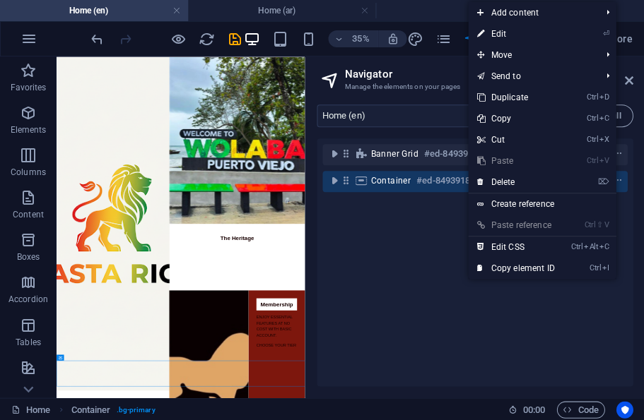
click at [497, 35] on link "⏎ Edit" at bounding box center [515, 33] width 95 height 21
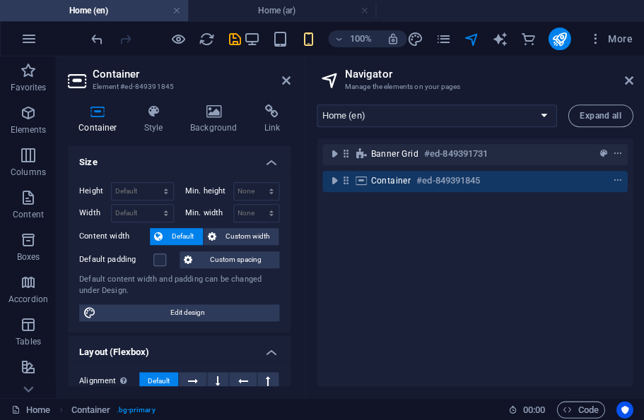
click at [269, 123] on h4 "Link" at bounding box center [271, 120] width 37 height 30
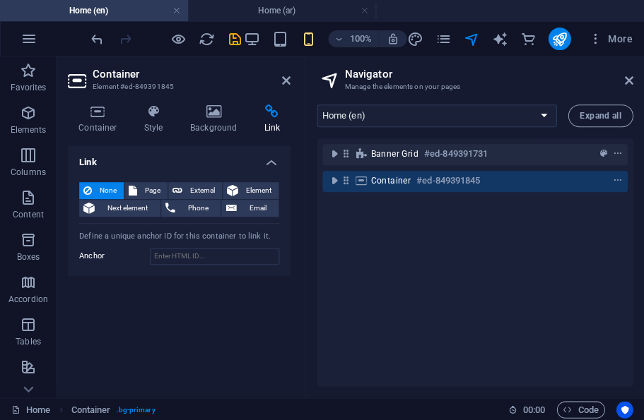
click at [193, 190] on span "External" at bounding box center [202, 190] width 31 height 17
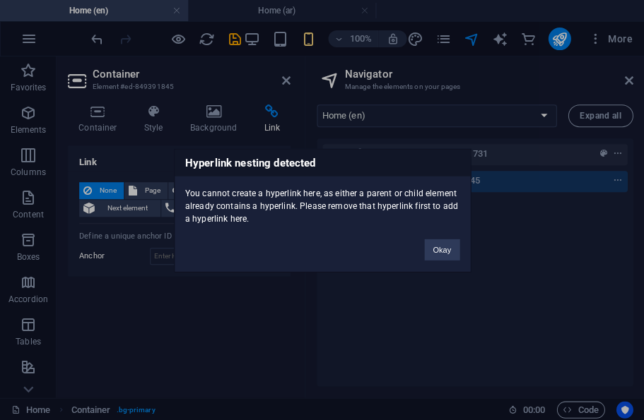
click at [437, 242] on button "Okay" at bounding box center [441, 249] width 35 height 21
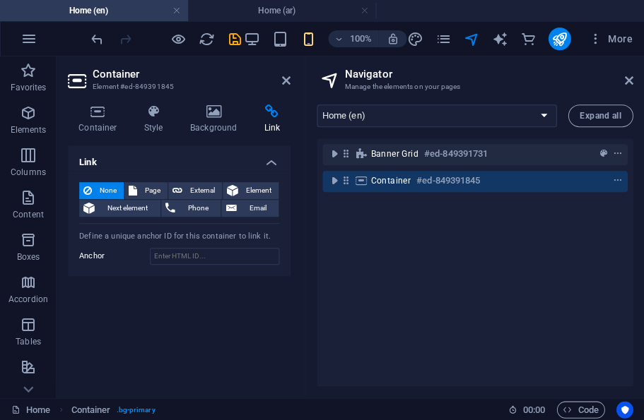
click at [543, 122] on select "Home (en) The Library (en) Café [GEOGRAPHIC_DATA] (en) Events (en) Membership (…" at bounding box center [437, 116] width 240 height 23
click at [585, 114] on span "Expand all" at bounding box center [599, 116] width 41 height 8
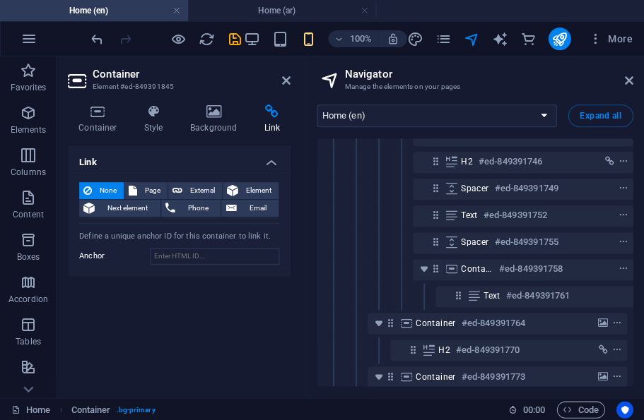
scroll to position [152, 0]
click at [543, 114] on select "Home (en) The Library (en) Café [GEOGRAPHIC_DATA] (en) Events (en) Membership (…" at bounding box center [437, 116] width 240 height 23
click at [628, 82] on icon at bounding box center [628, 80] width 8 height 11
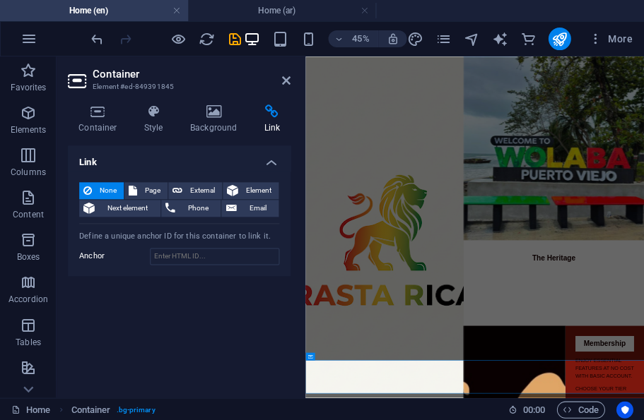
click at [100, 116] on icon at bounding box center [98, 112] width 60 height 14
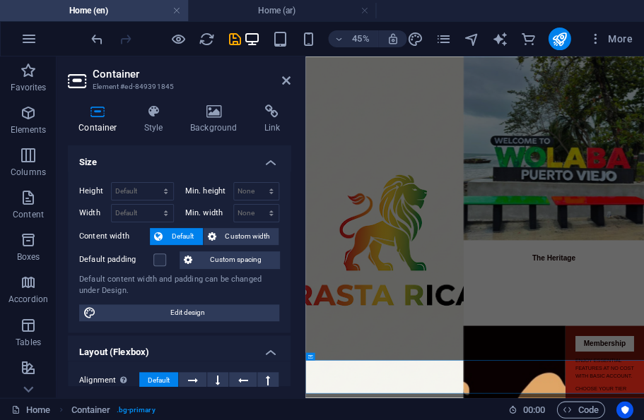
click at [270, 114] on icon at bounding box center [271, 112] width 37 height 14
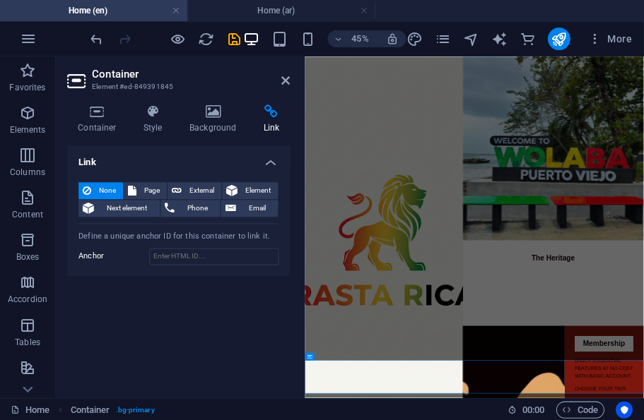
click at [206, 187] on span "External" at bounding box center [202, 190] width 31 height 17
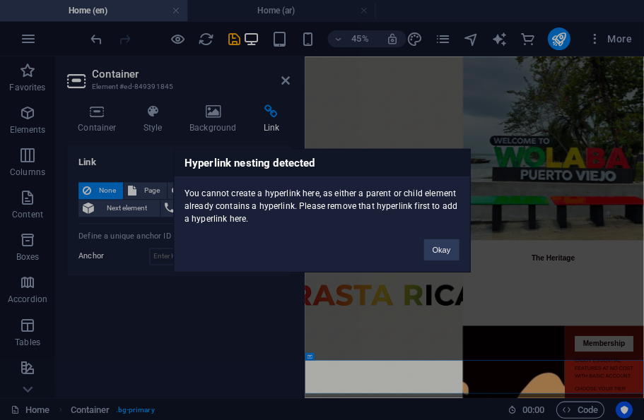
click at [449, 253] on button "Okay" at bounding box center [441, 249] width 35 height 21
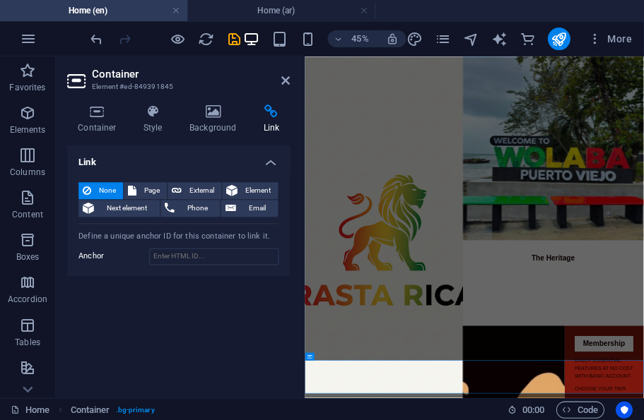
click at [601, 41] on icon "button" at bounding box center [594, 39] width 14 height 14
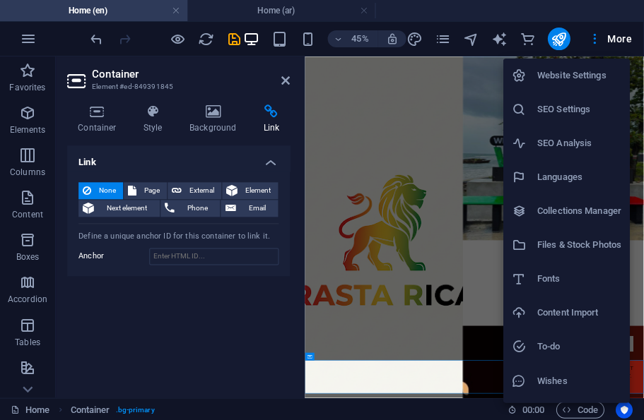
click at [561, 73] on h6 "Website Settings" at bounding box center [579, 75] width 84 height 17
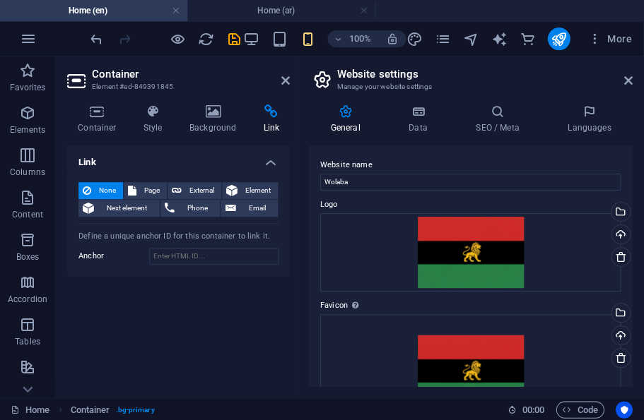
click at [577, 122] on h4 "Languages" at bounding box center [589, 120] width 86 height 30
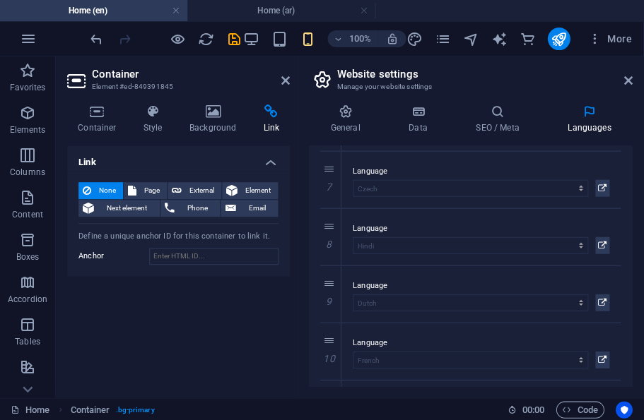
scroll to position [373, 0]
click at [627, 72] on h2 "Website settings" at bounding box center [484, 74] width 295 height 13
click at [639, 80] on aside "Website settings Manage your website settings General Data SEO / Meta Languages…" at bounding box center [470, 227] width 346 height 341
click at [637, 86] on aside "Website settings Manage your website settings General Data SEO / Meta Languages…" at bounding box center [470, 227] width 346 height 341
click at [637, 85] on aside "Website settings Manage your website settings General Data SEO / Meta Languages…" at bounding box center [470, 227] width 346 height 341
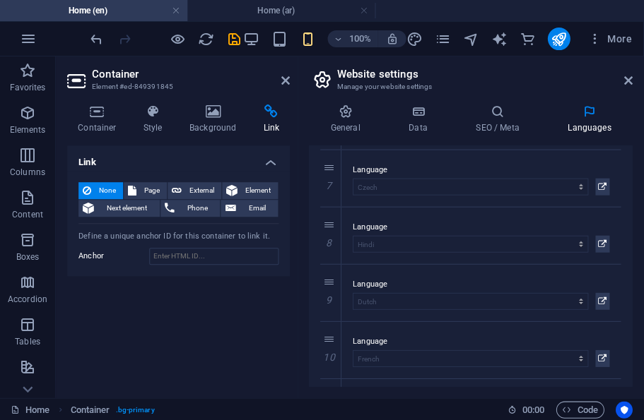
click at [627, 85] on icon at bounding box center [628, 80] width 8 height 11
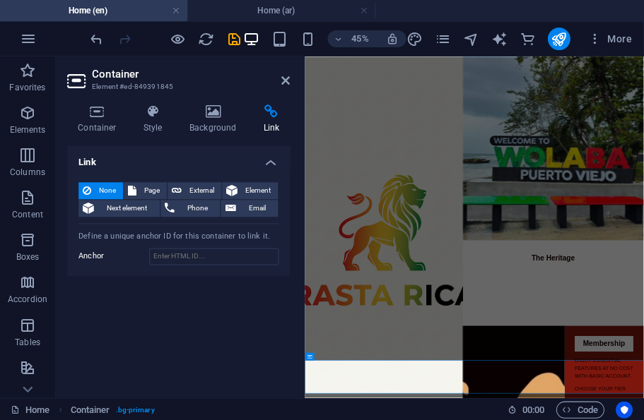
click at [463, 41] on icon "navigator" at bounding box center [471, 39] width 16 height 16
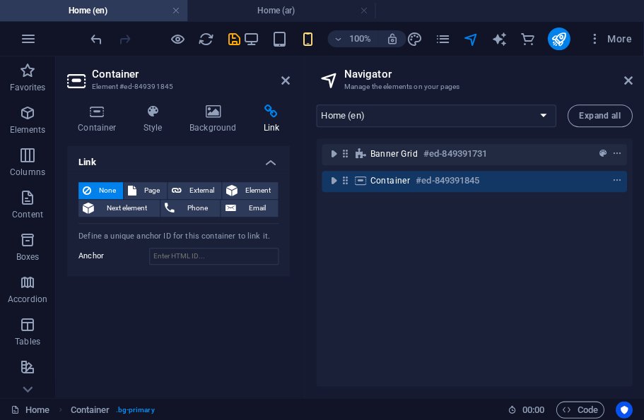
click at [615, 177] on icon "context-menu" at bounding box center [617, 181] width 10 height 10
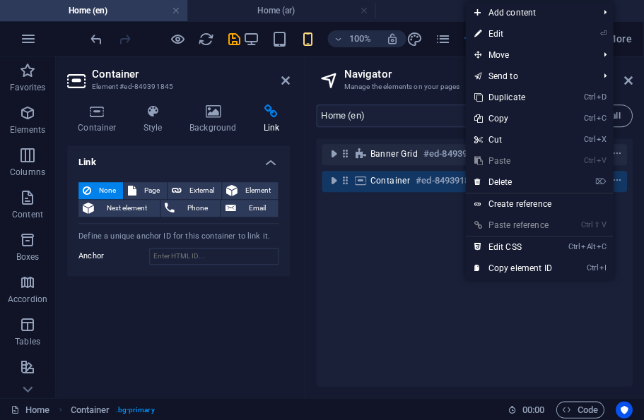
click at [554, 177] on link "⌦ Delete" at bounding box center [513, 182] width 95 height 21
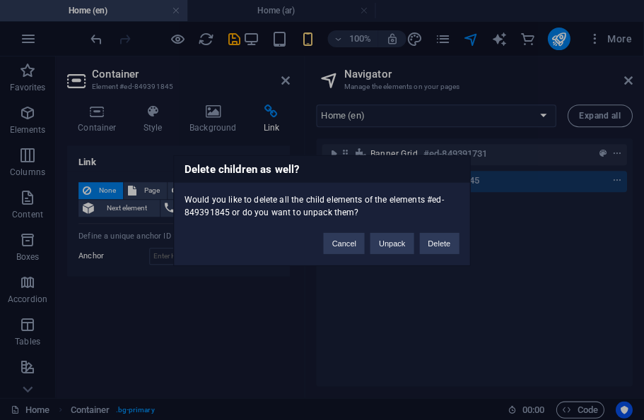
click at [437, 249] on button "Delete" at bounding box center [440, 242] width 40 height 21
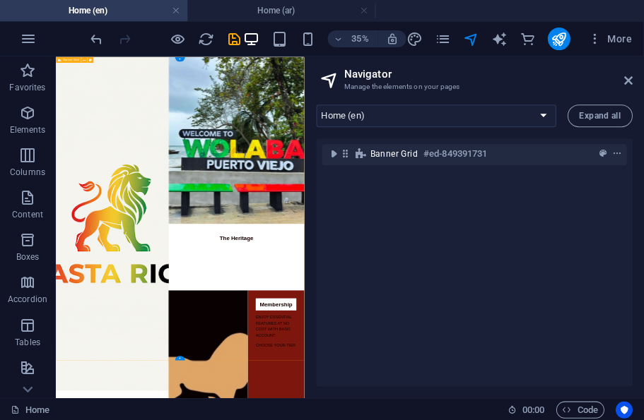
click at [619, 155] on icon "context-menu" at bounding box center [617, 154] width 10 height 10
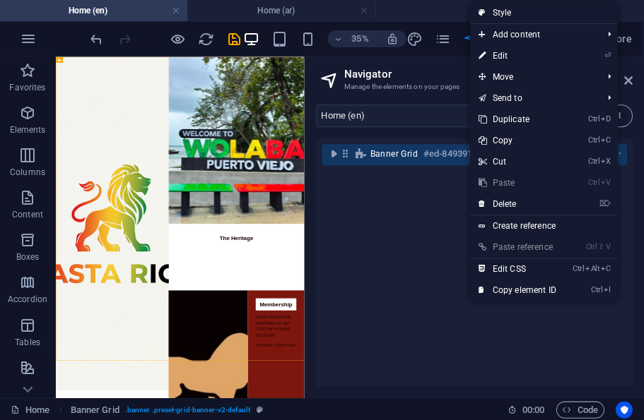
click at [532, 199] on link "⌦ Delete" at bounding box center [517, 204] width 95 height 21
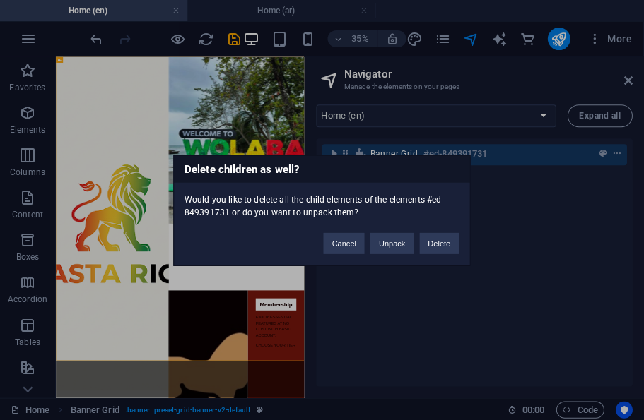
click at [432, 238] on button "Delete" at bounding box center [440, 242] width 40 height 21
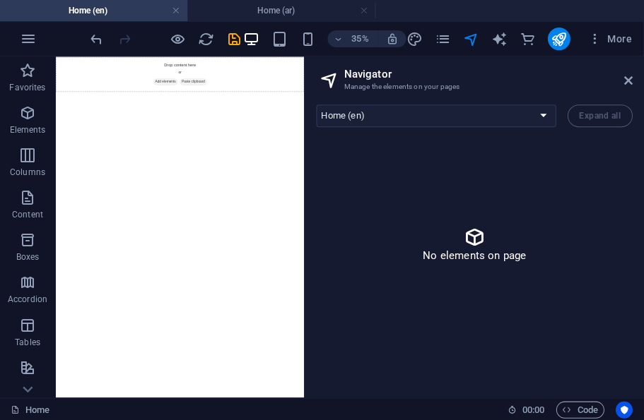
click at [230, 42] on icon "save" at bounding box center [234, 39] width 16 height 16
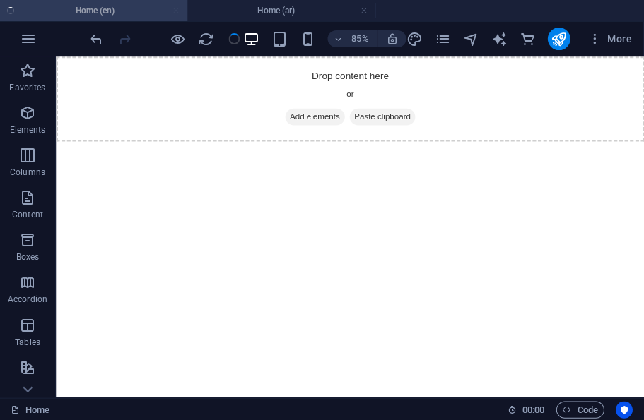
click at [555, 40] on icon "publish" at bounding box center [558, 39] width 16 height 16
click at [559, 43] on icon "publish" at bounding box center [558, 39] width 16 height 16
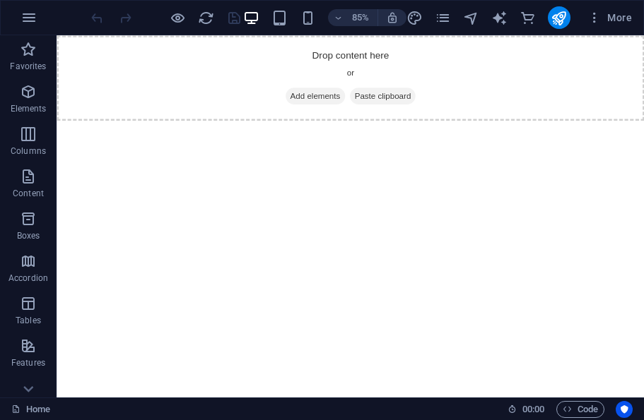
click at [595, 18] on icon "button" at bounding box center [594, 18] width 14 height 14
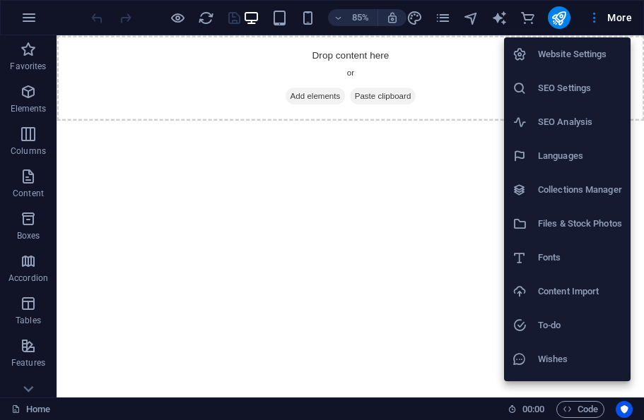
click at [577, 70] on li "Website Settings" at bounding box center [567, 54] width 126 height 34
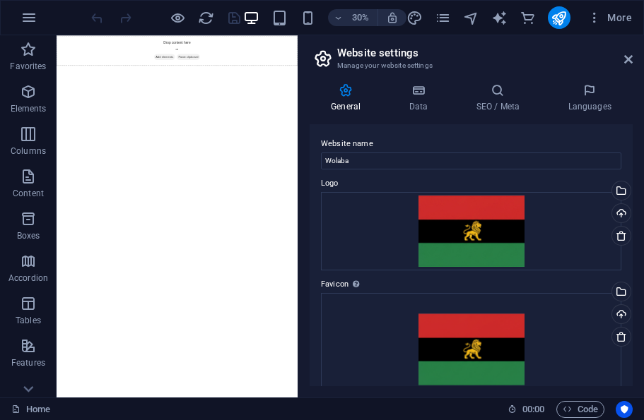
click at [574, 57] on h2 "Website settings" at bounding box center [484, 53] width 295 height 13
click at [471, 18] on icon "navigator" at bounding box center [471, 18] width 16 height 16
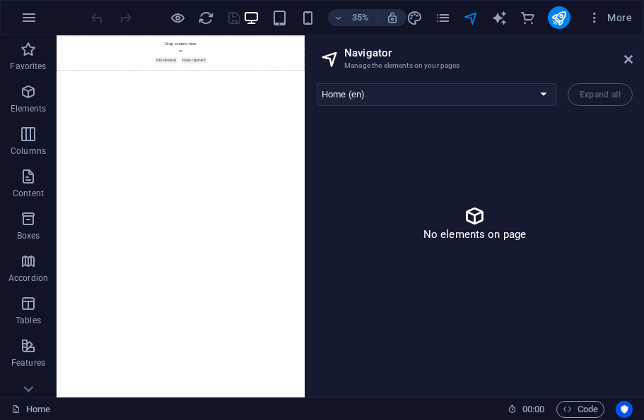
click at [601, 93] on div "Home (en) The Library (en) Café [GEOGRAPHIC_DATA] (en) Events (en) Membership (…" at bounding box center [475, 94] width 316 height 23
click at [601, 102] on div "Home (en) The Library (en) Café [GEOGRAPHIC_DATA] (en) Events (en) Membership (…" at bounding box center [475, 94] width 316 height 23
click at [548, 102] on select "Home (en) The Library (en) Café [GEOGRAPHIC_DATA] (en) Events (en) Membership (…" at bounding box center [437, 94] width 240 height 23
click at [599, 58] on h2 "Navigator" at bounding box center [488, 53] width 288 height 13
click at [603, 20] on span "More" at bounding box center [609, 18] width 45 height 14
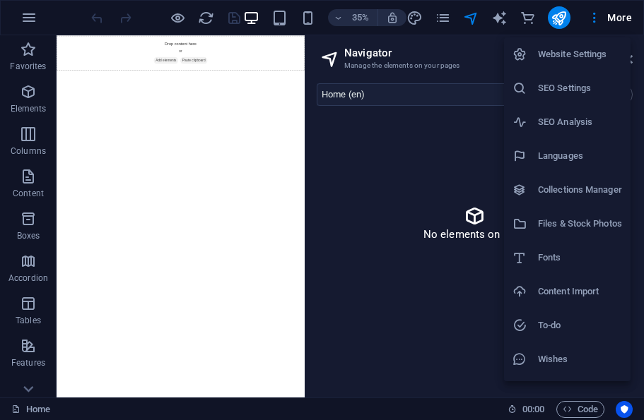
click at [435, 138] on div at bounding box center [322, 210] width 644 height 420
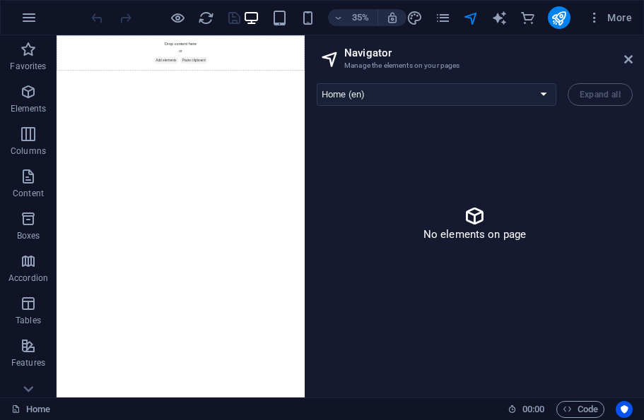
click at [630, 64] on icon at bounding box center [628, 59] width 8 height 11
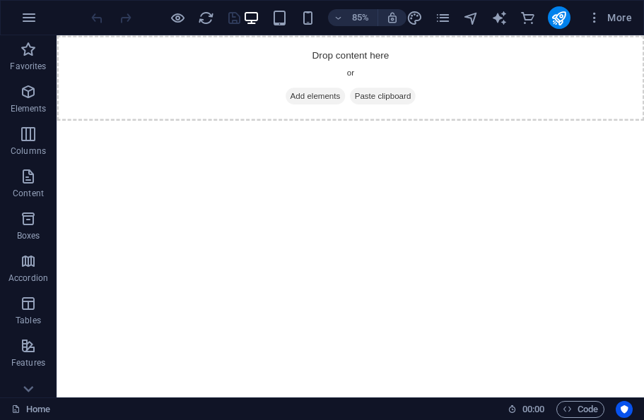
click at [473, 21] on icon "navigator" at bounding box center [471, 18] width 16 height 16
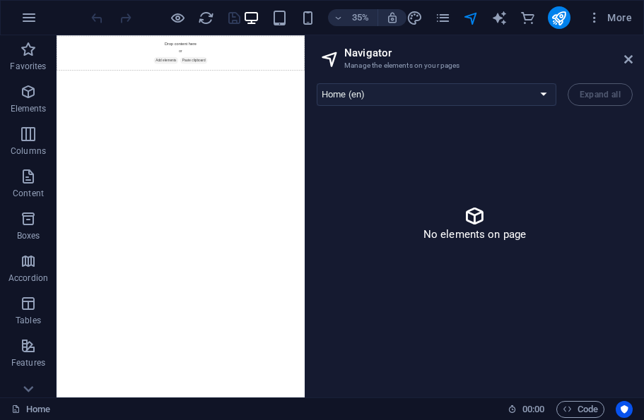
click at [539, 105] on select "Home (en) The Library (en) Café Alexandria (en) Events (en) Membership (en) Don…" at bounding box center [437, 94] width 240 height 23
click at [502, 83] on select "Home (en) The Library (en) Café Alexandria (en) Events (en) Membership (en) Don…" at bounding box center [437, 94] width 240 height 23
select select "16287531-en"
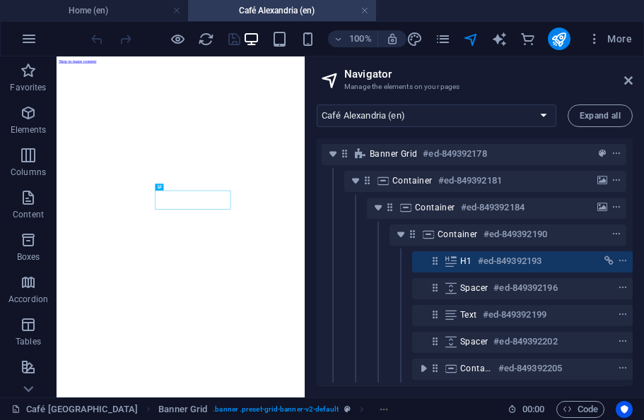
click at [625, 93] on div "Home (en) The Library (en) Café Alexandria (en) Events (en) Membership (en) Don…" at bounding box center [474, 245] width 338 height 305
click at [625, 87] on link at bounding box center [628, 81] width 8 height 12
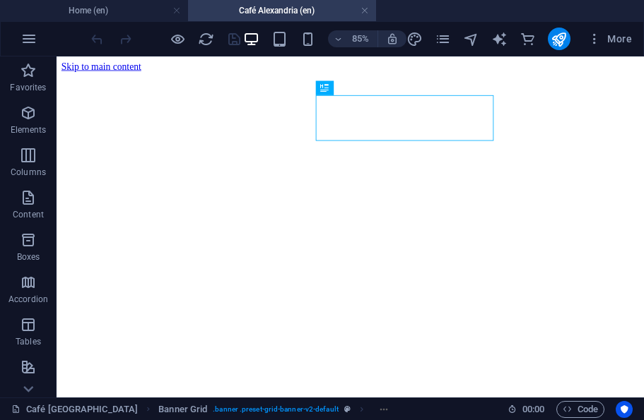
click at [643, 316] on figure at bounding box center [402, 316] width 680 height 0
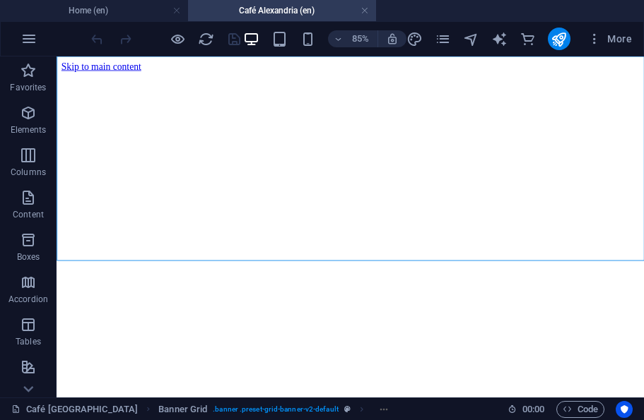
click at [446, 42] on icon "pages" at bounding box center [443, 39] width 16 height 16
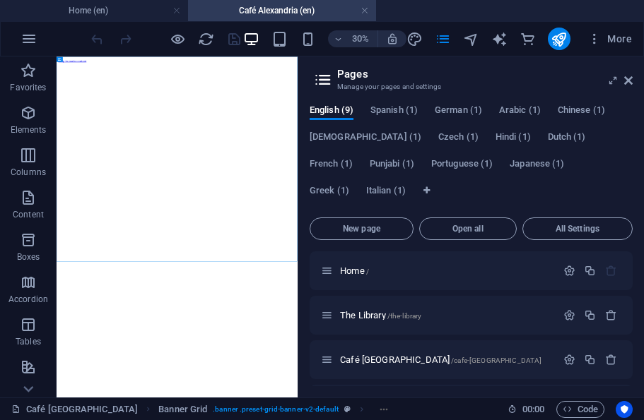
click at [478, 232] on span "Open all" at bounding box center [467, 229] width 85 height 8
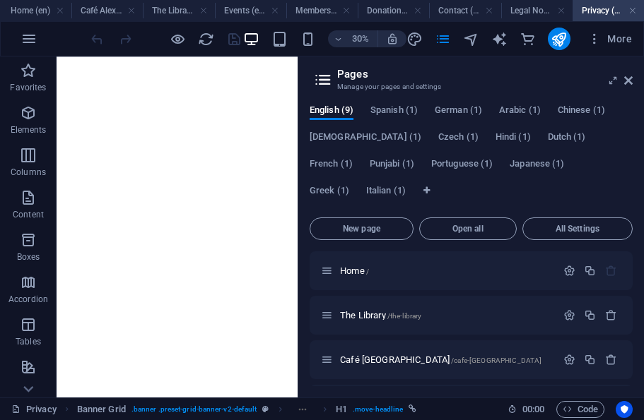
click at [42, 23] on div "30% More" at bounding box center [322, 39] width 642 height 34
click at [38, 23] on div "30% More" at bounding box center [322, 39] width 642 height 34
click at [27, 8] on h4 "Home (en)" at bounding box center [35, 11] width 71 height 16
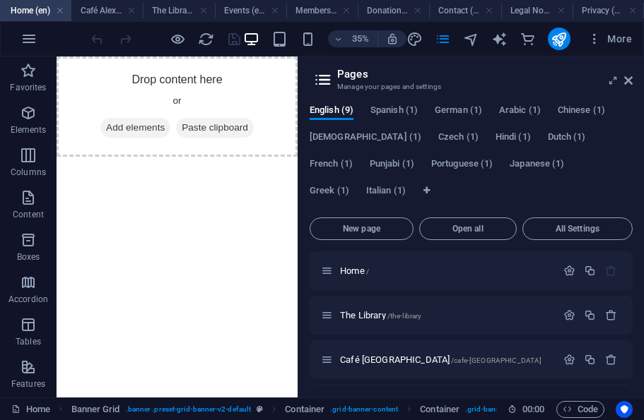
click at [26, 8] on h4 "Home (en)" at bounding box center [35, 11] width 71 height 16
click at [31, 41] on icon "button" at bounding box center [28, 38] width 17 height 17
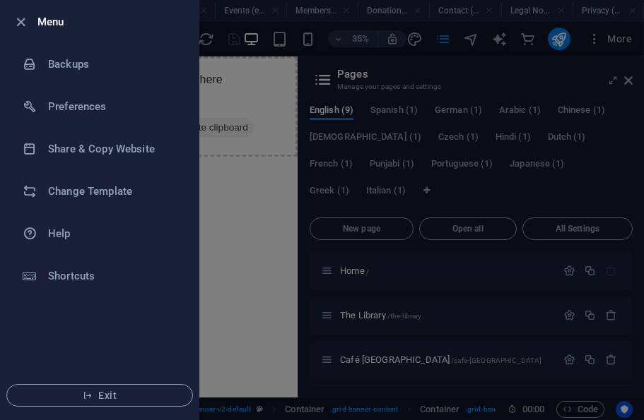
click at [119, 64] on h6 "Backups" at bounding box center [113, 64] width 131 height 17
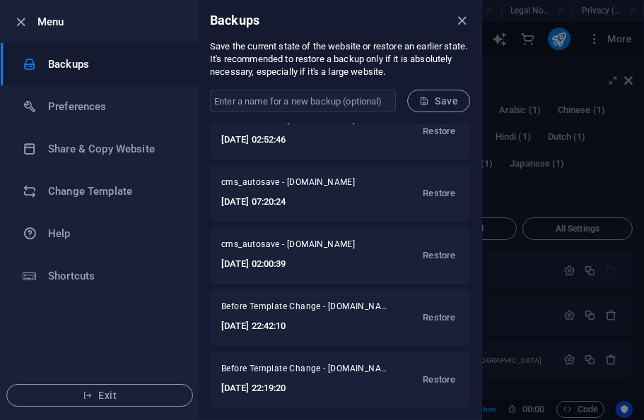
scroll to position [83, 0]
click at [437, 255] on span "Restore" at bounding box center [439, 255] width 33 height 17
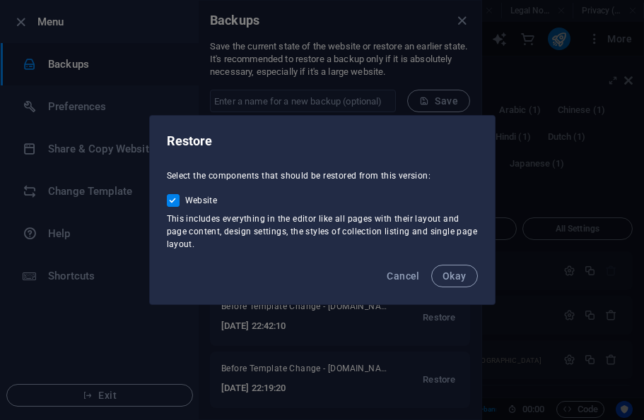
click at [453, 274] on span "Okay" at bounding box center [454, 276] width 24 height 11
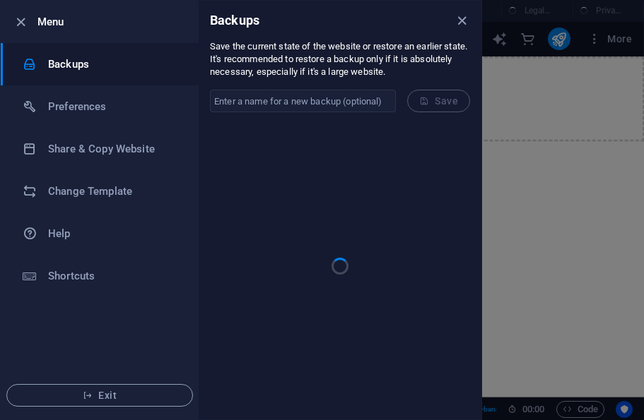
scroll to position [41, 0]
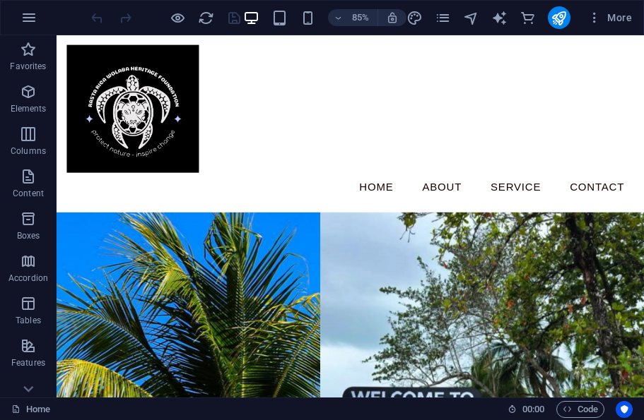
click at [477, 18] on icon "navigator" at bounding box center [471, 18] width 16 height 16
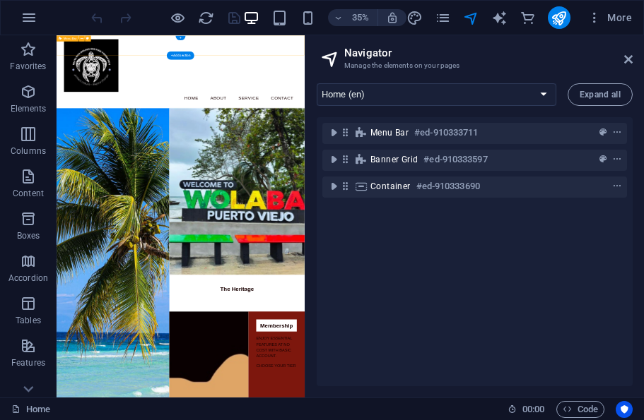
click at [614, 131] on icon "context-menu" at bounding box center [617, 133] width 10 height 10
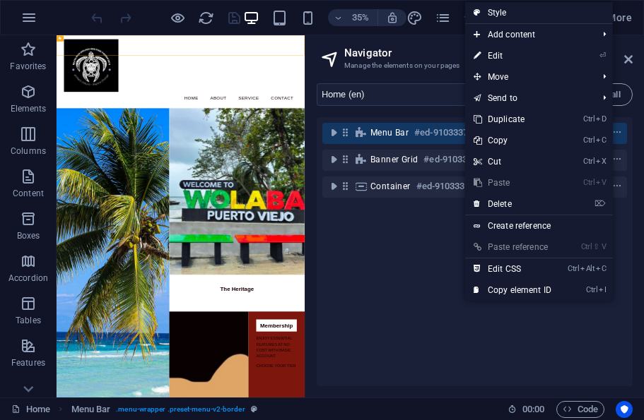
click at [496, 57] on link "⏎ Edit" at bounding box center [512, 55] width 95 height 21
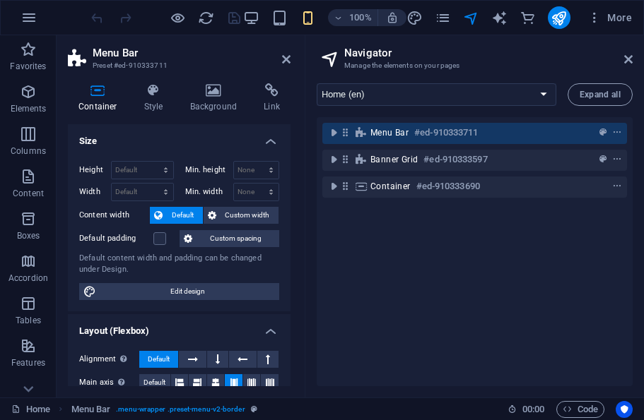
click at [266, 102] on h4 "Link" at bounding box center [271, 98] width 37 height 30
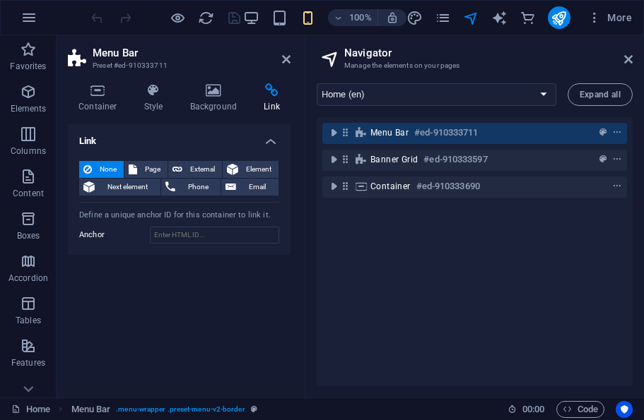
click at [208, 170] on span "External" at bounding box center [202, 169] width 31 height 17
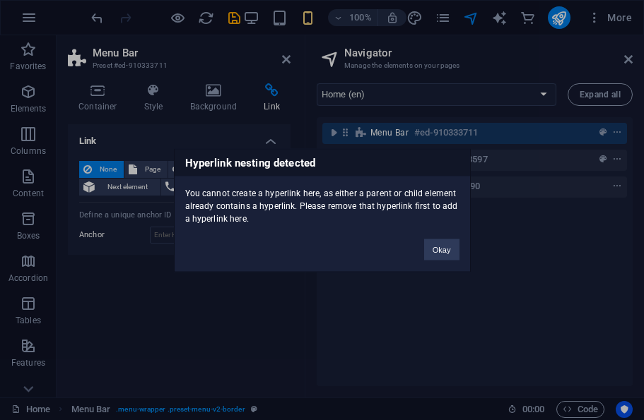
click at [440, 251] on button "Okay" at bounding box center [441, 249] width 35 height 21
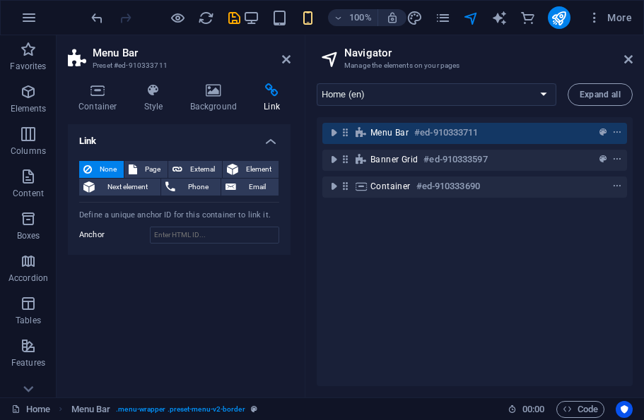
click at [347, 134] on icon at bounding box center [345, 132] width 12 height 12
click at [348, 132] on icon at bounding box center [345, 132] width 12 height 12
click at [346, 134] on icon at bounding box center [345, 132] width 12 height 12
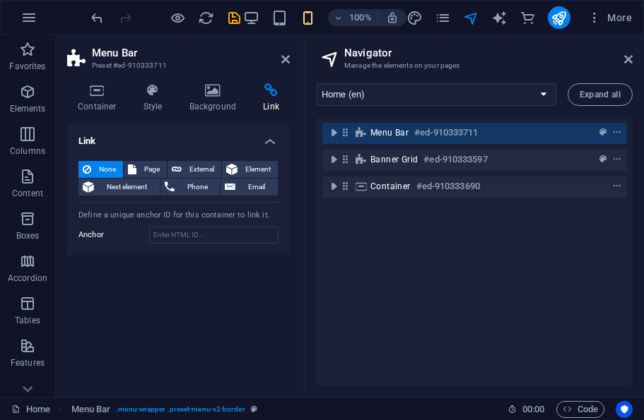
click at [148, 167] on span "Page" at bounding box center [152, 169] width 22 height 17
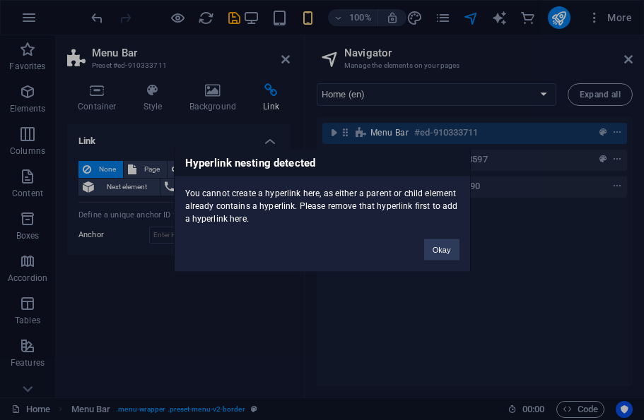
click at [430, 244] on button "Okay" at bounding box center [441, 249] width 35 height 21
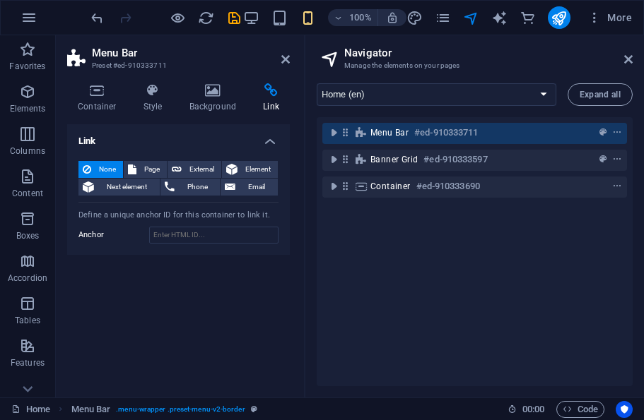
click at [617, 137] on icon "context-menu" at bounding box center [617, 133] width 10 height 10
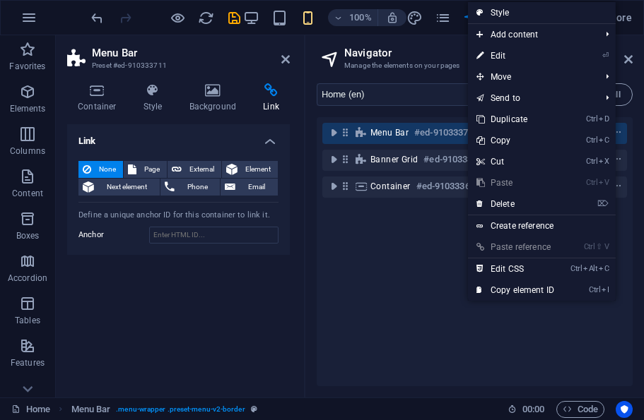
click at [526, 208] on link "⌦ Delete" at bounding box center [515, 204] width 95 height 21
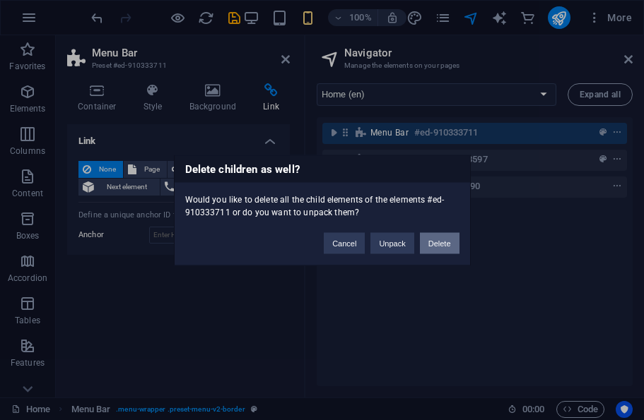
click at [450, 240] on button "Delete" at bounding box center [440, 242] width 40 height 21
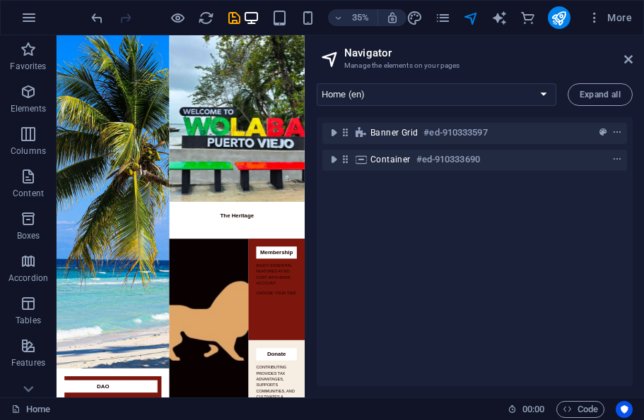
click at [628, 57] on icon at bounding box center [628, 59] width 8 height 11
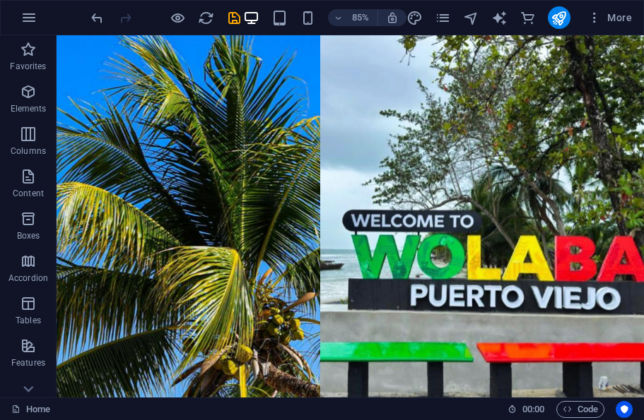
click at [480, 60] on figure at bounding box center [557, 273] width 381 height 476
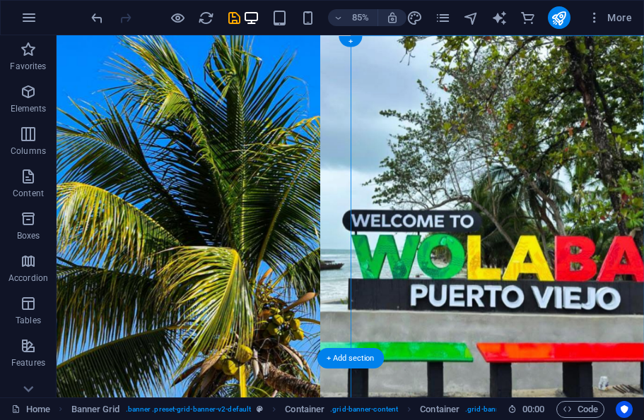
click at [345, 43] on div "+" at bounding box center [349, 41] width 23 height 11
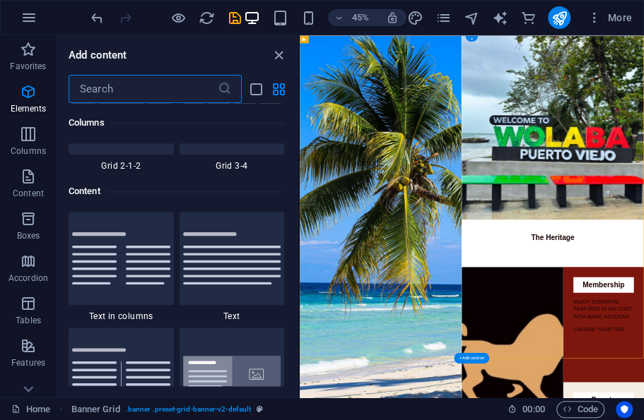
scroll to position [2588, 0]
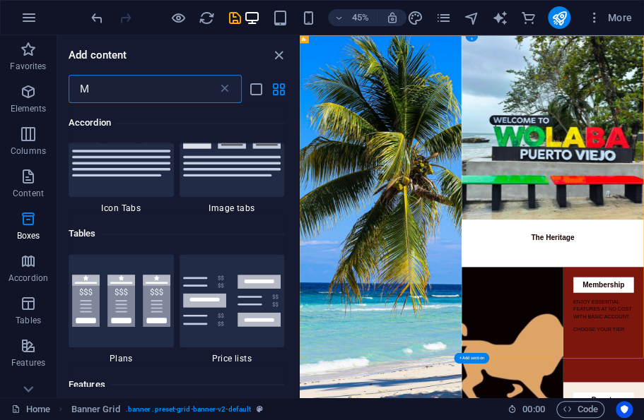
type input "Me"
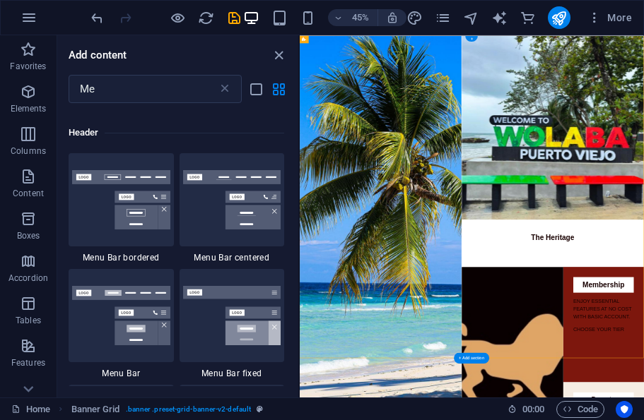
scroll to position [680, 0]
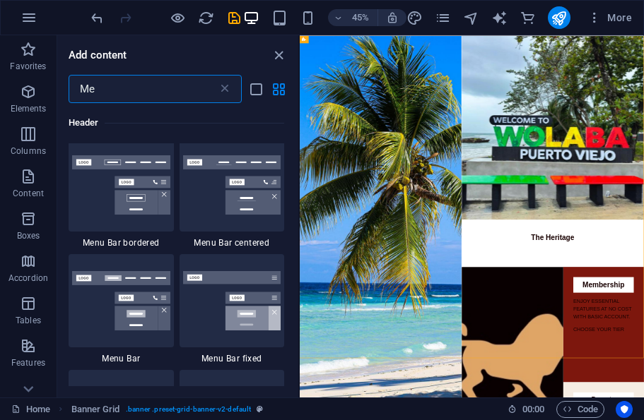
click at [148, 194] on img at bounding box center [121, 184] width 98 height 59
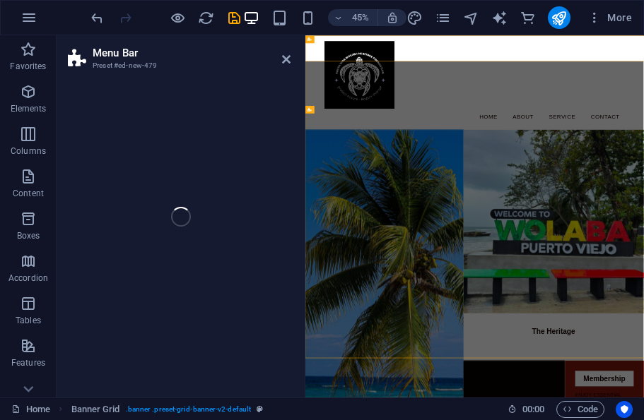
select select "rem"
select select "preset-menu-v2-border"
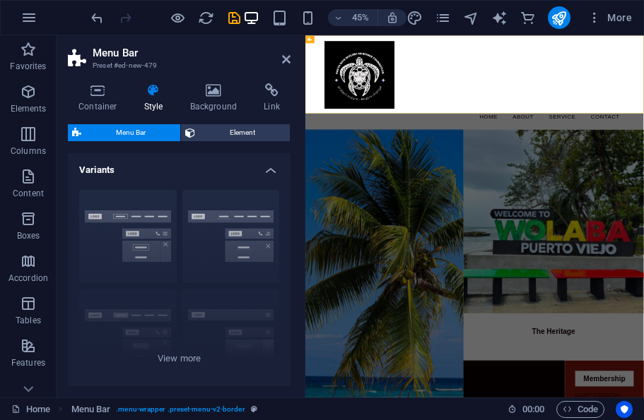
click at [231, 20] on icon "save" at bounding box center [234, 18] width 16 height 16
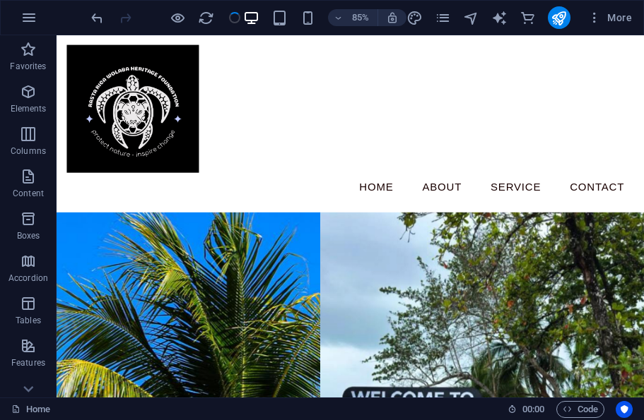
click at [565, 20] on icon "publish" at bounding box center [558, 18] width 16 height 16
click at [560, 21] on icon "publish" at bounding box center [558, 18] width 16 height 16
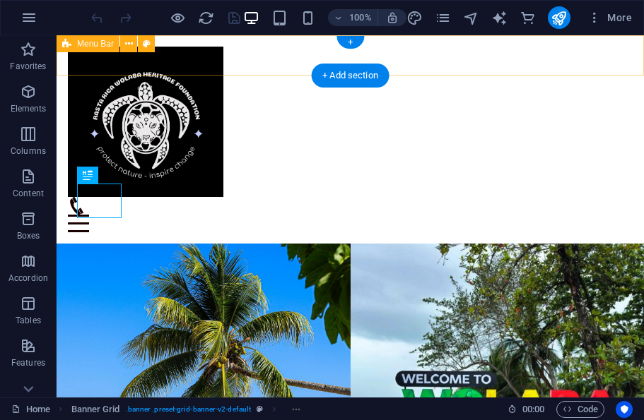
click at [459, 46] on div "Menu Home About Service Contact" at bounding box center [350, 139] width 587 height 208
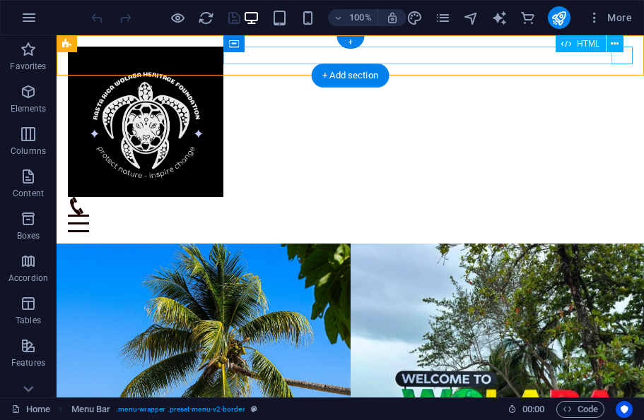
click at [616, 215] on div "Menu" at bounding box center [350, 224] width 565 height 18
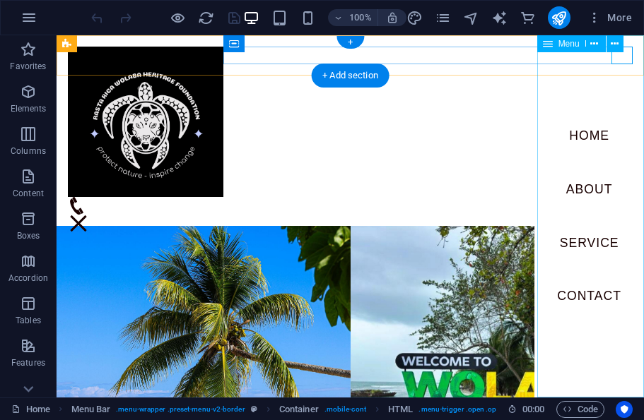
click at [500, 197] on div "Menu" at bounding box center [350, 206] width 565 height 18
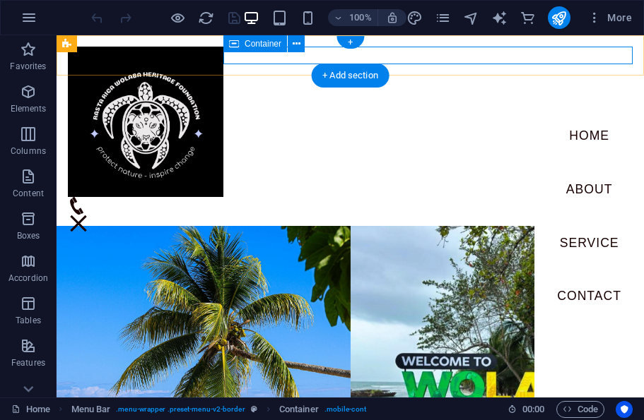
click at [291, 43] on button at bounding box center [296, 43] width 17 height 17
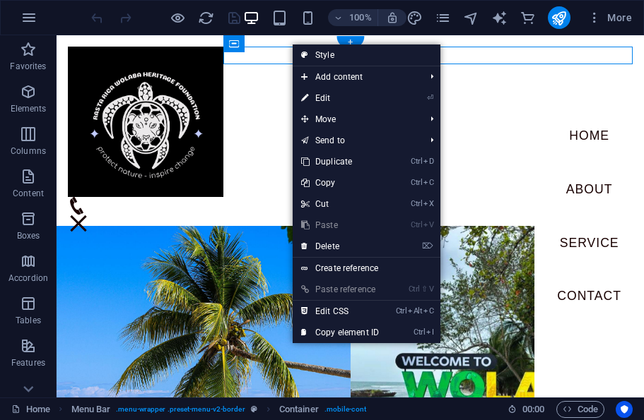
click at [346, 99] on link "⏎ Edit" at bounding box center [340, 98] width 95 height 21
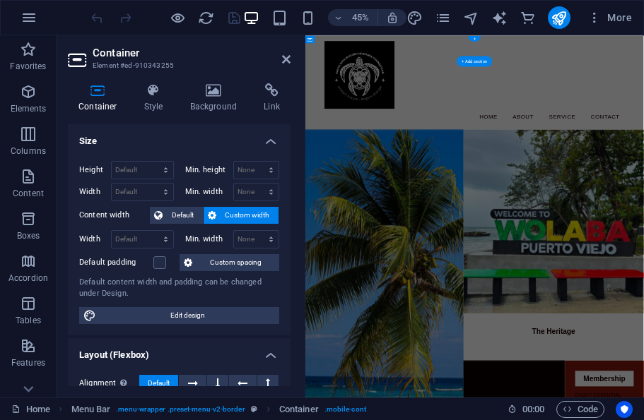
click at [272, 106] on h4 "Link" at bounding box center [271, 98] width 37 height 30
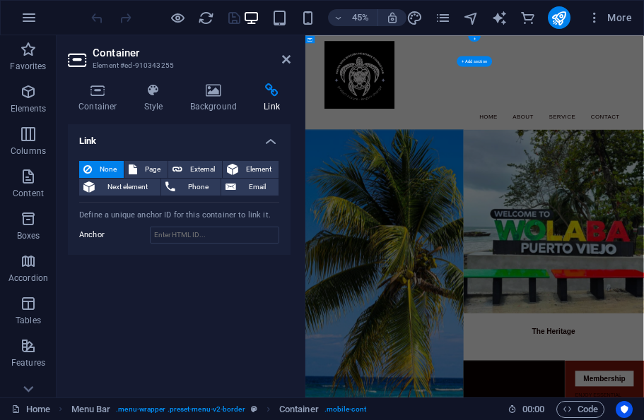
click at [203, 170] on span "External" at bounding box center [202, 169] width 31 height 17
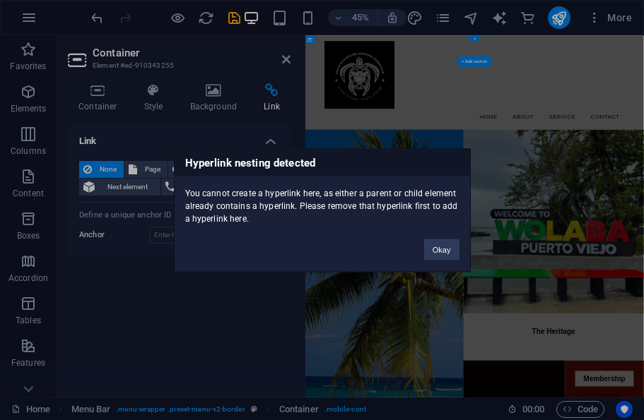
click at [442, 252] on button "Okay" at bounding box center [441, 249] width 35 height 21
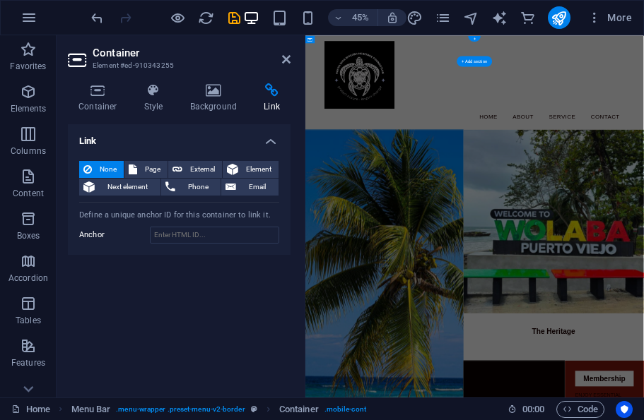
click at [274, 96] on icon at bounding box center [271, 90] width 37 height 14
click at [270, 142] on h4 "Link" at bounding box center [179, 136] width 223 height 25
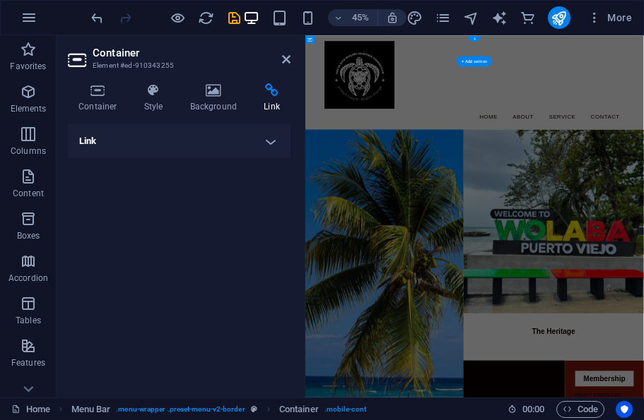
click at [268, 137] on h4 "Link" at bounding box center [179, 141] width 223 height 34
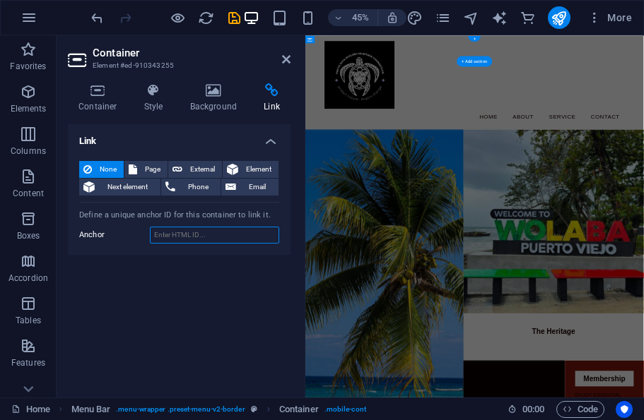
click at [264, 237] on input "Anchor" at bounding box center [214, 235] width 129 height 17
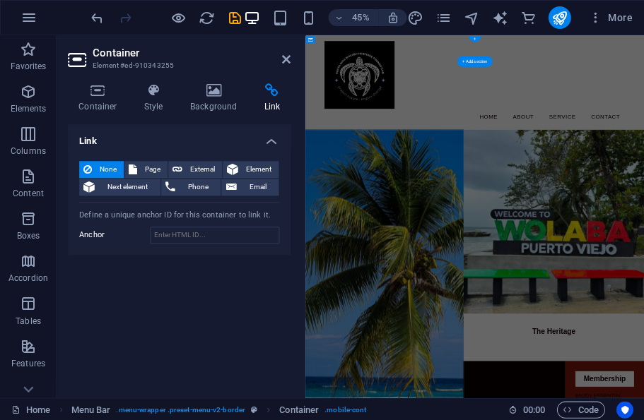
click at [159, 102] on h4 "Style" at bounding box center [157, 98] width 46 height 30
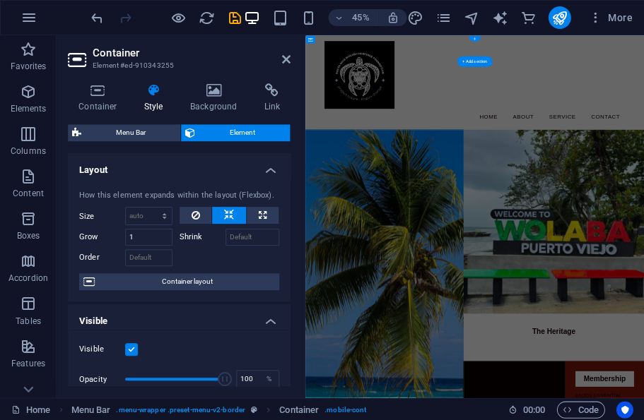
click at [163, 135] on span "Menu Bar" at bounding box center [130, 132] width 90 height 17
select select "rem"
select select "preset-menu-v2-border"
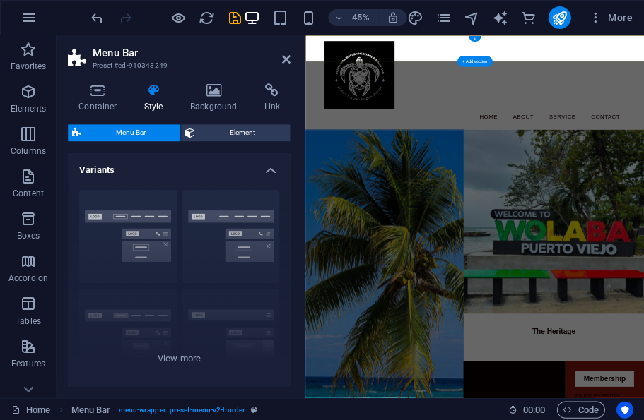
click at [255, 132] on span "Element" at bounding box center [242, 132] width 86 height 17
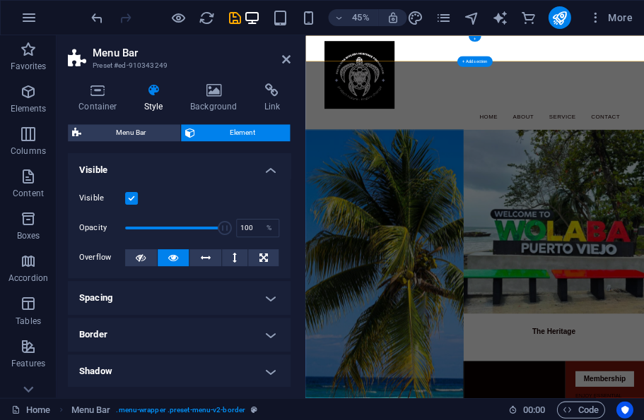
click at [216, 93] on icon at bounding box center [213, 90] width 69 height 14
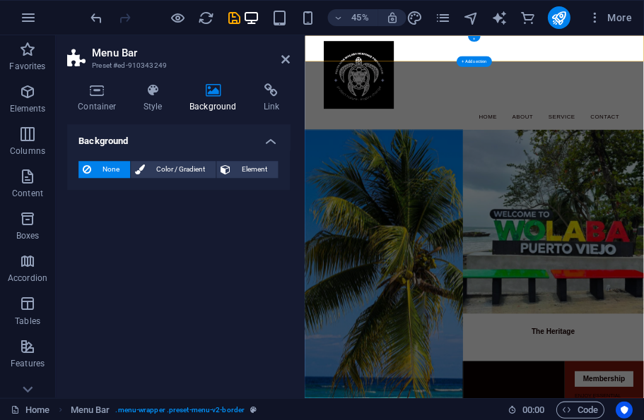
click at [276, 102] on h4 "Link" at bounding box center [271, 98] width 37 height 30
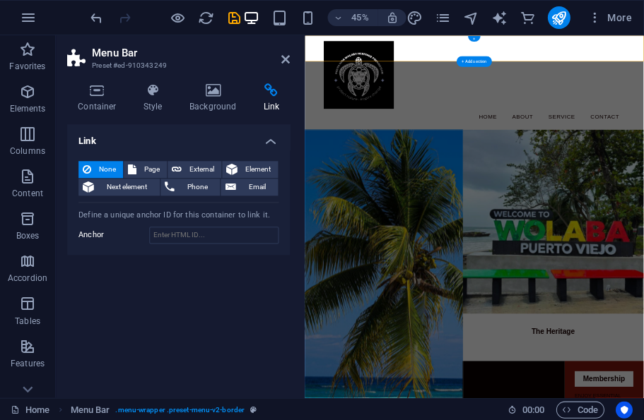
click at [211, 166] on span "External" at bounding box center [202, 169] width 31 height 17
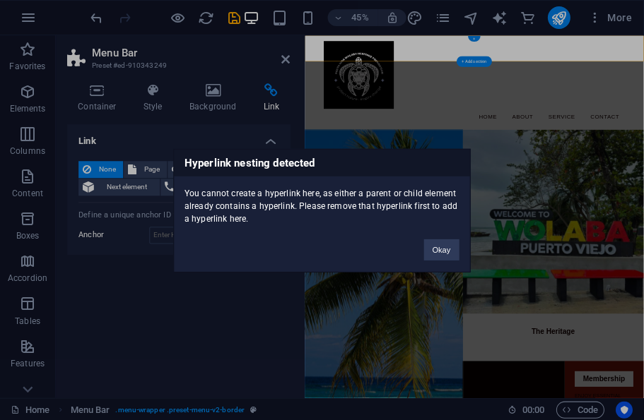
click at [443, 256] on button "Okay" at bounding box center [441, 249] width 35 height 21
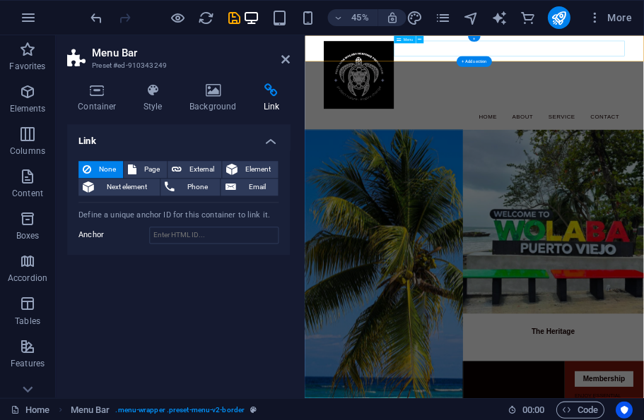
click at [415, 33] on div "45% More" at bounding box center [322, 18] width 642 height 34
click at [419, 38] on icon at bounding box center [420, 39] width 4 height 6
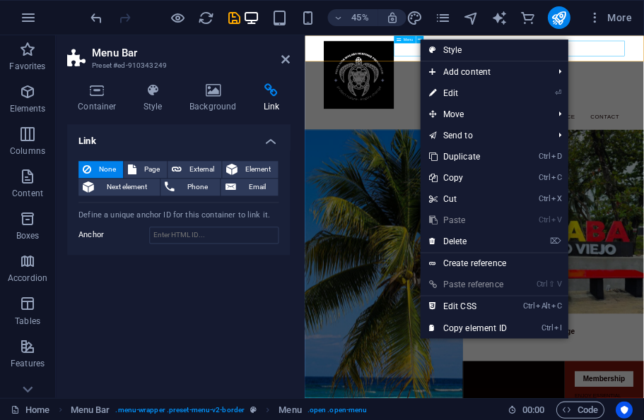
click at [507, 269] on link "Create reference" at bounding box center [494, 263] width 148 height 21
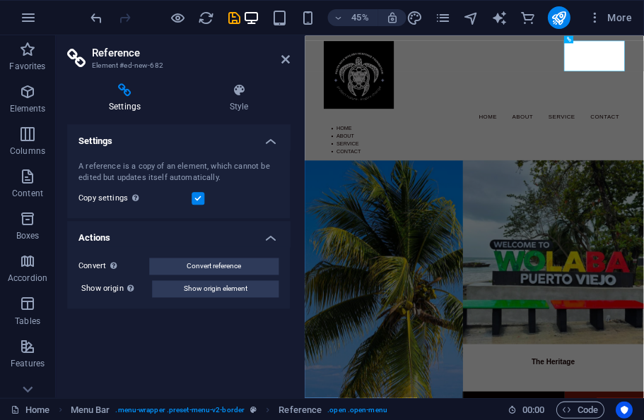
click at [276, 234] on h4 "Actions" at bounding box center [179, 233] width 223 height 25
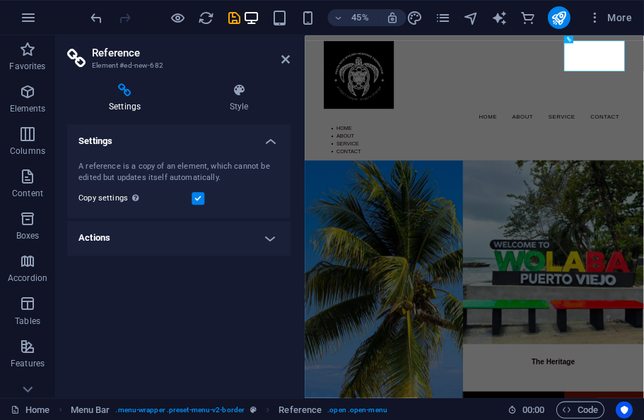
click at [264, 232] on h4 "Actions" at bounding box center [179, 238] width 223 height 34
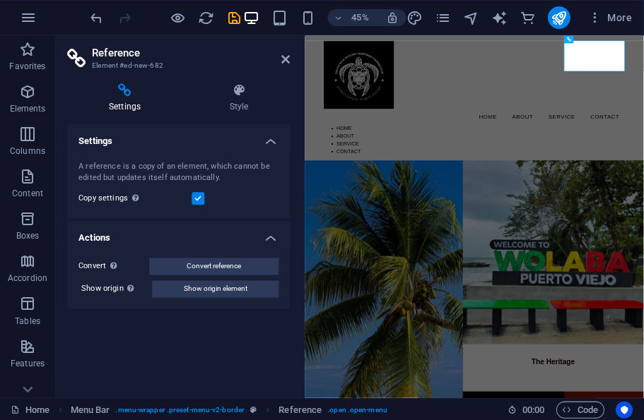
click at [271, 238] on h4 "Actions" at bounding box center [179, 233] width 223 height 25
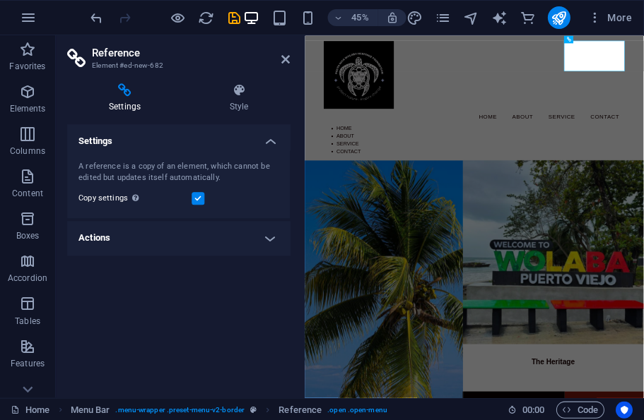
click at [271, 249] on h4 "Actions" at bounding box center [179, 238] width 223 height 34
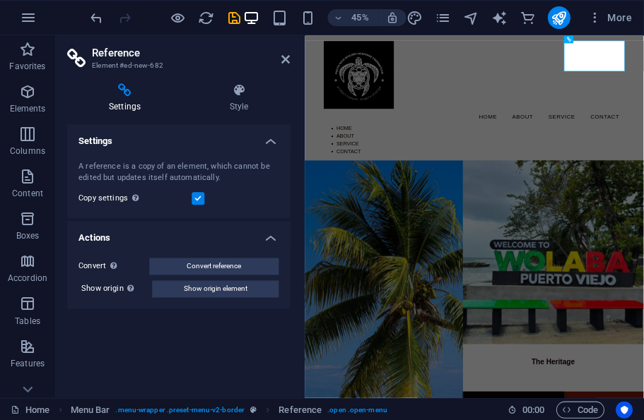
click at [271, 244] on h4 "Actions" at bounding box center [179, 233] width 223 height 25
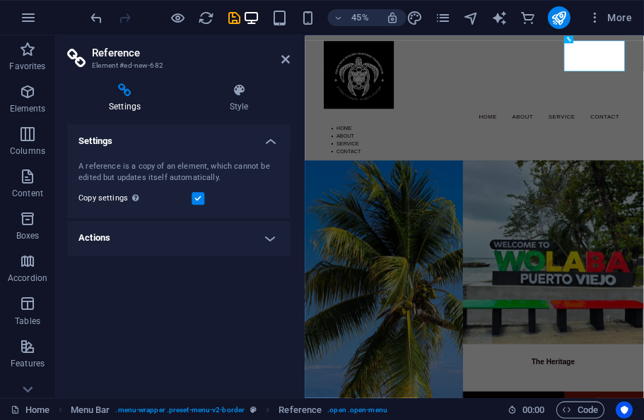
click at [264, 245] on h4 "Actions" at bounding box center [179, 238] width 223 height 34
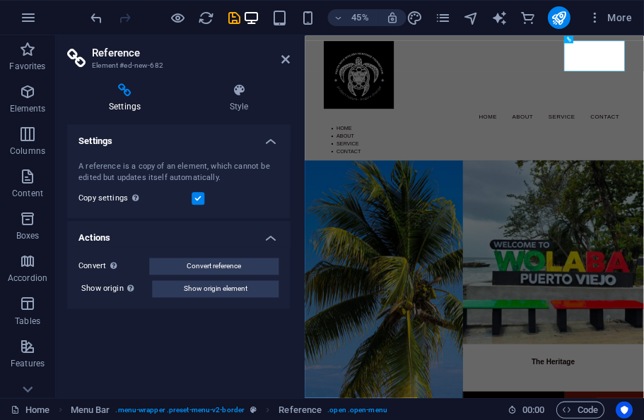
click at [247, 291] on span "Show origin element" at bounding box center [216, 289] width 64 height 17
select select
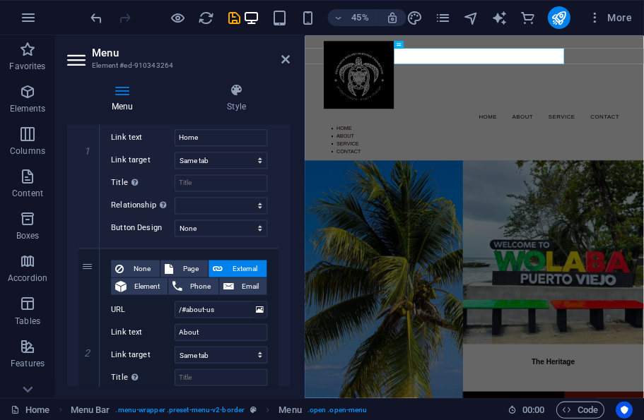
scroll to position [209, 0]
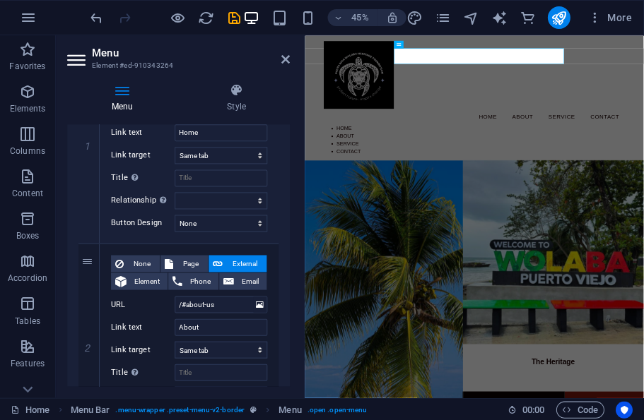
click at [240, 20] on icon "save" at bounding box center [234, 18] width 16 height 16
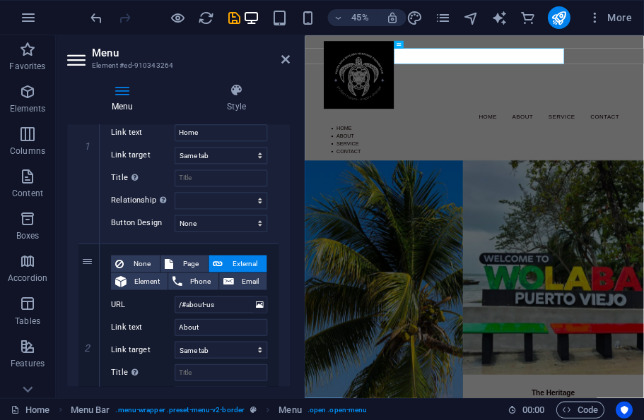
scroll to position [0, 0]
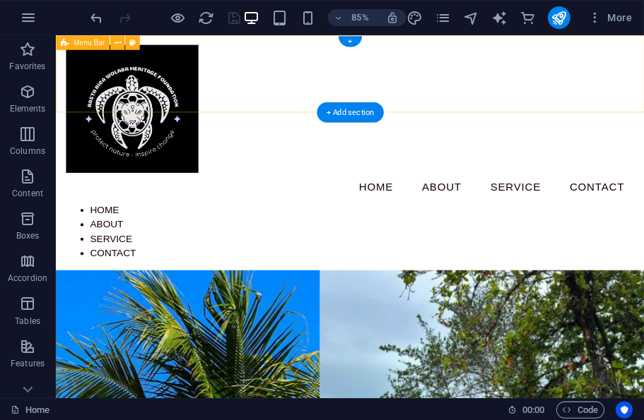
click at [539, 61] on div "Menu Home About Service Contact Home About Service Contact" at bounding box center [401, 173] width 691 height 276
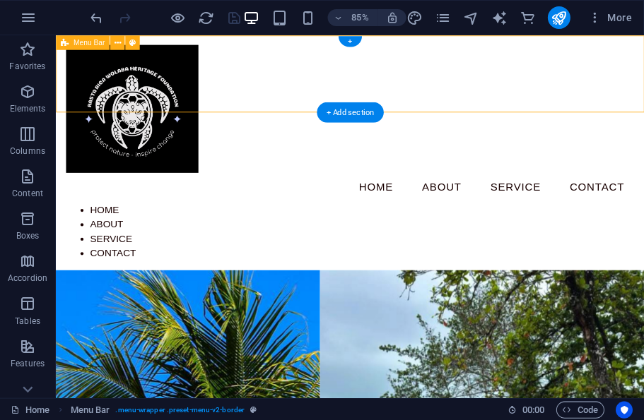
click at [560, 23] on icon "publish" at bounding box center [558, 18] width 16 height 16
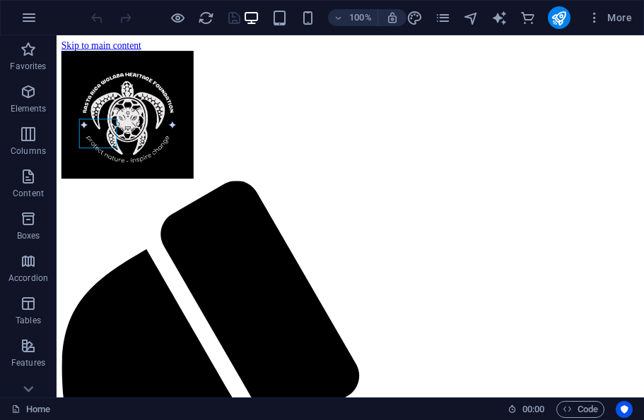
scroll to position [117, 0]
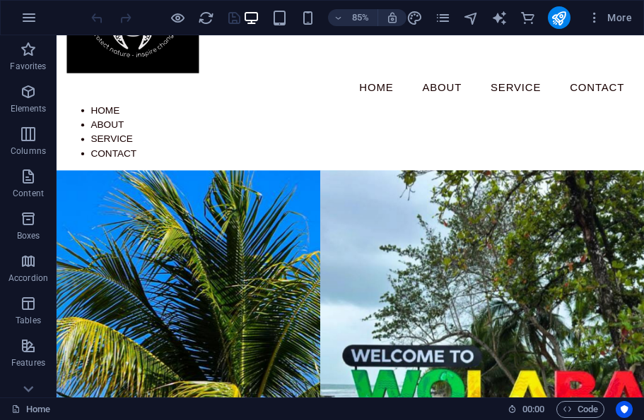
click at [558, 23] on icon "publish" at bounding box center [558, 18] width 16 height 16
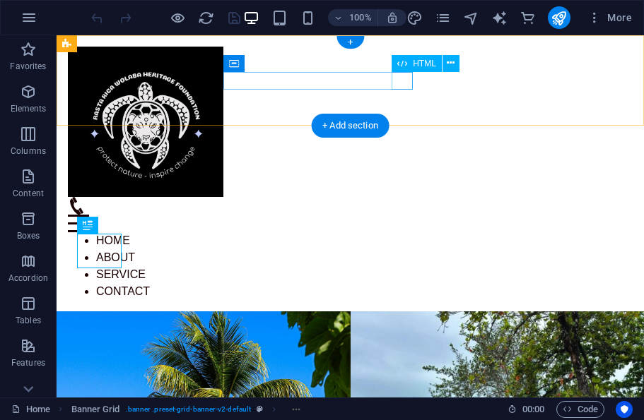
click at [404, 215] on div "Menu" at bounding box center [350, 224] width 565 height 18
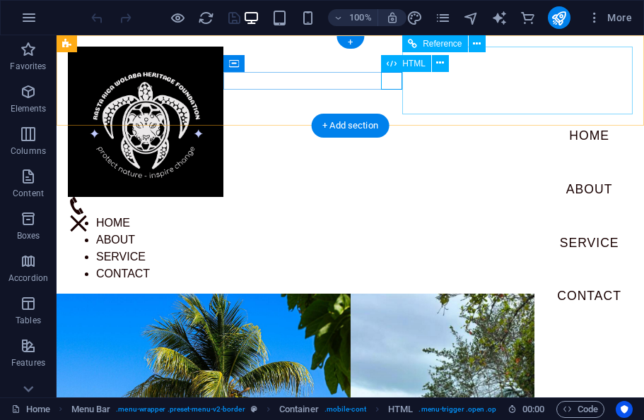
click at [475, 40] on icon at bounding box center [477, 44] width 8 height 15
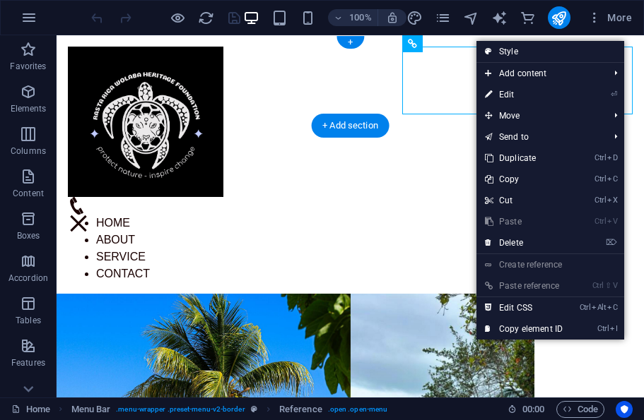
click at [537, 276] on link "Ctrl ⇧ V Paste reference" at bounding box center [523, 286] width 95 height 21
click at [544, 268] on link "Create reference" at bounding box center [550, 264] width 148 height 21
click at [545, 271] on link "Create reference" at bounding box center [550, 264] width 148 height 21
click at [530, 88] on link "⏎ Edit" at bounding box center [523, 94] width 95 height 21
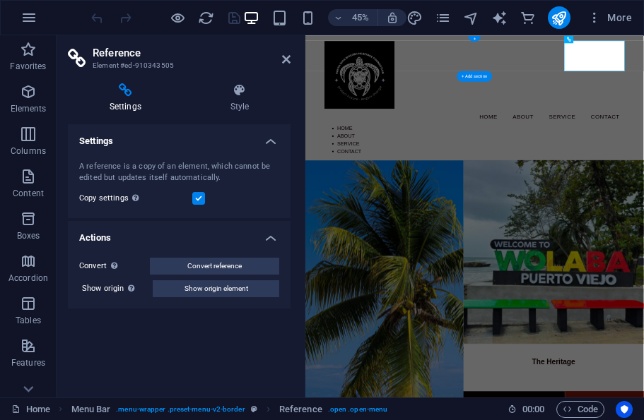
click at [252, 286] on button "Show origin element" at bounding box center [216, 289] width 126 height 17
select select
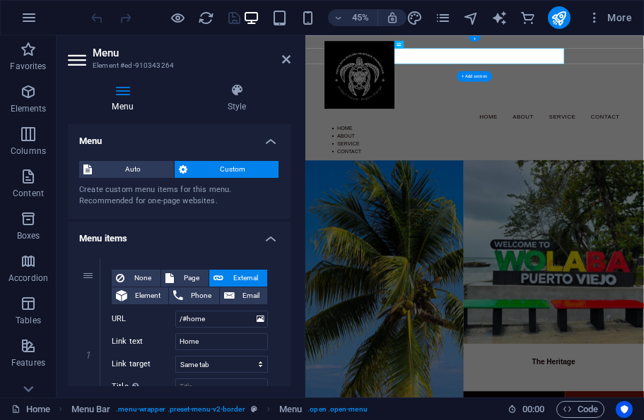
click at [142, 169] on span "Auto" at bounding box center [132, 169] width 73 height 17
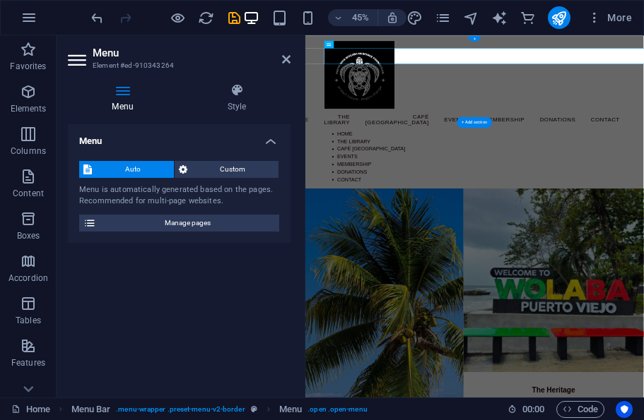
click at [223, 170] on span "Custom" at bounding box center [232, 169] width 83 height 17
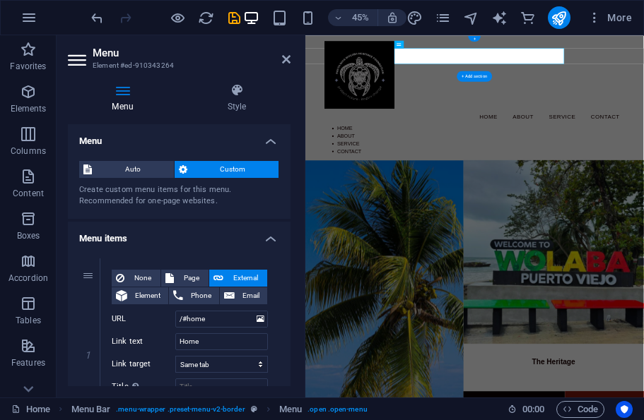
click at [146, 165] on span "Auto" at bounding box center [132, 169] width 73 height 17
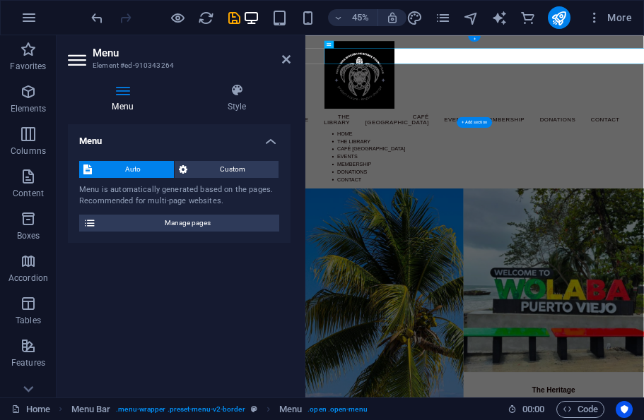
click at [250, 211] on div "Auto Custom Menu is automatically generated based on the pages. Recommended for…" at bounding box center [179, 196] width 223 height 93
click at [234, 222] on span "Manage pages" at bounding box center [187, 223] width 175 height 17
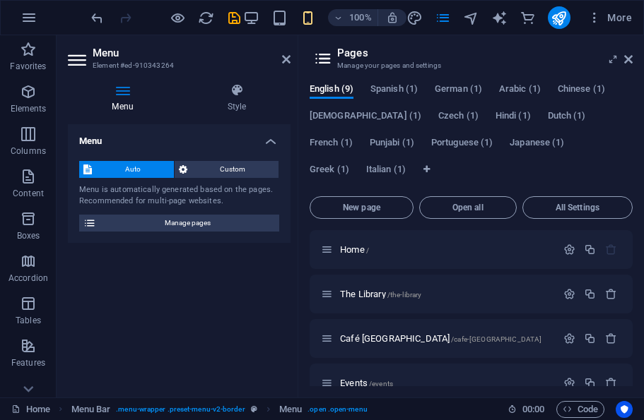
click at [32, 18] on icon "save" at bounding box center [0, 32] width 63 height 35
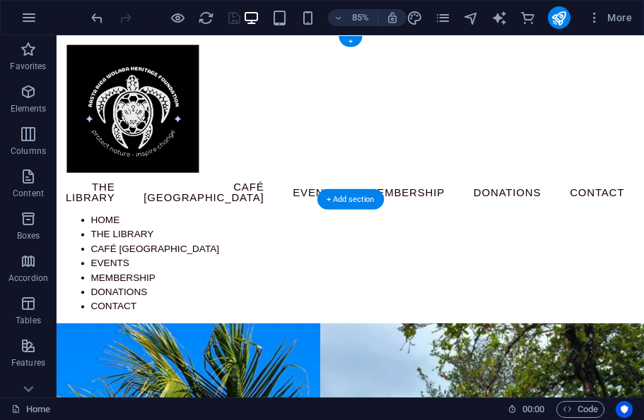
click at [565, 14] on icon "publish" at bounding box center [558, 18] width 16 height 16
click at [560, 13] on icon "publish" at bounding box center [558, 18] width 16 height 16
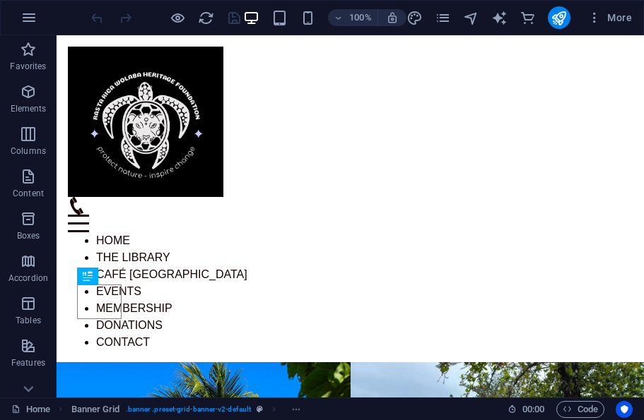
click at [389, 215] on div "Menu" at bounding box center [350, 224] width 565 height 18
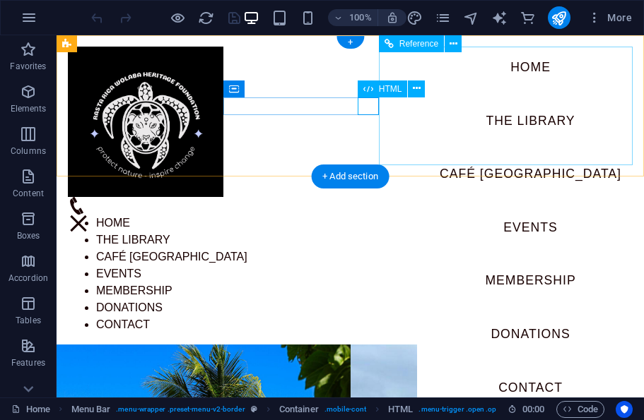
click at [451, 45] on icon at bounding box center [453, 44] width 8 height 15
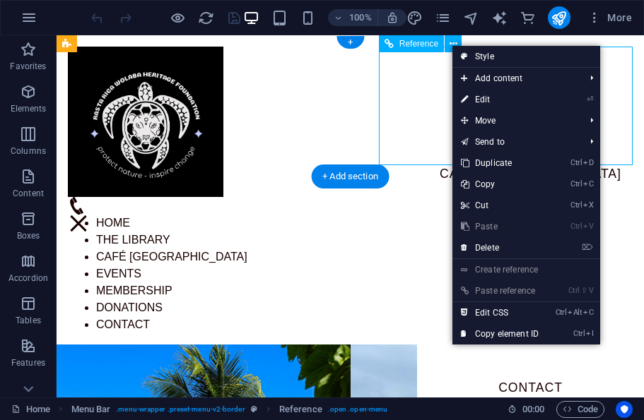
click at [495, 98] on link "⏎ Edit" at bounding box center [499, 99] width 95 height 21
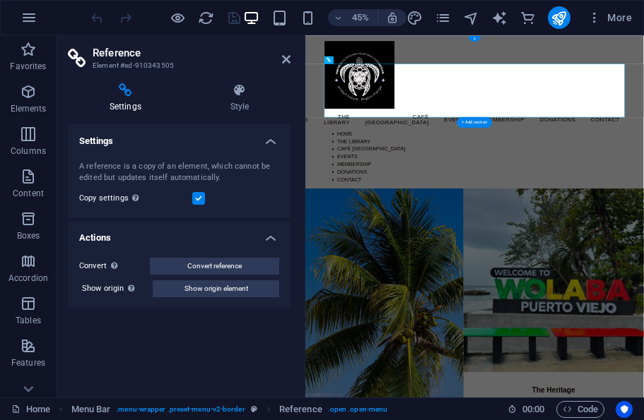
click at [240, 104] on h4 "Style" at bounding box center [240, 98] width 102 height 30
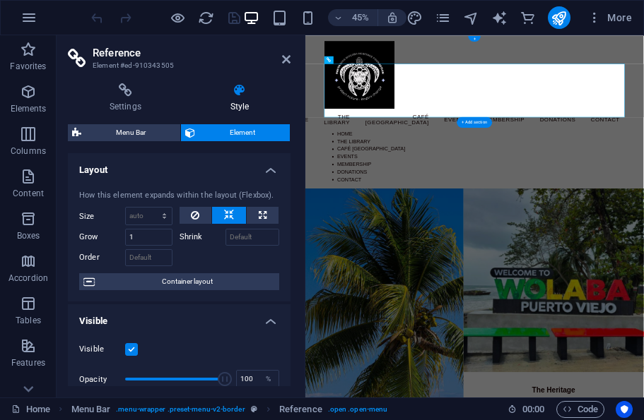
click at [154, 140] on span "Menu Bar" at bounding box center [130, 132] width 90 height 17
select select "rem"
select select "preset-menu-v2-border"
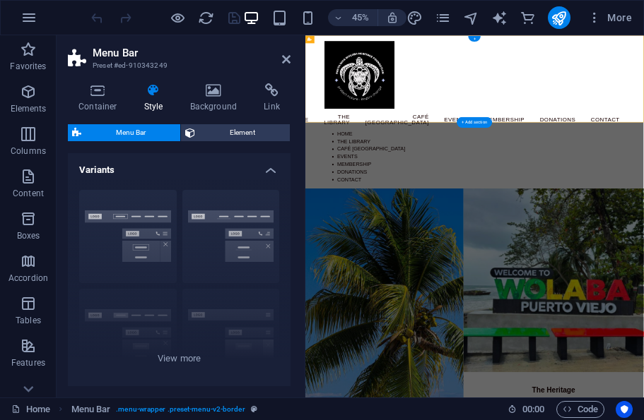
click at [269, 99] on h4 "Link" at bounding box center [271, 98] width 37 height 30
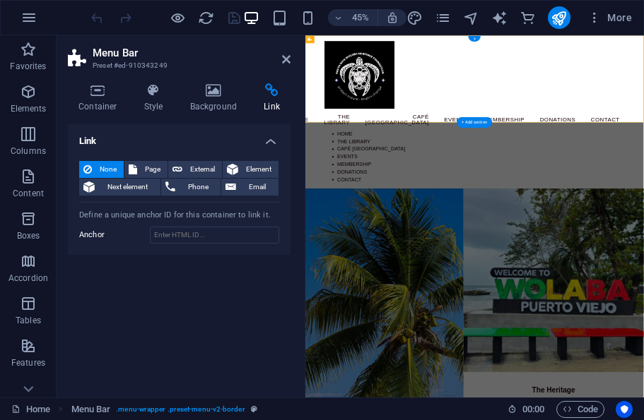
click at [199, 170] on span "External" at bounding box center [202, 169] width 31 height 17
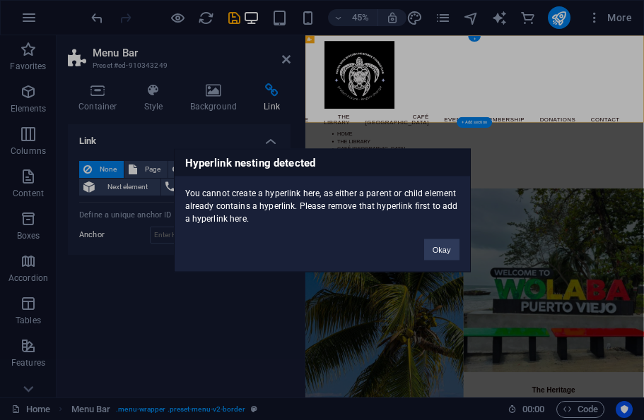
click at [450, 247] on button "Okay" at bounding box center [441, 249] width 35 height 21
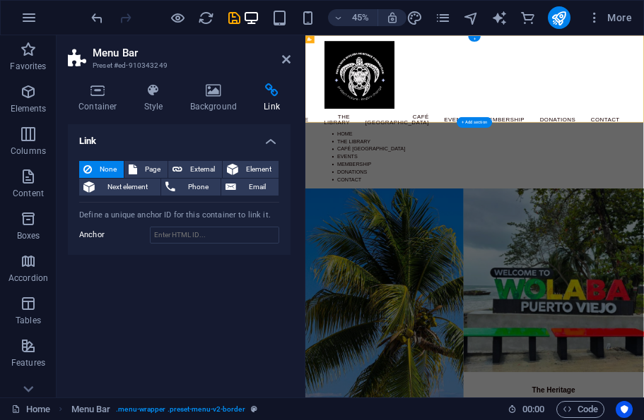
click at [30, 21] on icon "button" at bounding box center [28, 17] width 17 height 17
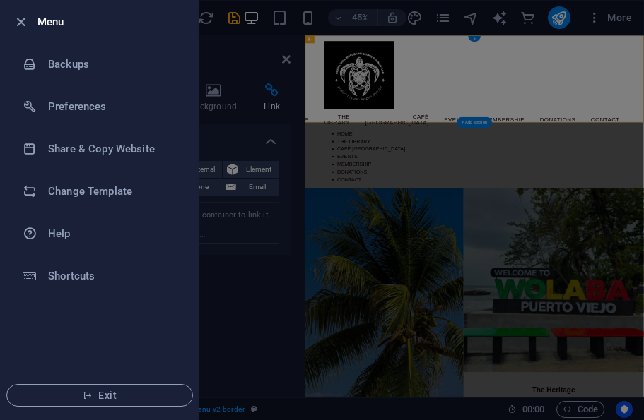
click at [101, 68] on h6 "Backups" at bounding box center [113, 64] width 131 height 17
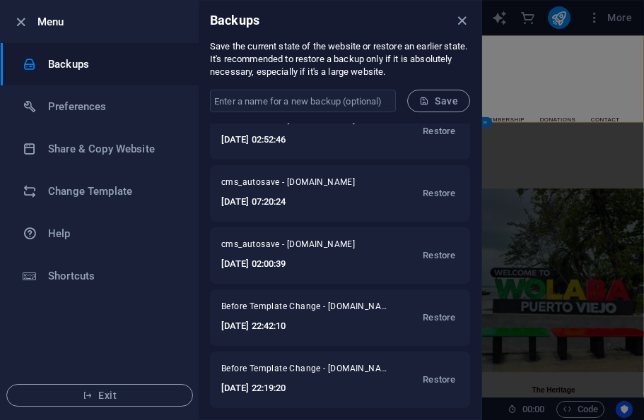
scroll to position [207, 0]
click at [438, 259] on span "Restore" at bounding box center [439, 255] width 33 height 17
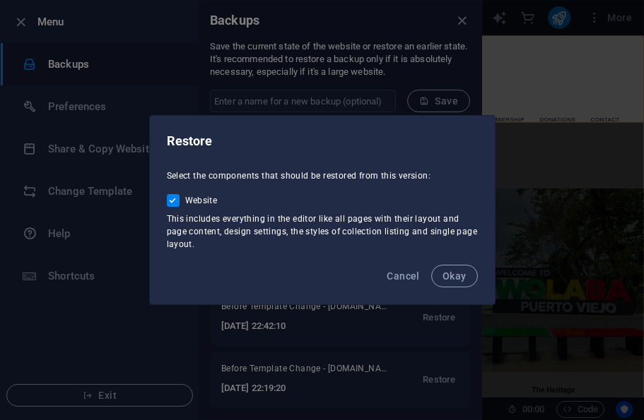
click at [476, 266] on div "Cancel Okay" at bounding box center [322, 280] width 345 height 48
click at [464, 281] on span "Okay" at bounding box center [454, 276] width 24 height 11
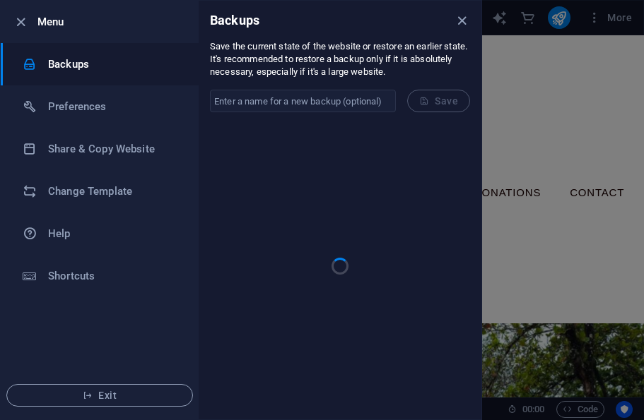
scroll to position [0, 0]
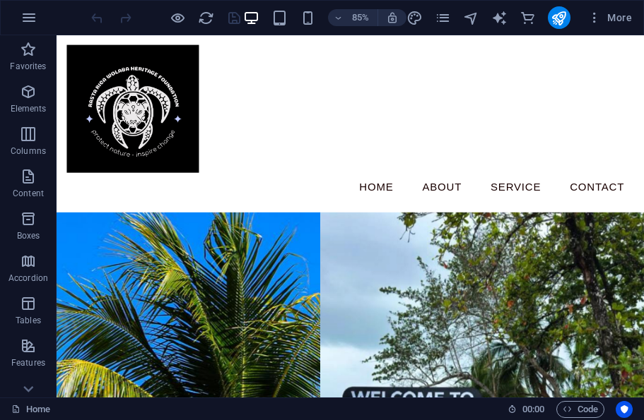
click at [562, 16] on icon "publish" at bounding box center [558, 18] width 16 height 16
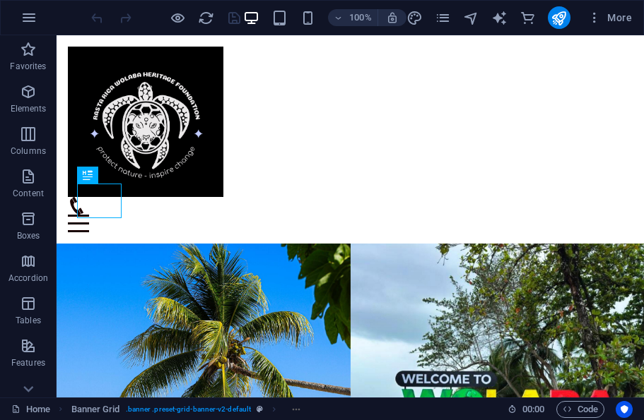
click at [619, 215] on div "Menu" at bounding box center [350, 224] width 565 height 18
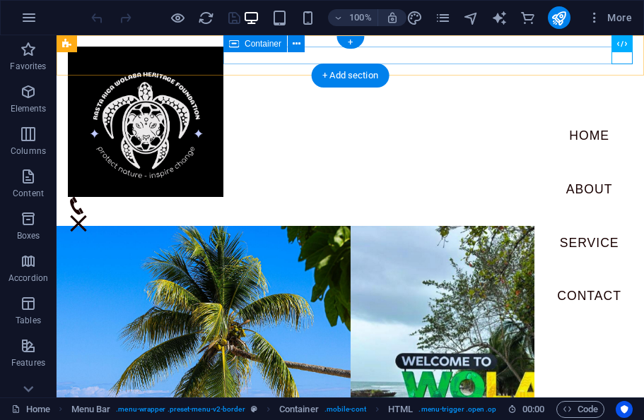
click at [296, 47] on icon at bounding box center [297, 44] width 8 height 15
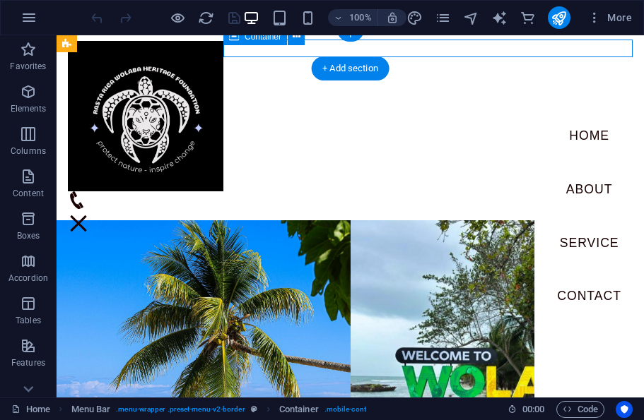
scroll to position [7, 0]
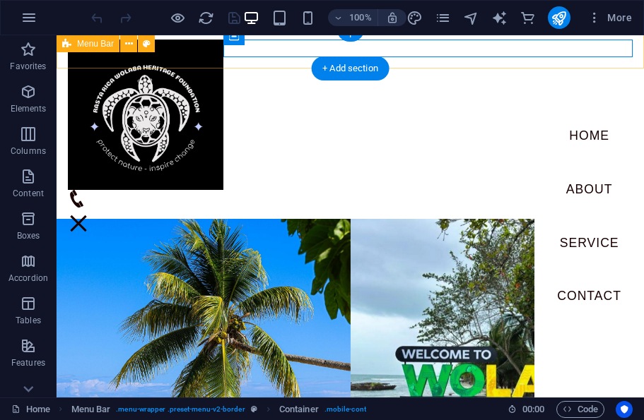
click at [119, 42] on div "Menu Bar" at bounding box center [88, 43] width 63 height 17
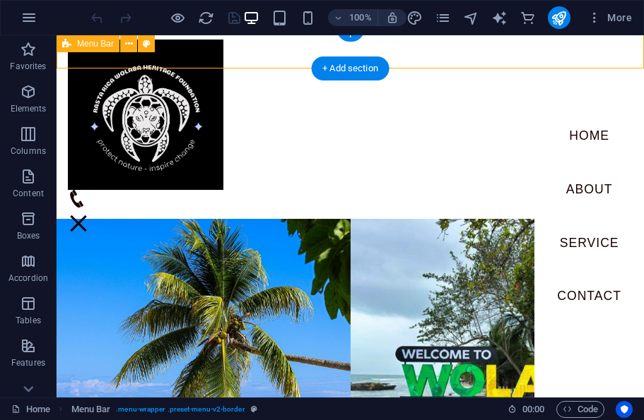
click at [134, 42] on button at bounding box center [128, 43] width 17 height 17
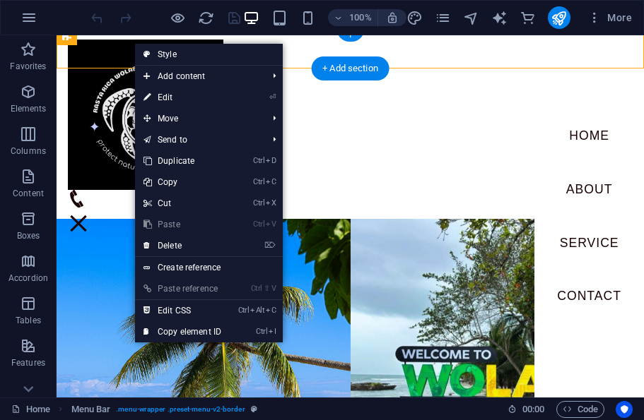
click at [213, 92] on link "⏎ Edit" at bounding box center [182, 97] width 95 height 21
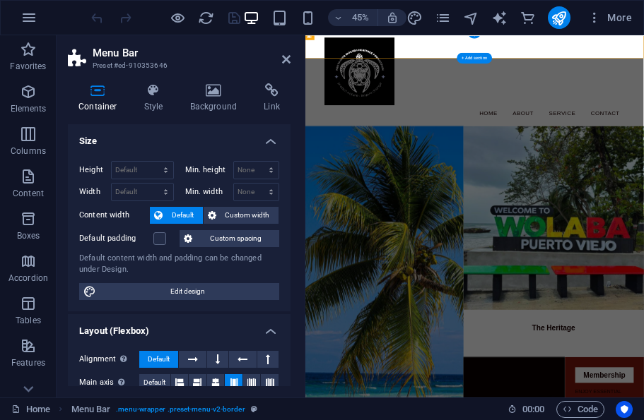
click at [261, 98] on h4 "Link" at bounding box center [271, 98] width 37 height 30
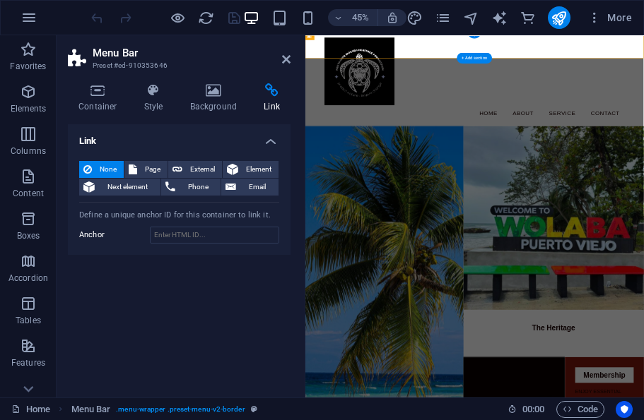
click at [206, 169] on span "External" at bounding box center [202, 169] width 31 height 17
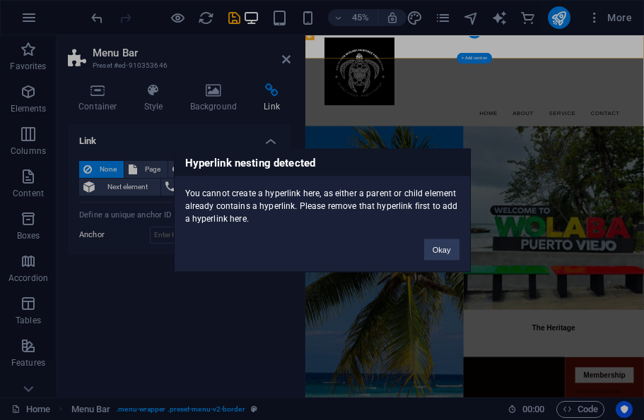
click at [452, 279] on div "Hyperlink nesting detected You cannot create a hyperlink here, as either a pare…" at bounding box center [322, 210] width 644 height 420
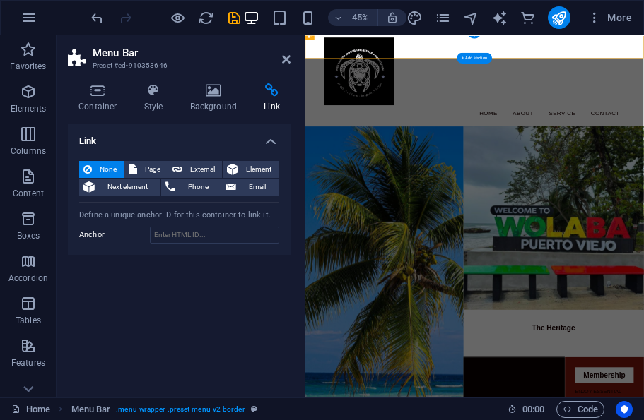
click at [96, 103] on h4 "Container" at bounding box center [101, 98] width 66 height 30
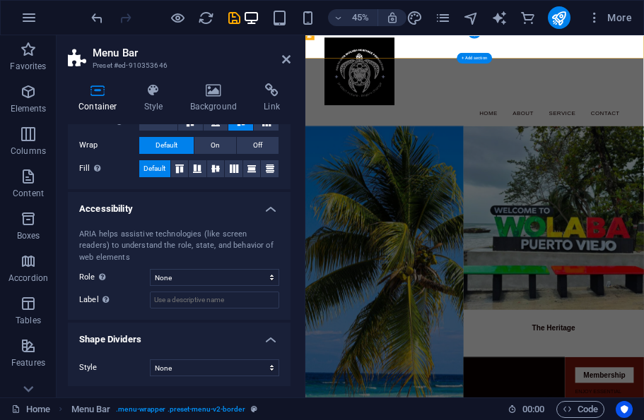
scroll to position [283, 0]
click at [269, 274] on select "None Alert Article Banner Comment Complementary Dialog Footer Header Marquee Pr…" at bounding box center [214, 278] width 129 height 17
click at [218, 146] on span "On" at bounding box center [215, 146] width 9 height 17
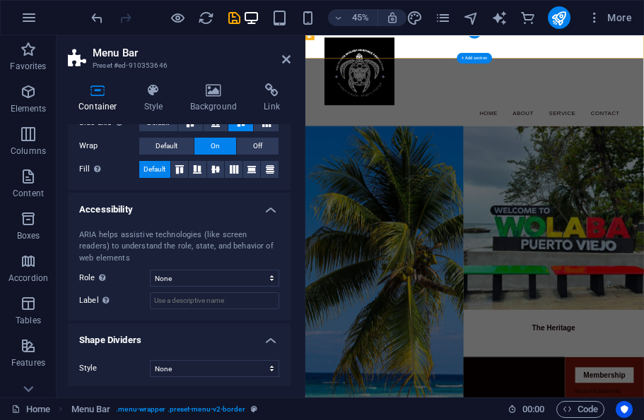
click at [261, 141] on span "Off" at bounding box center [257, 146] width 9 height 17
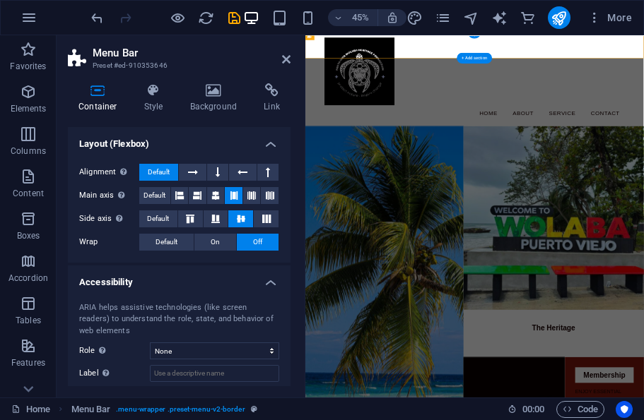
scroll to position [187, 0]
click at [234, 16] on icon "save" at bounding box center [234, 18] width 16 height 16
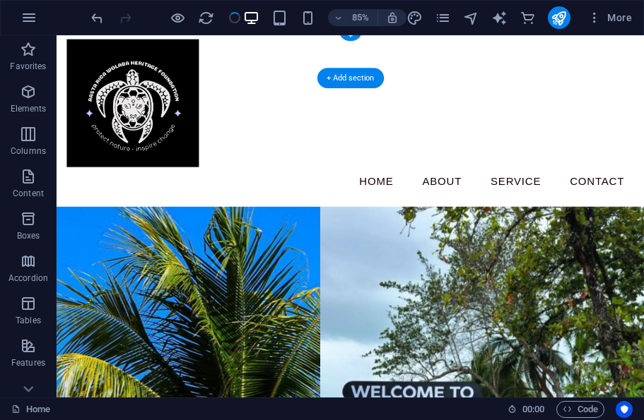
click at [565, 18] on icon "publish" at bounding box center [558, 18] width 16 height 16
click at [563, 25] on icon "publish" at bounding box center [558, 18] width 16 height 16
click at [558, 20] on icon "publish" at bounding box center [558, 18] width 16 height 16
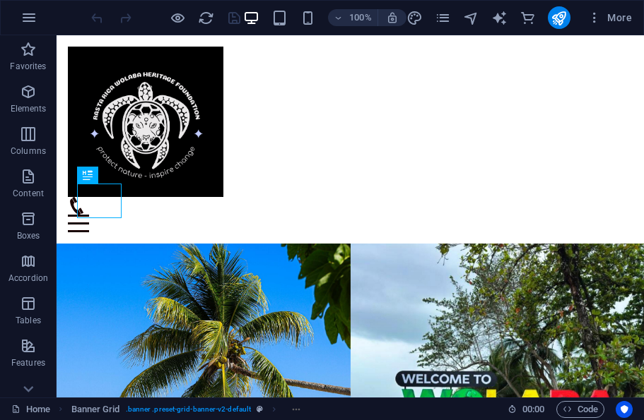
click at [642, 47] on div "Menu Home About Service Contact" at bounding box center [350, 139] width 587 height 208
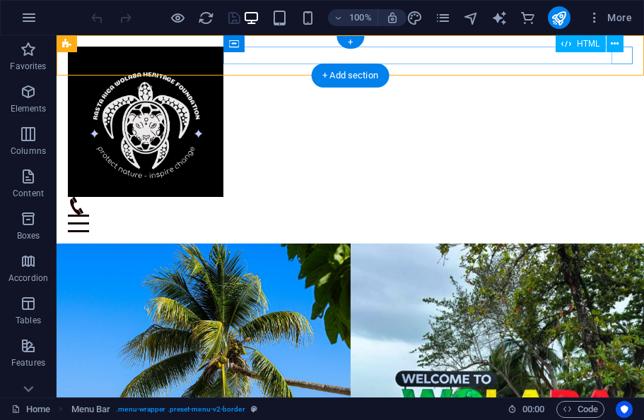
click at [622, 215] on div "Menu" at bounding box center [350, 224] width 565 height 18
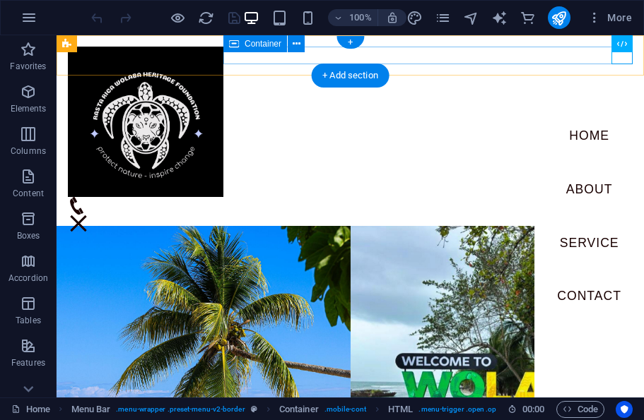
click at [272, 49] on div "Container" at bounding box center [255, 43] width 64 height 17
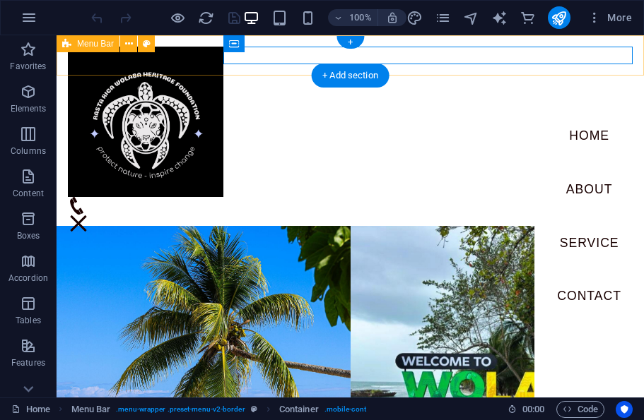
click at [127, 51] on icon at bounding box center [129, 44] width 8 height 15
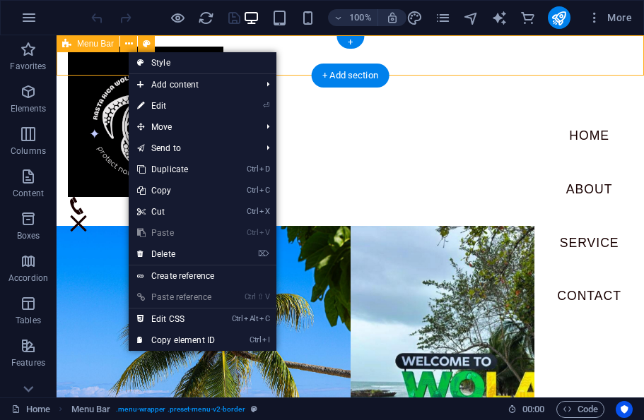
click at [151, 44] on button at bounding box center [146, 43] width 17 height 17
select select "rem"
select select "preset-menu-v2-border"
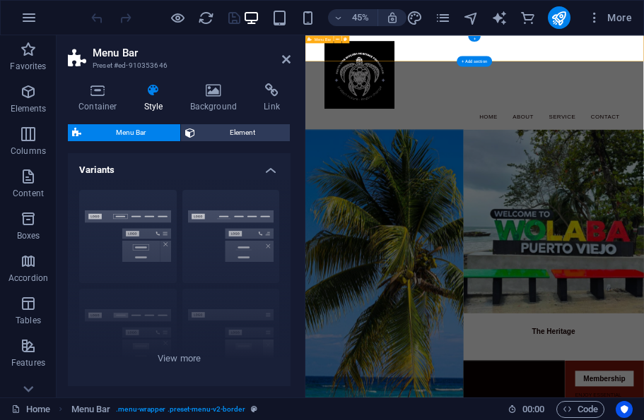
click at [273, 104] on h4 "Link" at bounding box center [271, 98] width 37 height 30
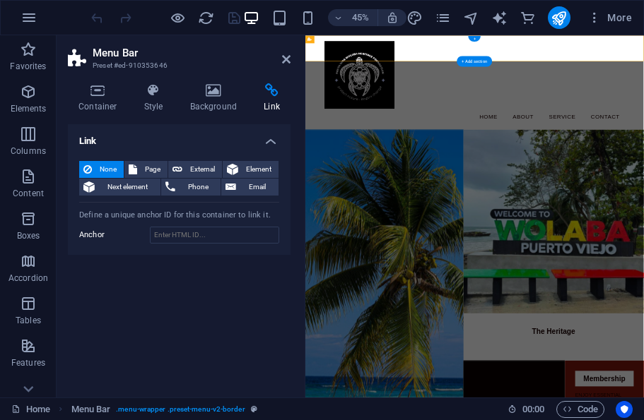
click at [201, 167] on span "External" at bounding box center [202, 169] width 31 height 17
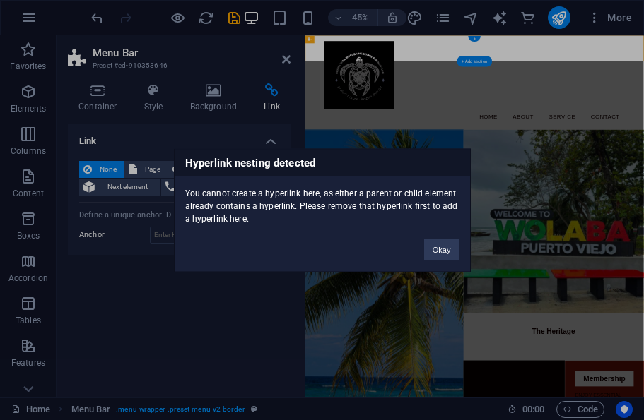
click at [282, 64] on div "Hyperlink nesting detected You cannot create a hyperlink here, as either a pare…" at bounding box center [322, 210] width 644 height 420
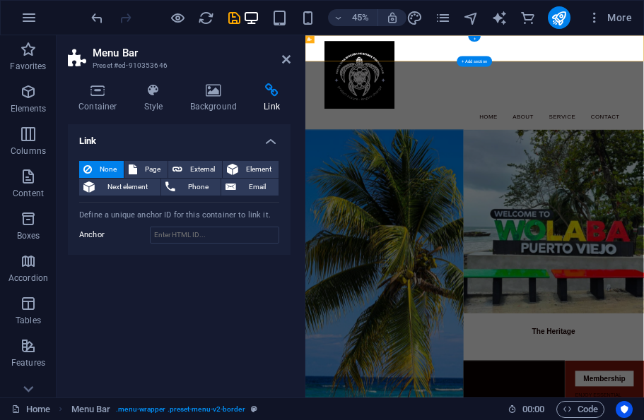
click at [285, 59] on icon at bounding box center [286, 59] width 8 height 11
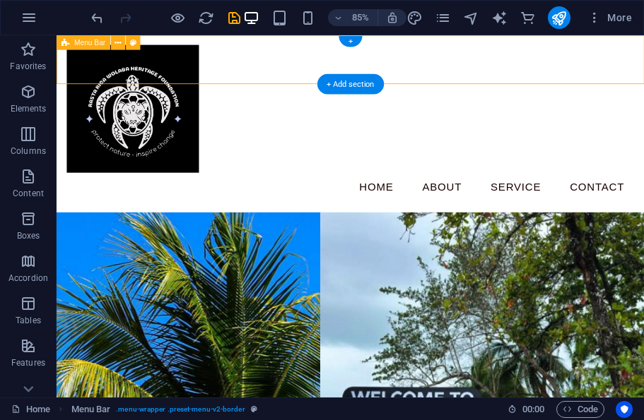
click at [88, 46] on span "Menu Bar" at bounding box center [89, 42] width 31 height 7
click at [83, 46] on span "Menu Bar" at bounding box center [89, 42] width 31 height 7
click at [112, 48] on button at bounding box center [118, 42] width 14 height 14
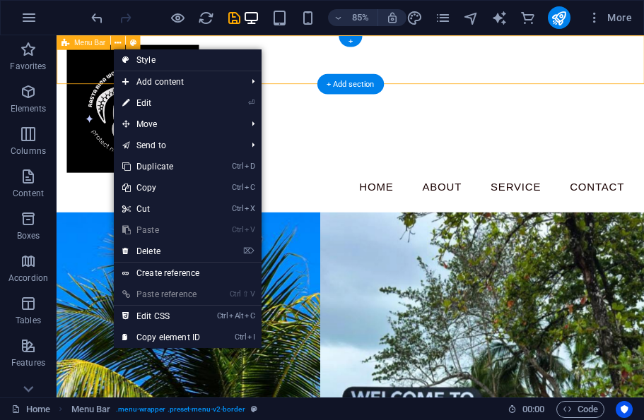
click at [196, 244] on link "⌦ Delete" at bounding box center [161, 251] width 95 height 21
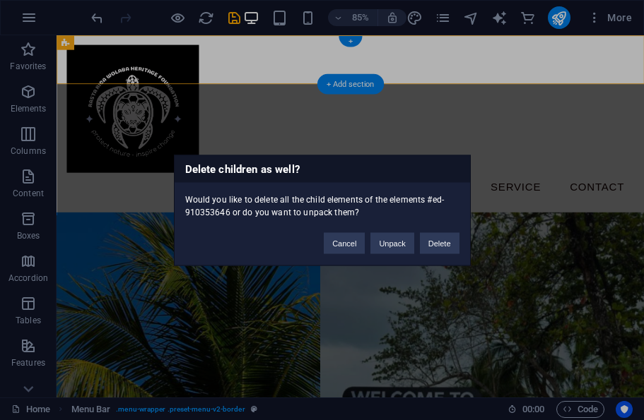
click at [387, 248] on button "Unpack" at bounding box center [391, 242] width 43 height 21
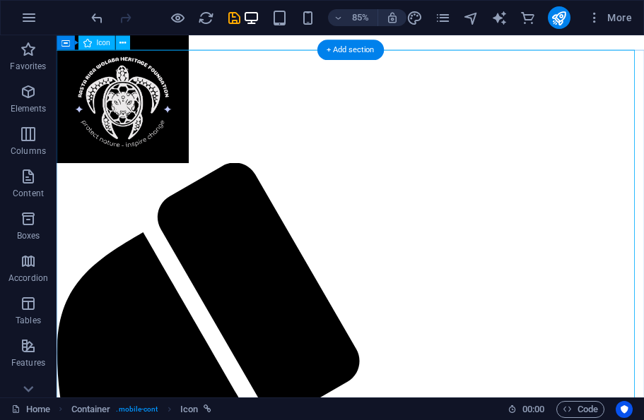
click at [234, 16] on icon "save" at bounding box center [234, 18] width 16 height 16
click at [129, 49] on button at bounding box center [122, 42] width 14 height 14
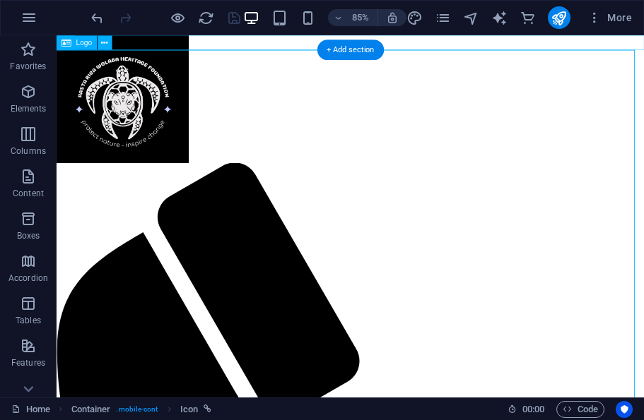
click at [102, 49] on button at bounding box center [105, 42] width 14 height 14
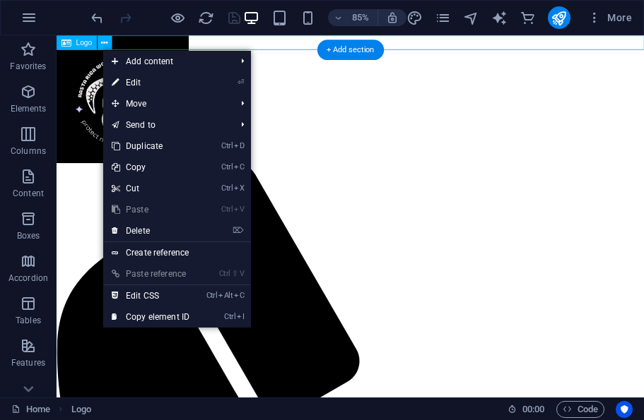
click at [186, 230] on link "⌦ Delete" at bounding box center [150, 230] width 95 height 21
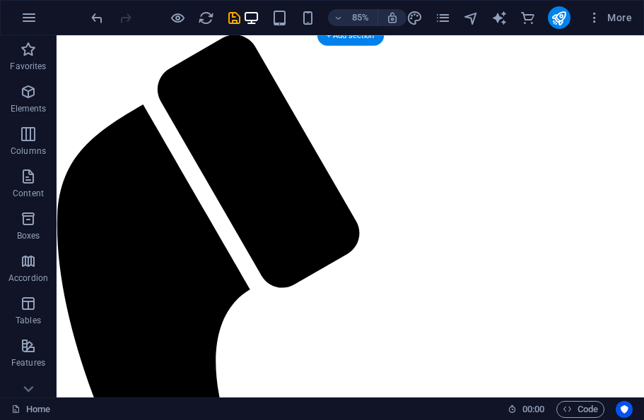
scroll to position [1, 0]
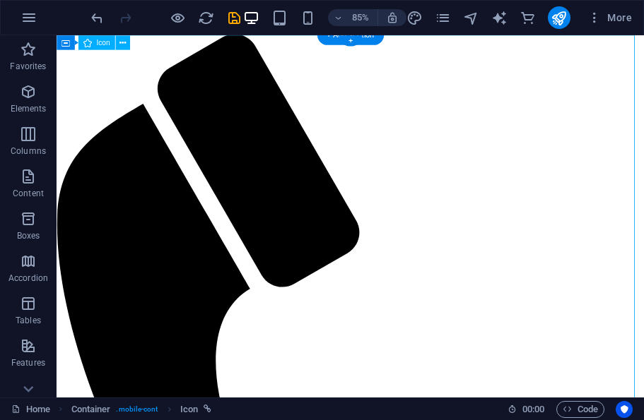
click at [124, 43] on icon at bounding box center [122, 42] width 6 height 13
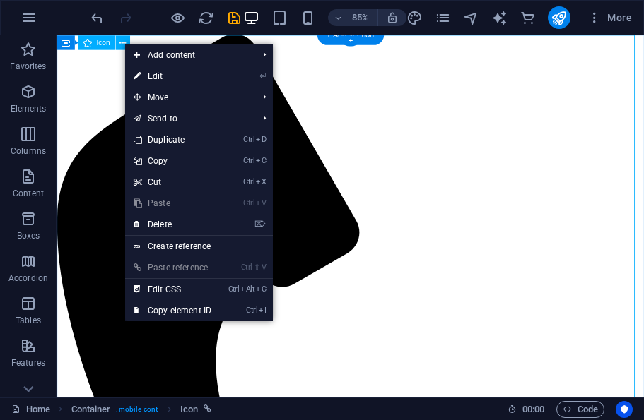
click at [200, 222] on link "⌦ Delete" at bounding box center [172, 224] width 95 height 21
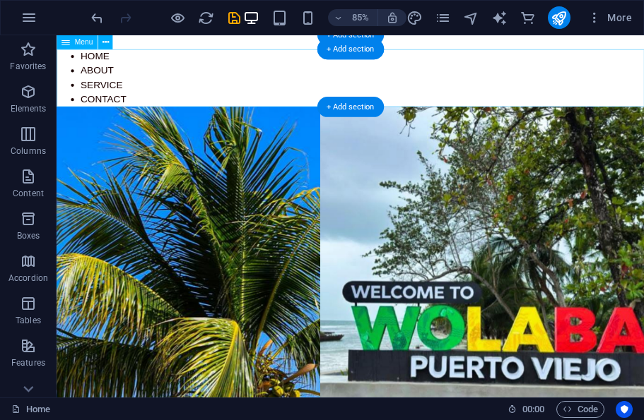
click at [112, 61] on nav "Home About Service Contact" at bounding box center [402, 86] width 691 height 68
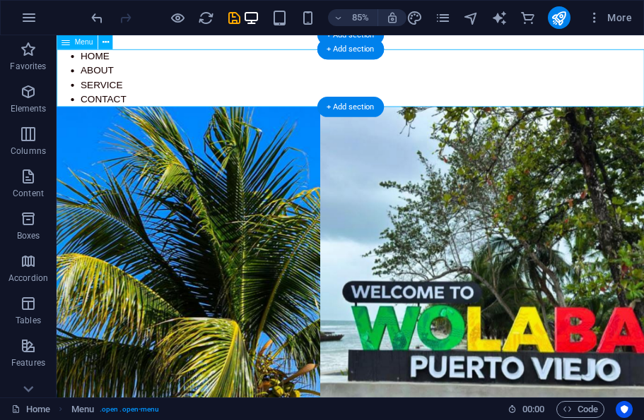
click at [117, 53] on nav "Home About Service Contact" at bounding box center [402, 86] width 691 height 68
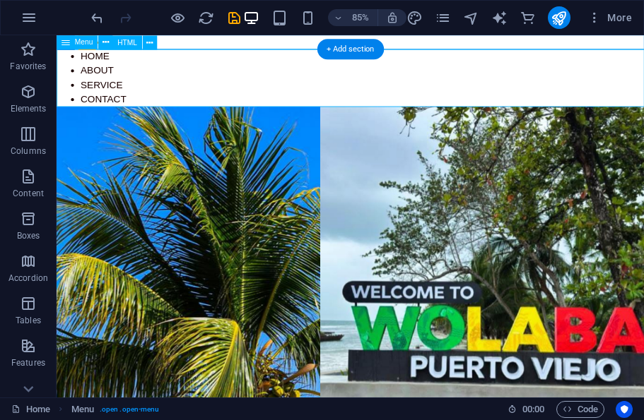
click at [77, 42] on span "Menu" at bounding box center [84, 41] width 18 height 7
click at [103, 70] on nav "Home About Service Contact" at bounding box center [402, 86] width 691 height 68
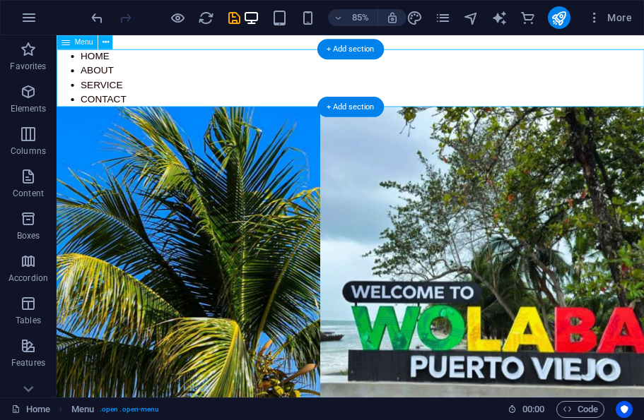
click at [102, 70] on nav "Home About Service Contact" at bounding box center [402, 86] width 691 height 68
select select
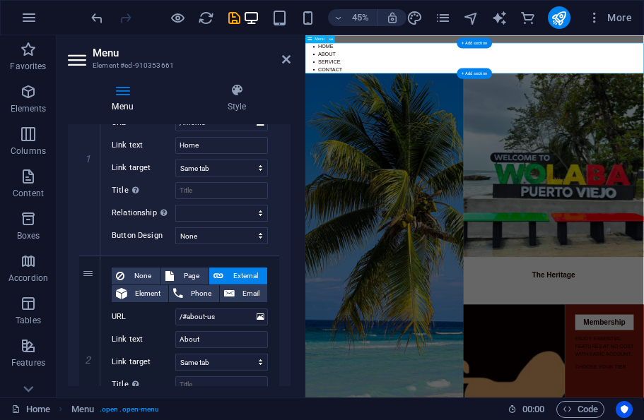
scroll to position [134, 0]
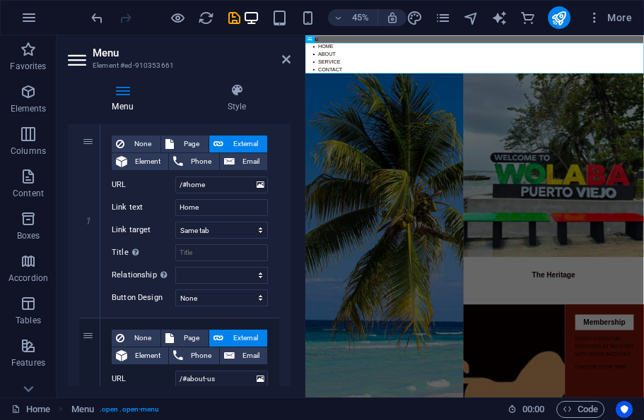
click at [240, 11] on icon "save" at bounding box center [234, 18] width 16 height 16
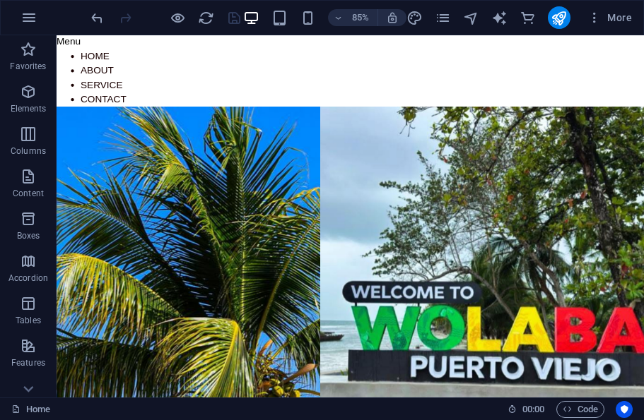
click at [556, 24] on icon "publish" at bounding box center [558, 18] width 16 height 16
click at [559, 18] on icon "publish" at bounding box center [558, 18] width 16 height 16
click at [554, 24] on icon "publish" at bounding box center [558, 18] width 16 height 16
